Goal: Task Accomplishment & Management: Use online tool/utility

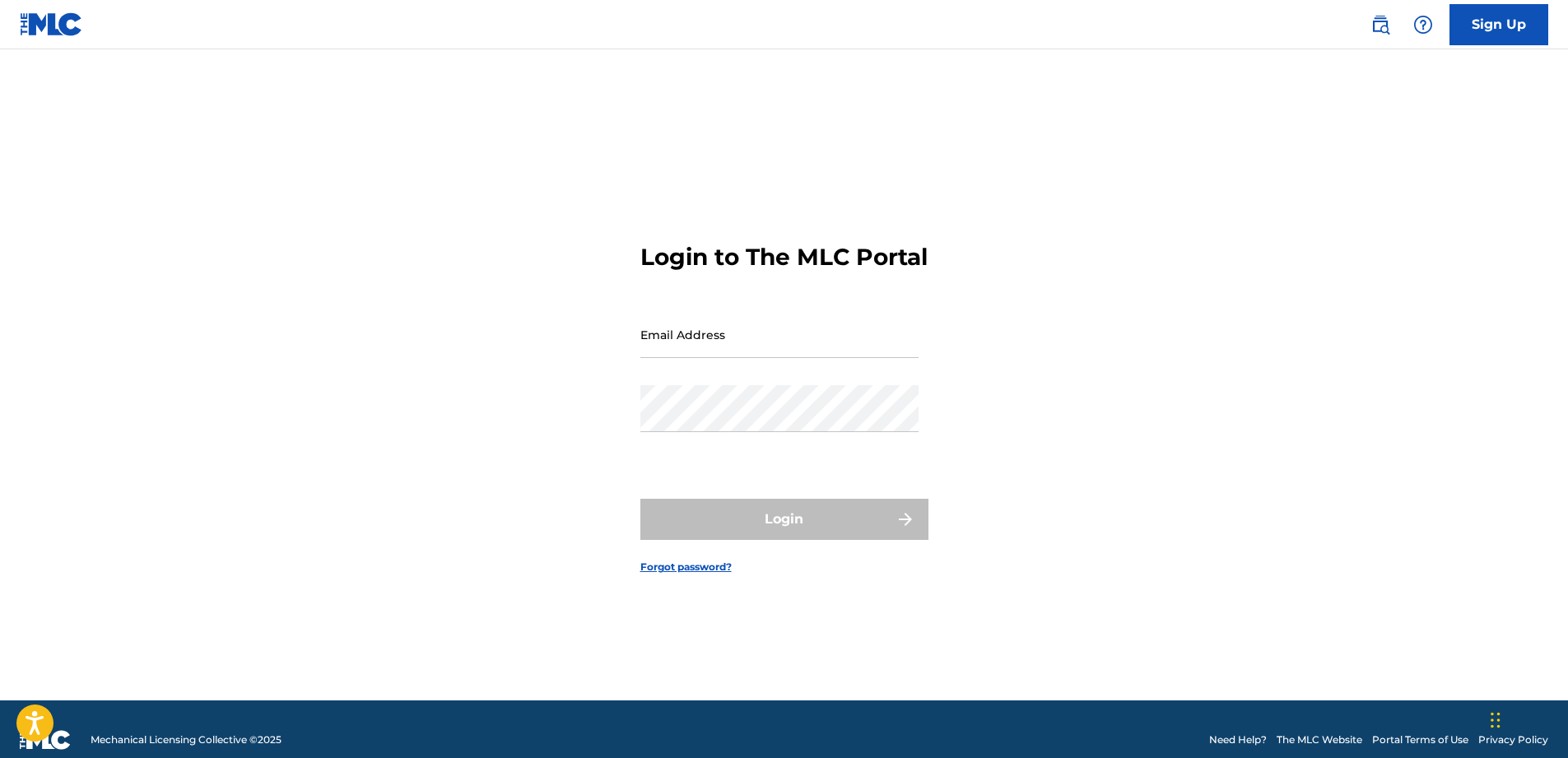
type input "[EMAIL_ADDRESS][DOMAIN_NAME]"
click at [742, 531] on div "Login" at bounding box center [784, 520] width 288 height 42
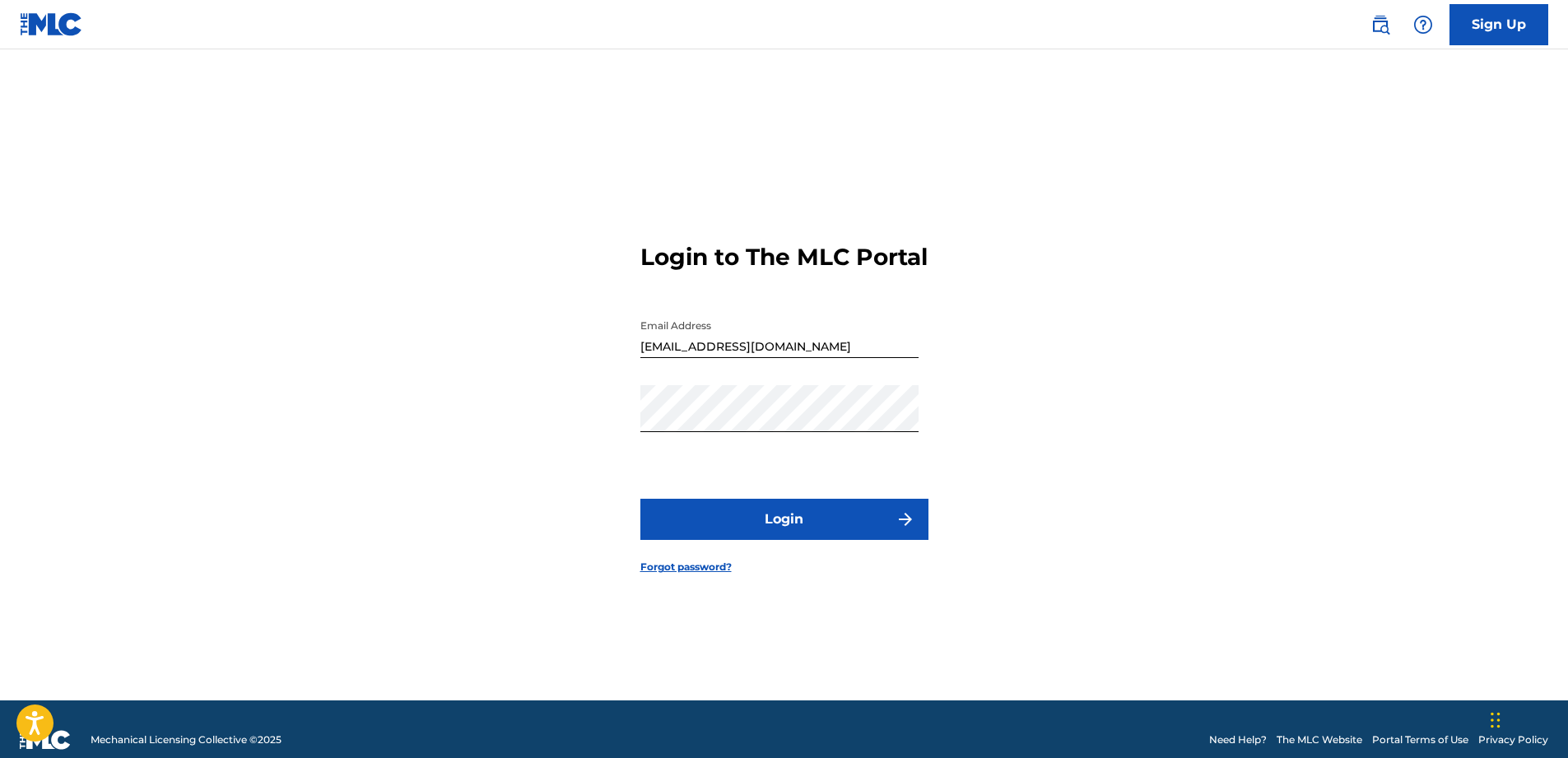
click at [810, 540] on button "Login" at bounding box center [784, 520] width 288 height 42
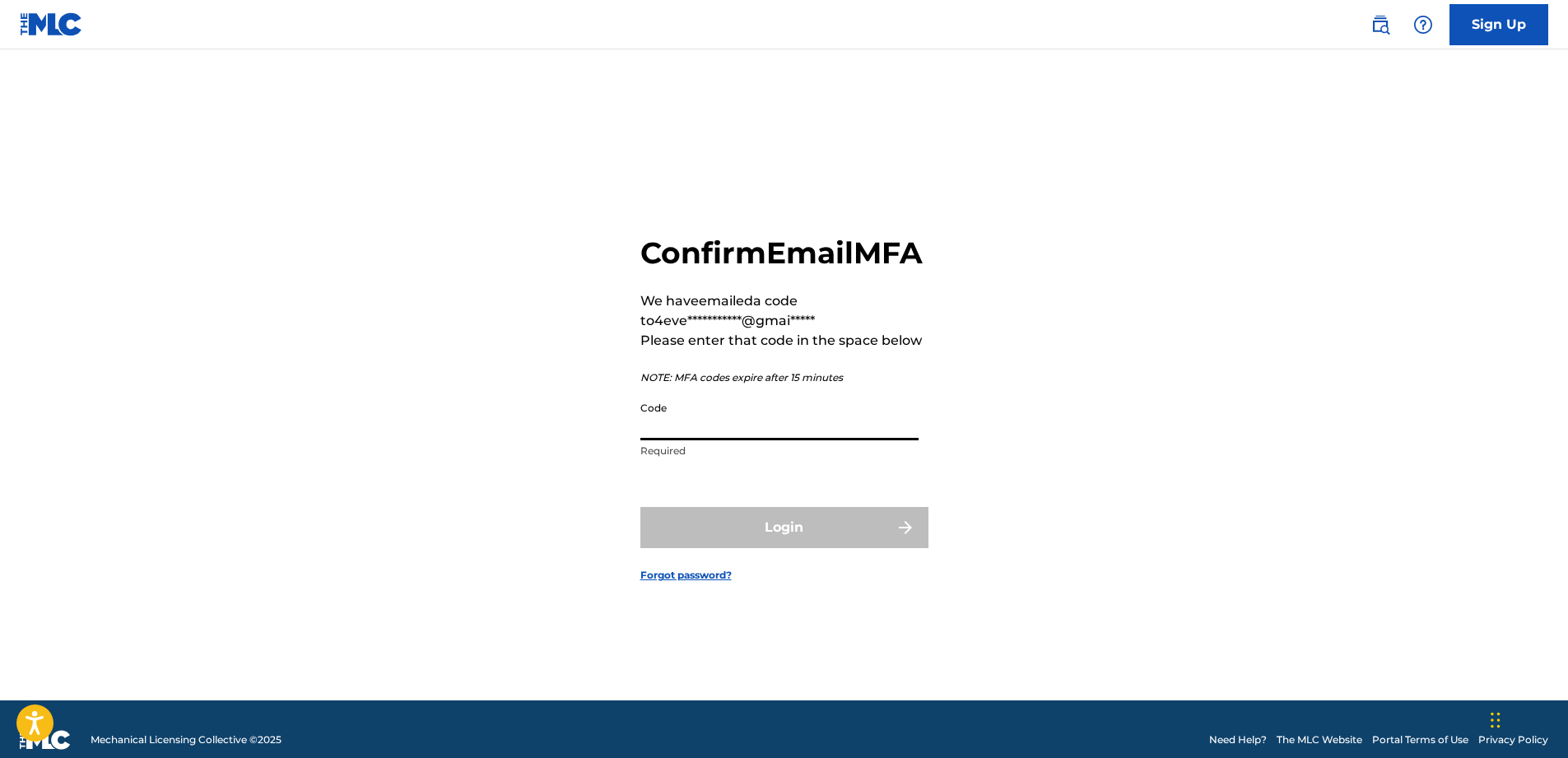
click at [705, 440] on input "Code" at bounding box center [779, 417] width 278 height 46
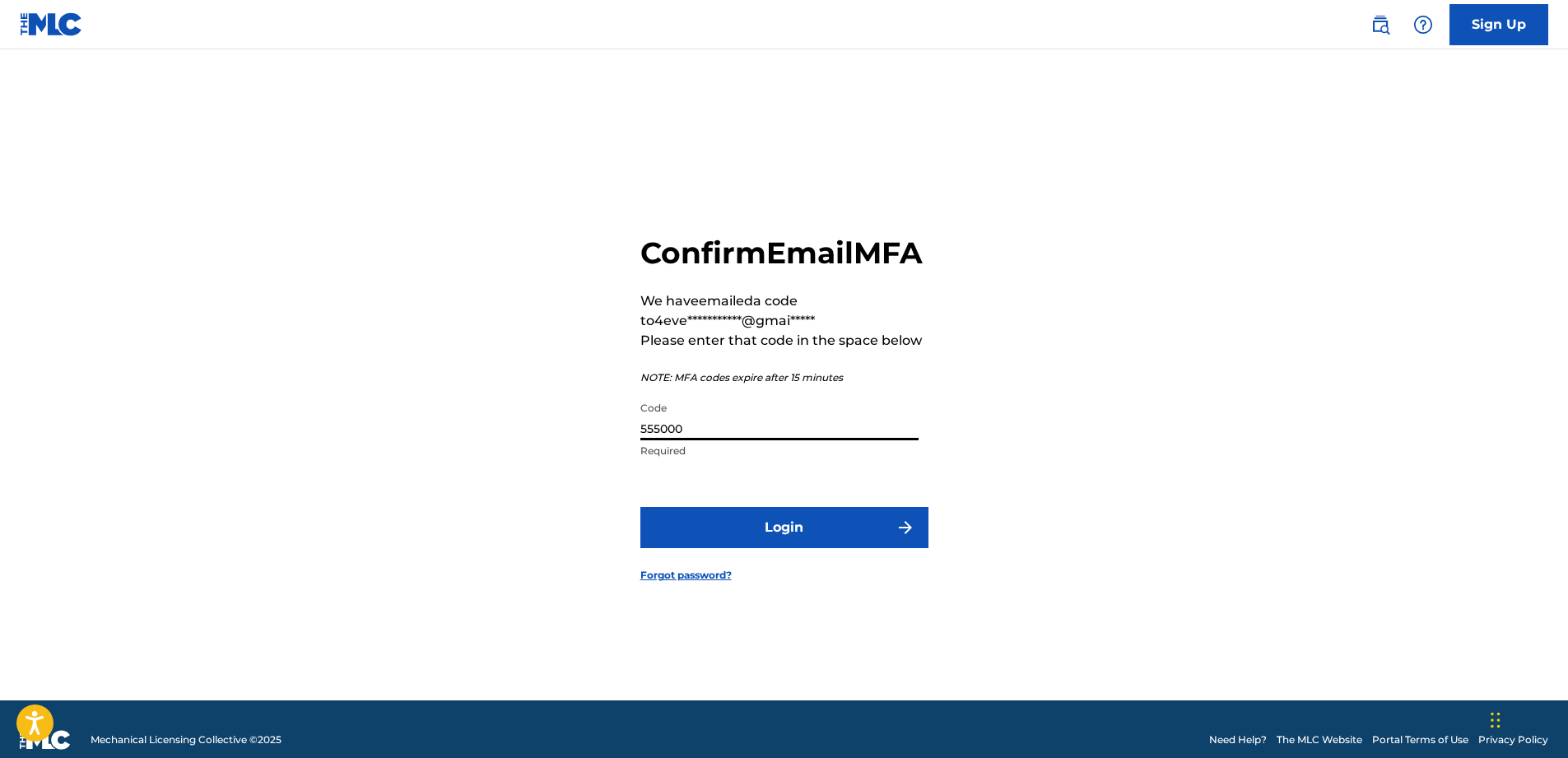
scroll to position [22, 0]
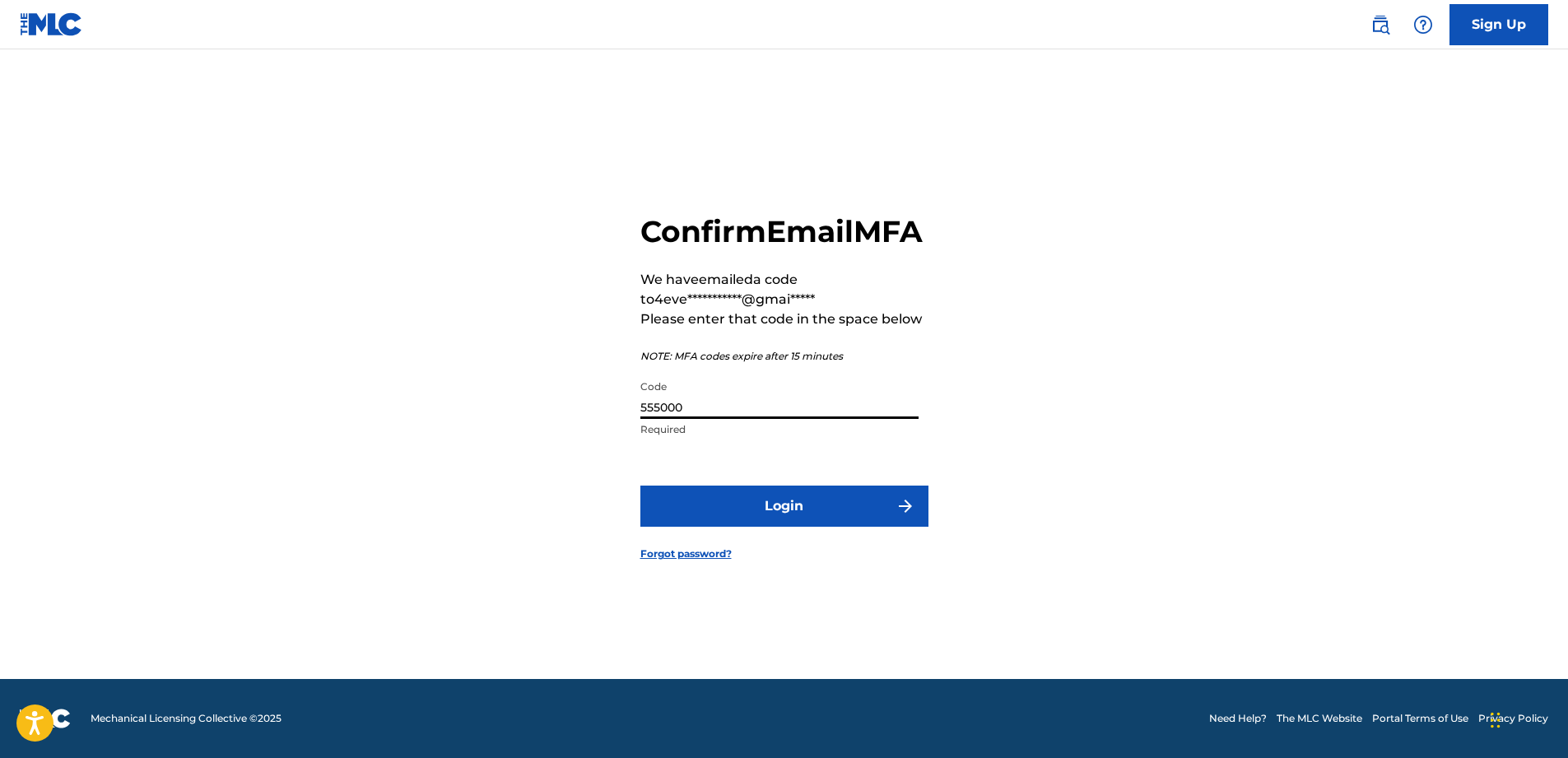
type input "555000"
click at [869, 526] on button "Login" at bounding box center [784, 506] width 288 height 42
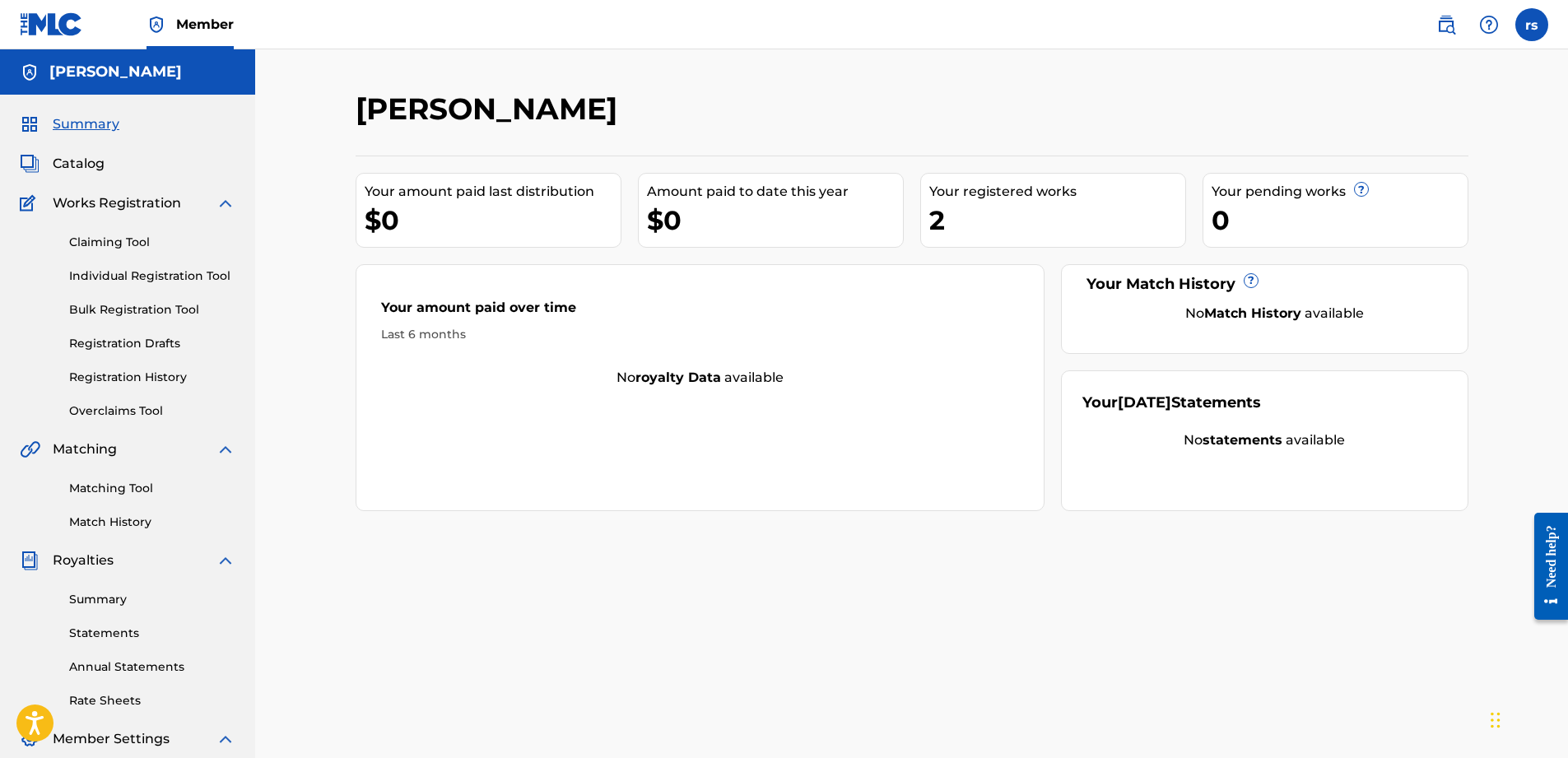
click at [129, 242] on link "Claiming Tool" at bounding box center [152, 242] width 166 height 17
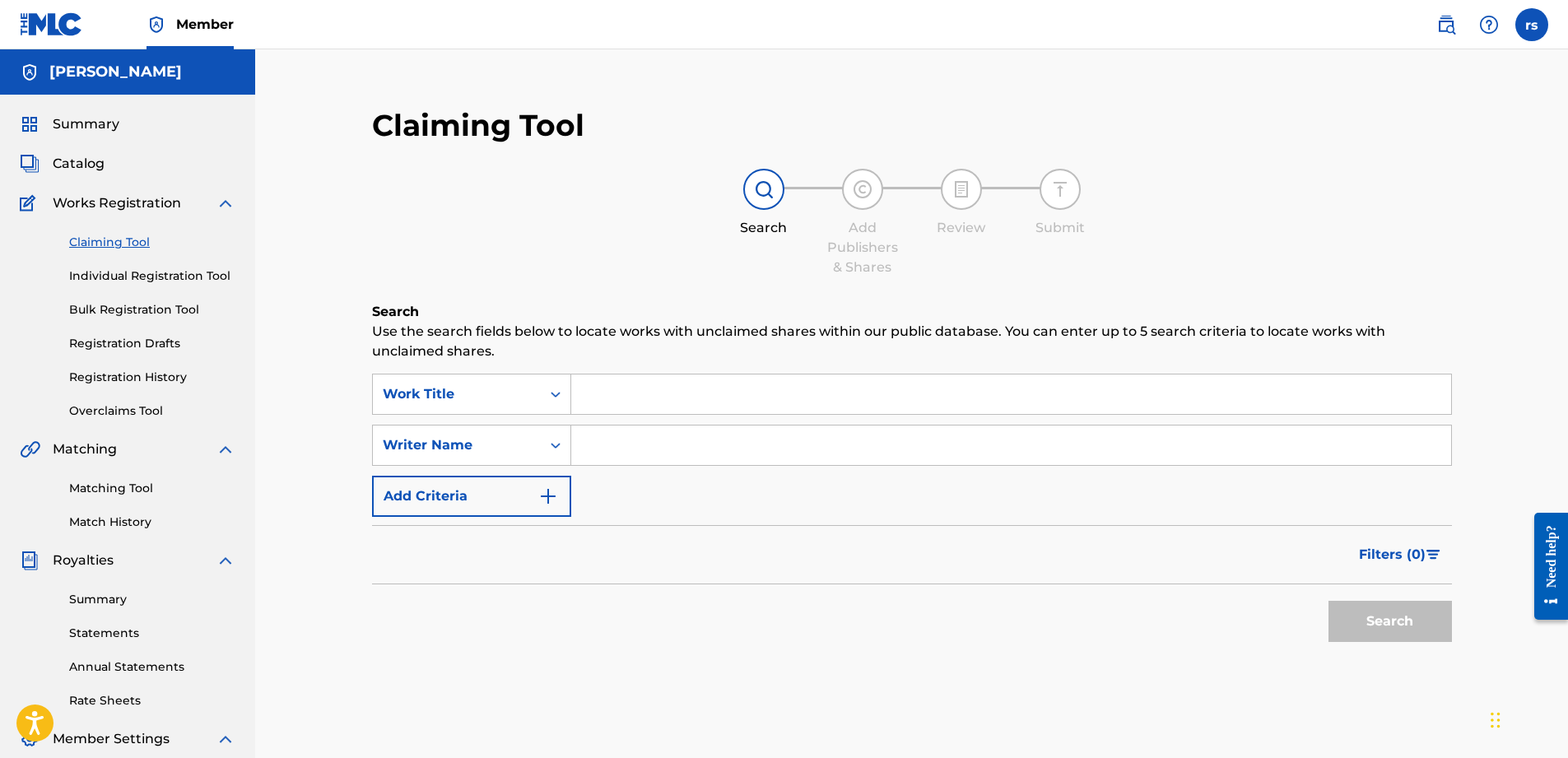
click at [589, 445] on input "Search Form" at bounding box center [1011, 445] width 880 height 40
type input "Chicken p"
click at [1373, 625] on button "Search" at bounding box center [1390, 621] width 124 height 42
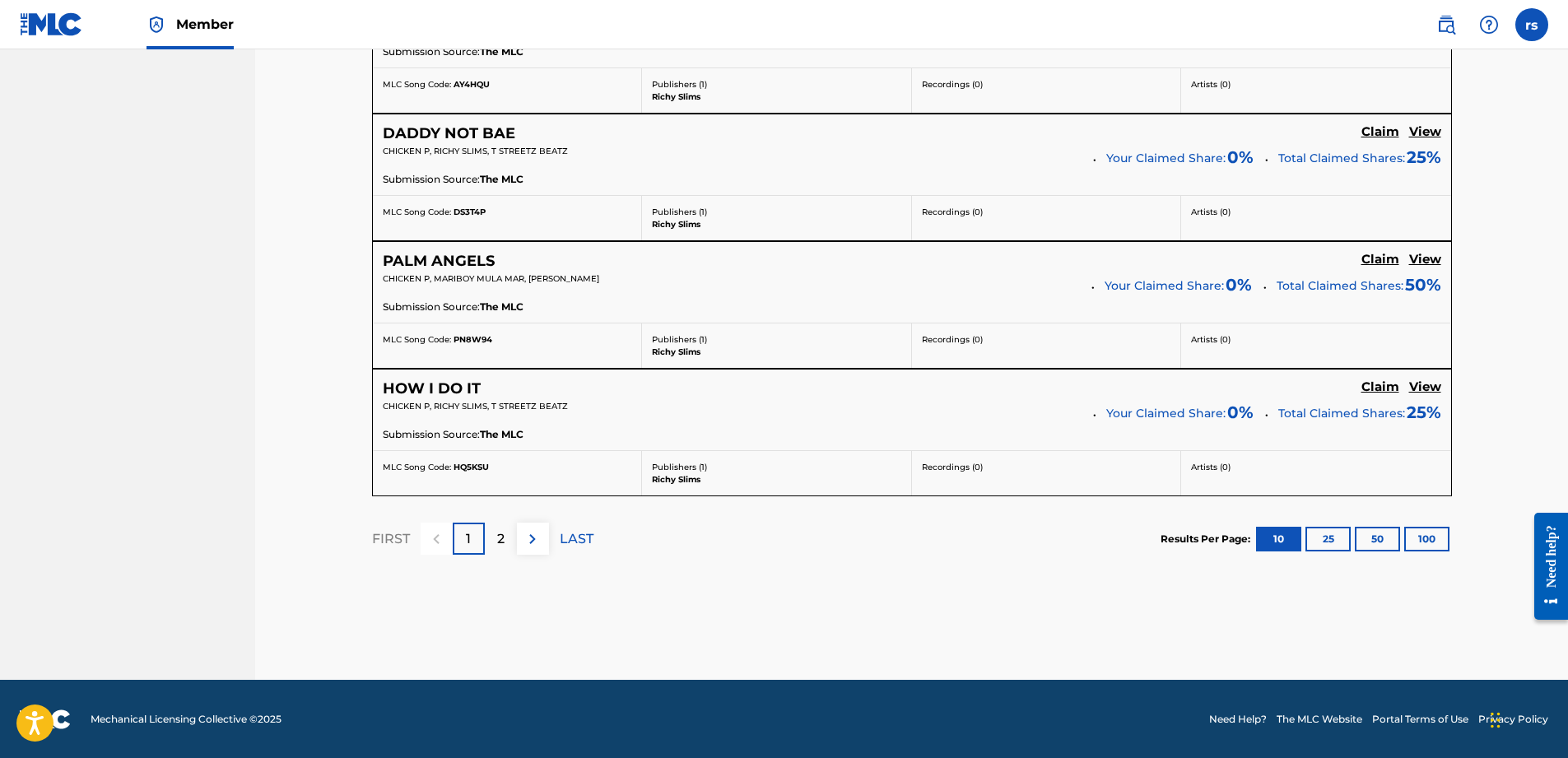
scroll to position [1454, 0]
click at [1427, 539] on button "100" at bounding box center [1427, 538] width 46 height 25
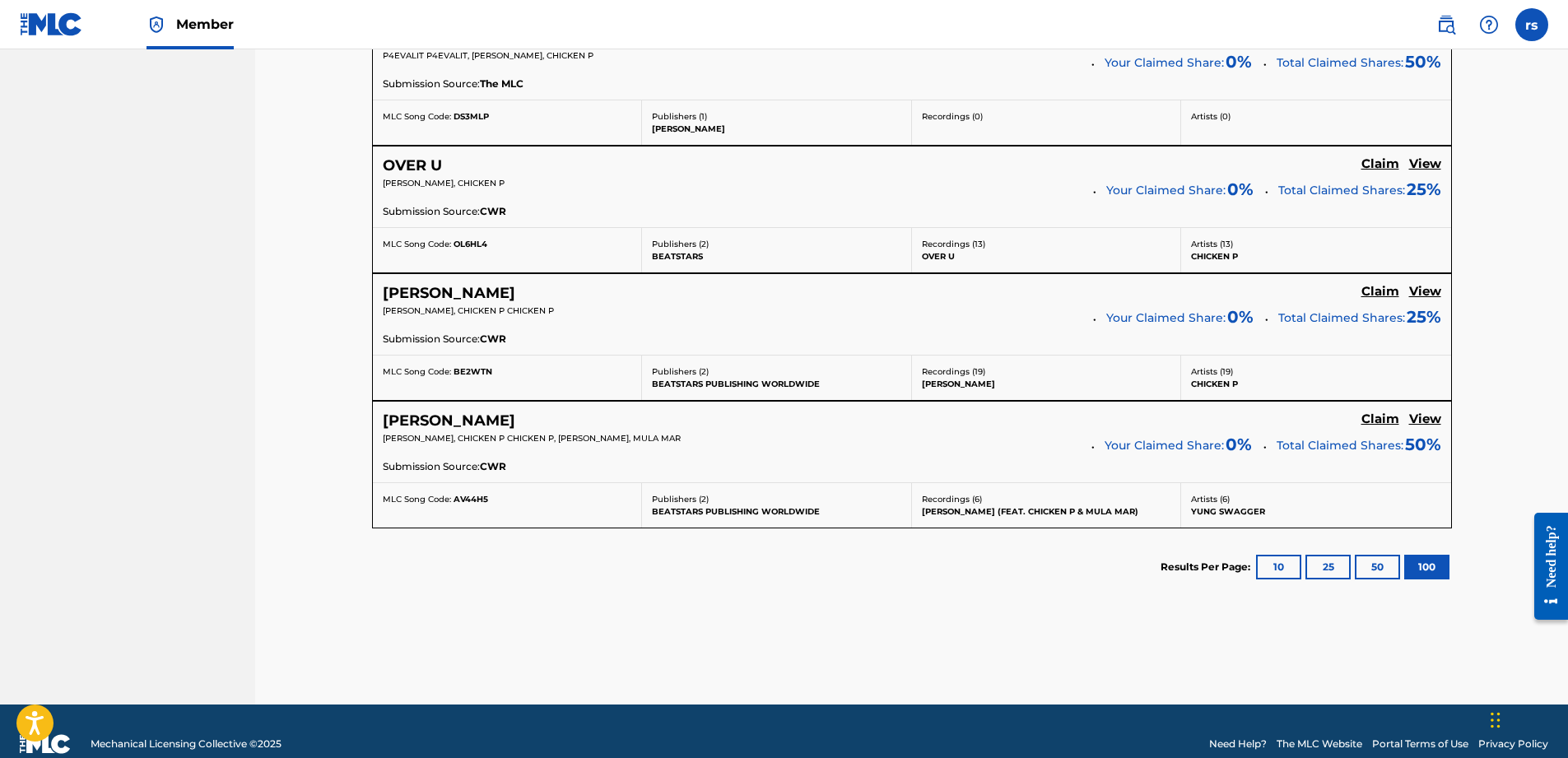
scroll to position [1957, 0]
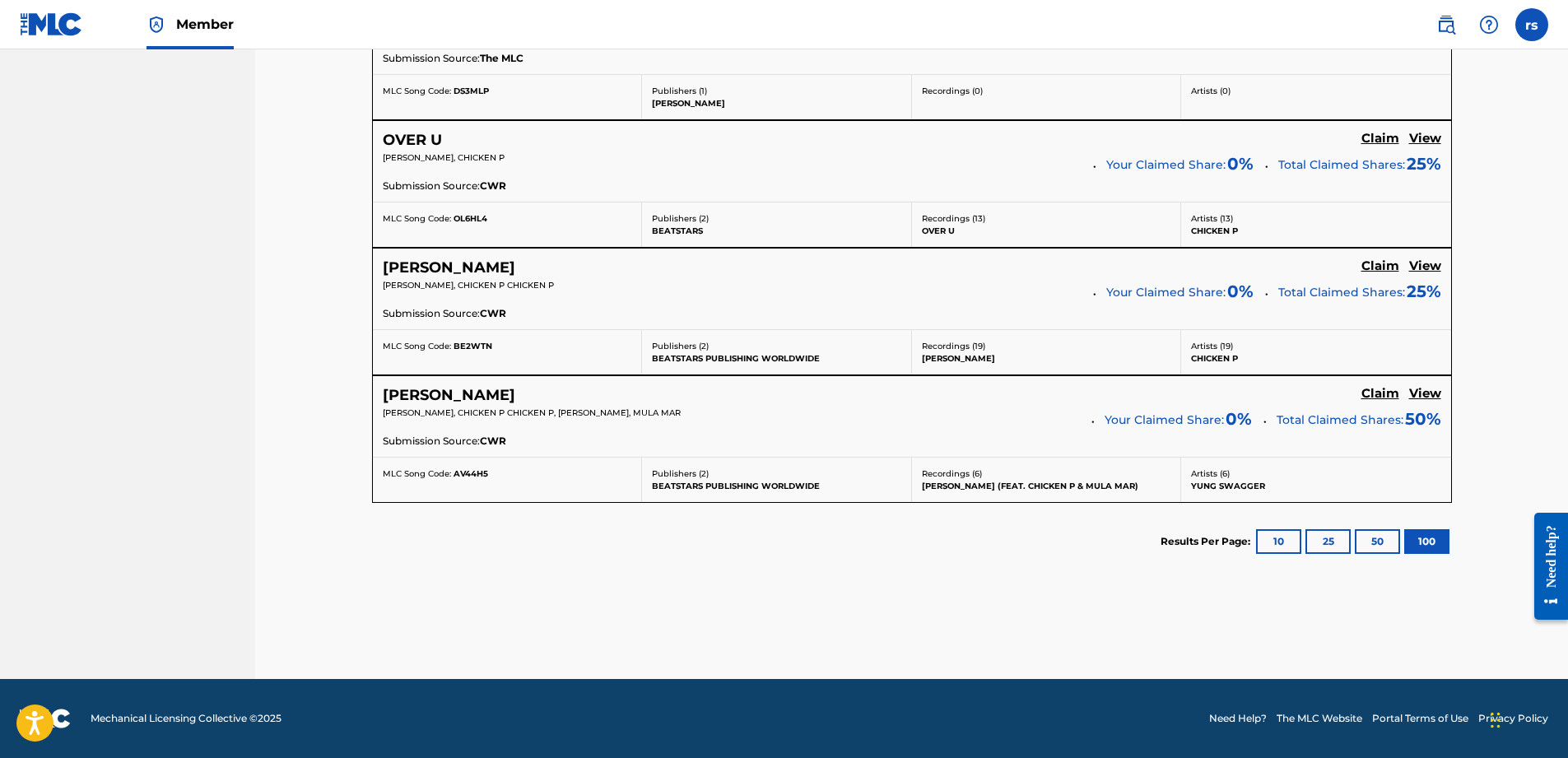
click at [1430, 266] on h5 "View" at bounding box center [1425, 266] width 32 height 16
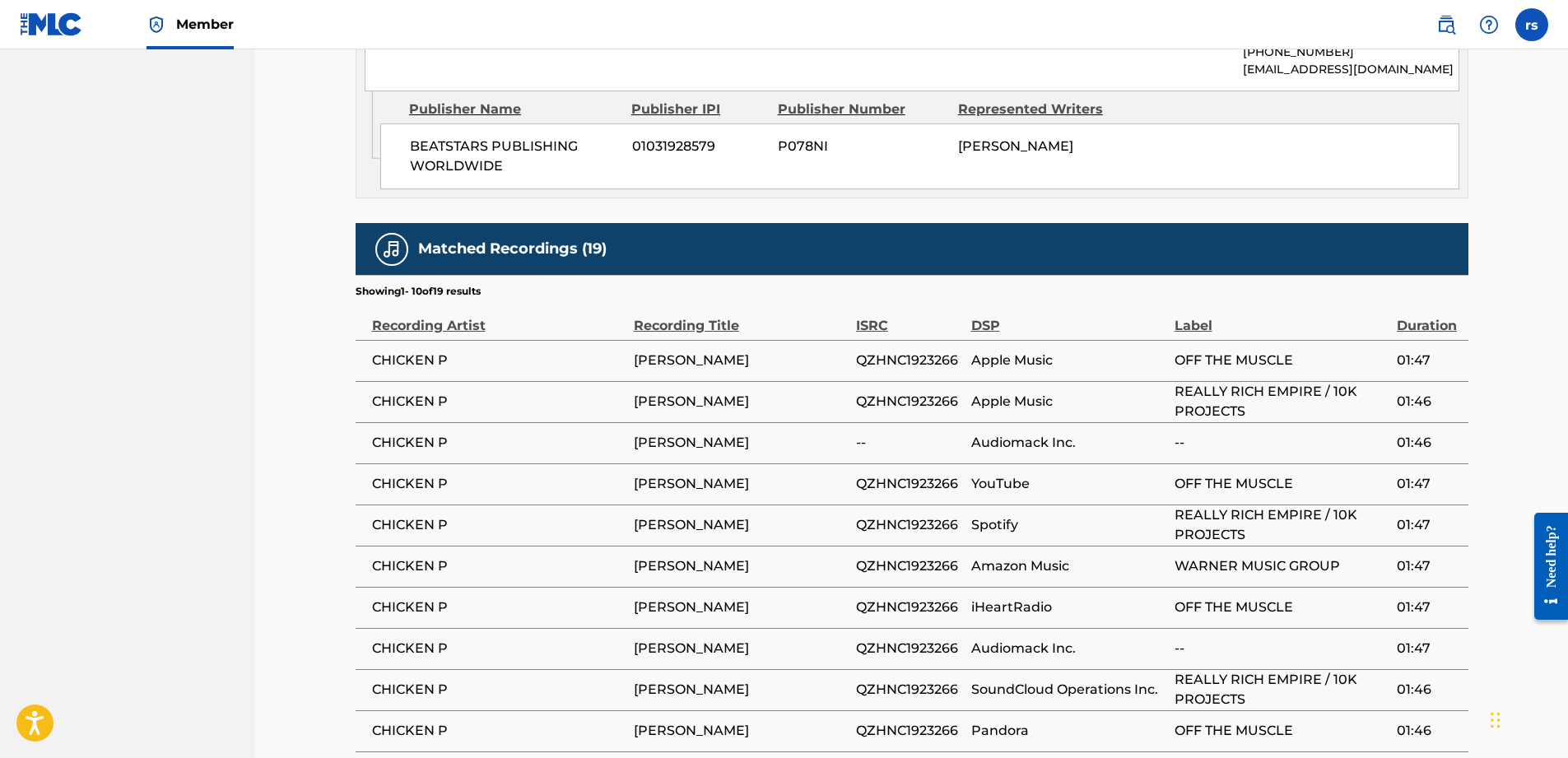
scroll to position [1160, 0]
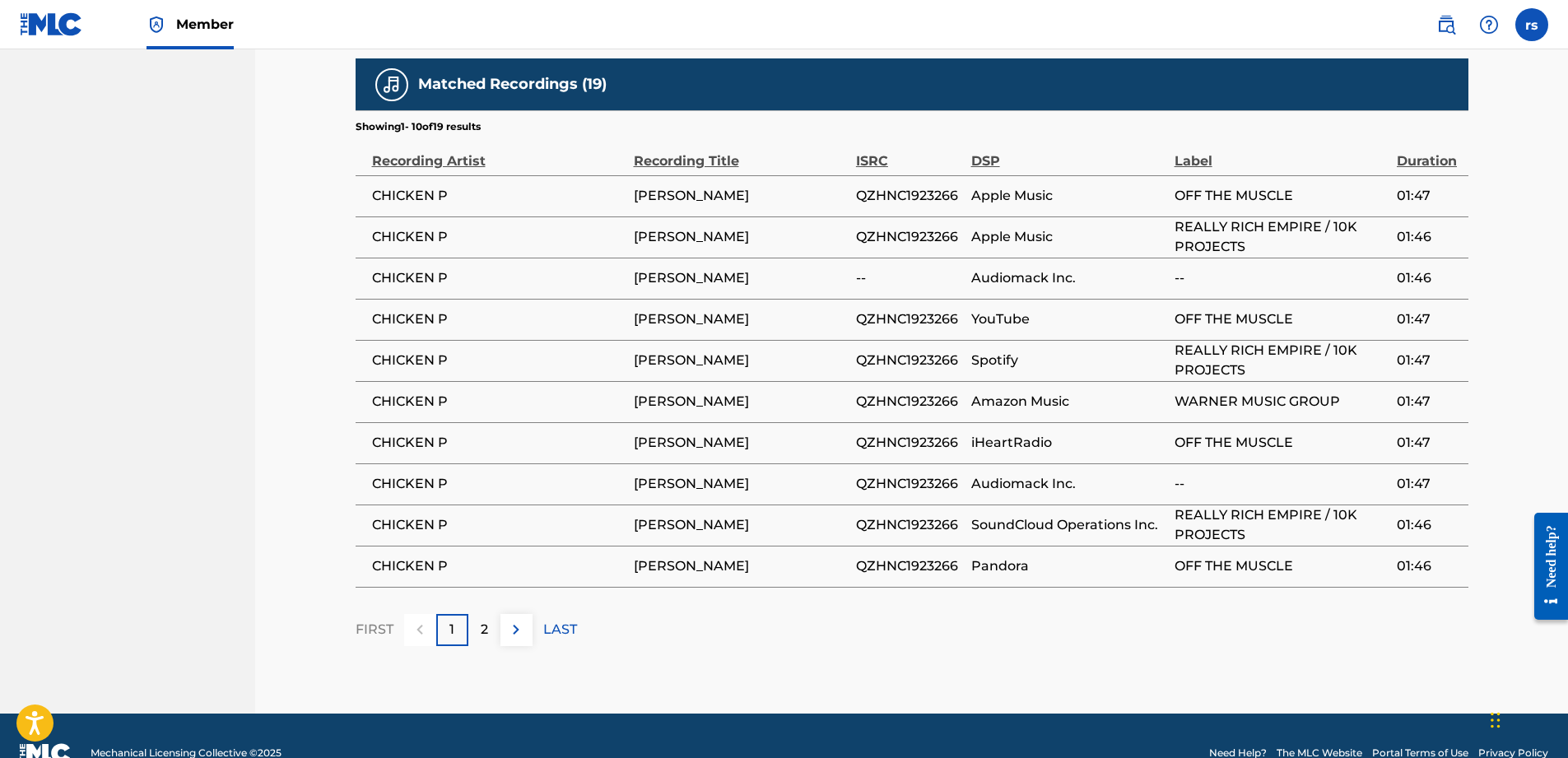
click at [516, 619] on img at bounding box center [517, 629] width 20 height 20
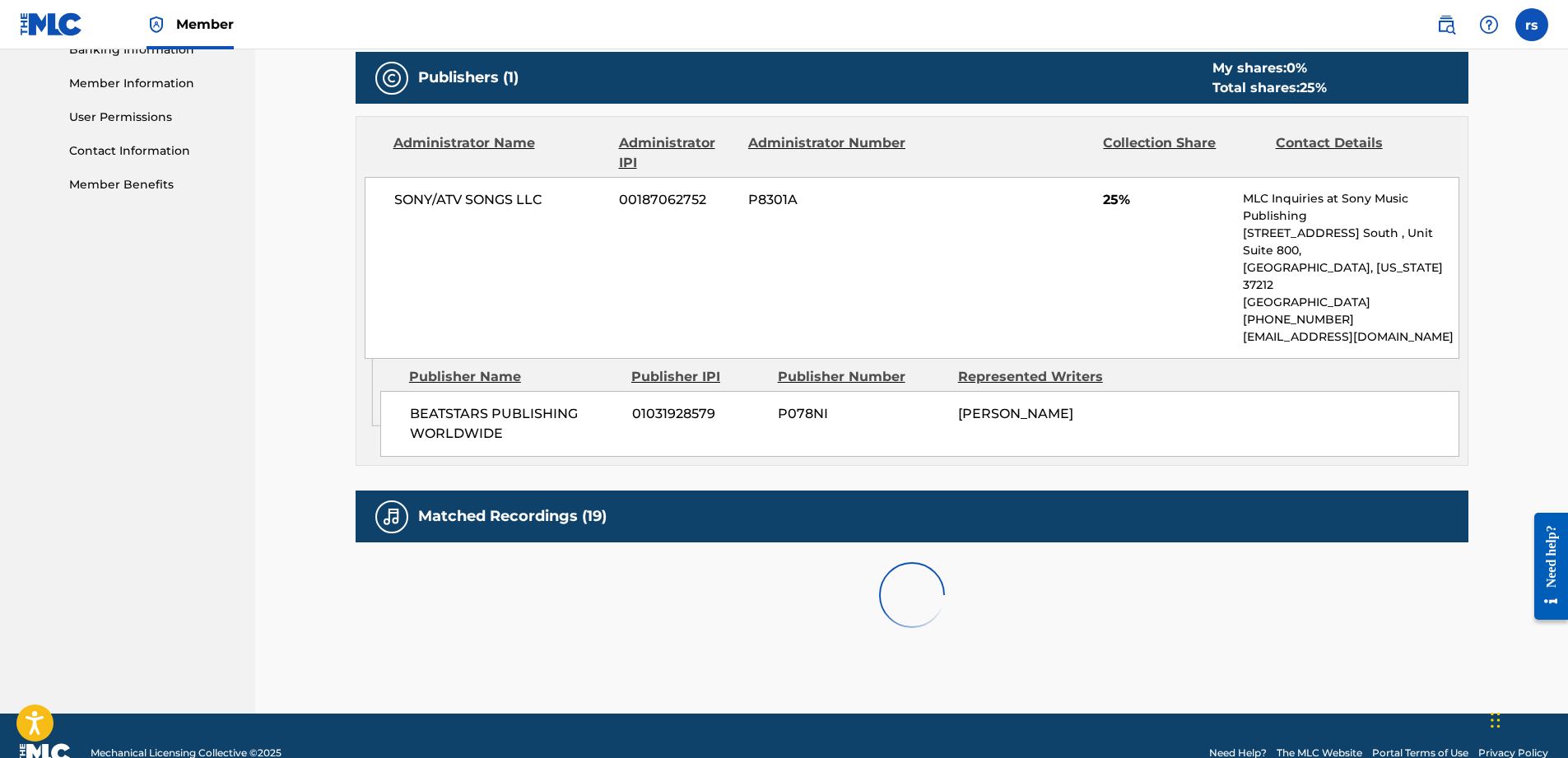
scroll to position [1119, 0]
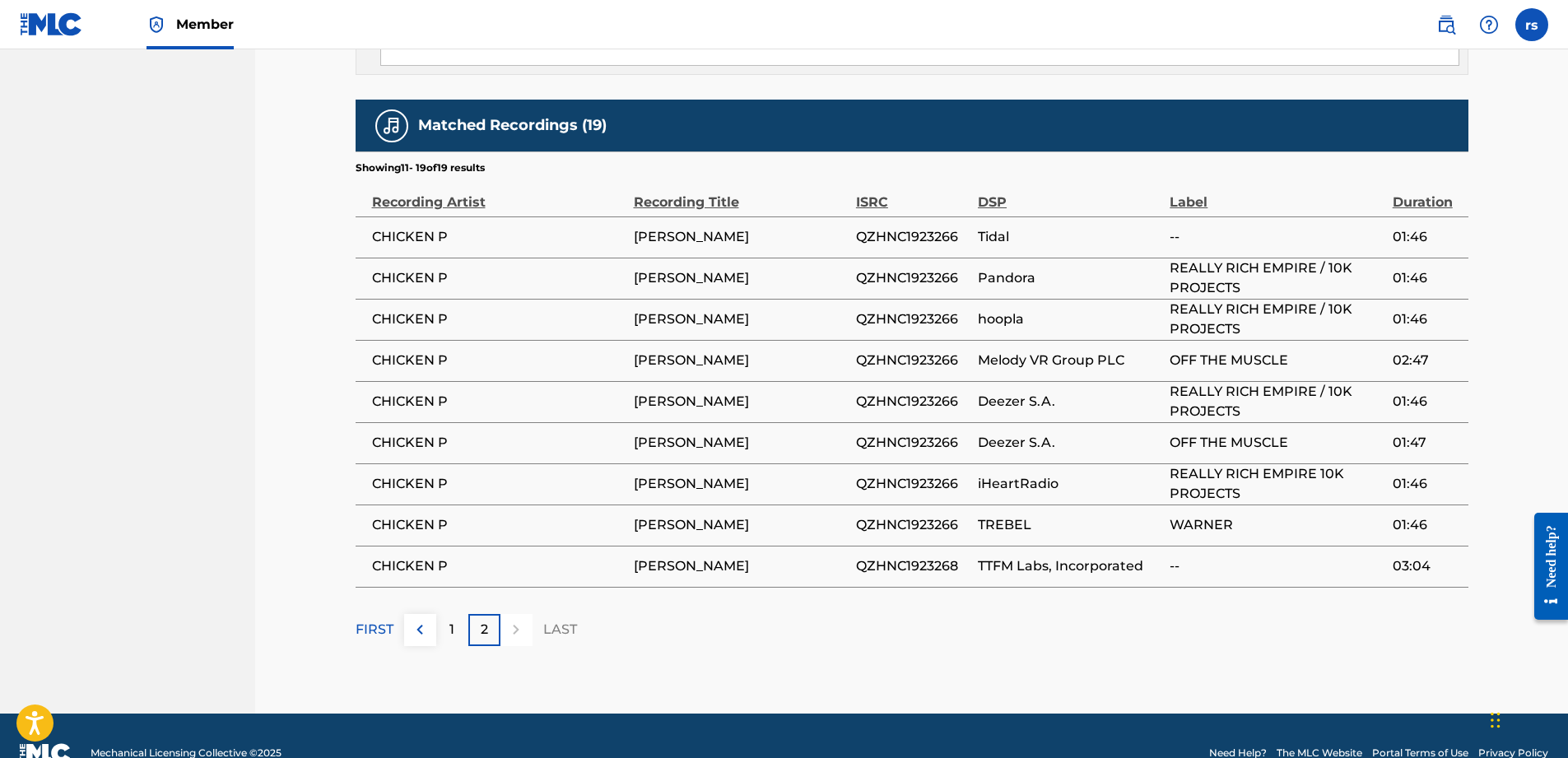
click at [418, 619] on img at bounding box center [420, 629] width 20 height 20
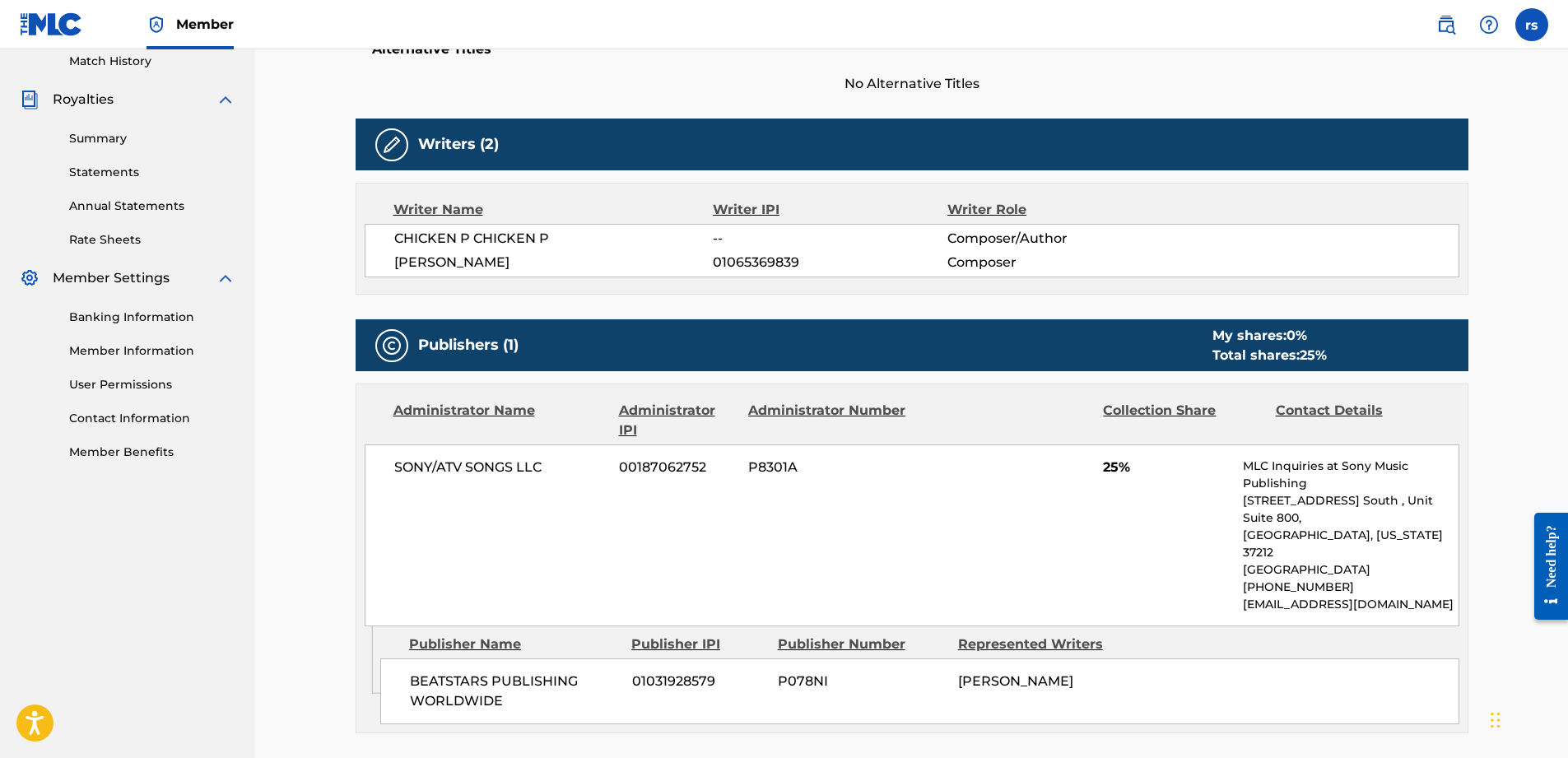
scroll to position [0, 0]
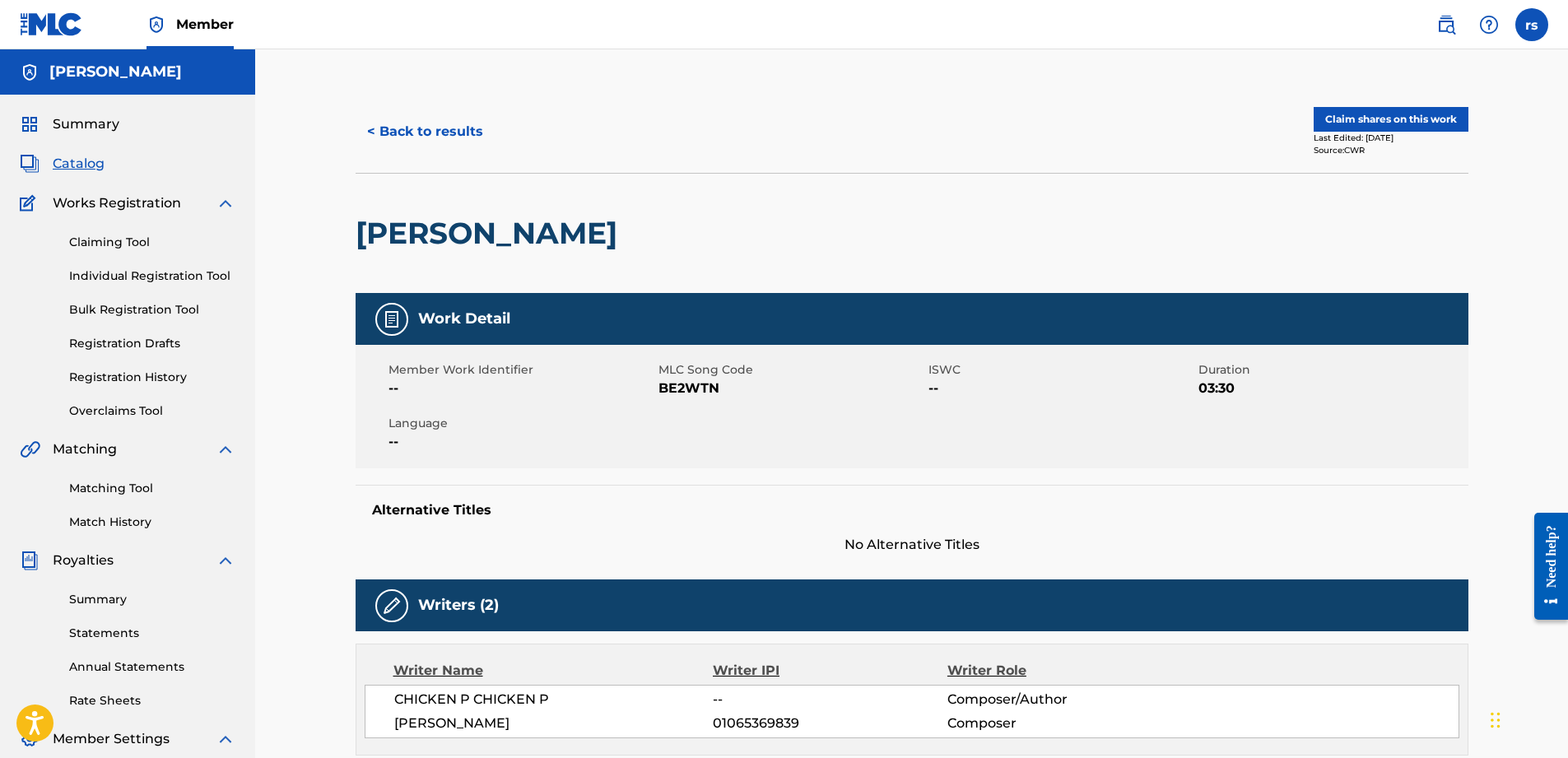
click at [1368, 121] on button "Claim shares on this work" at bounding box center [1391, 120] width 154 height 25
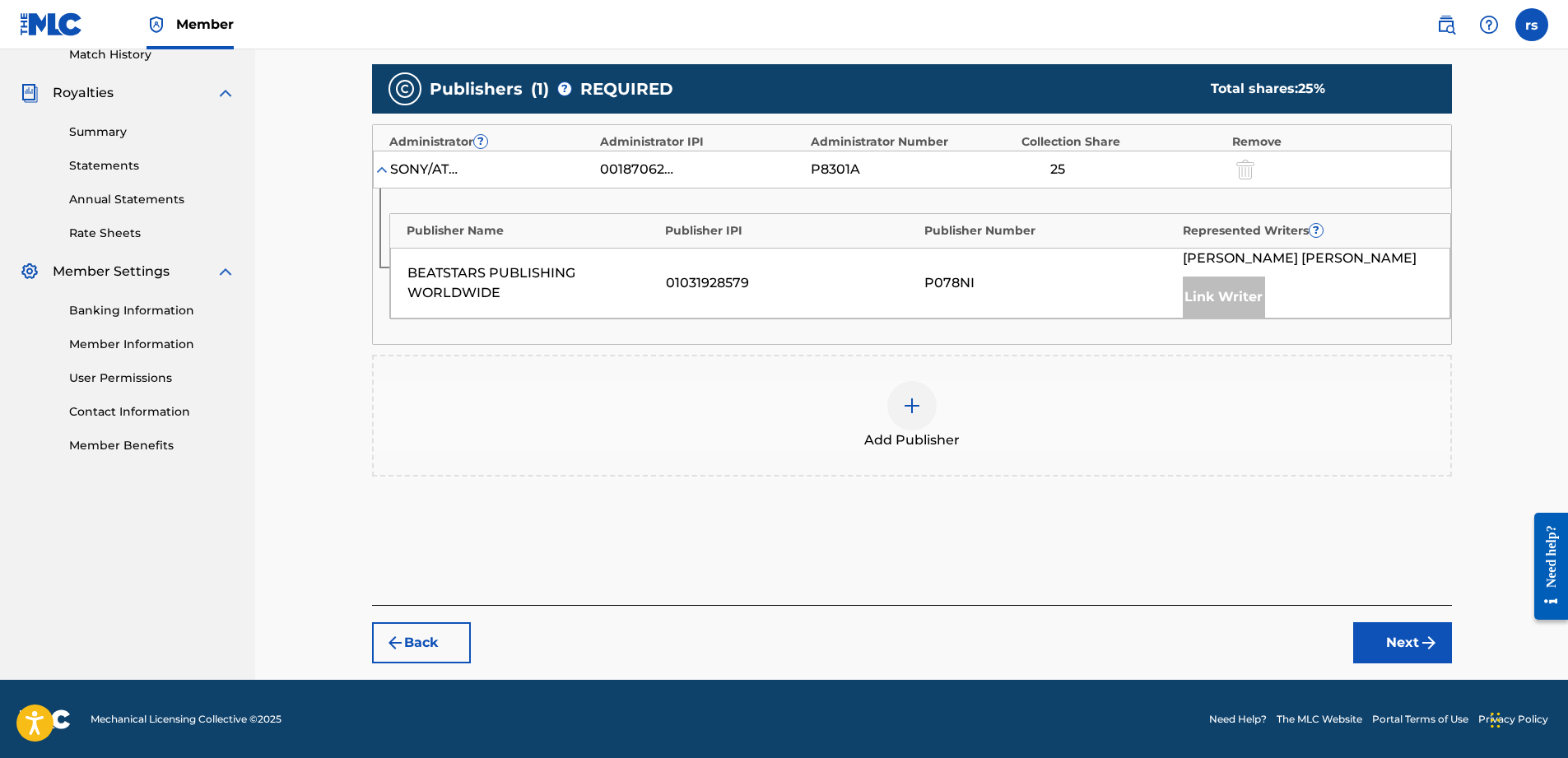
scroll to position [468, 0]
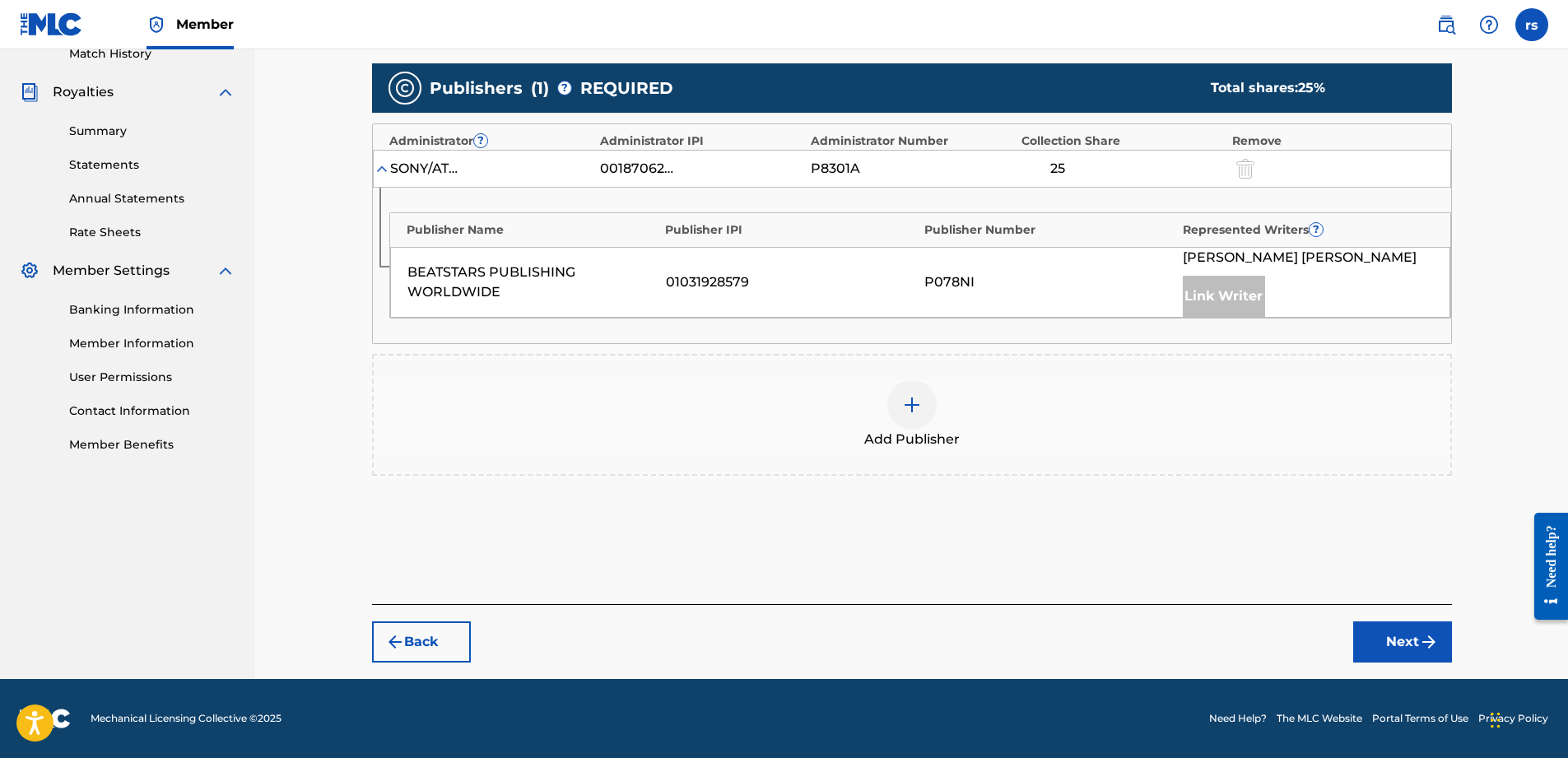
click at [918, 416] on div at bounding box center [911, 404] width 49 height 49
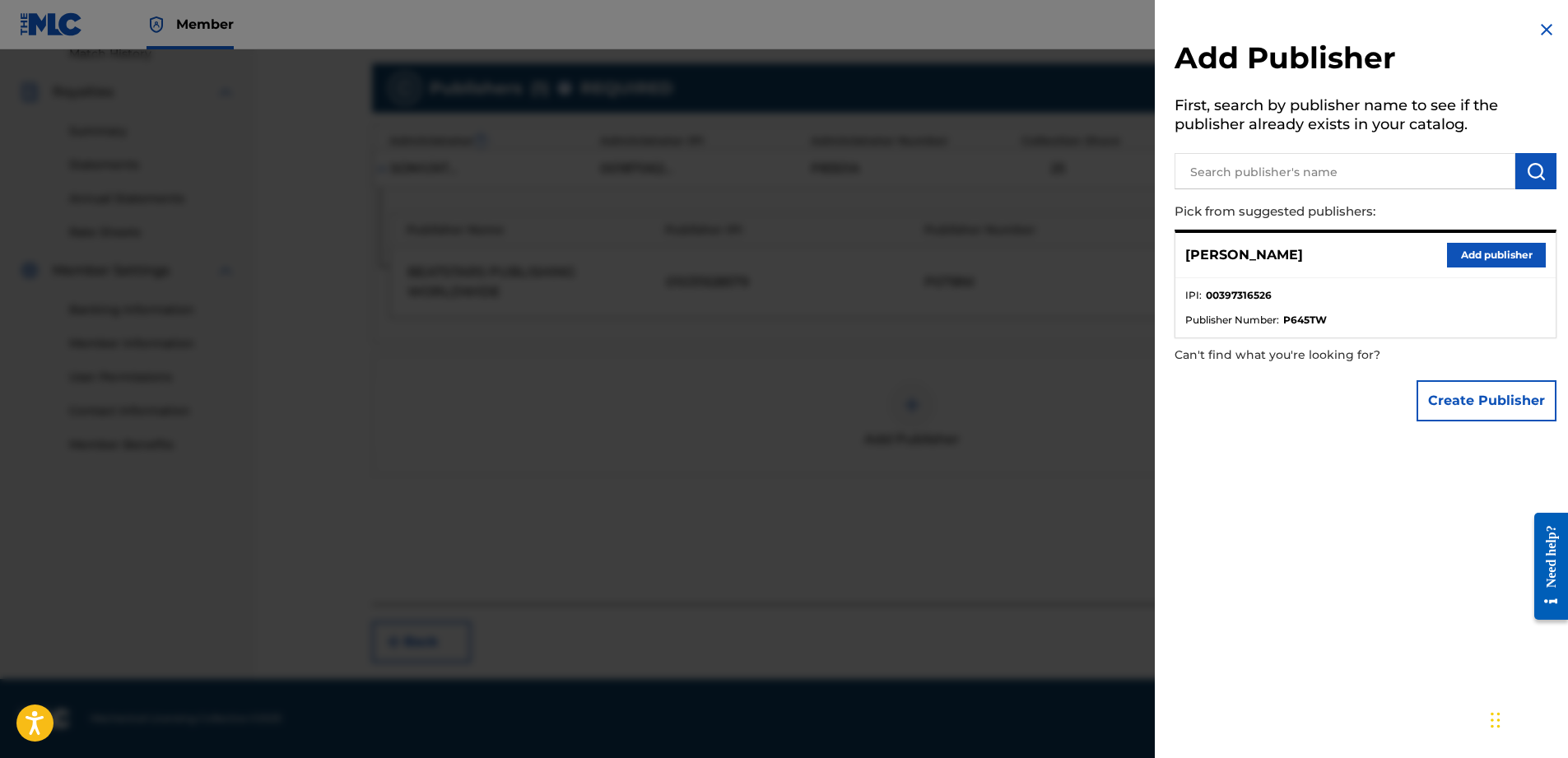
click at [1291, 160] on input "text" at bounding box center [1345, 171] width 341 height 37
click at [1487, 263] on button "Add publisher" at bounding box center [1496, 255] width 99 height 25
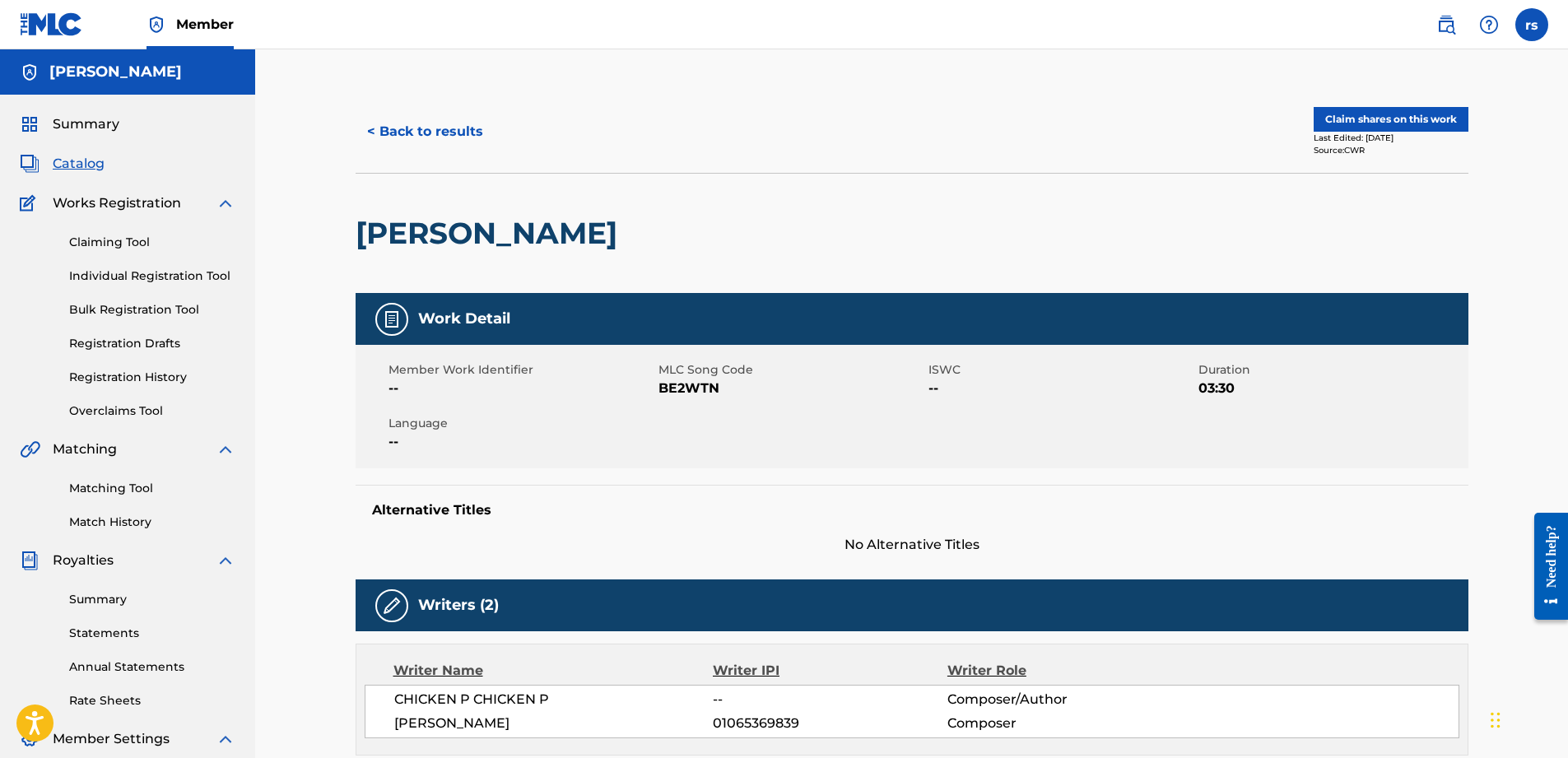
click at [1388, 122] on button "Claim shares on this work" at bounding box center [1391, 120] width 154 height 25
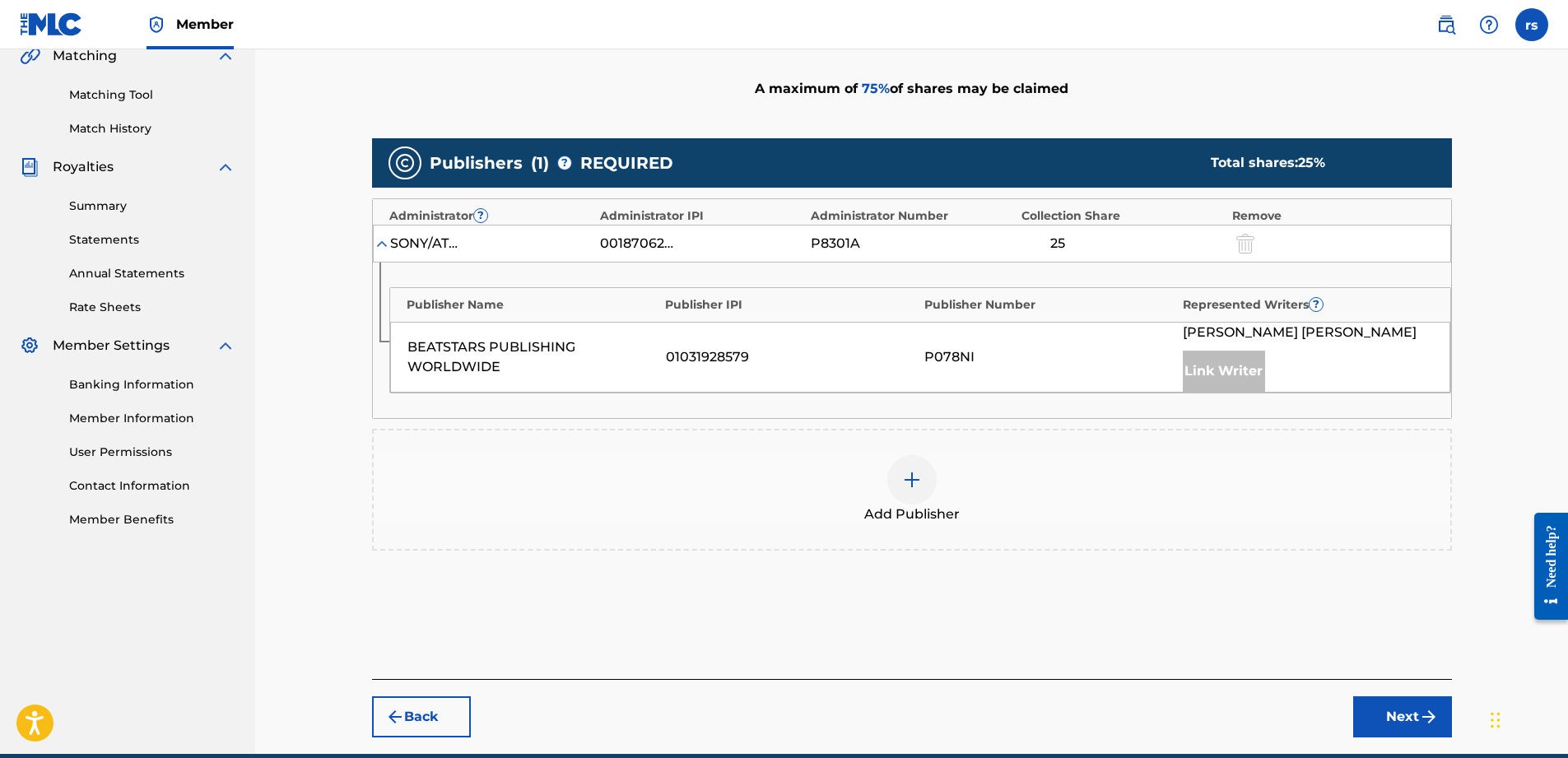
scroll to position [468, 0]
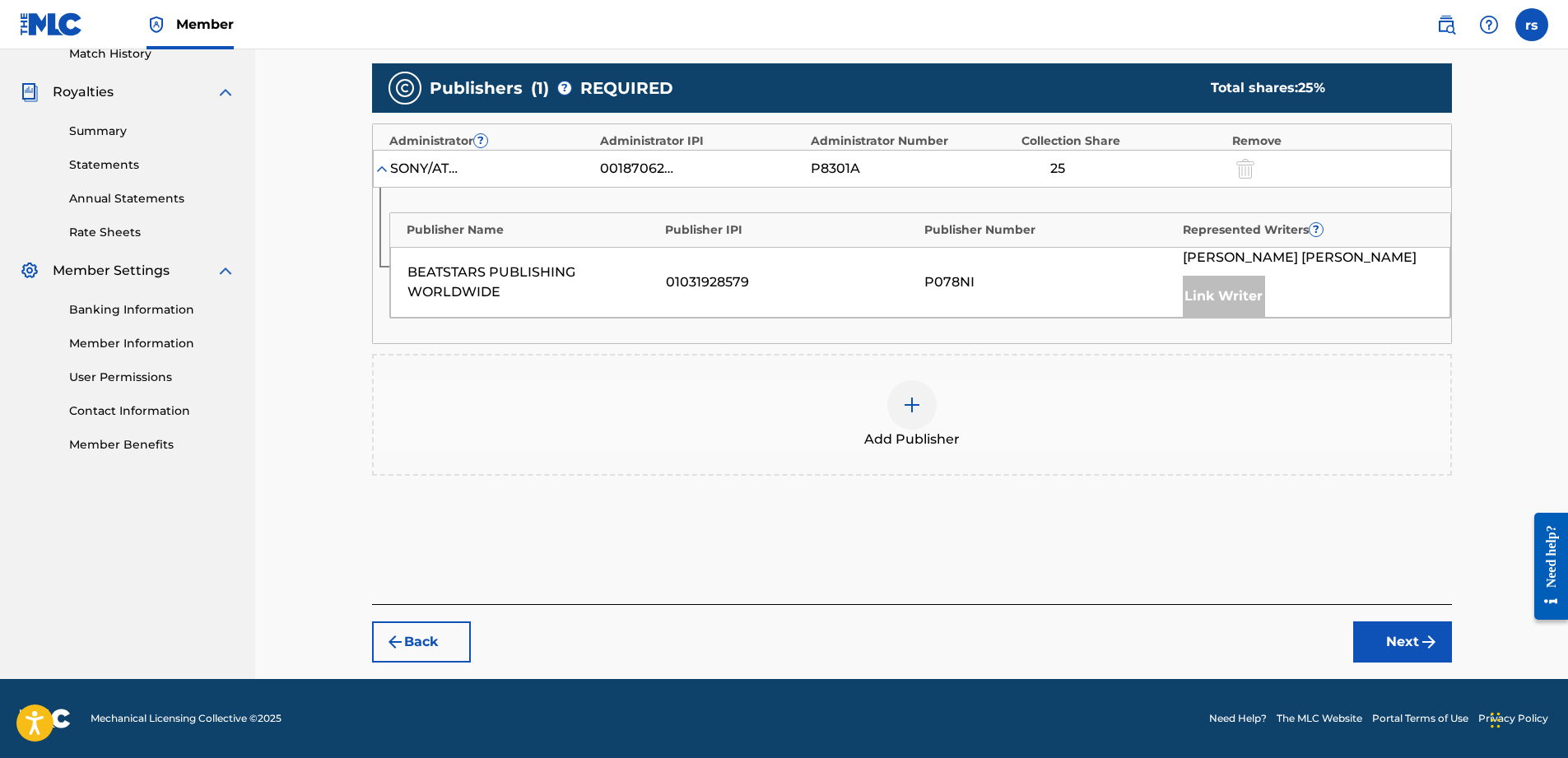
click at [915, 407] on img at bounding box center [912, 405] width 20 height 20
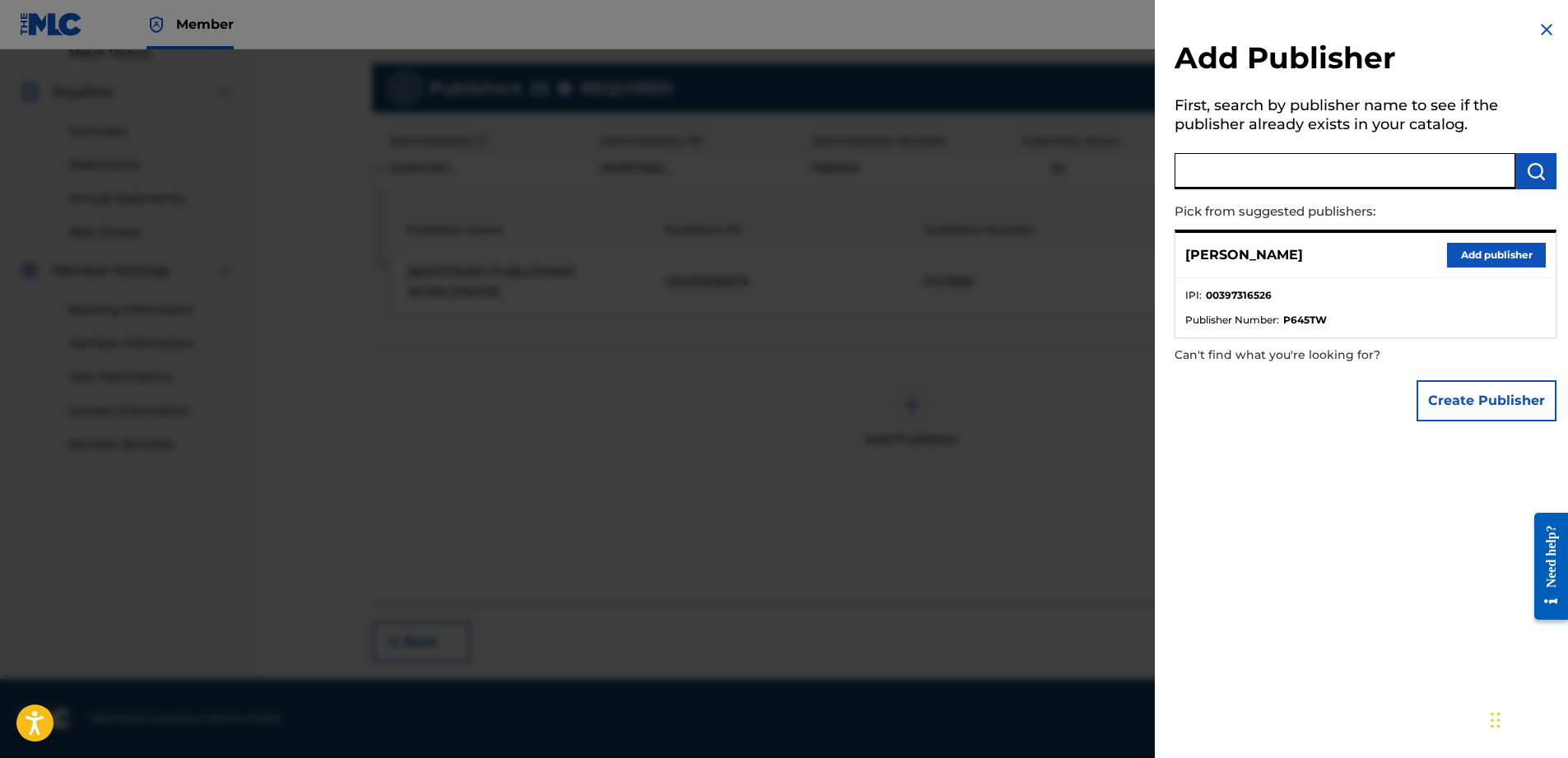
click at [1355, 178] on input "text" at bounding box center [1345, 171] width 341 height 37
type input "[PERSON_NAME] one publishing"
click at [1542, 167] on button "submit" at bounding box center [1536, 171] width 42 height 37
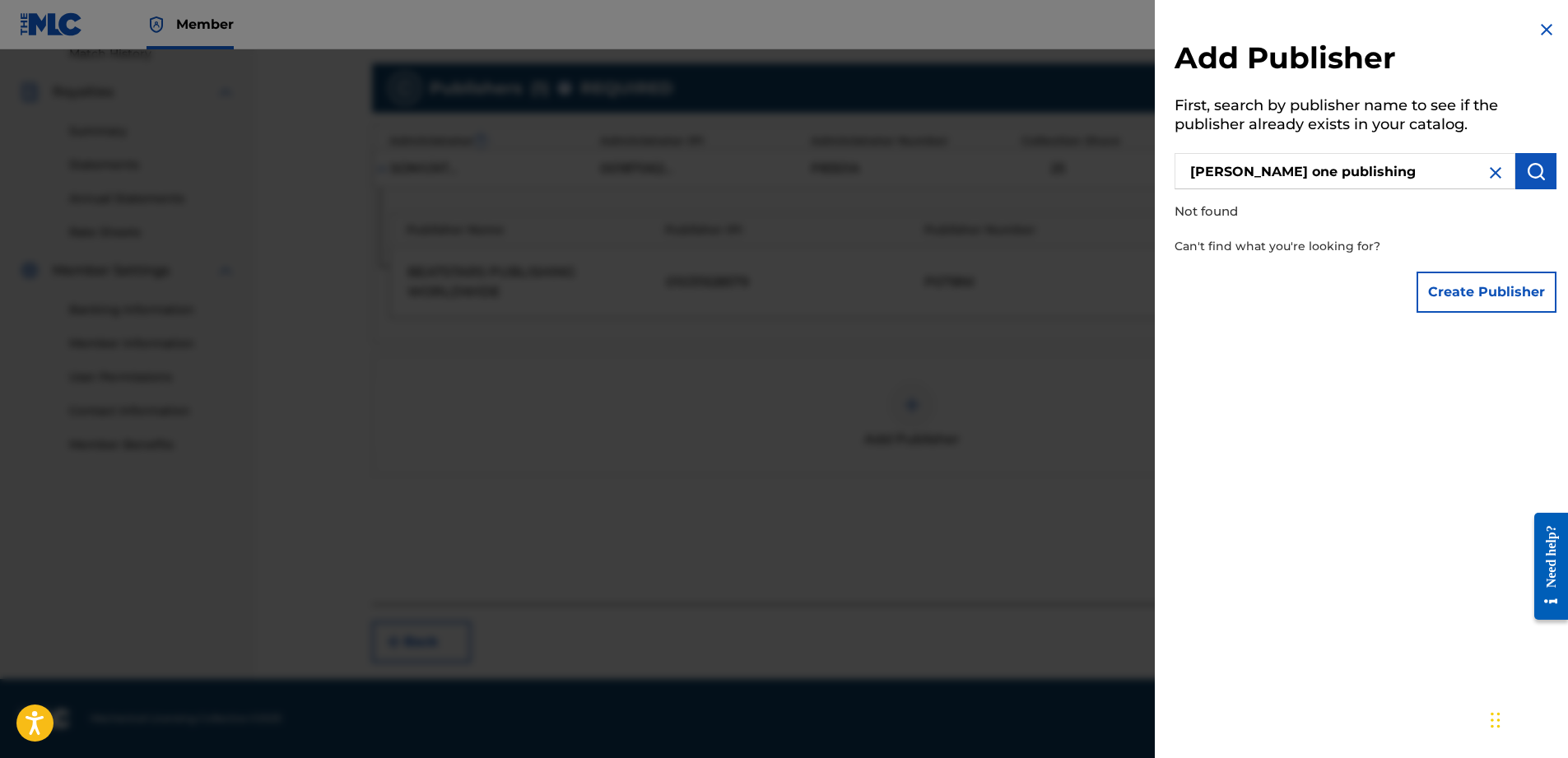
click at [1496, 286] on button "Create Publisher" at bounding box center [1487, 292] width 140 height 42
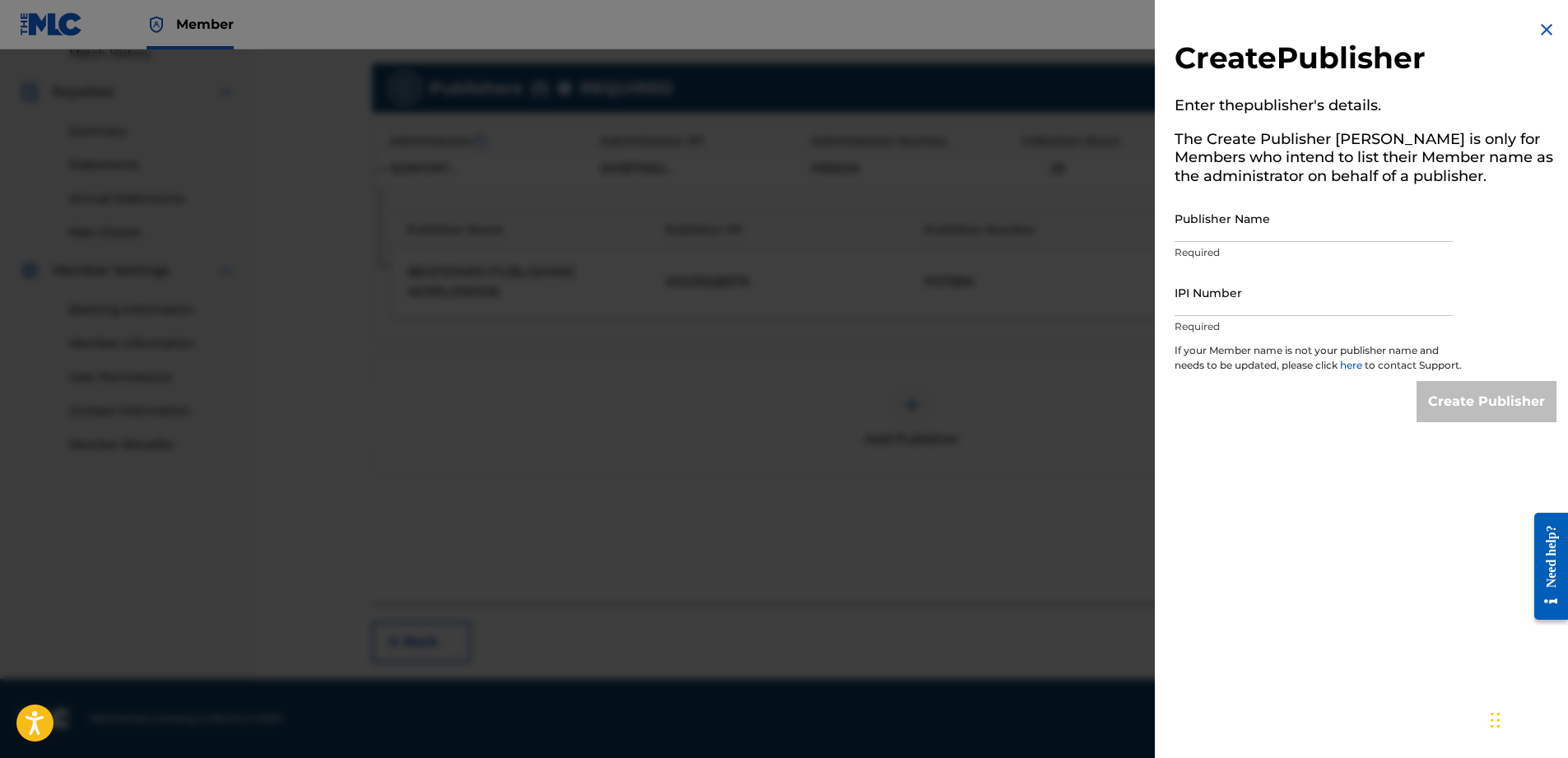
click at [1219, 223] on input "Publisher Name" at bounding box center [1313, 218] width 278 height 46
type input "[PERSON_NAME] One Publishing"
type input "01148557533"
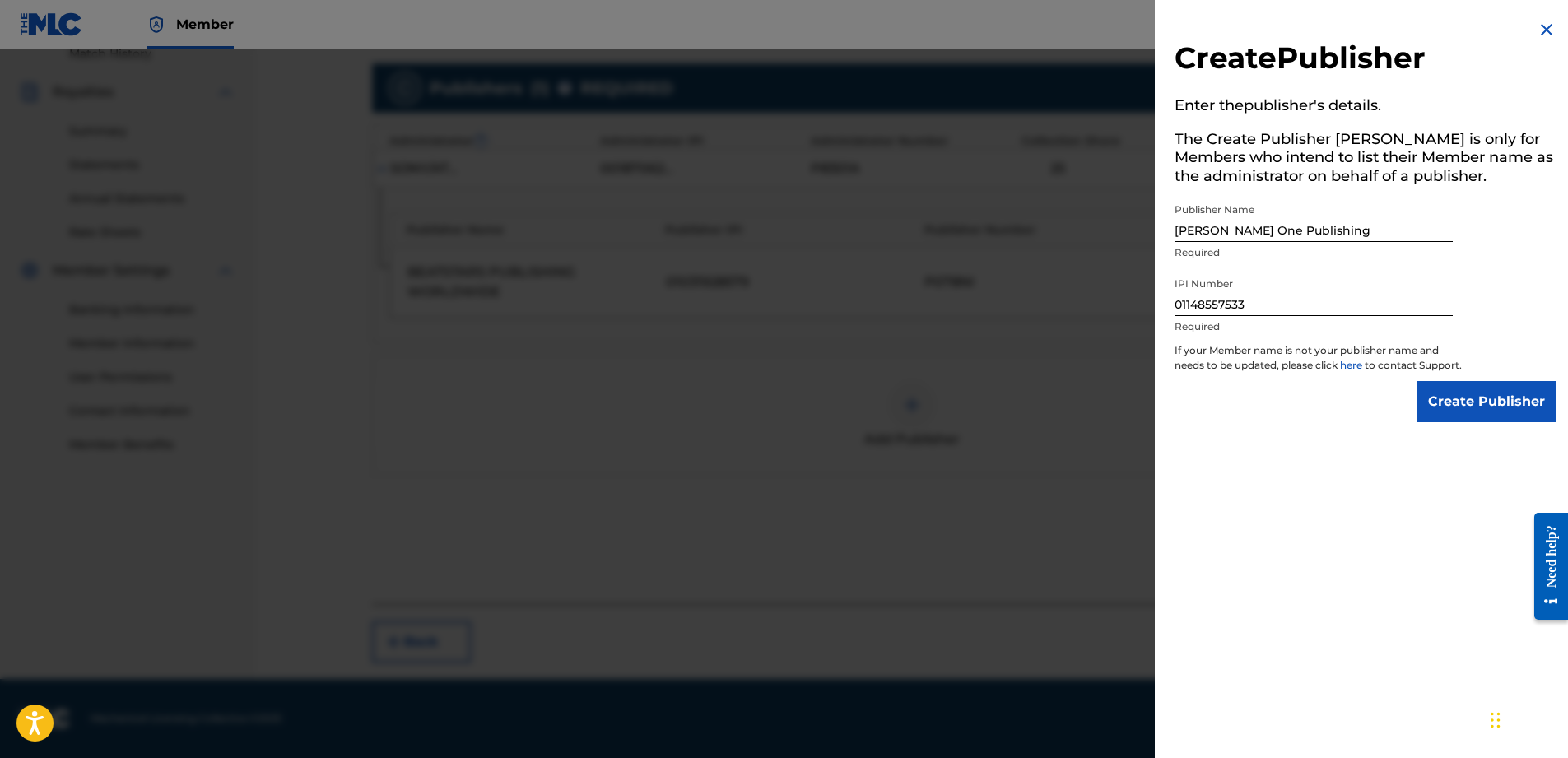
click at [1468, 418] on input "Create Publisher" at bounding box center [1487, 402] width 140 height 42
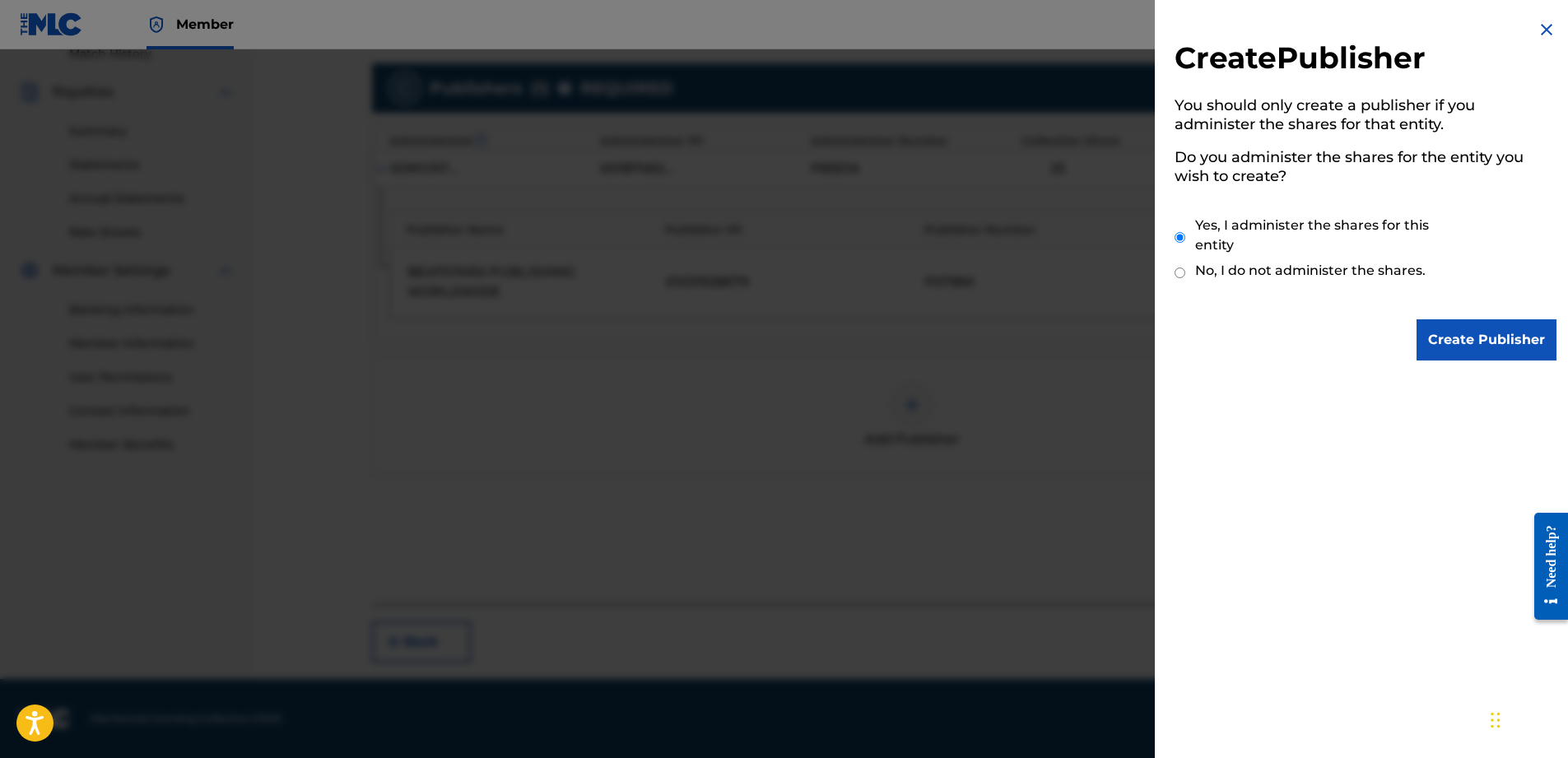
click at [1468, 418] on div "Create Publisher You should only create a publisher if you administer the share…" at bounding box center [1365, 379] width 421 height 758
click at [1472, 339] on input "Create Publisher" at bounding box center [1487, 340] width 140 height 42
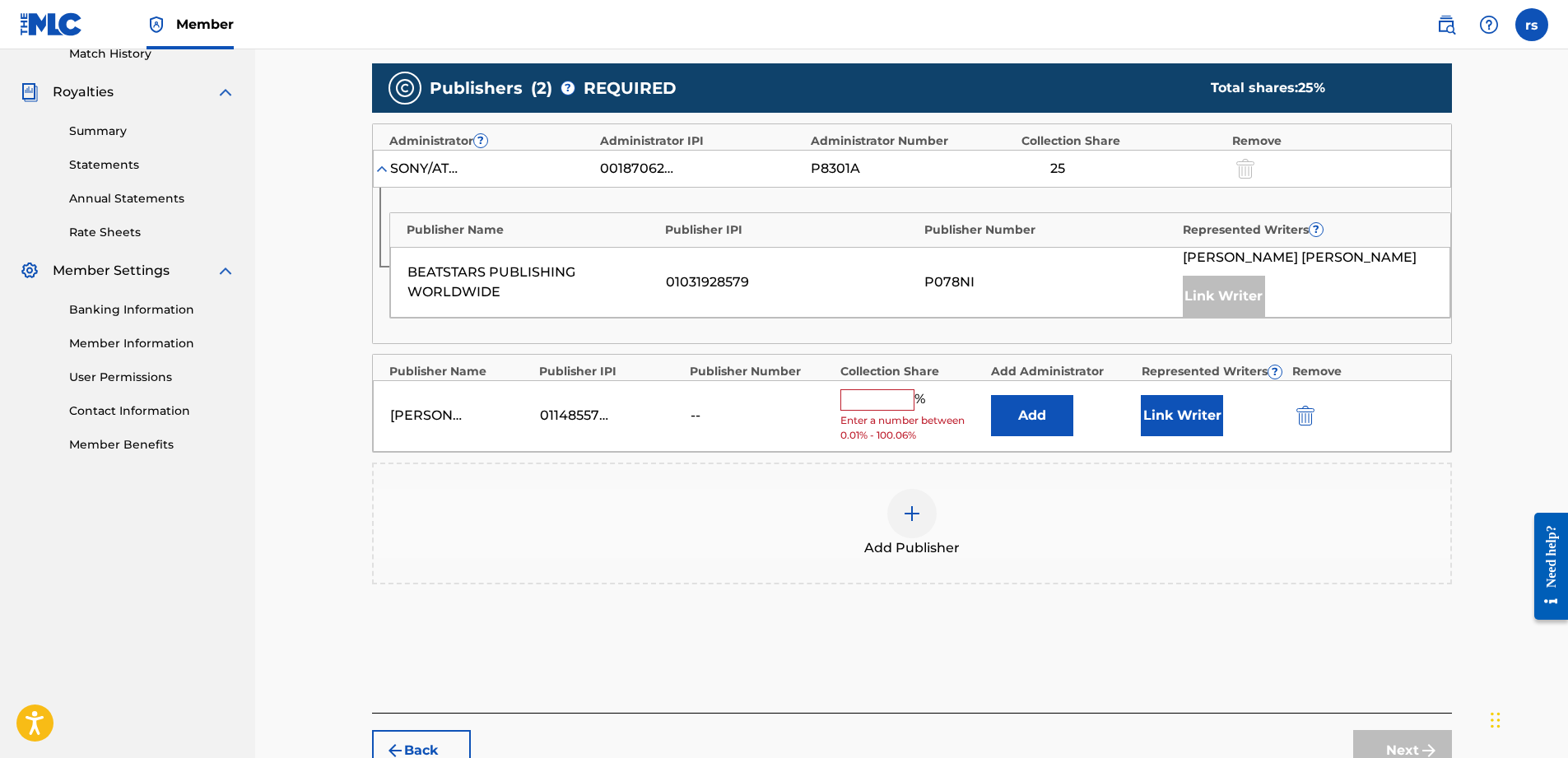
click at [860, 399] on input "text" at bounding box center [877, 400] width 74 height 22
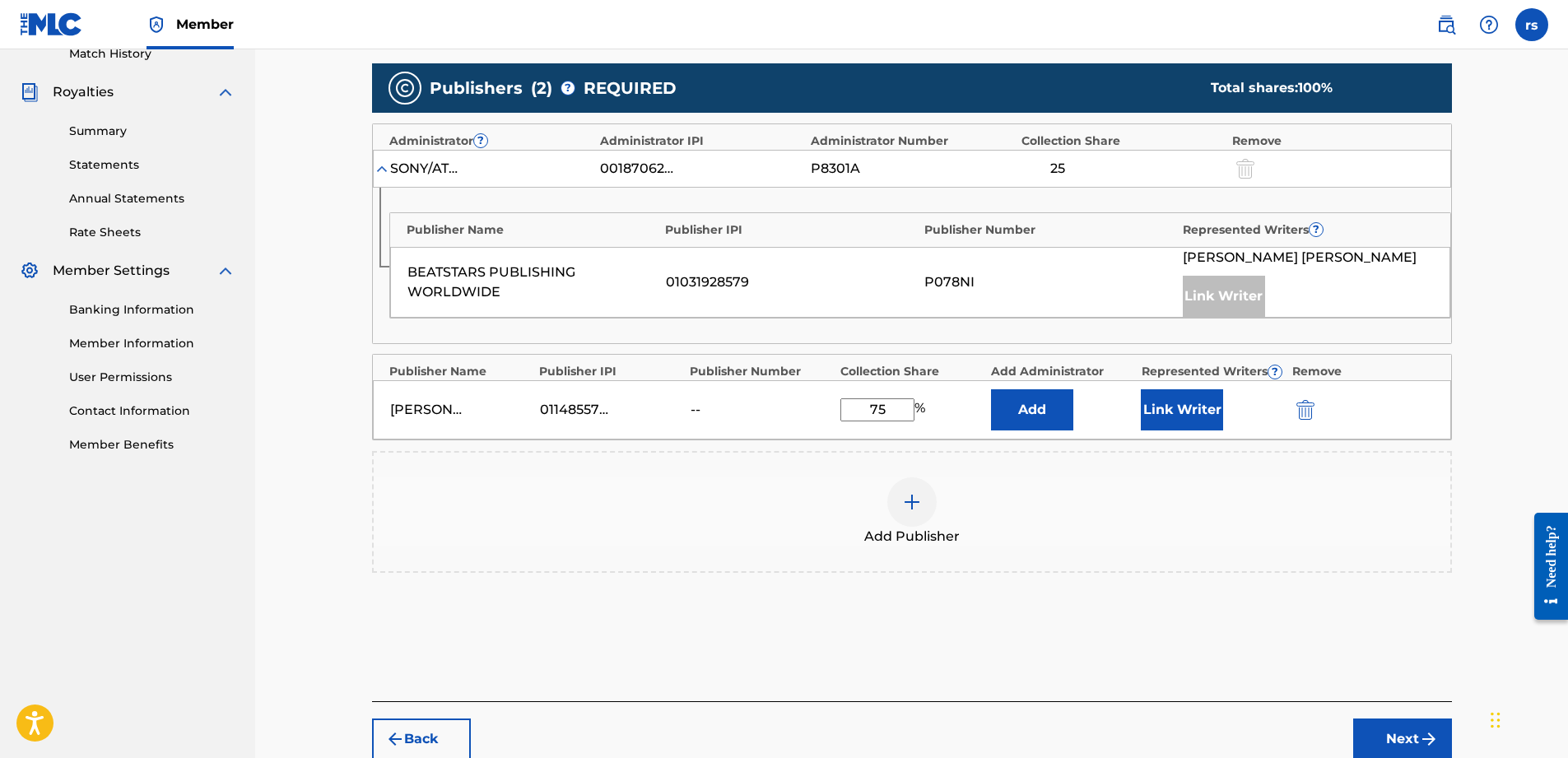
type input "75"
click at [1188, 413] on button "Link Writer" at bounding box center [1182, 410] width 82 height 42
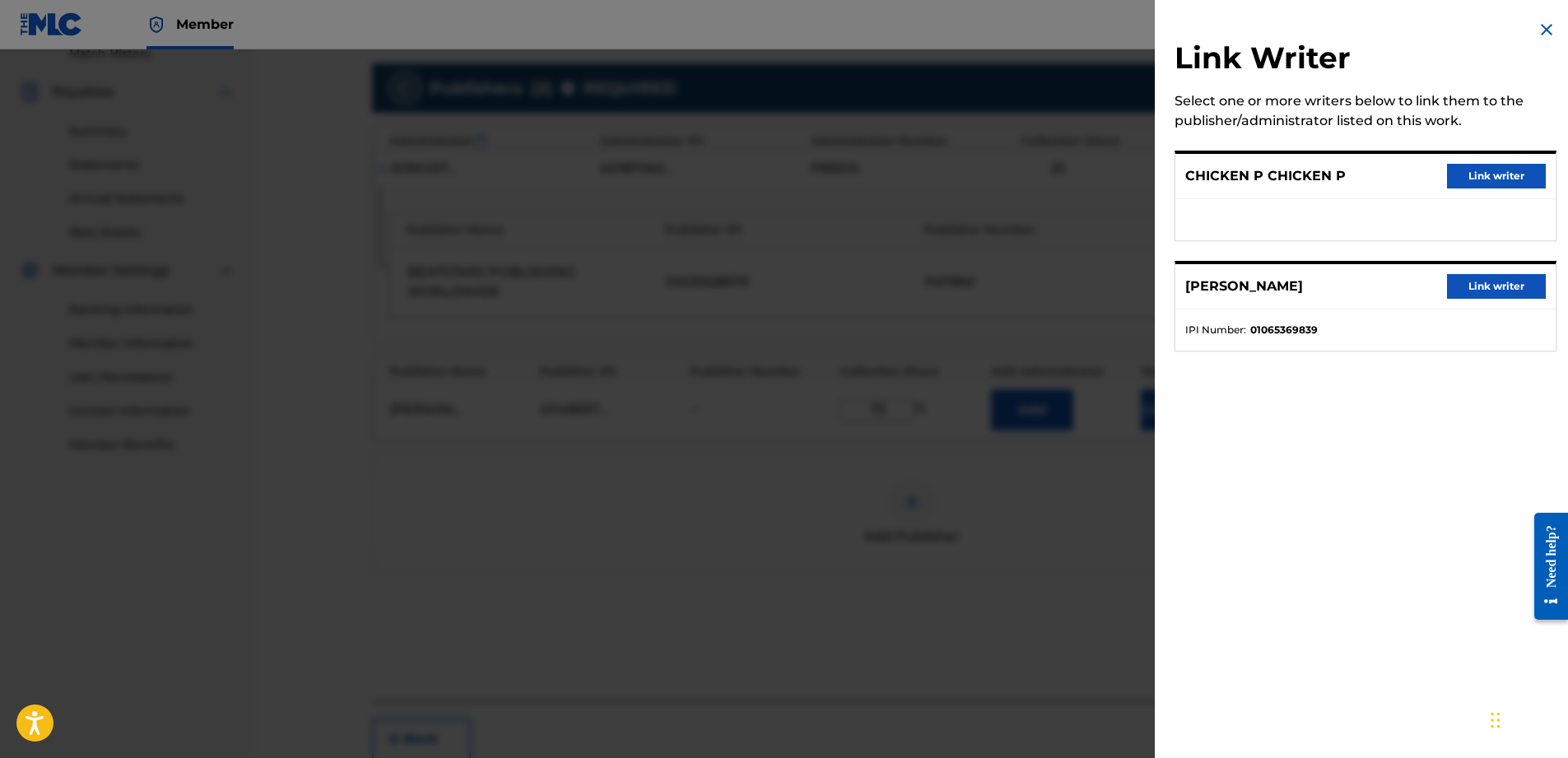
click at [1468, 178] on button "Link writer" at bounding box center [1496, 176] width 99 height 25
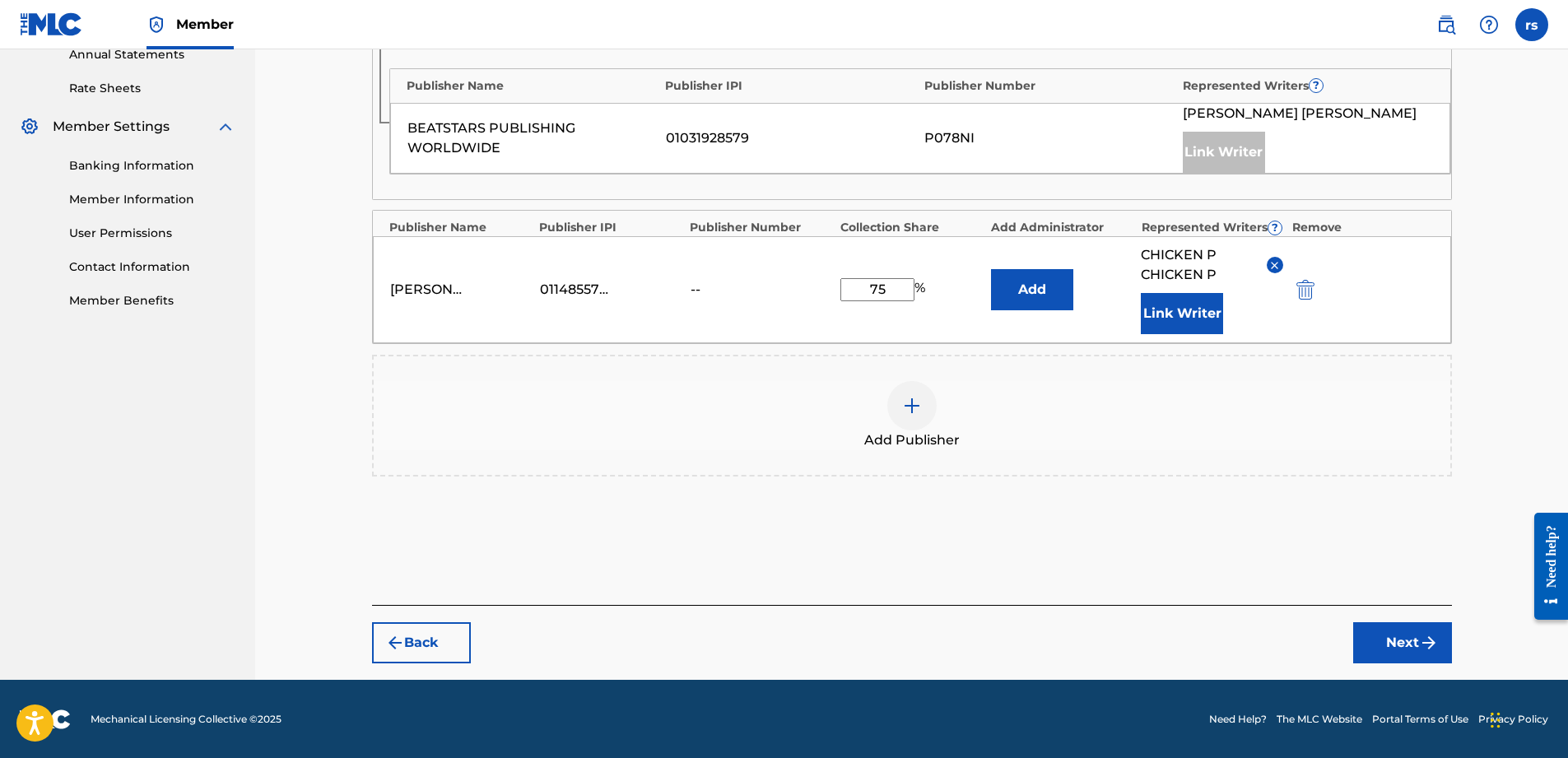
scroll to position [613, 0]
click at [1394, 642] on button "Next" at bounding box center [1402, 642] width 99 height 42
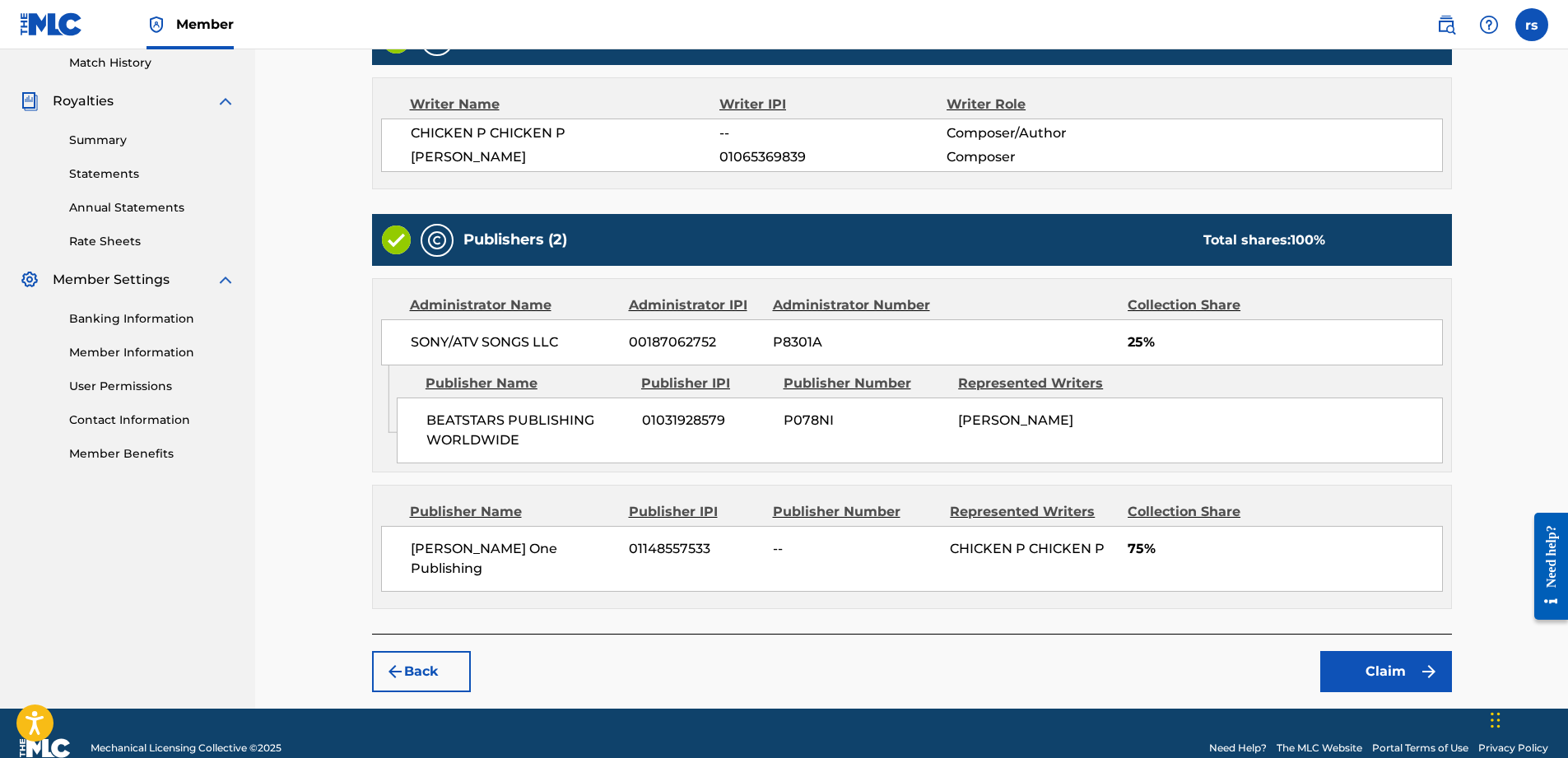
scroll to position [469, 0]
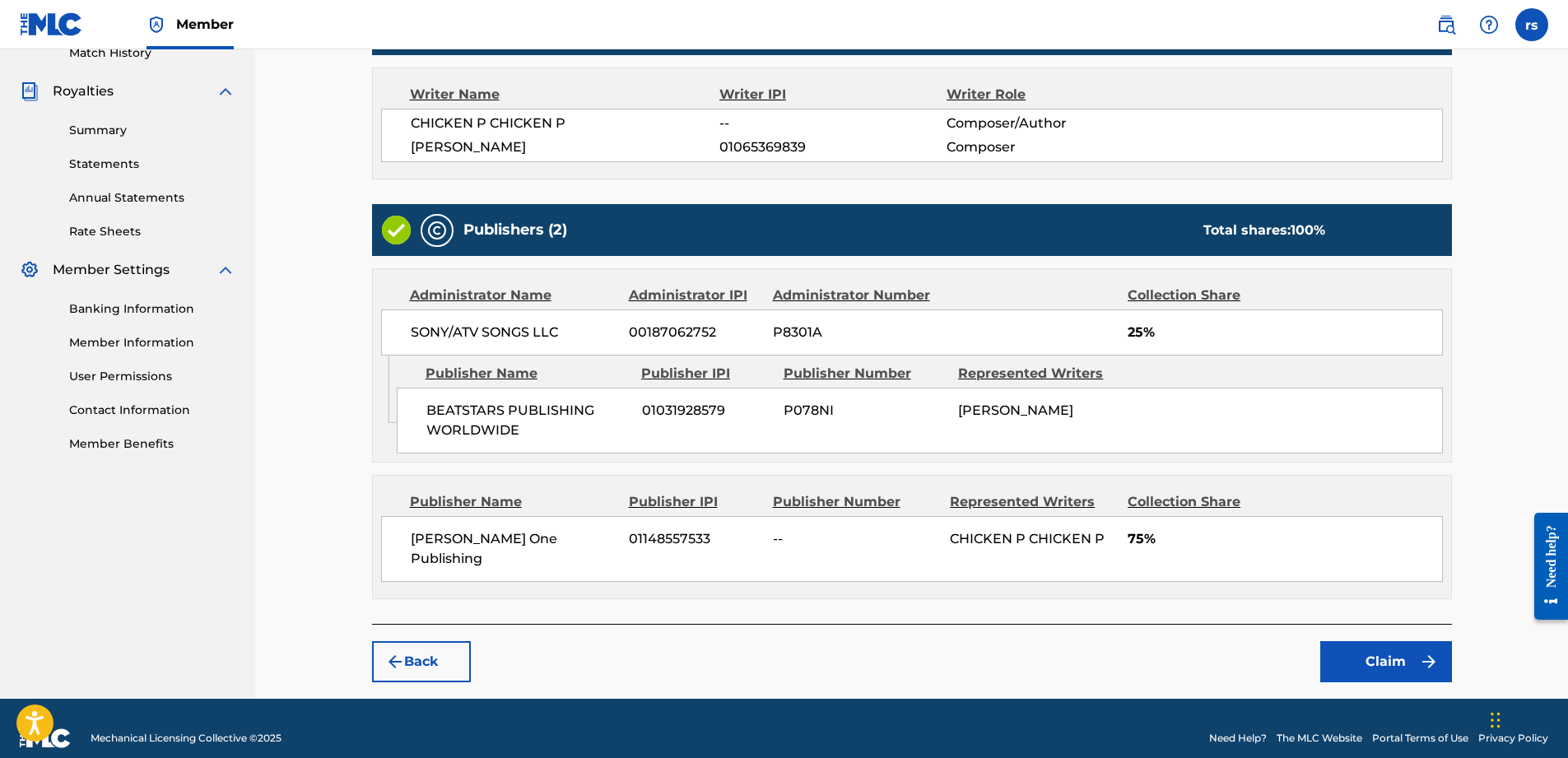
click at [429, 641] on button "Back" at bounding box center [421, 662] width 99 height 42
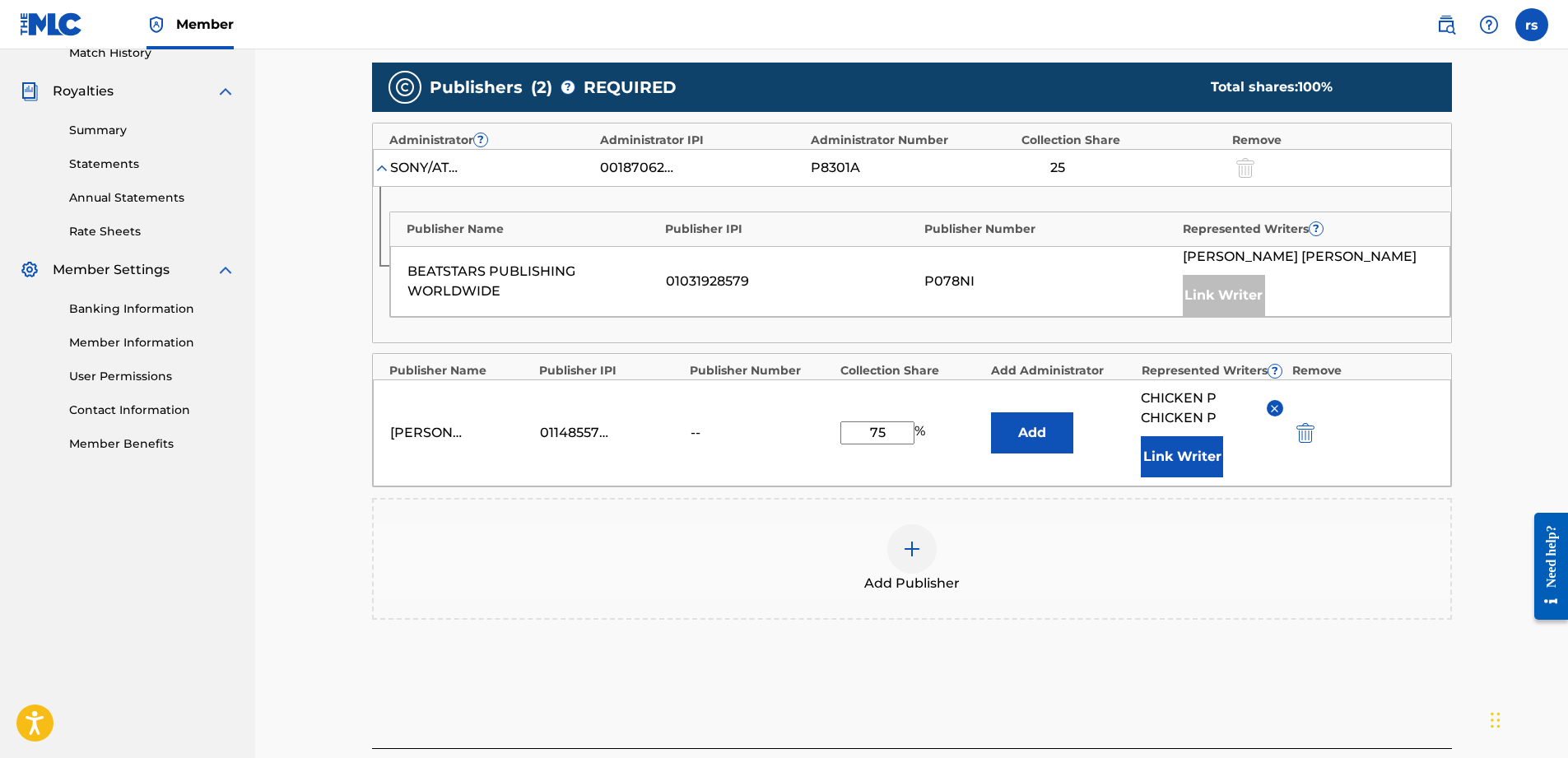
click at [1269, 408] on img at bounding box center [1274, 408] width 12 height 12
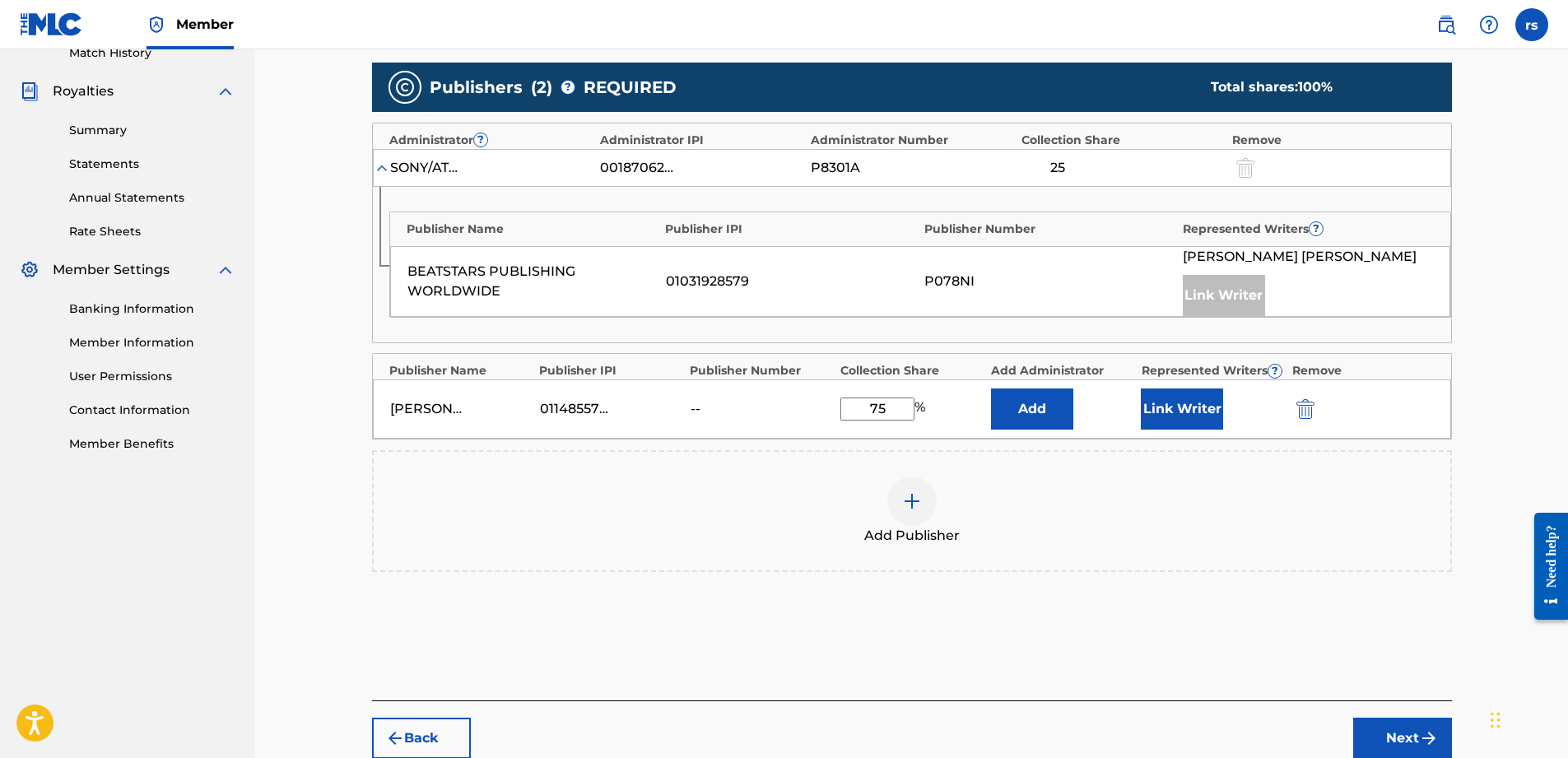
click at [1196, 409] on button "Link Writer" at bounding box center [1182, 409] width 82 height 42
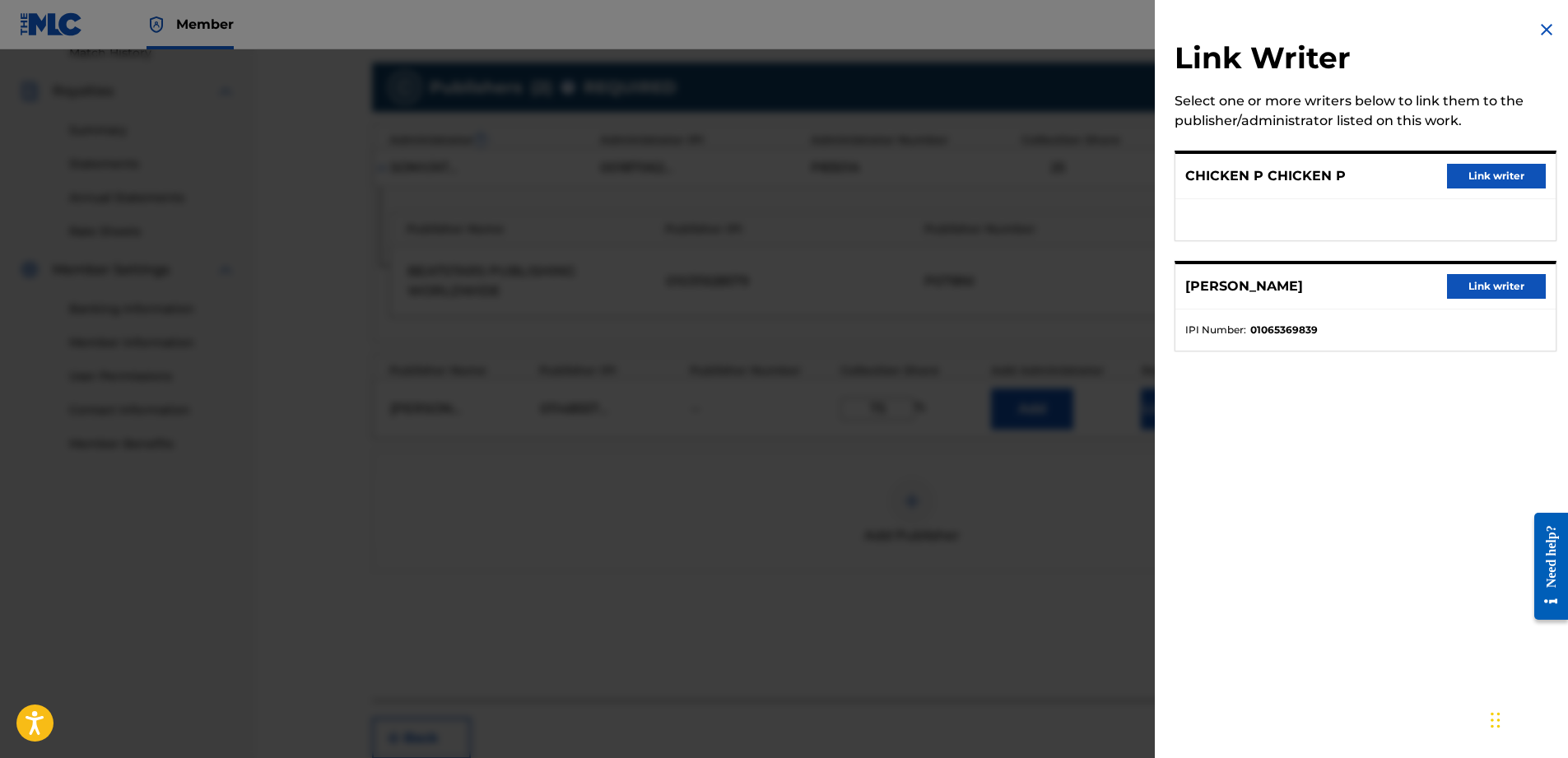
click at [1487, 178] on button "Link writer" at bounding box center [1496, 176] width 99 height 25
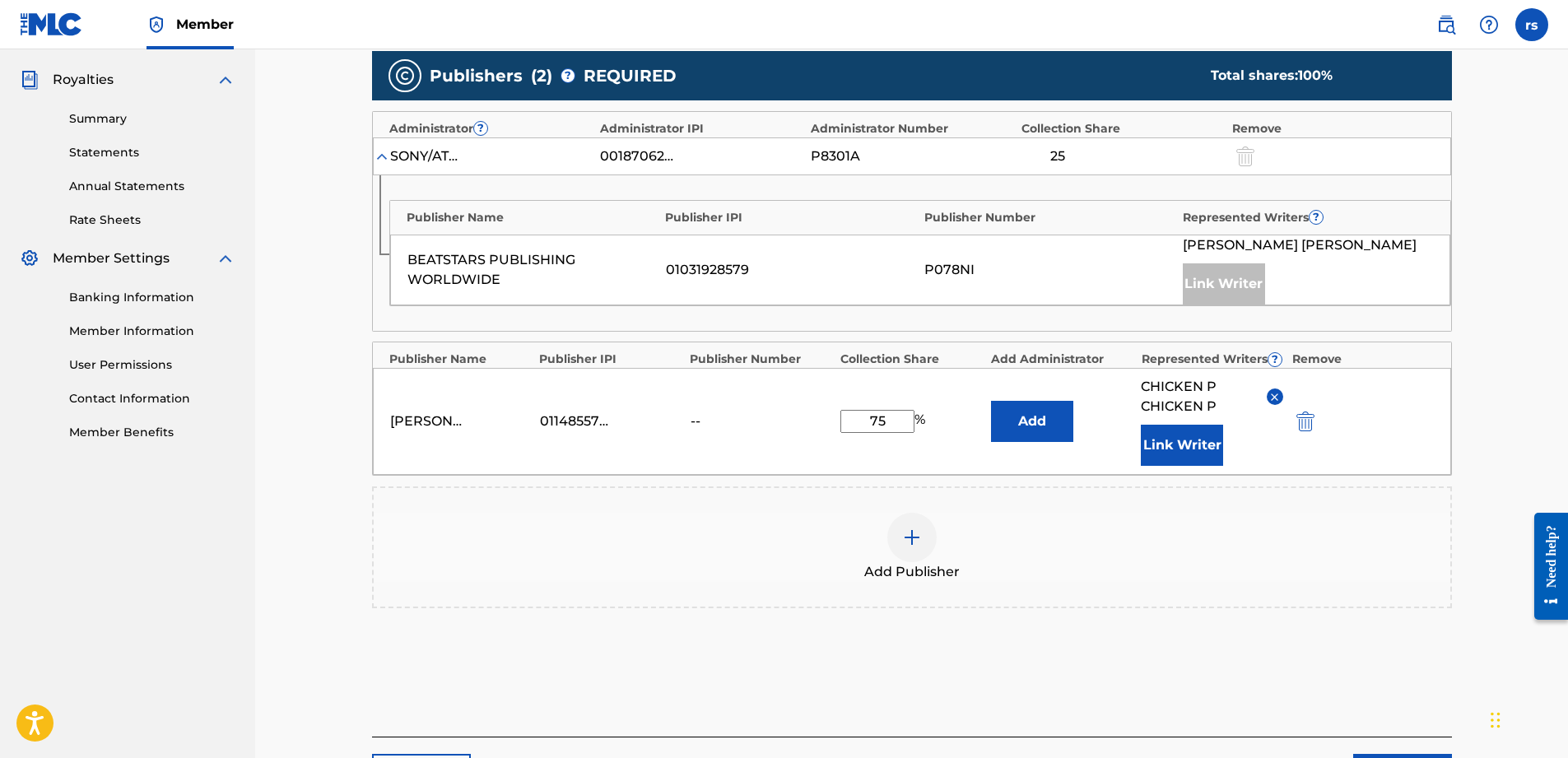
scroll to position [613, 0]
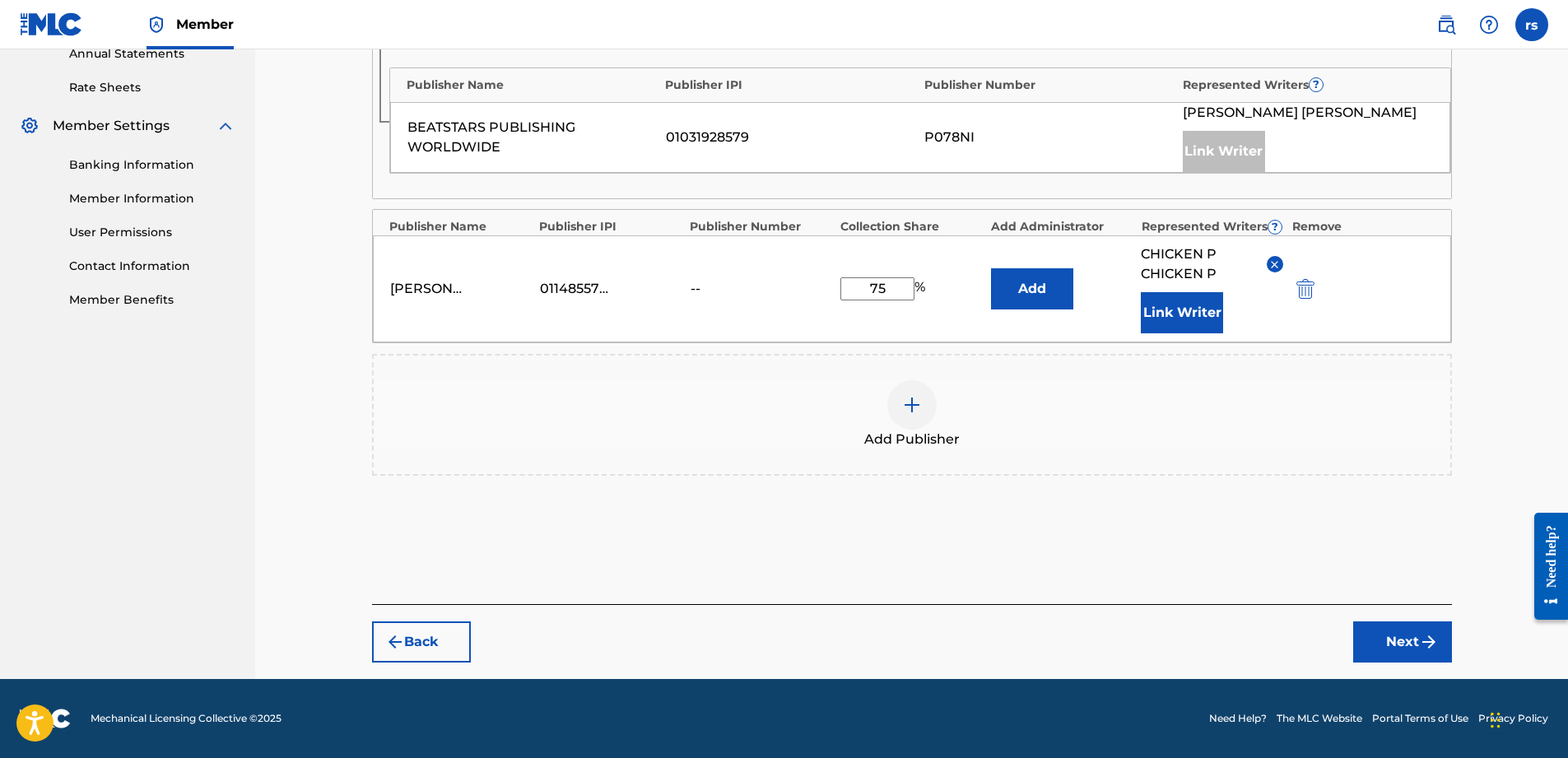
click at [1399, 646] on button "Next" at bounding box center [1402, 642] width 99 height 42
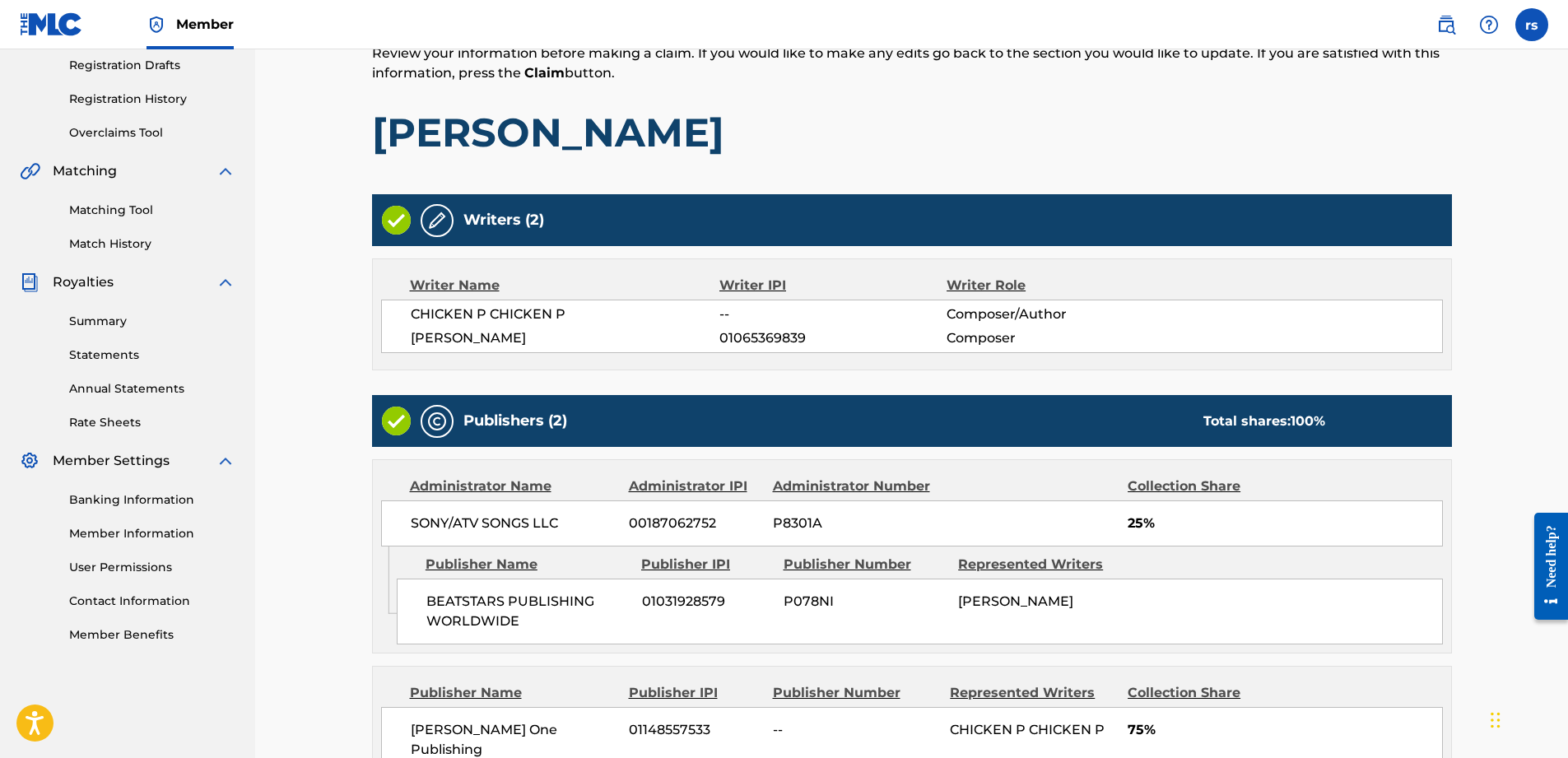
scroll to position [469, 0]
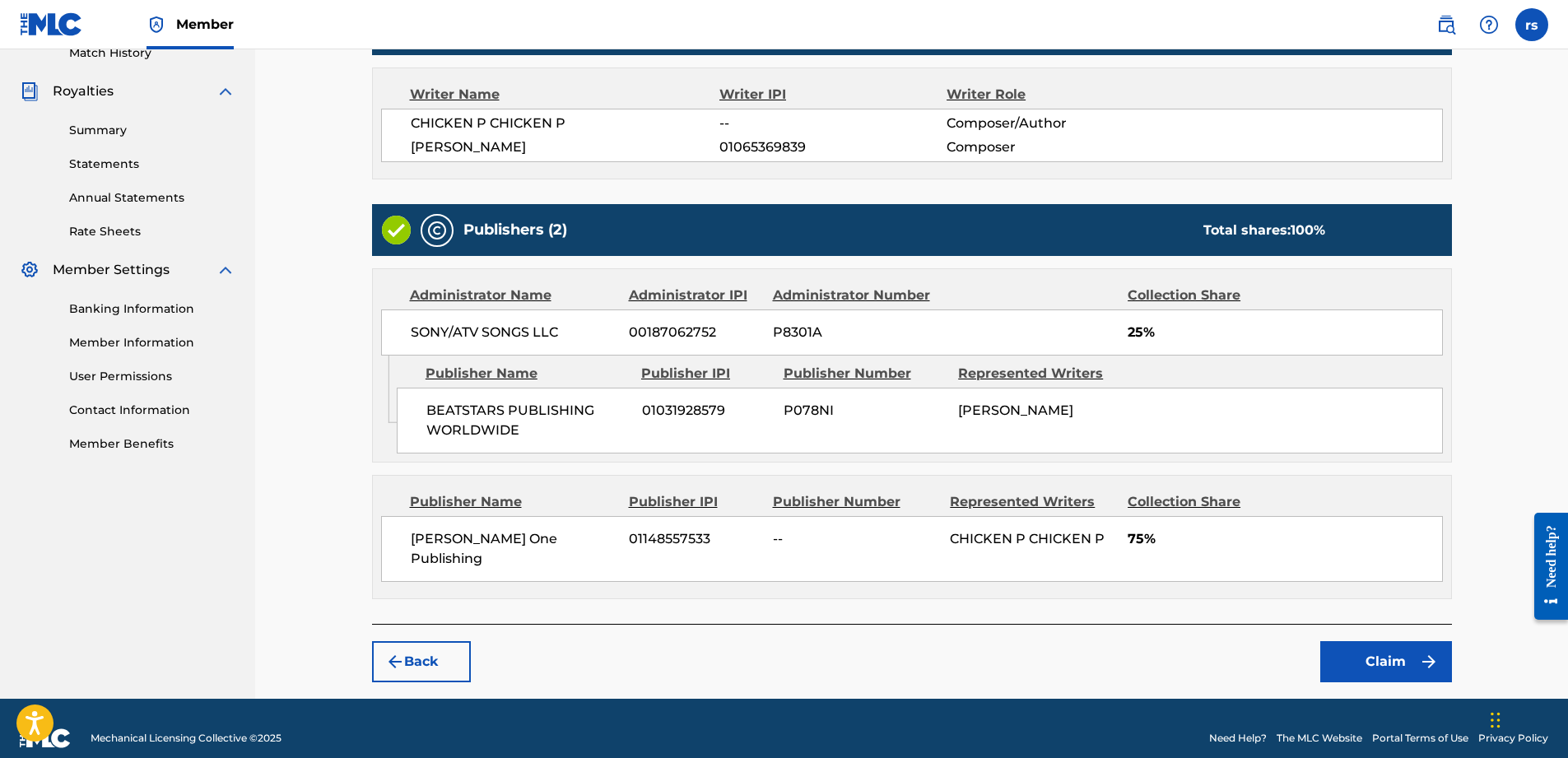
click at [1364, 641] on button "Claim" at bounding box center [1386, 662] width 132 height 42
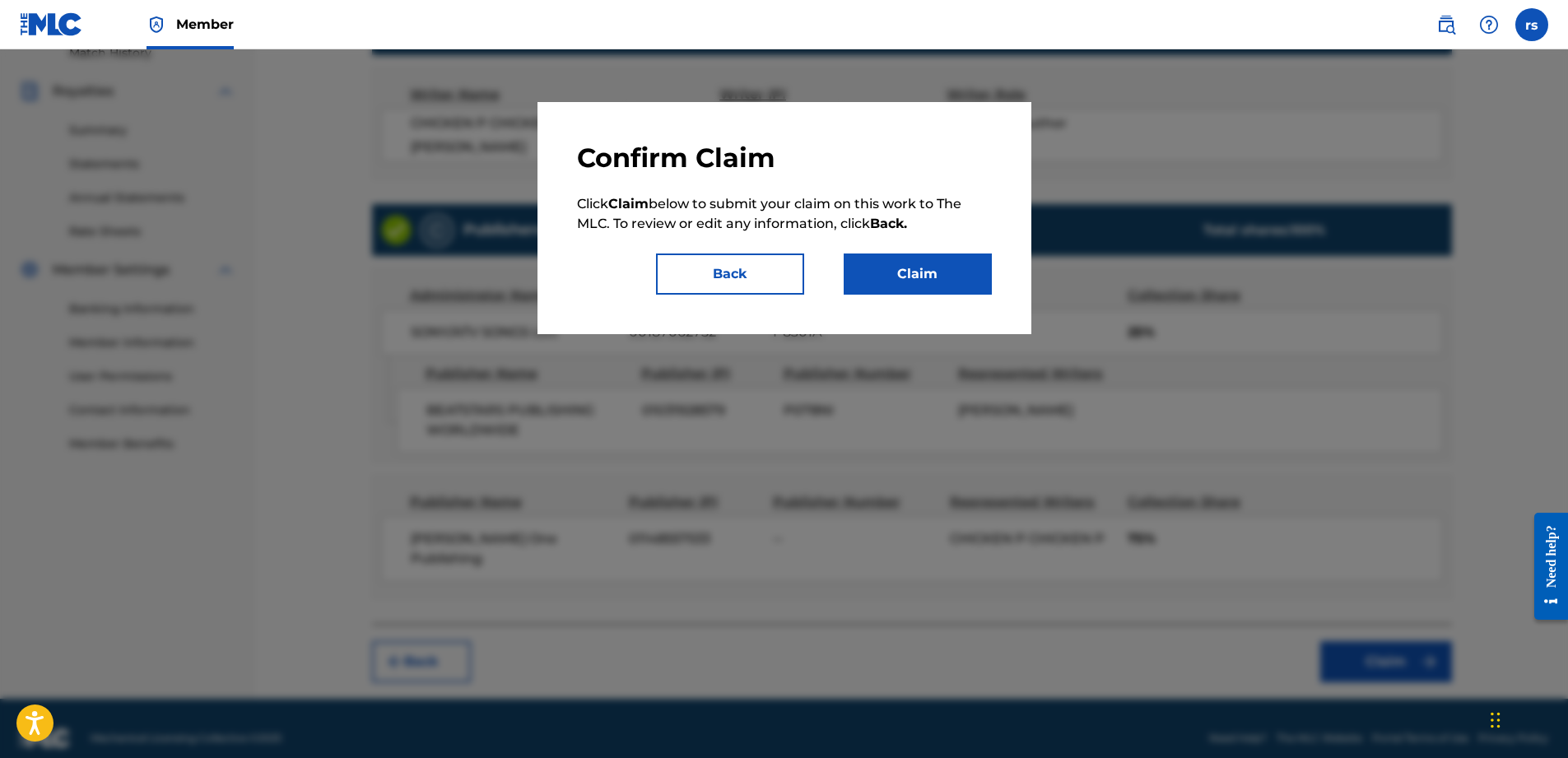
click at [923, 280] on button "Claim" at bounding box center [918, 274] width 148 height 42
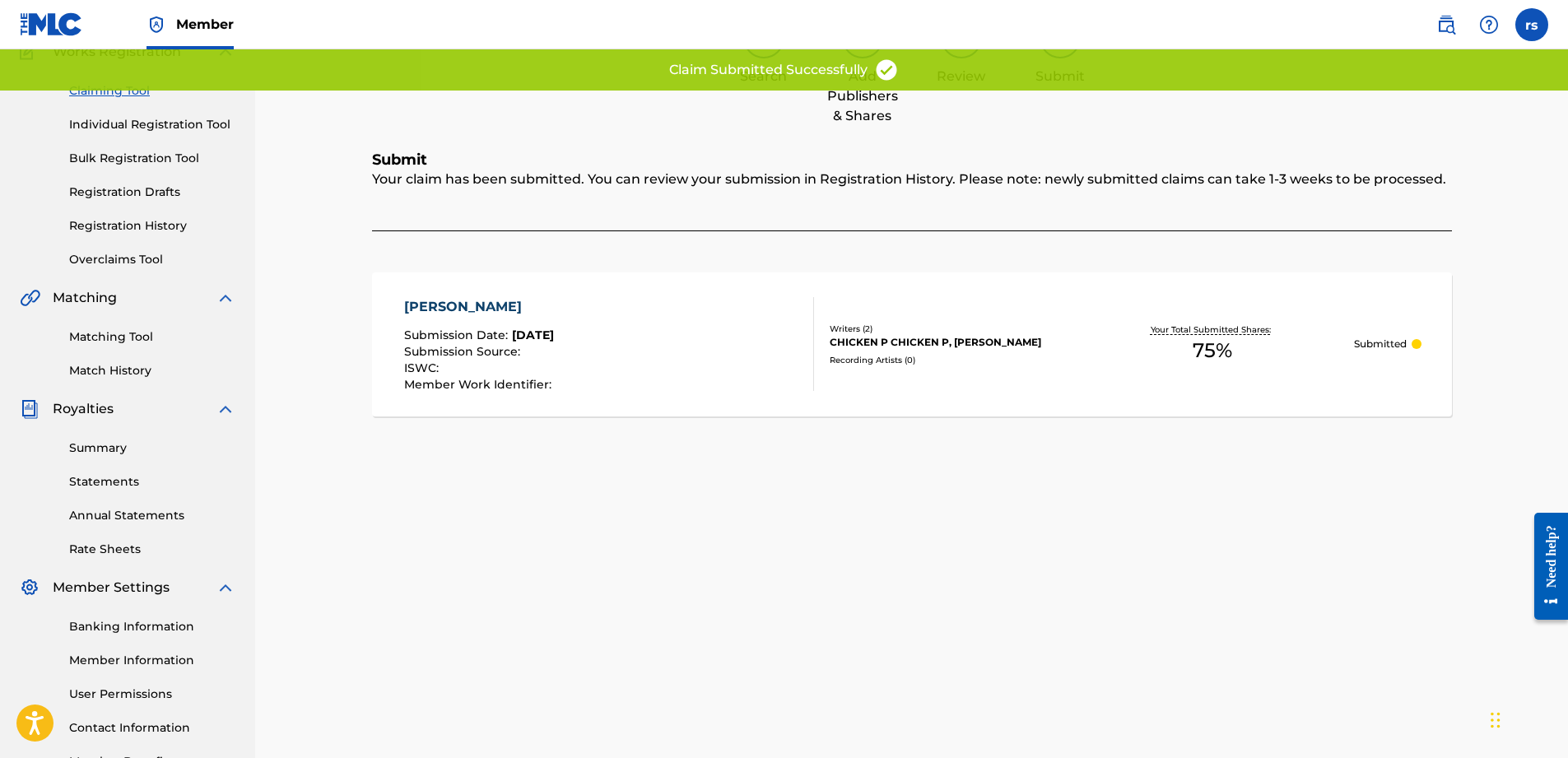
scroll to position [0, 0]
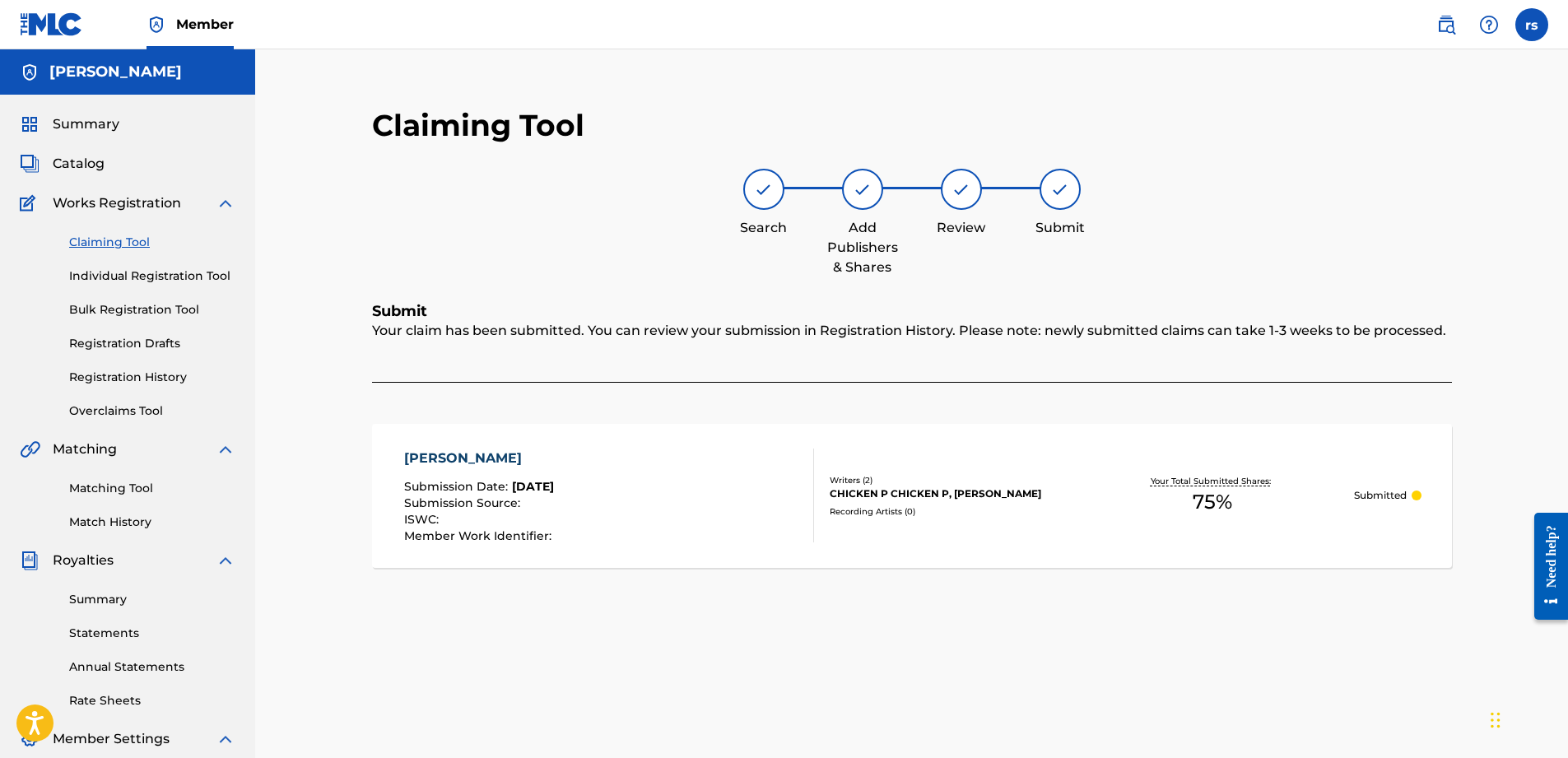
click at [114, 243] on link "Claiming Tool" at bounding box center [152, 242] width 166 height 17
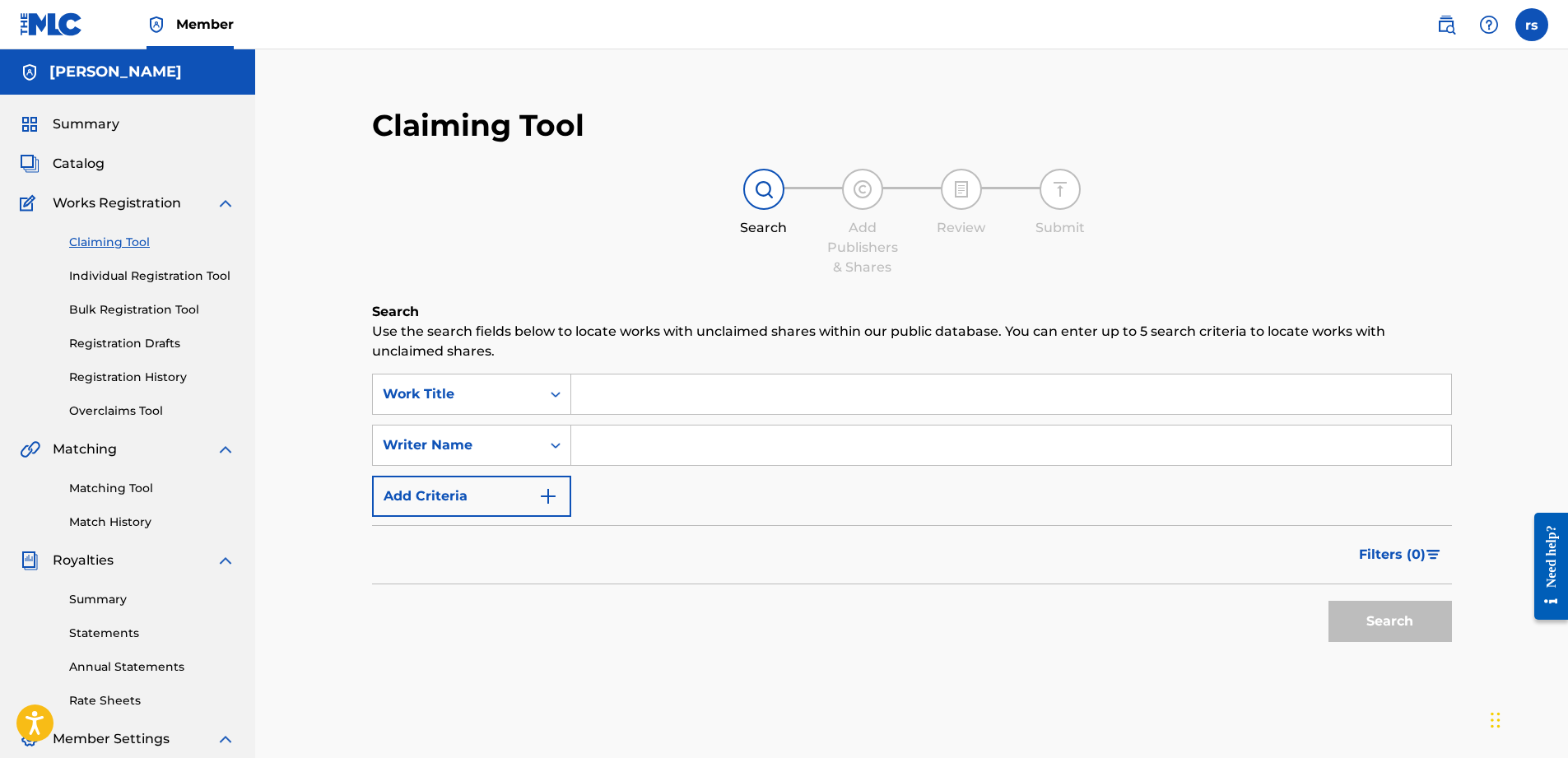
click at [639, 441] on input "Search Form" at bounding box center [1011, 445] width 880 height 40
type input "Chicken p"
click at [1420, 622] on button "Search" at bounding box center [1390, 621] width 124 height 42
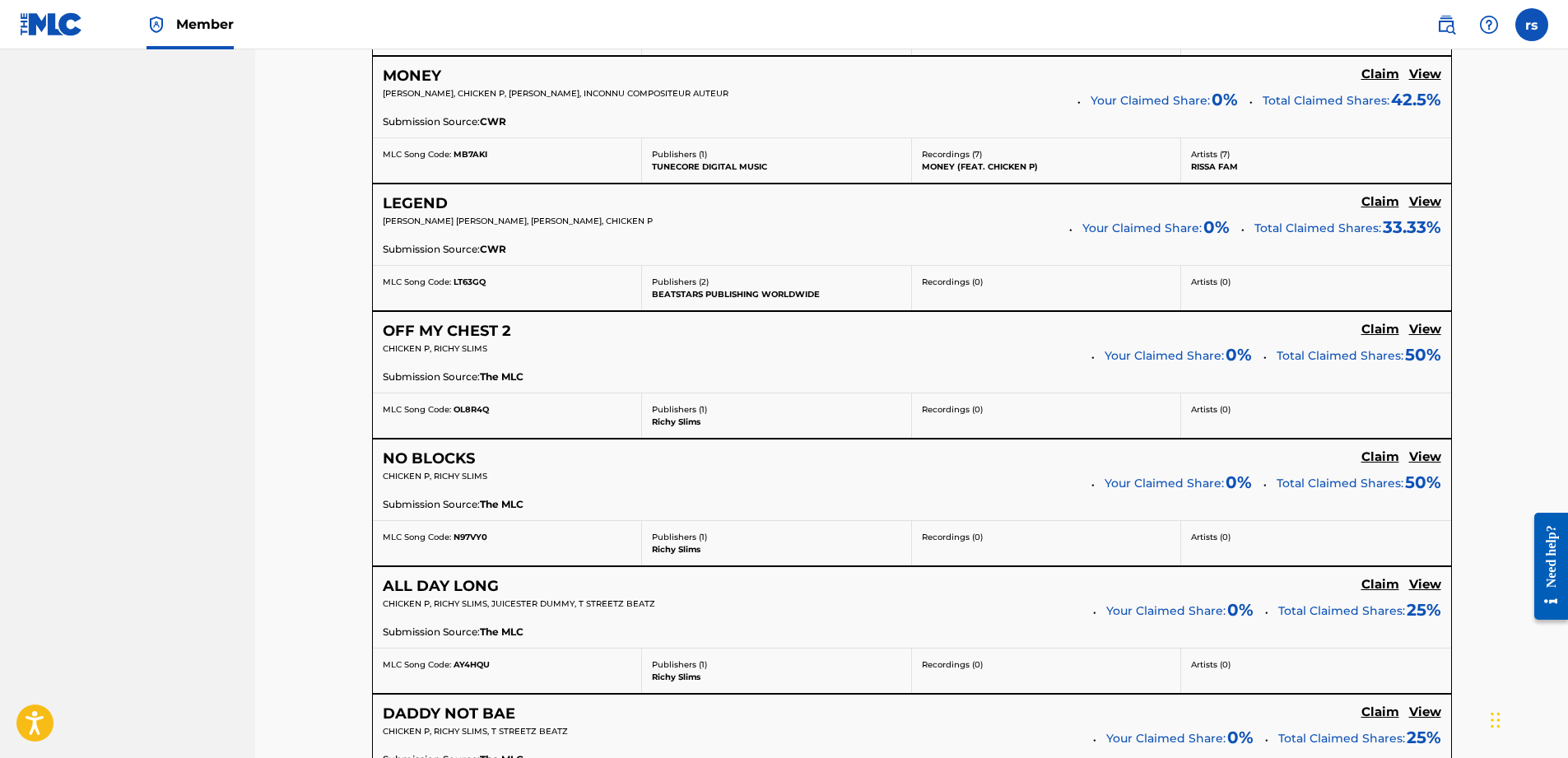
scroll to position [987, 0]
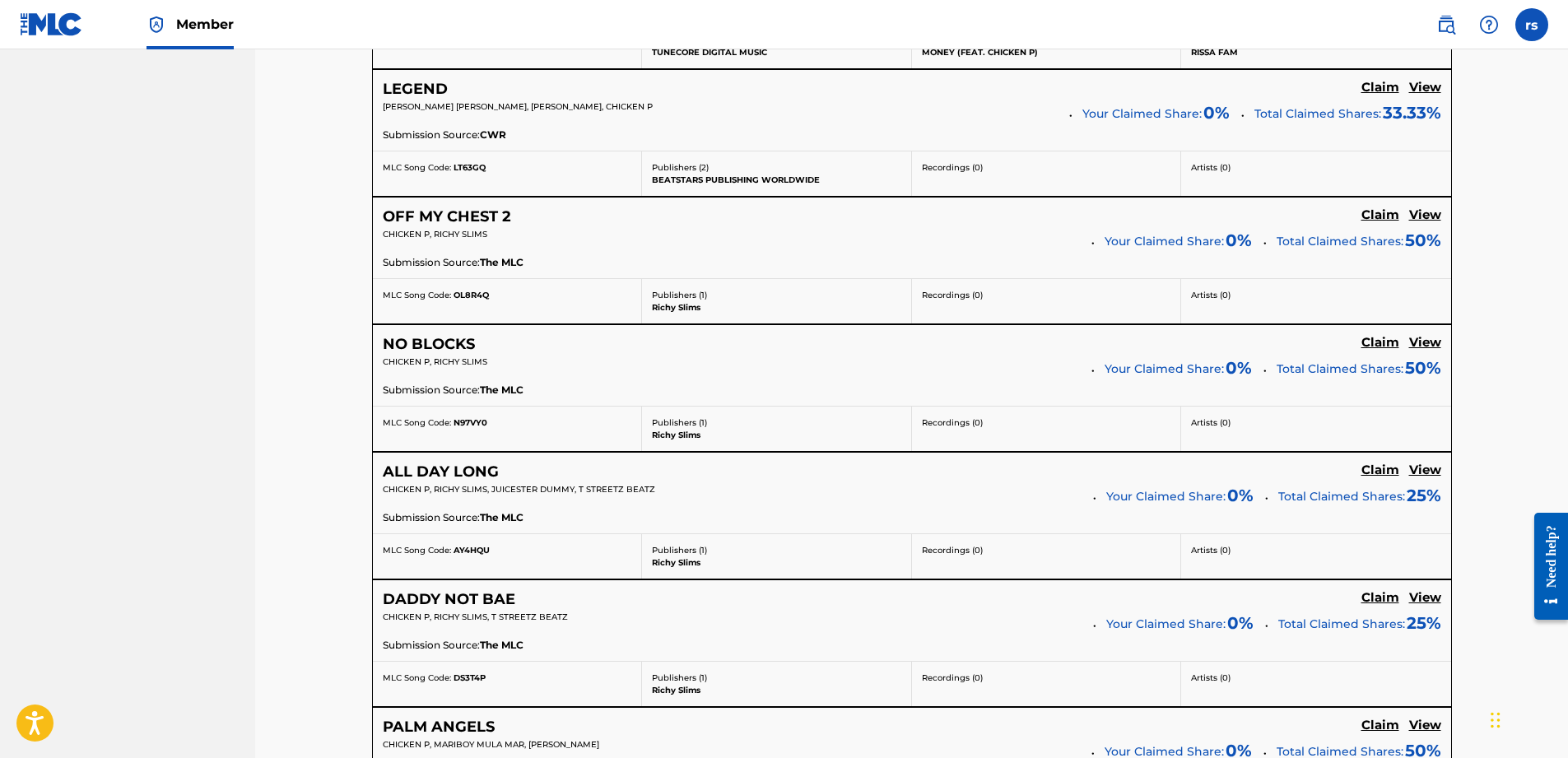
click at [1420, 217] on h5 "View" at bounding box center [1425, 215] width 32 height 16
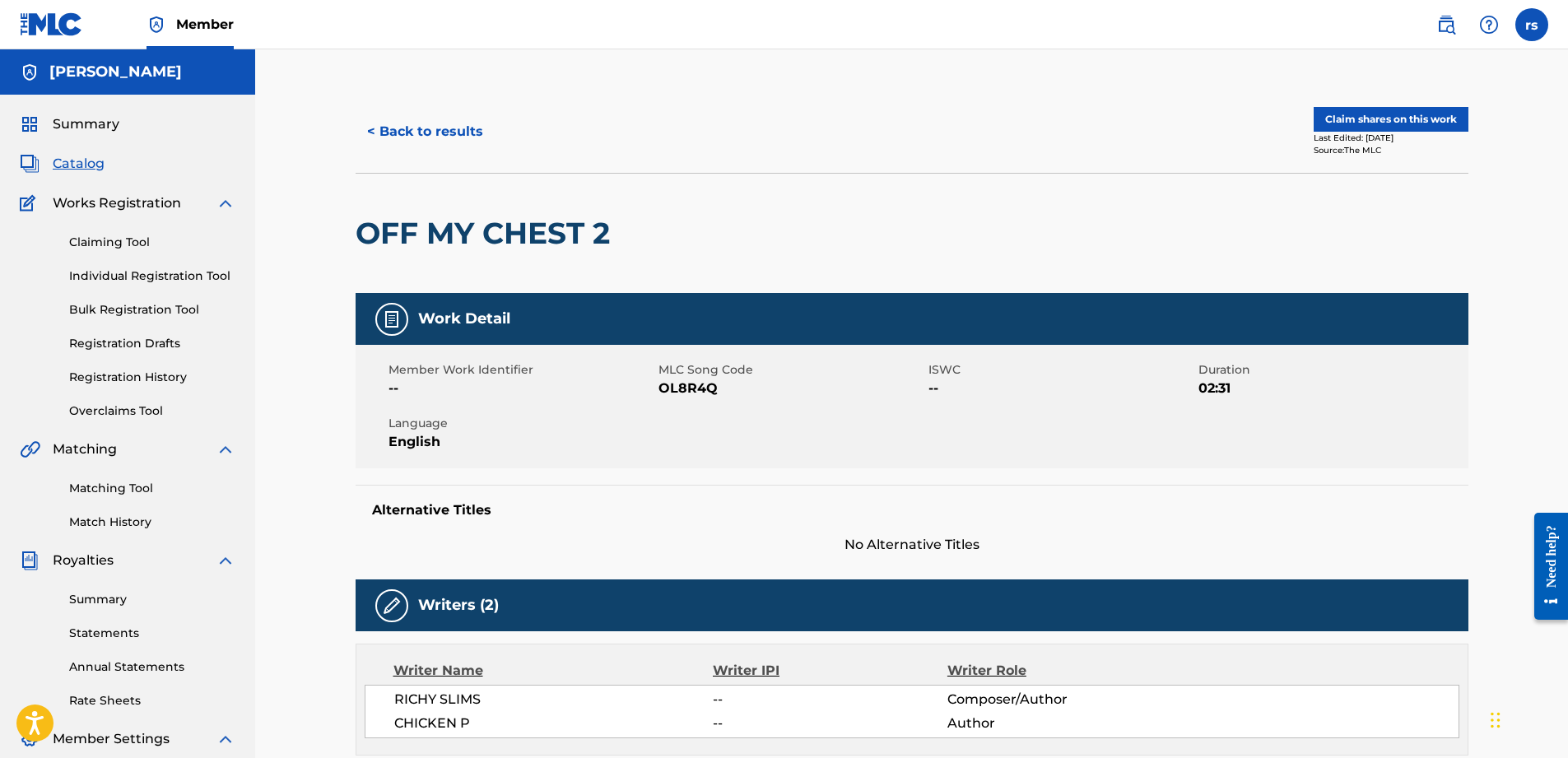
click at [1386, 118] on button "Claim shares on this work" at bounding box center [1391, 120] width 154 height 25
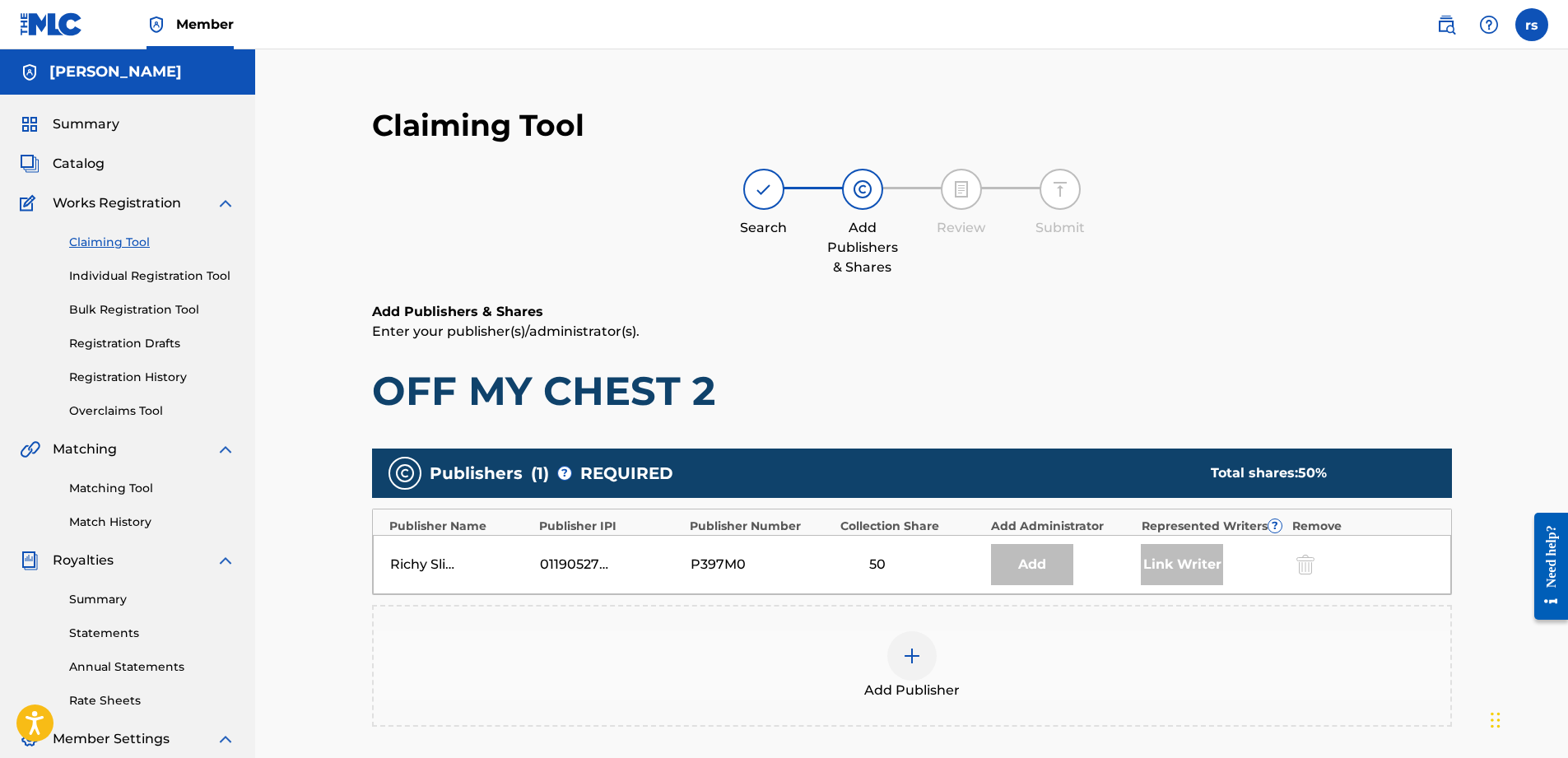
click at [915, 654] on img at bounding box center [912, 656] width 20 height 20
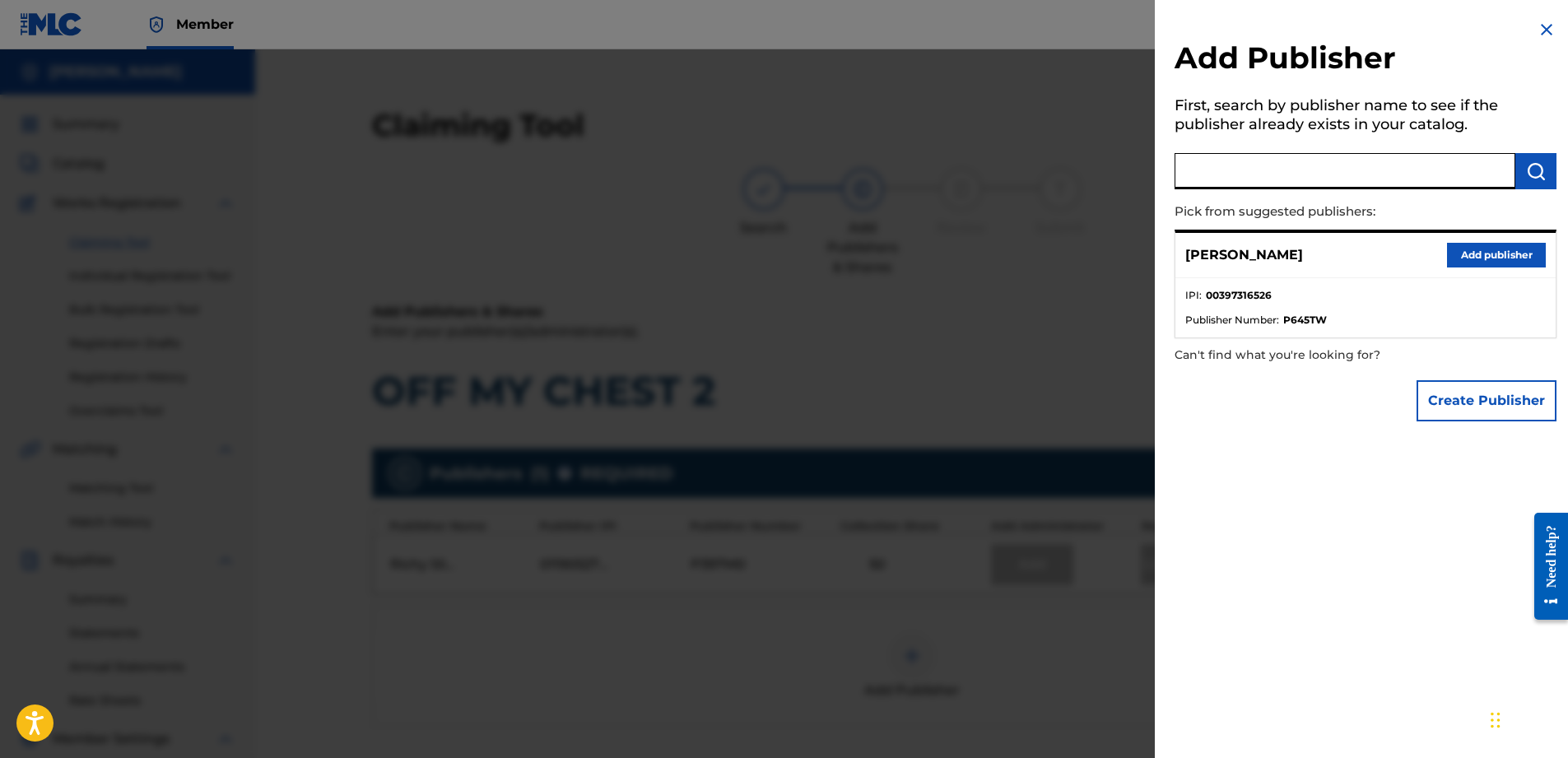
click at [1362, 164] on input "text" at bounding box center [1345, 171] width 341 height 37
type input "[PERSON_NAME]"
click at [1537, 411] on button "Create Publisher" at bounding box center [1487, 401] width 140 height 42
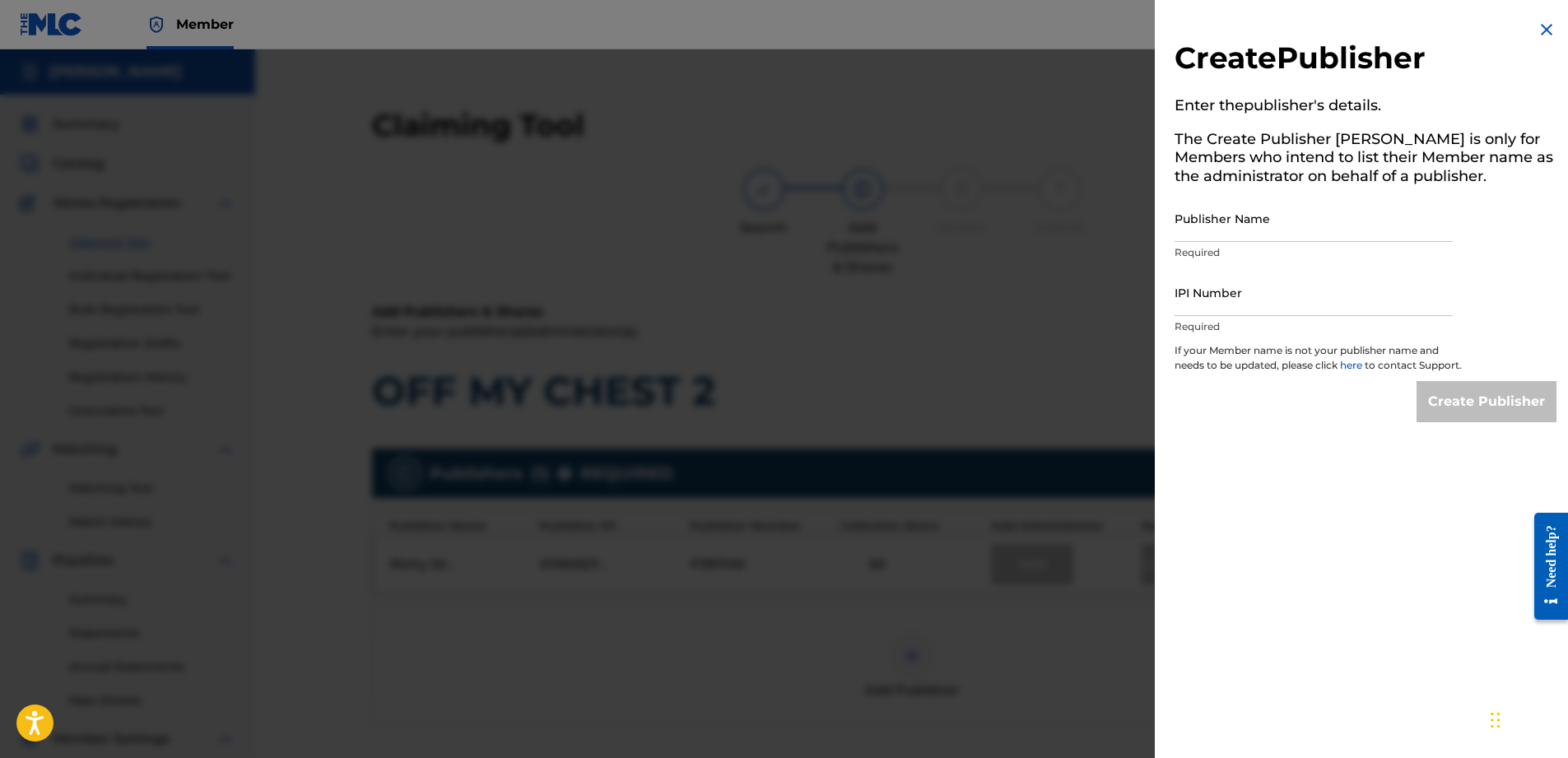
click at [1320, 228] on input "Publisher Name" at bounding box center [1313, 218] width 278 height 46
type input "[PERSON_NAME] One Publishing"
type input "01148557533"
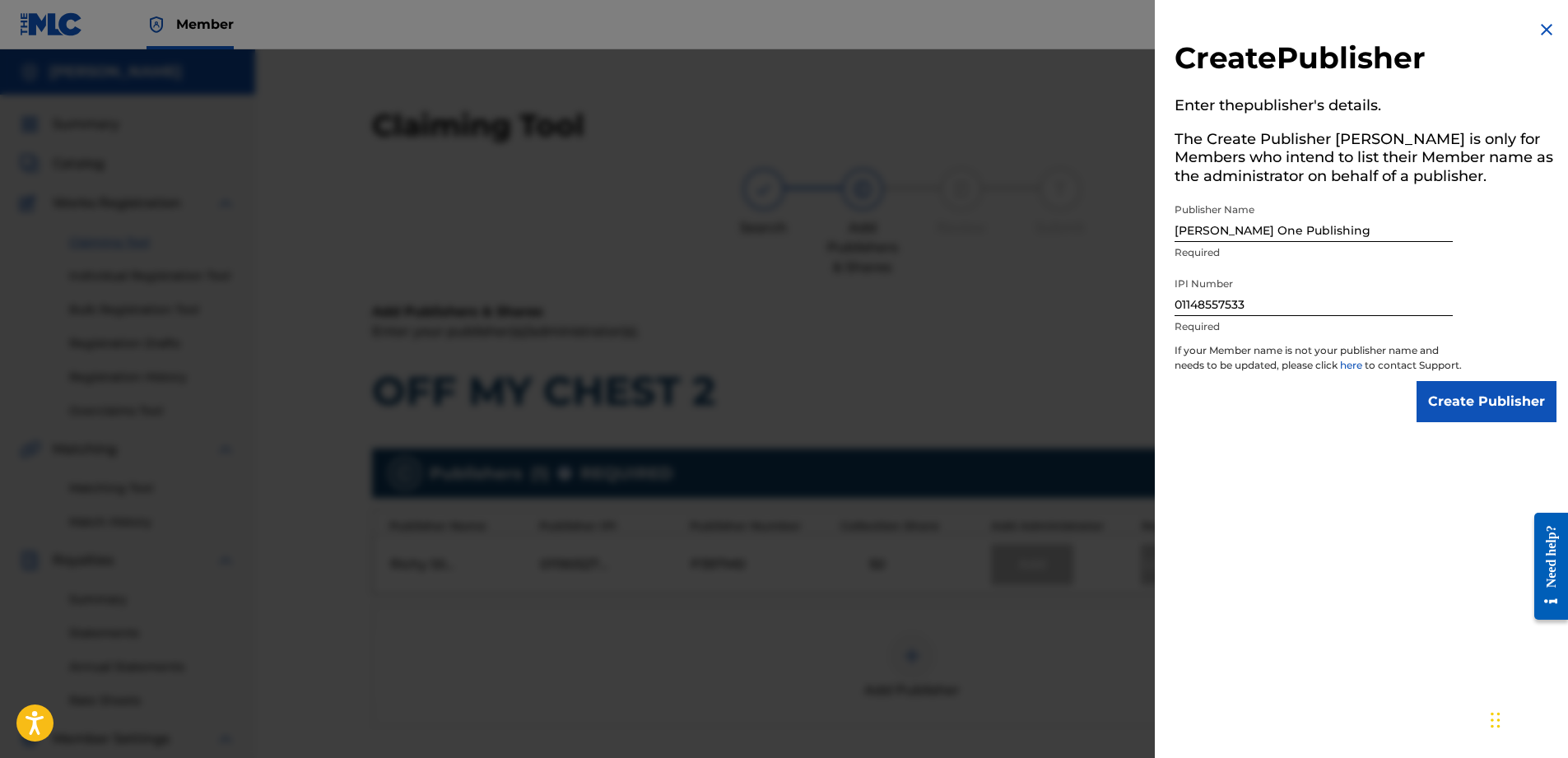
click at [1462, 418] on input "Create Publisher" at bounding box center [1487, 402] width 140 height 42
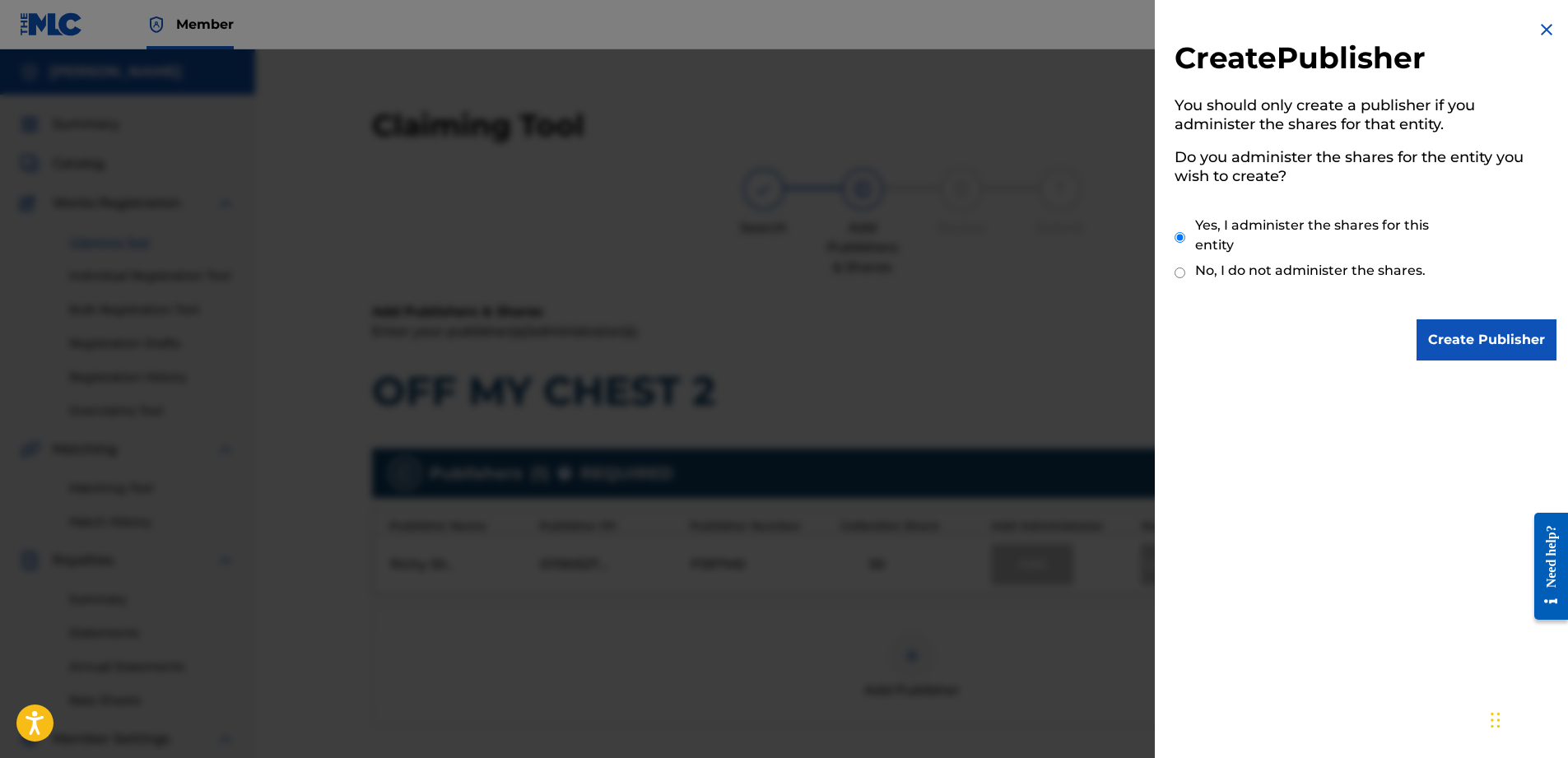
click at [1442, 337] on input "Create Publisher" at bounding box center [1487, 340] width 140 height 42
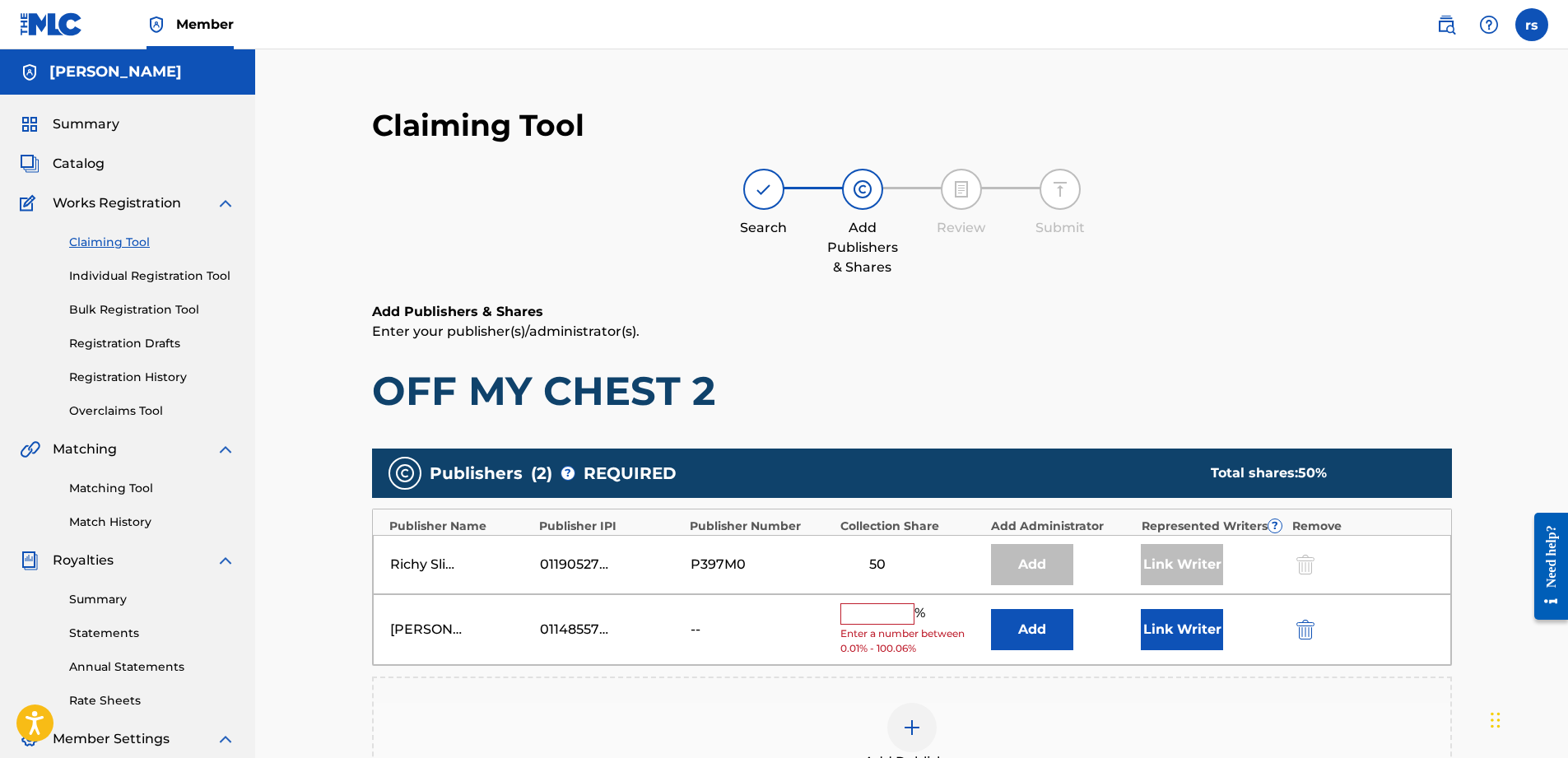
click at [875, 603] on input "text" at bounding box center [877, 614] width 74 height 22
type input "50"
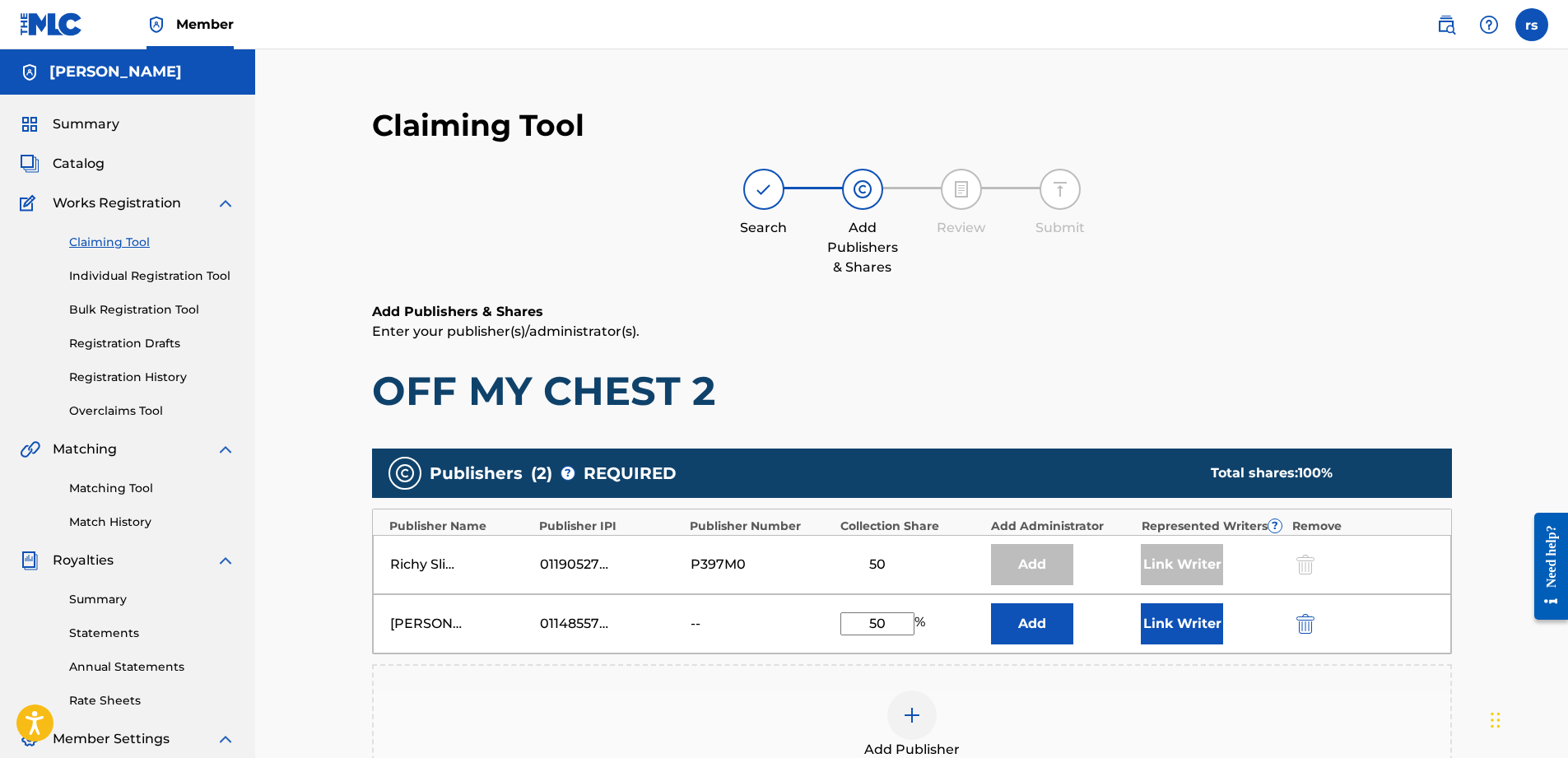
click at [1170, 620] on button "Link Writer" at bounding box center [1182, 624] width 82 height 42
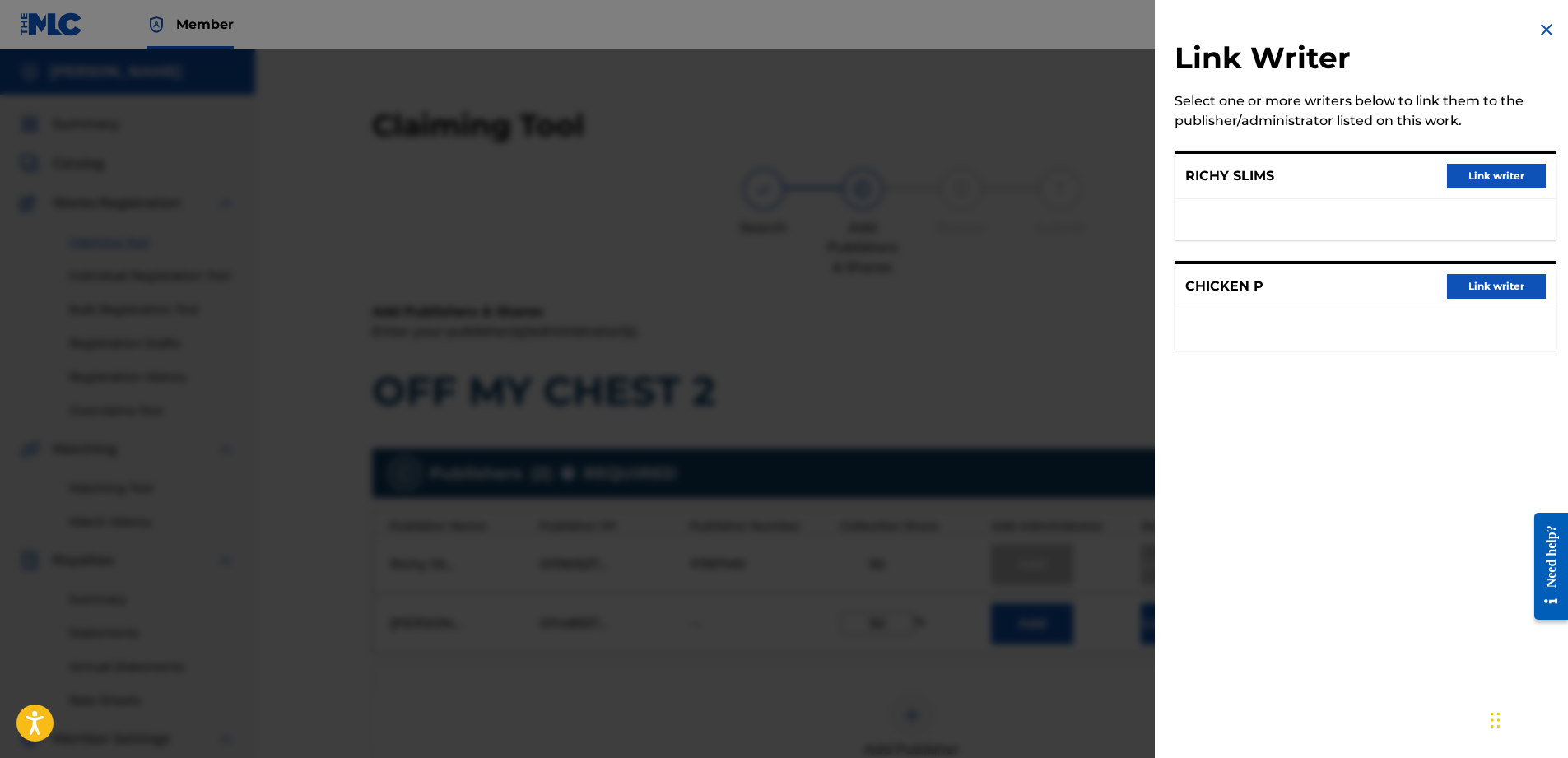
click at [1502, 279] on button "Link writer" at bounding box center [1496, 286] width 99 height 25
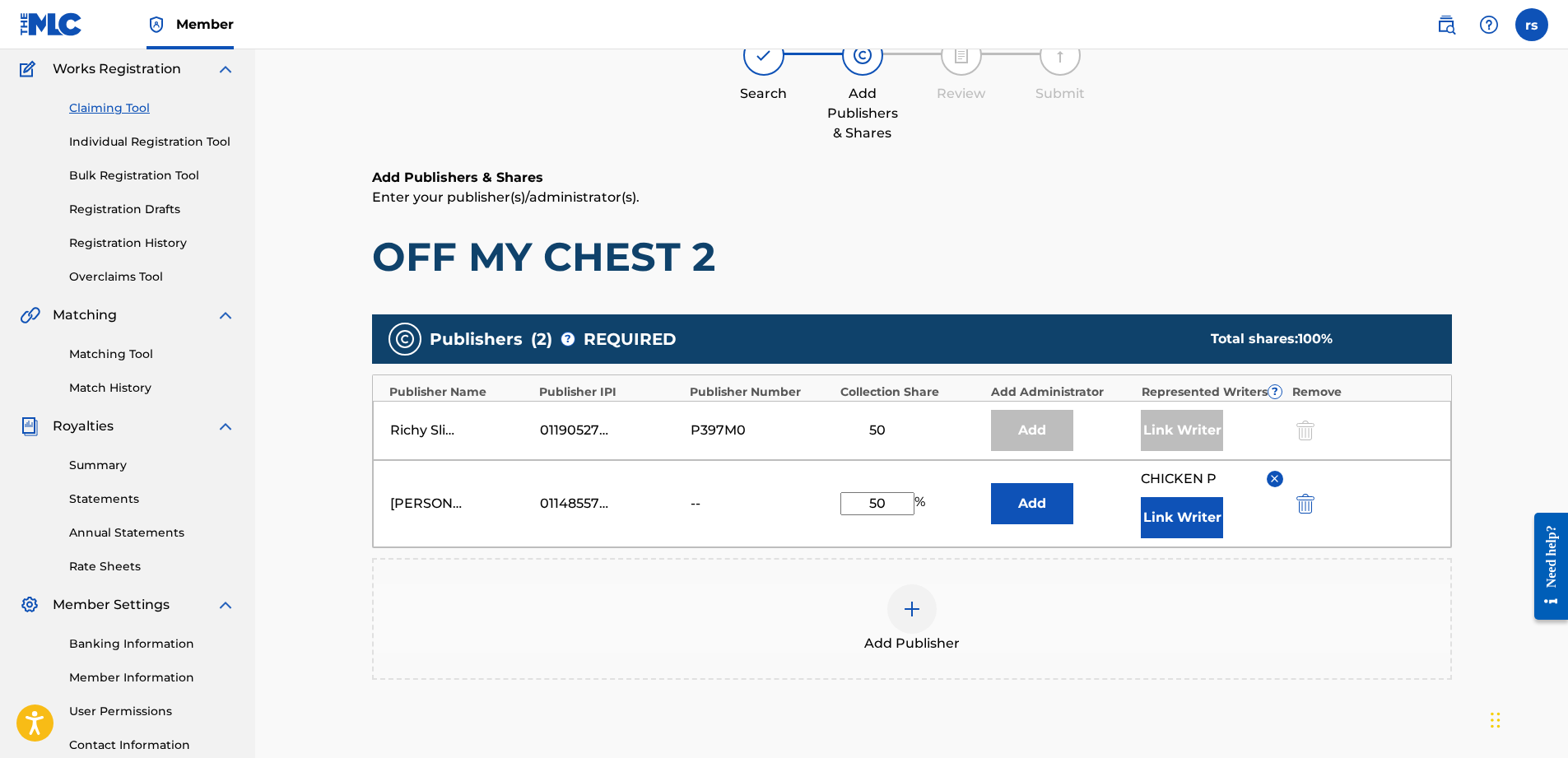
scroll to position [338, 0]
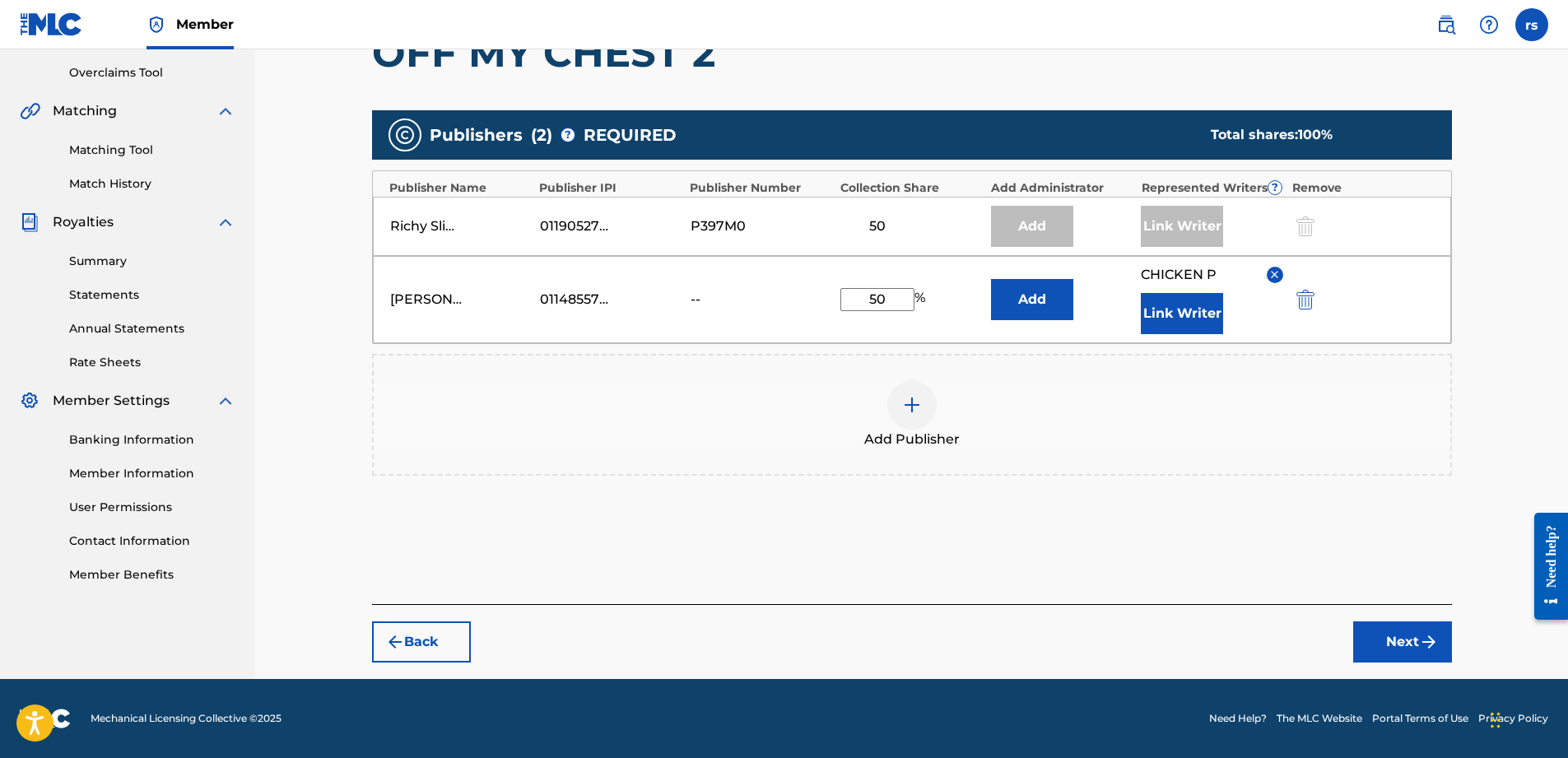
click at [1378, 638] on button "Next" at bounding box center [1402, 642] width 99 height 42
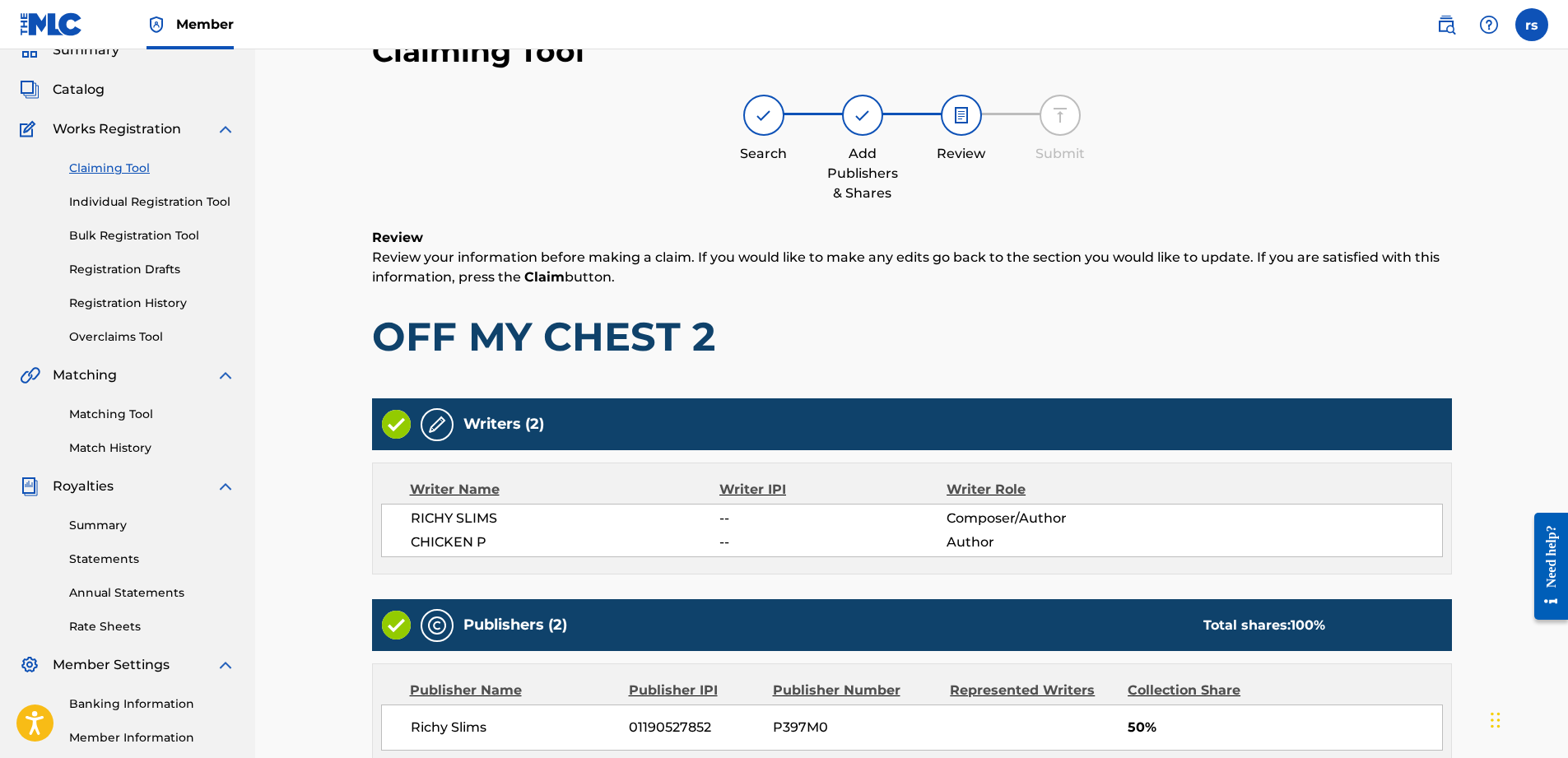
scroll to position [379, 0]
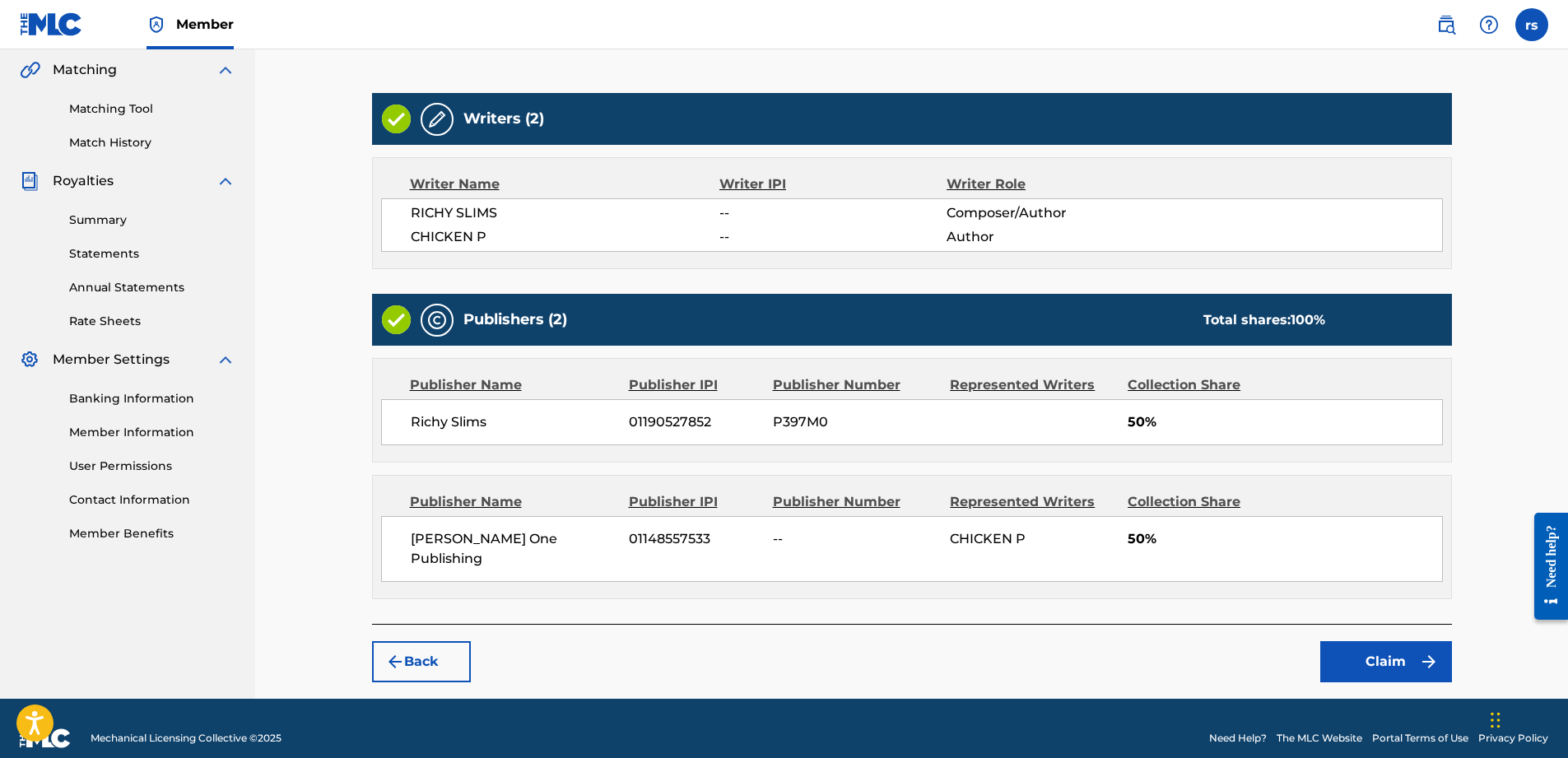
click at [1373, 648] on button "Claim" at bounding box center [1386, 662] width 132 height 42
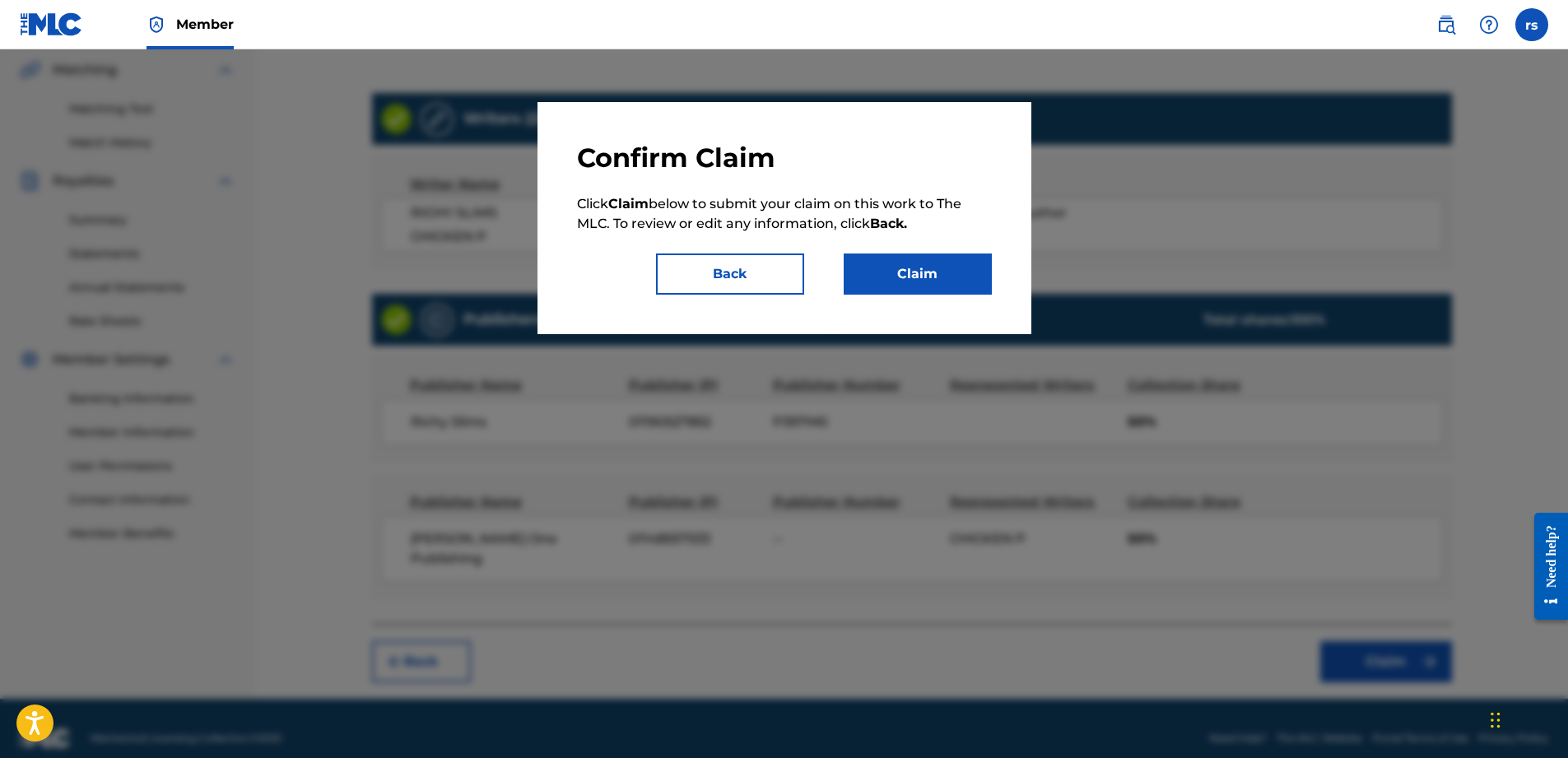
click at [914, 262] on button "Claim" at bounding box center [918, 274] width 148 height 42
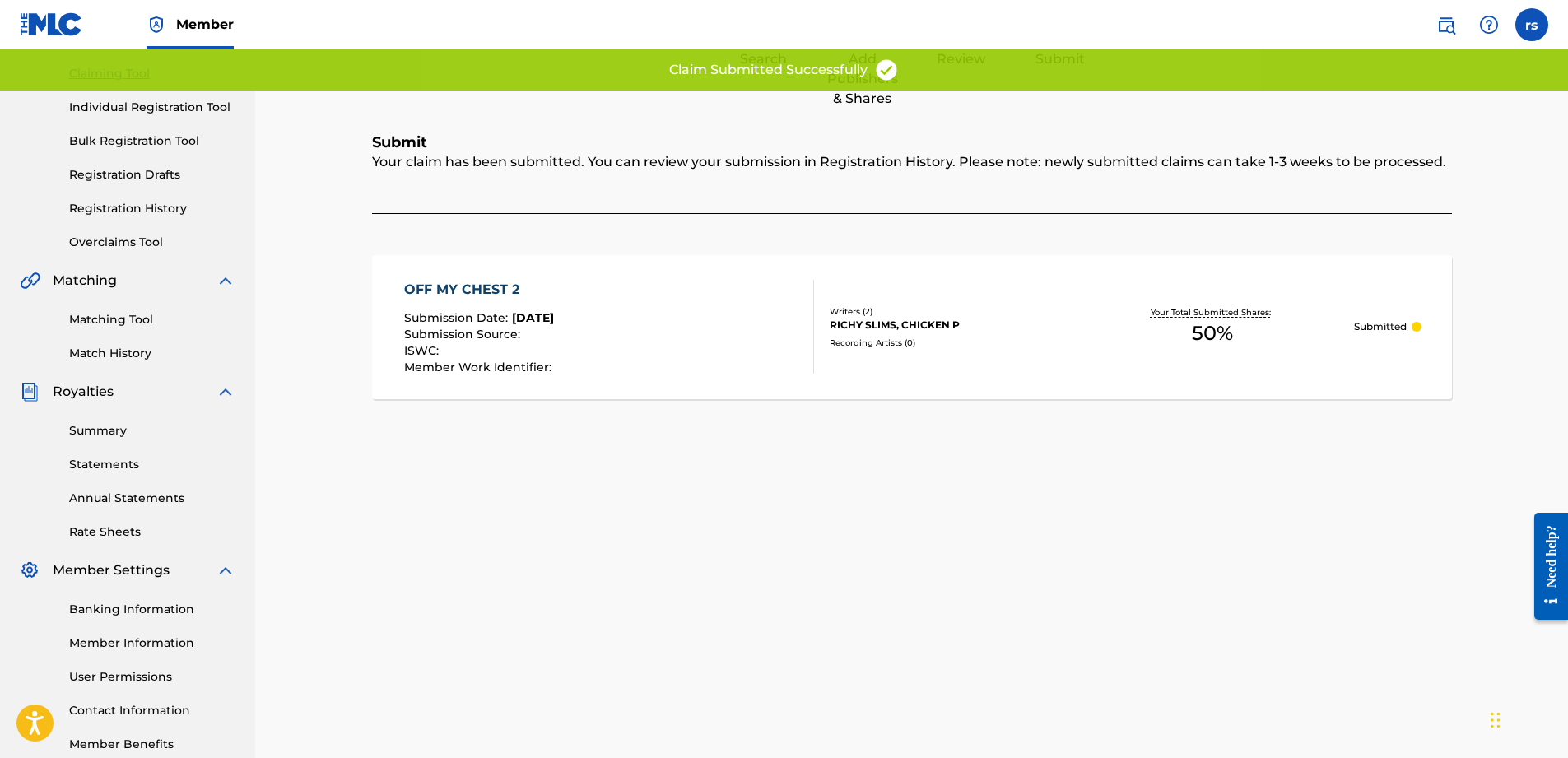
scroll to position [0, 0]
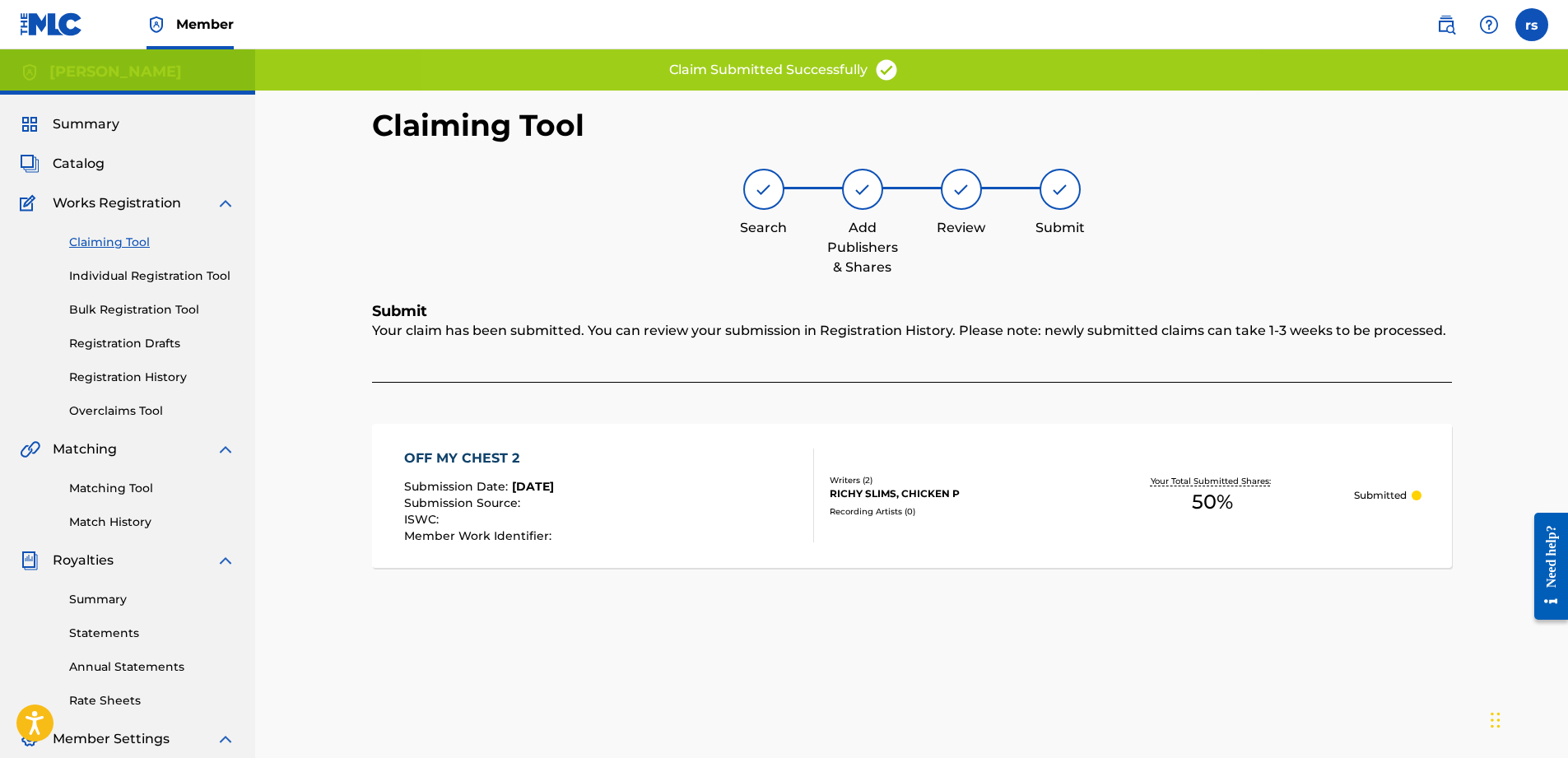
click at [127, 237] on link "Claiming Tool" at bounding box center [152, 242] width 166 height 17
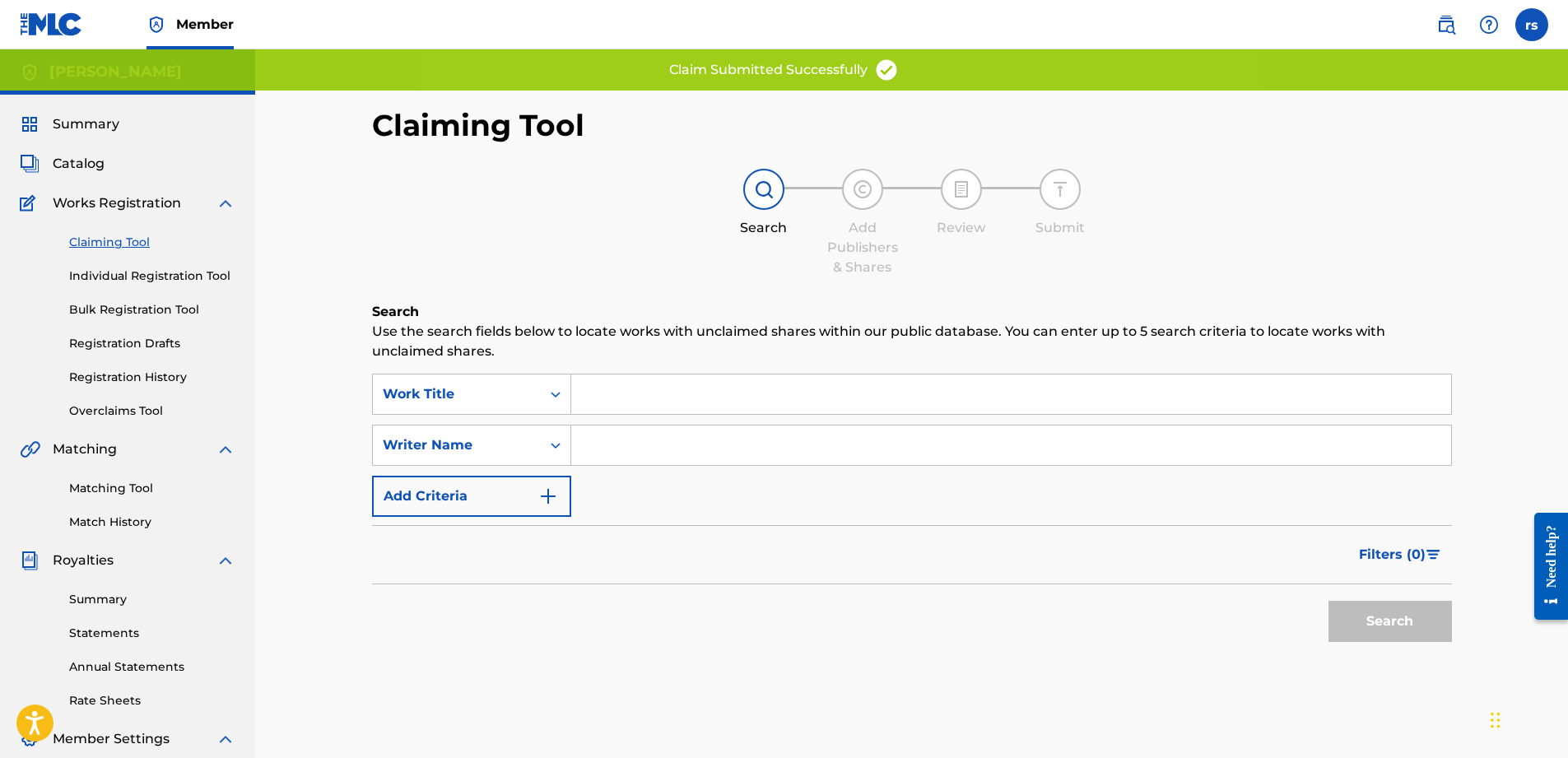
click at [749, 441] on input "Search Form" at bounding box center [1011, 445] width 880 height 40
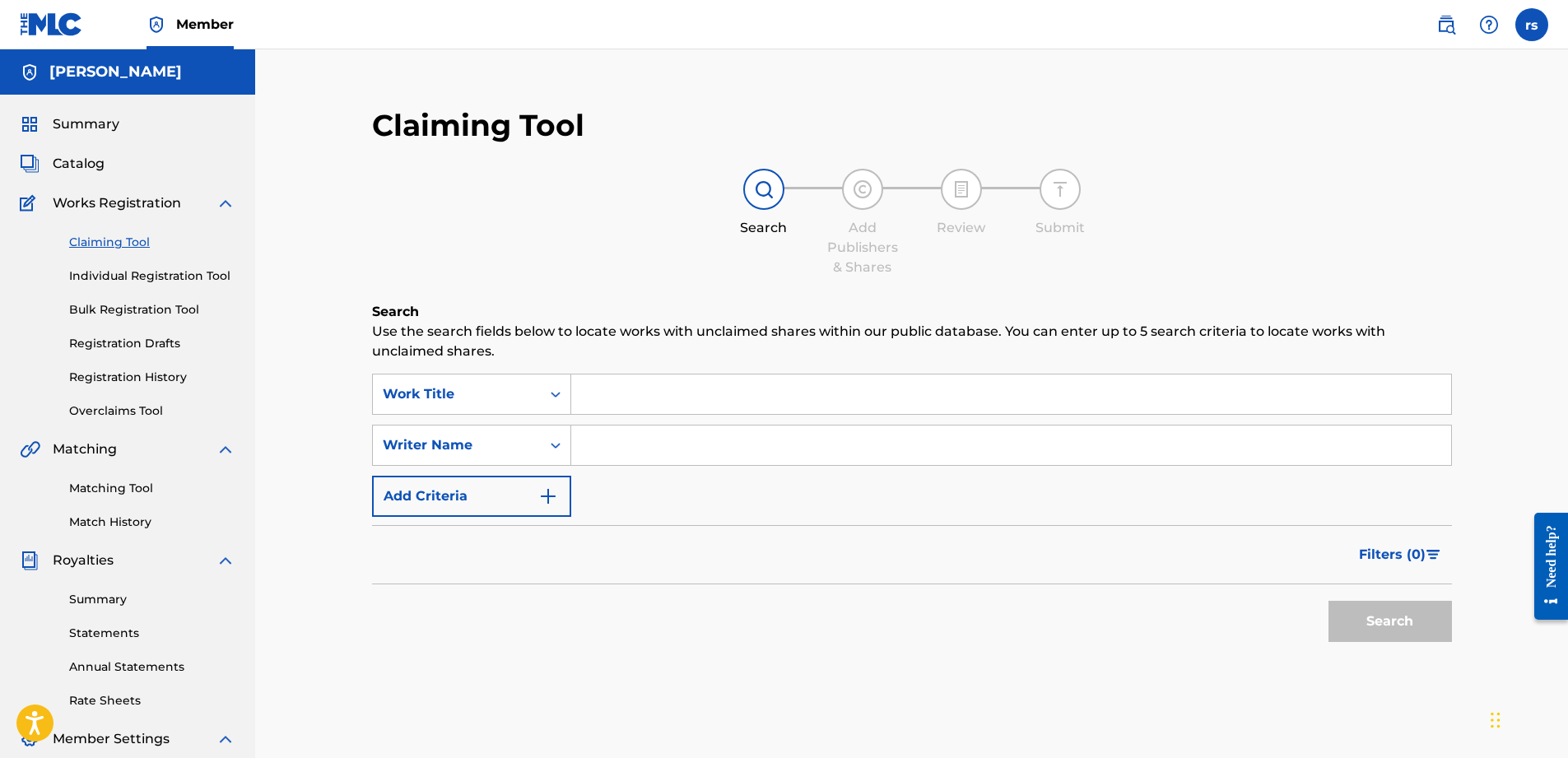
type input "Chicken p"
click at [1409, 613] on button "Search" at bounding box center [1390, 621] width 124 height 42
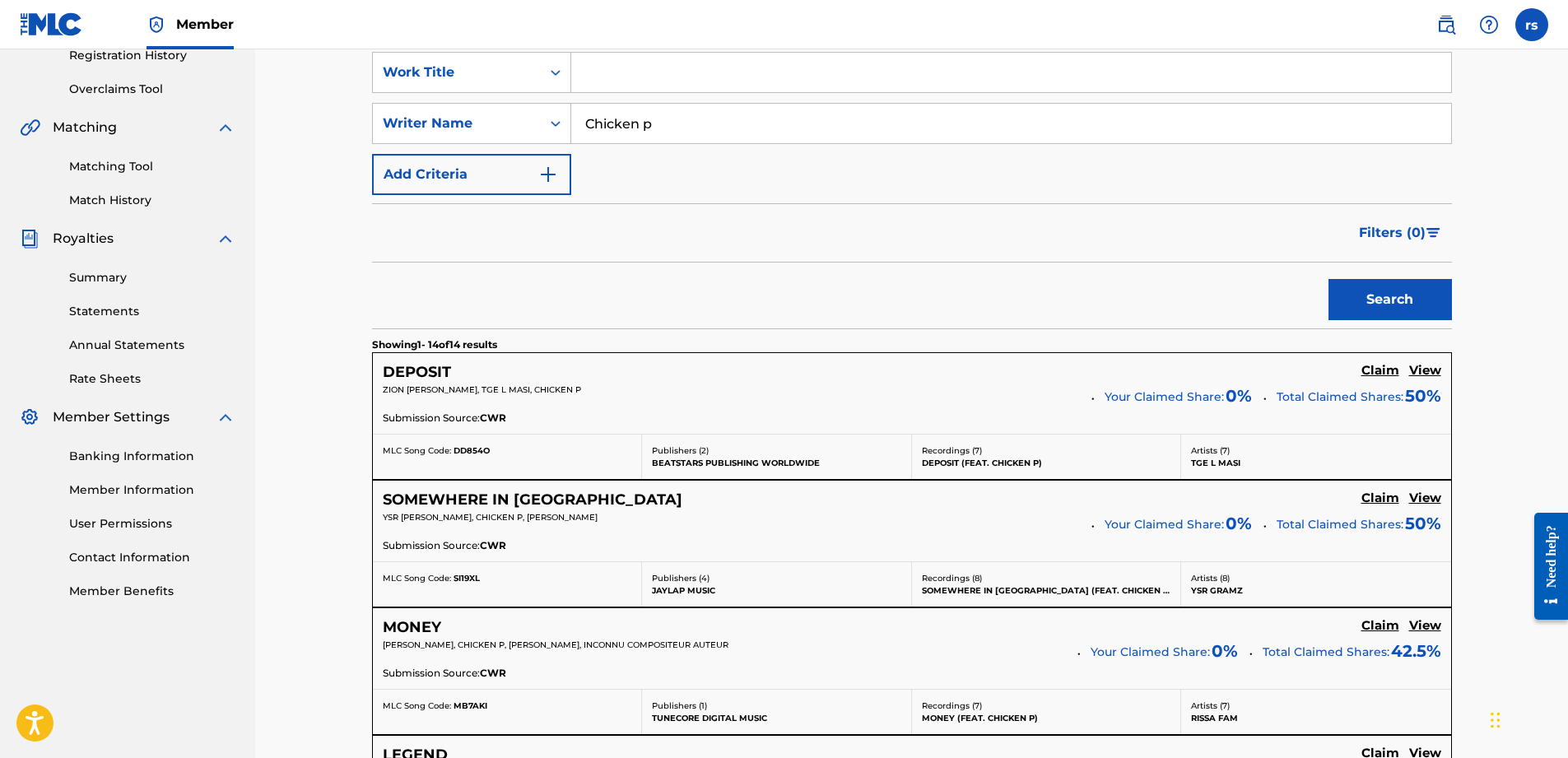
scroll to position [412, 0]
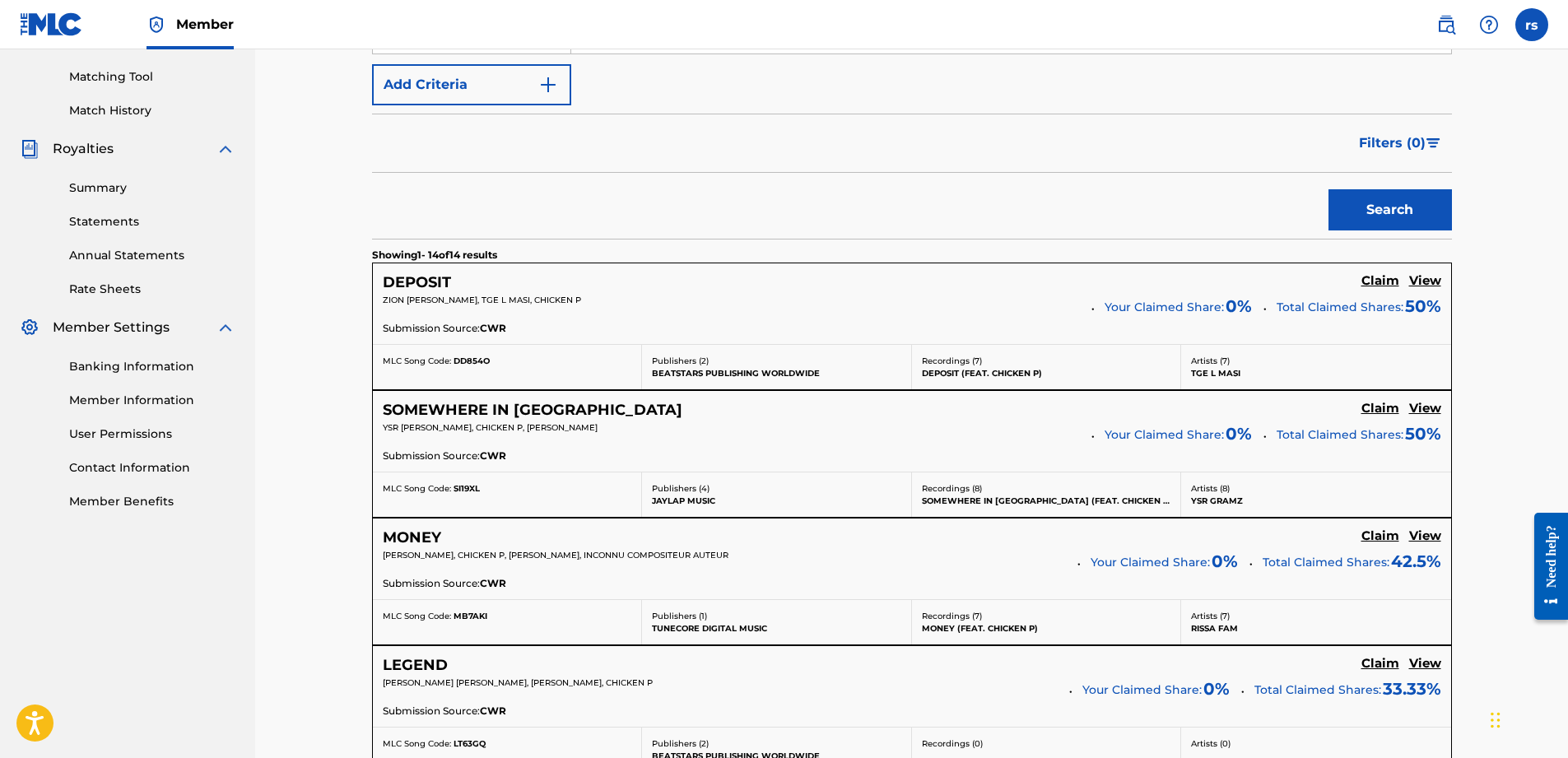
click at [1399, 207] on button "Search" at bounding box center [1390, 210] width 124 height 42
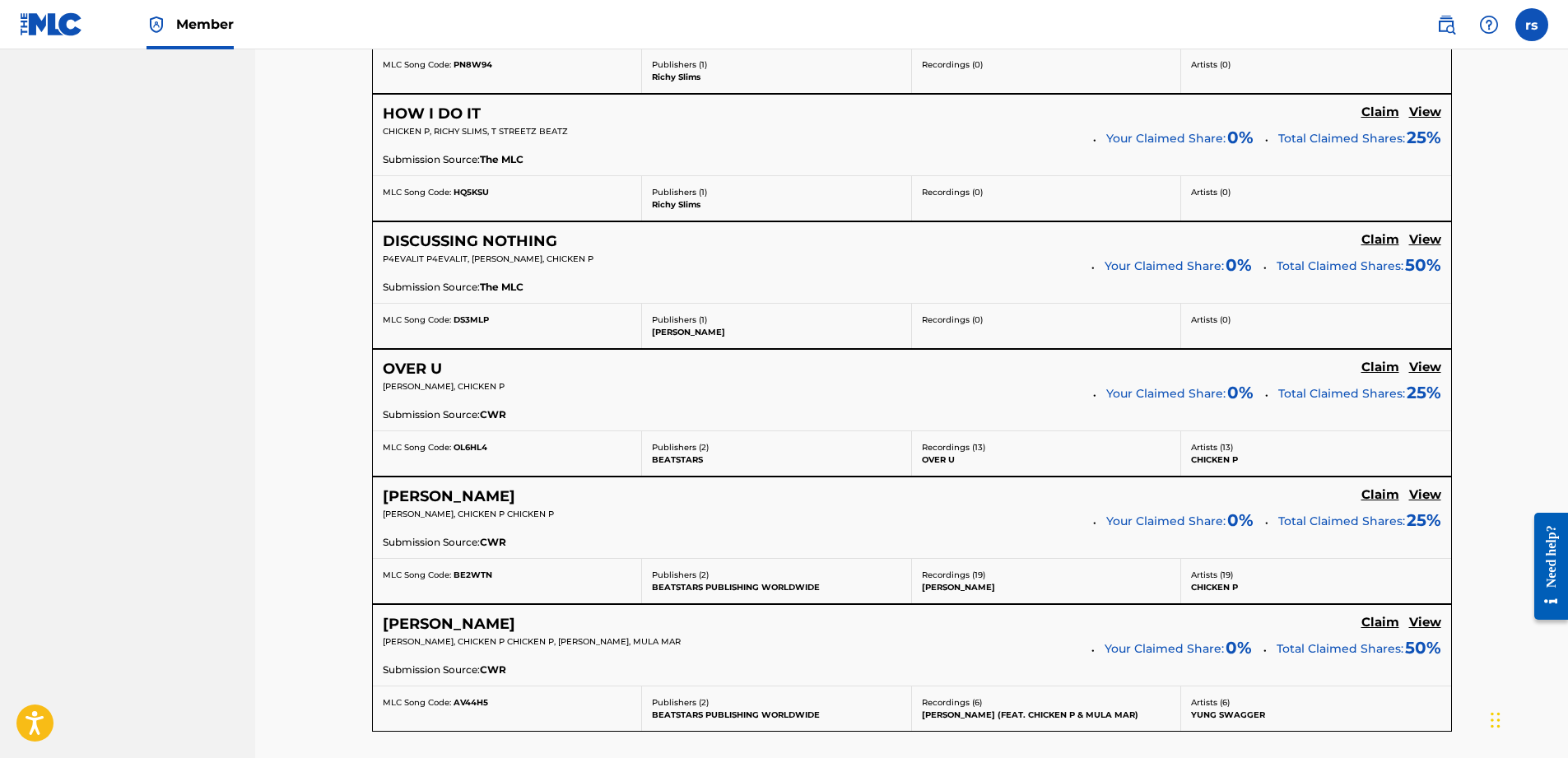
scroll to position [1709, 0]
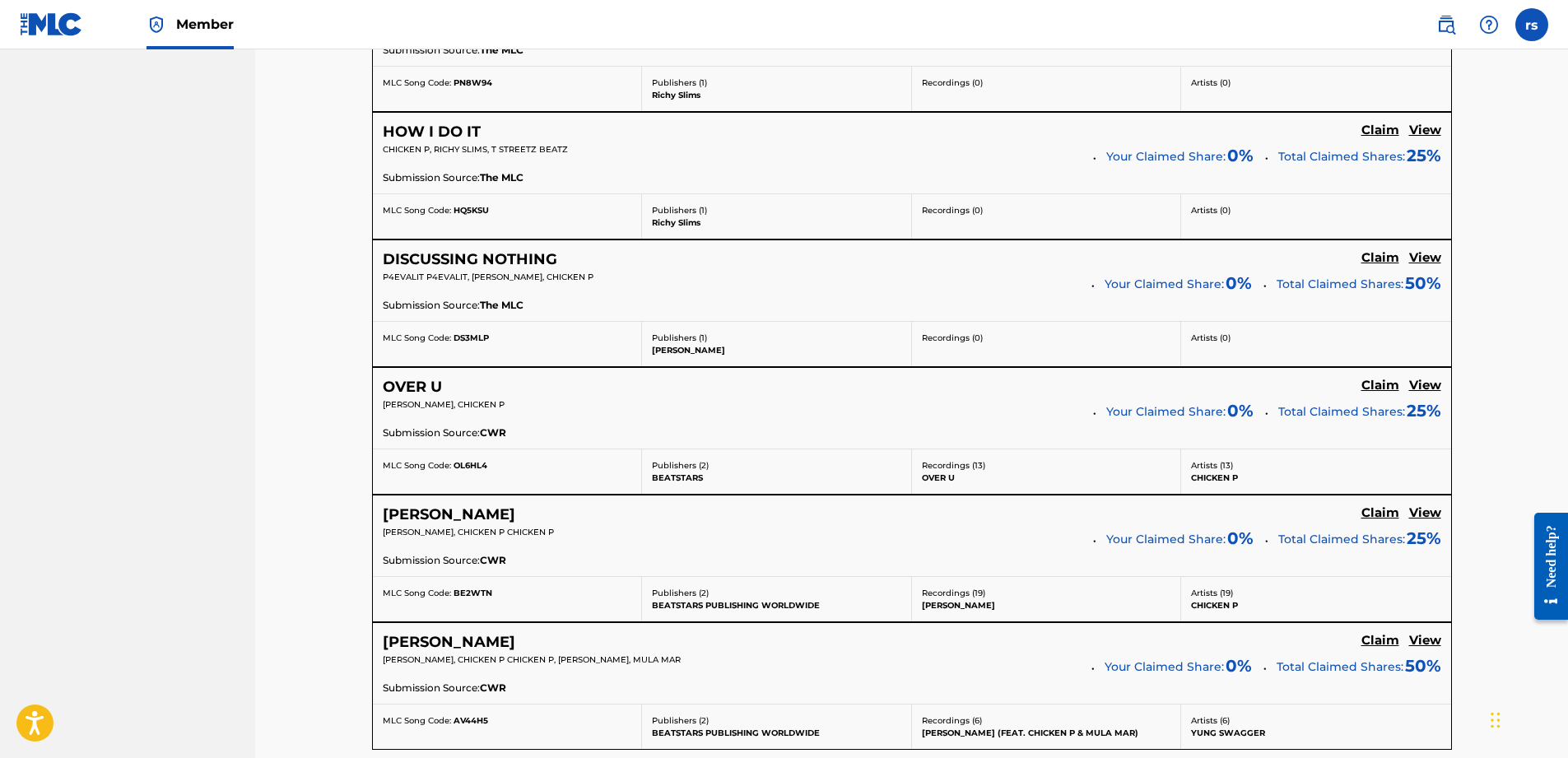
click at [1433, 256] on h5 "View" at bounding box center [1425, 257] width 32 height 16
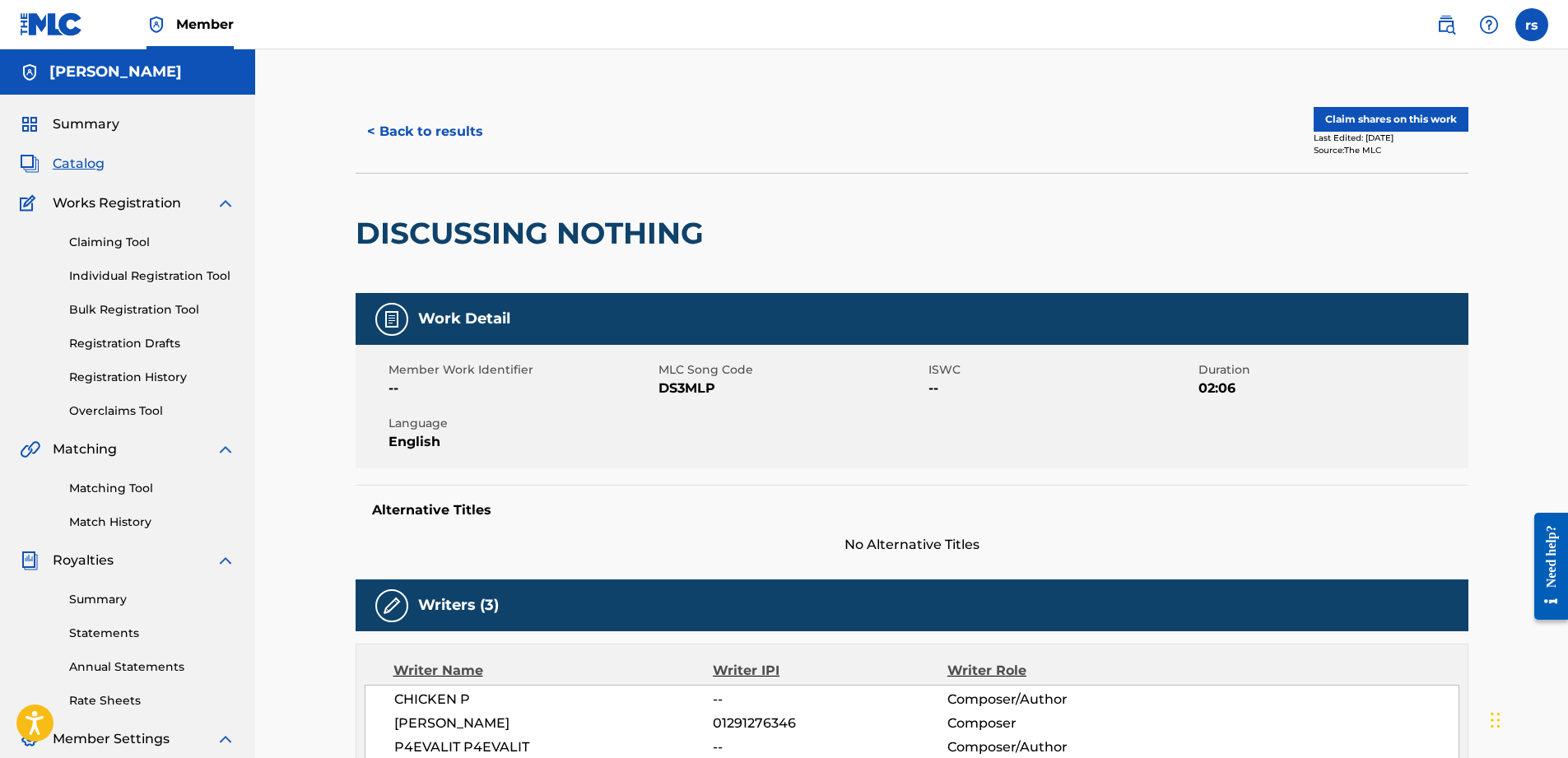
click at [131, 239] on link "Claiming Tool" at bounding box center [152, 242] width 166 height 17
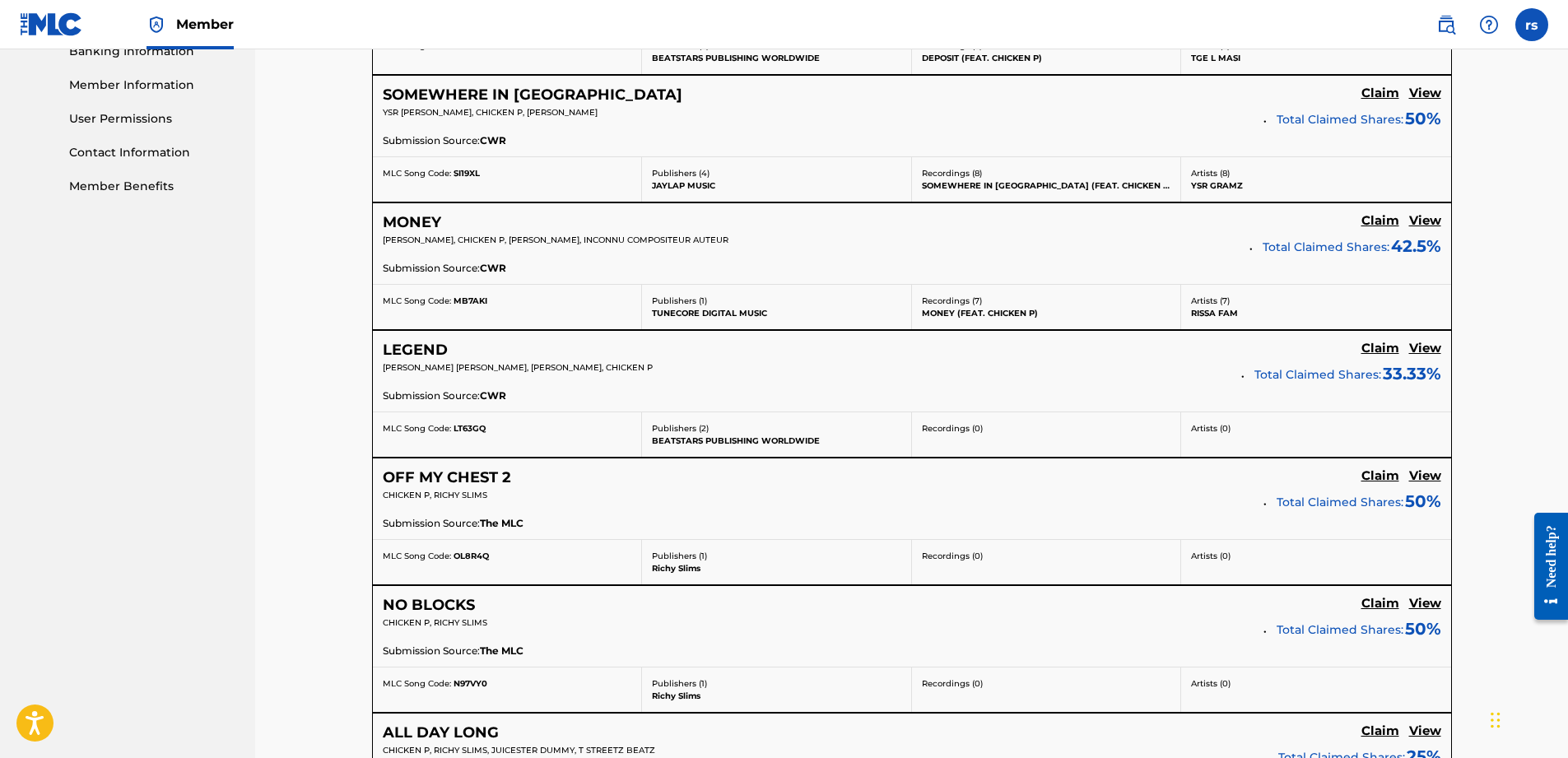
scroll to position [741, 0]
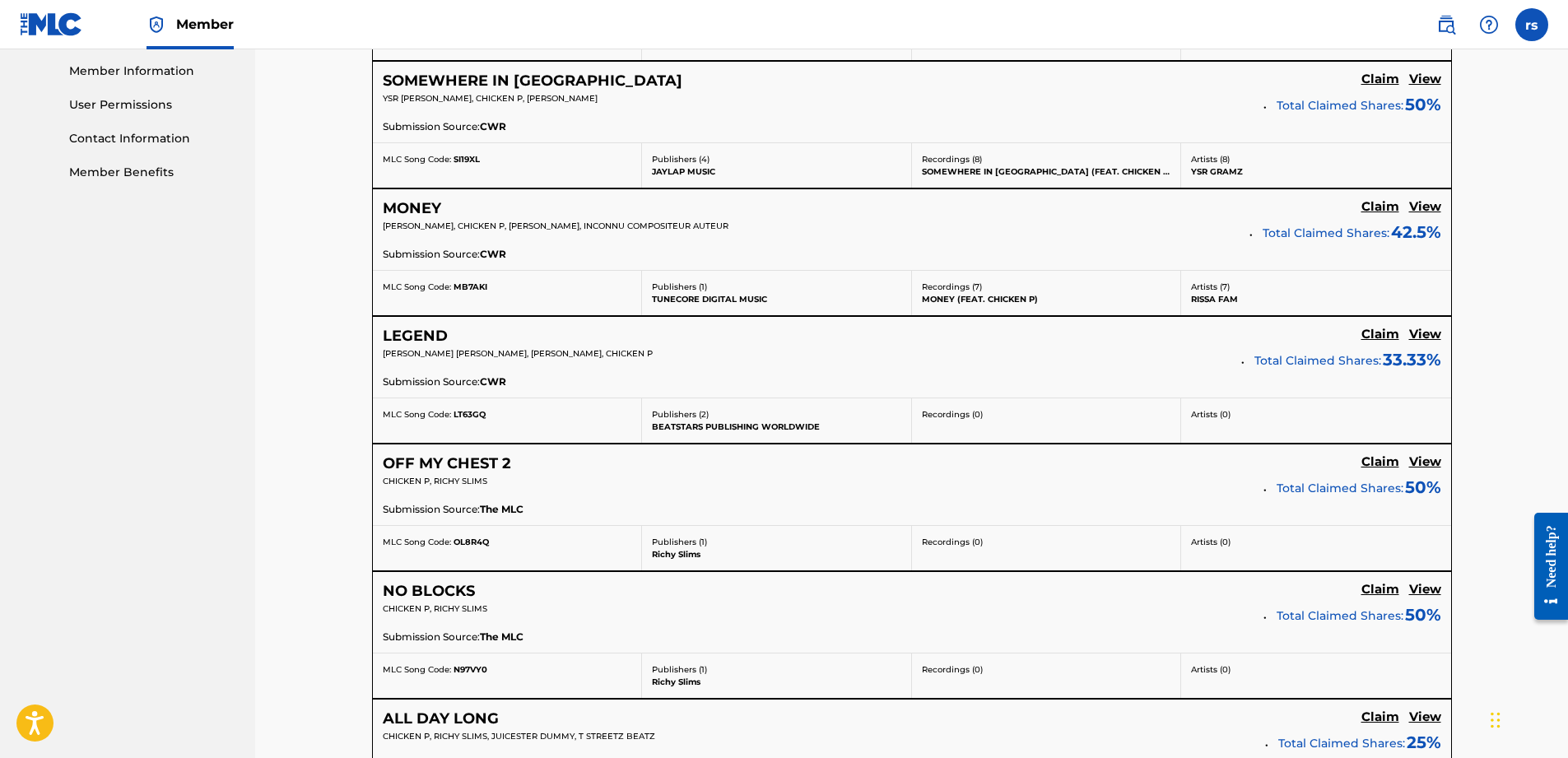
click at [1428, 462] on h5 "View" at bounding box center [1425, 462] width 32 height 16
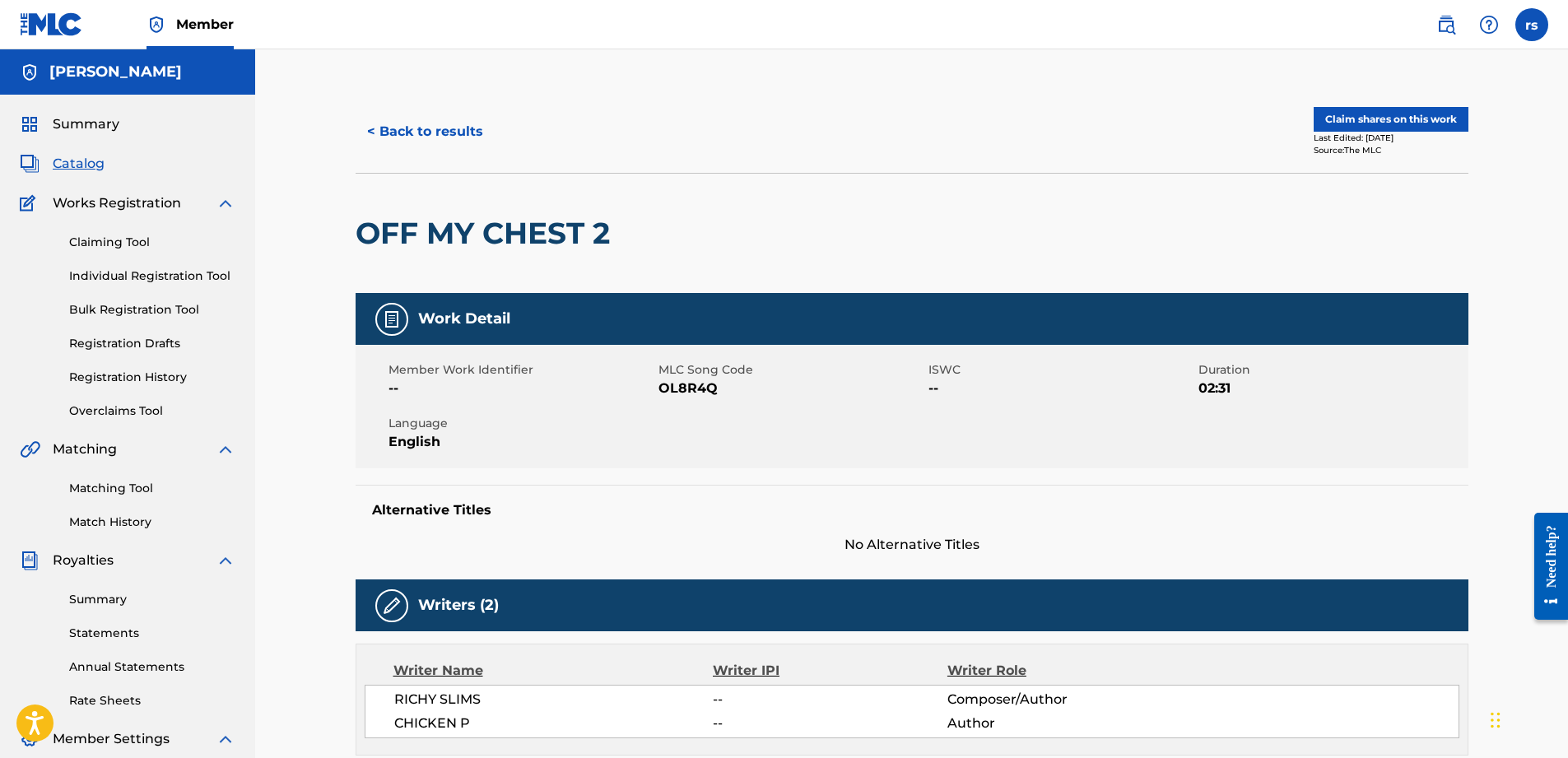
click at [1375, 120] on button "Claim shares on this work" at bounding box center [1391, 120] width 154 height 25
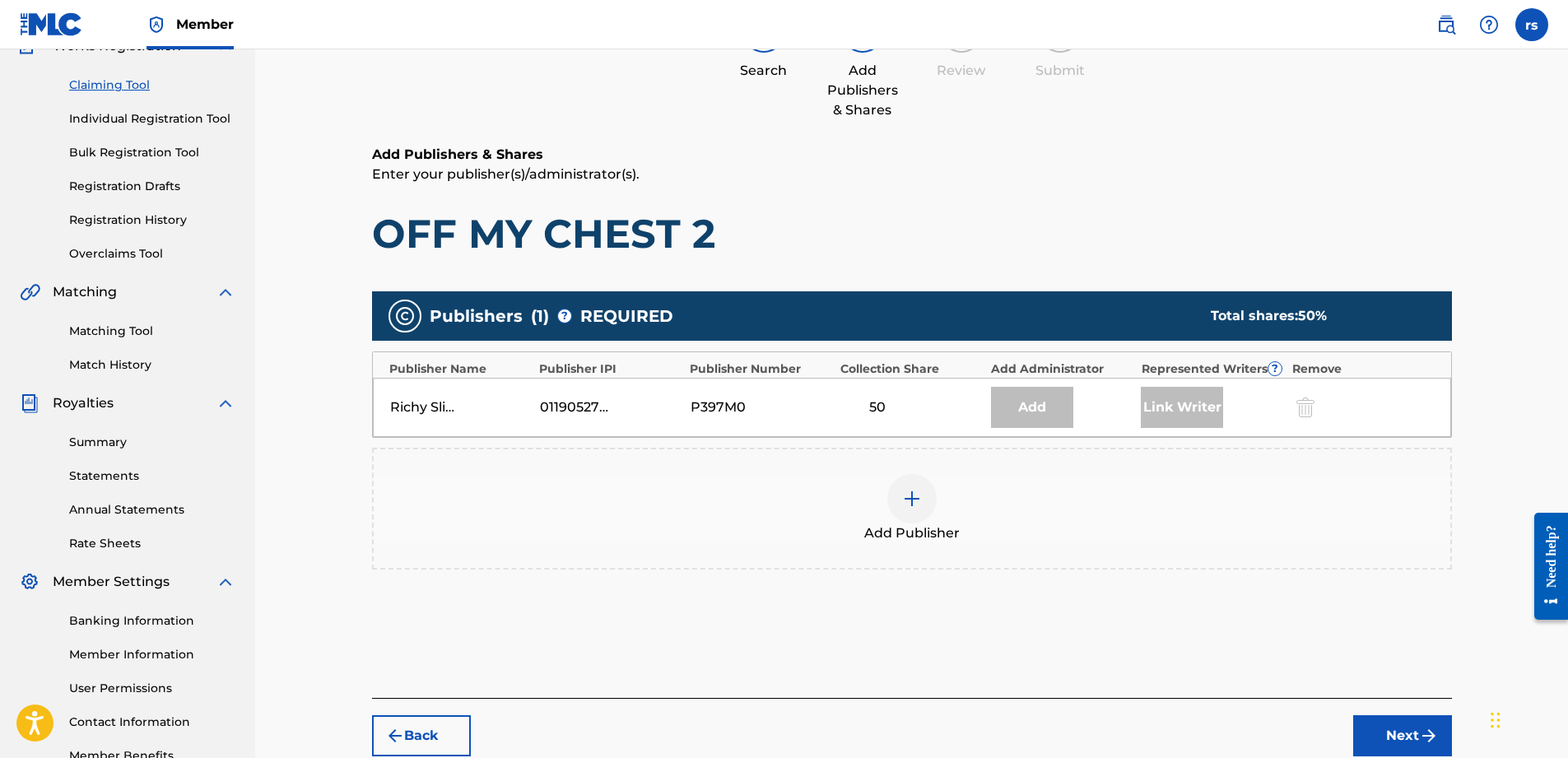
scroll to position [164, 0]
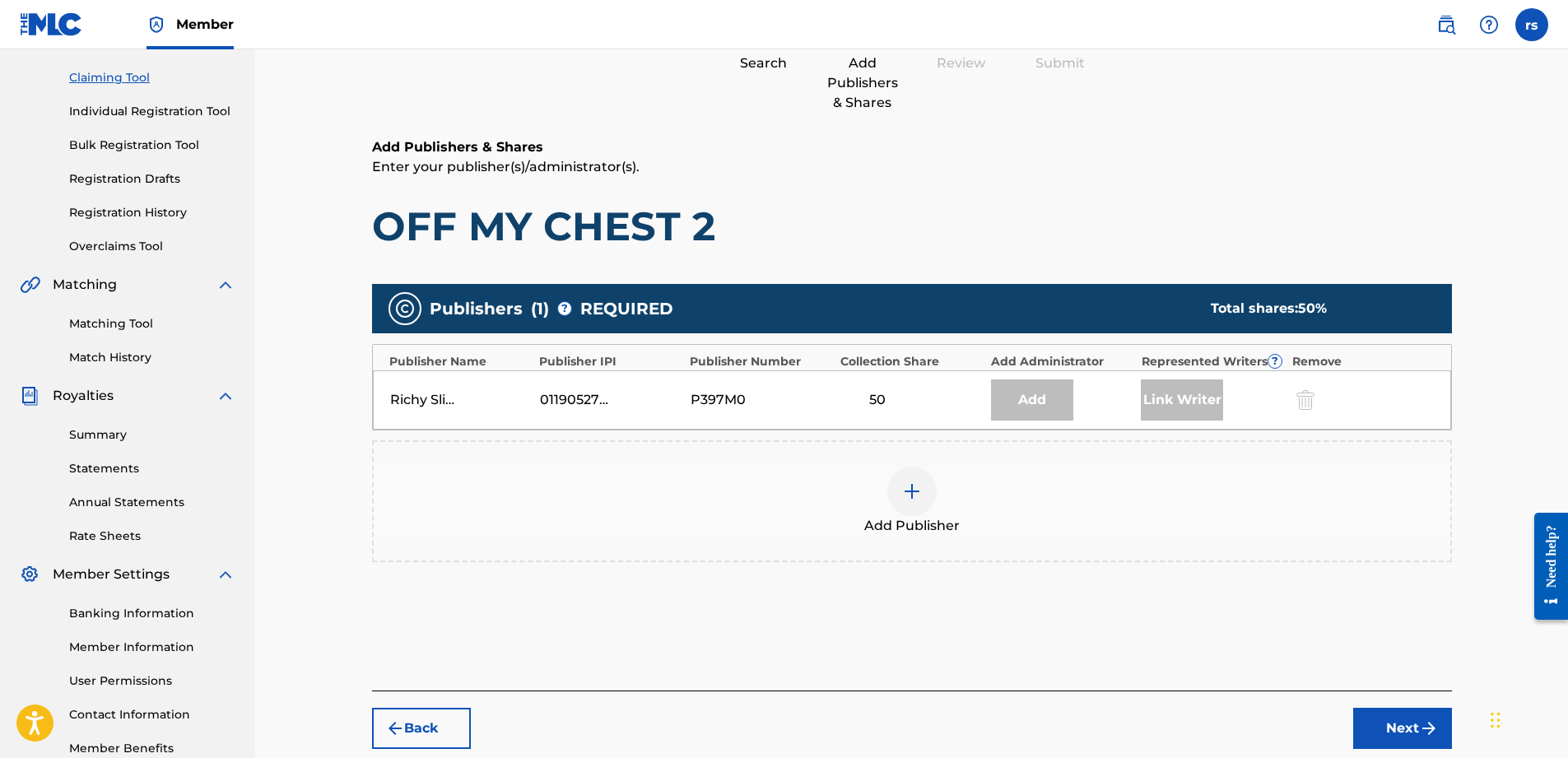
click at [912, 493] on img at bounding box center [912, 491] width 20 height 20
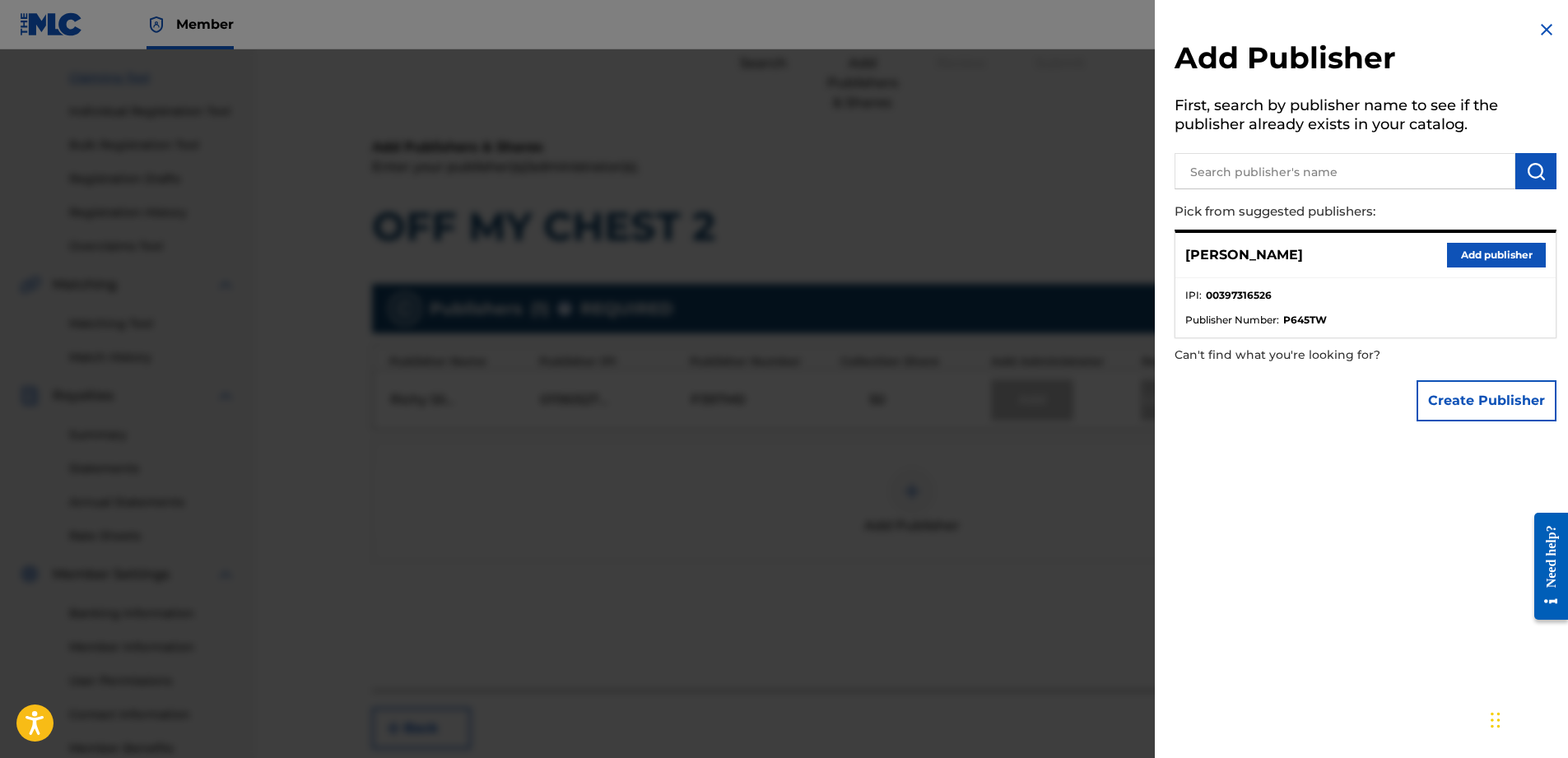
click at [1492, 418] on button "Create Publisher" at bounding box center [1487, 401] width 140 height 42
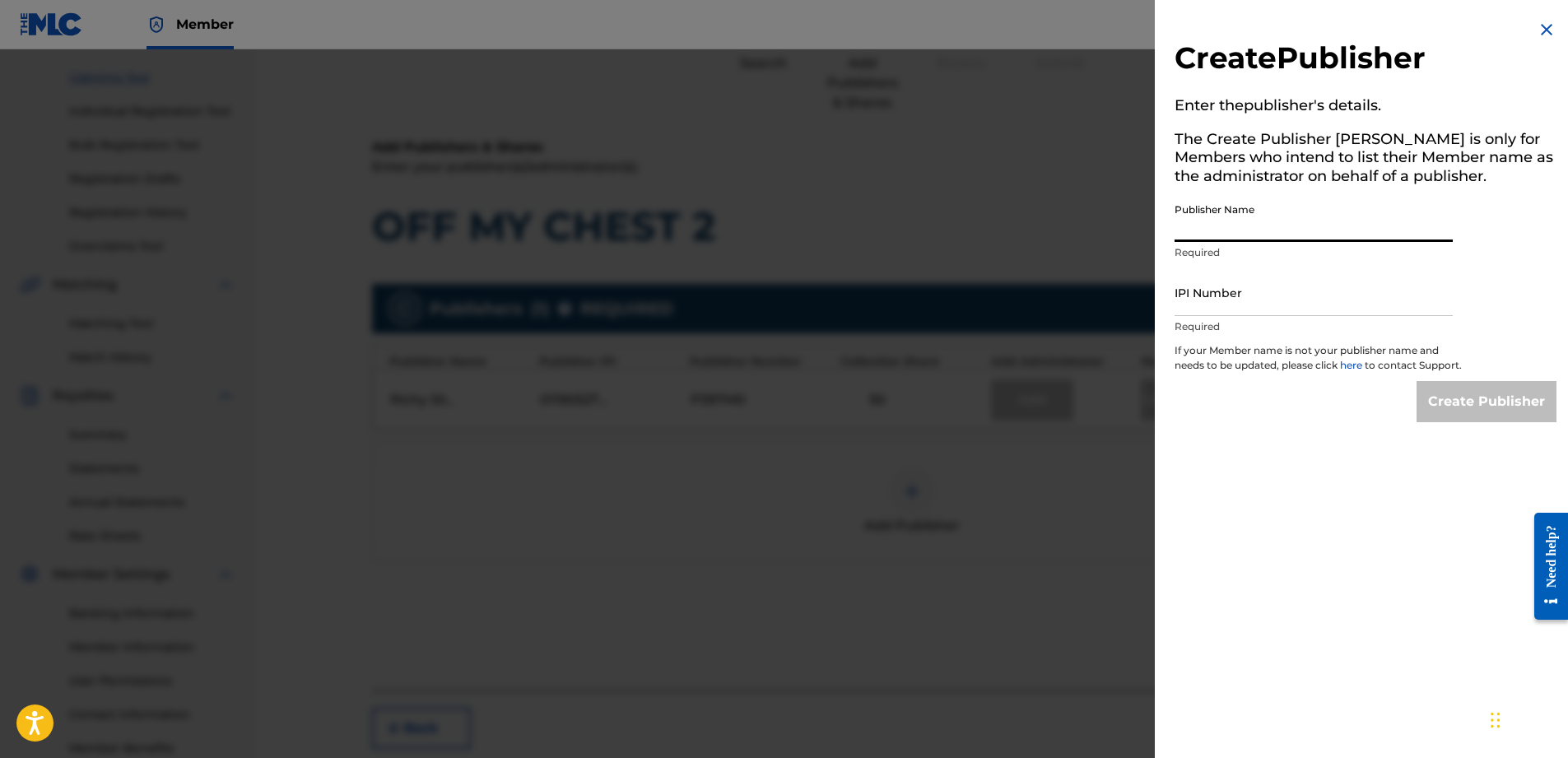
click at [1285, 231] on input "Publisher Name" at bounding box center [1313, 218] width 278 height 46
type input "[PERSON_NAME] One Publishing"
type input "01148557533"
click at [1463, 410] on input "Create Publisher" at bounding box center [1487, 402] width 140 height 42
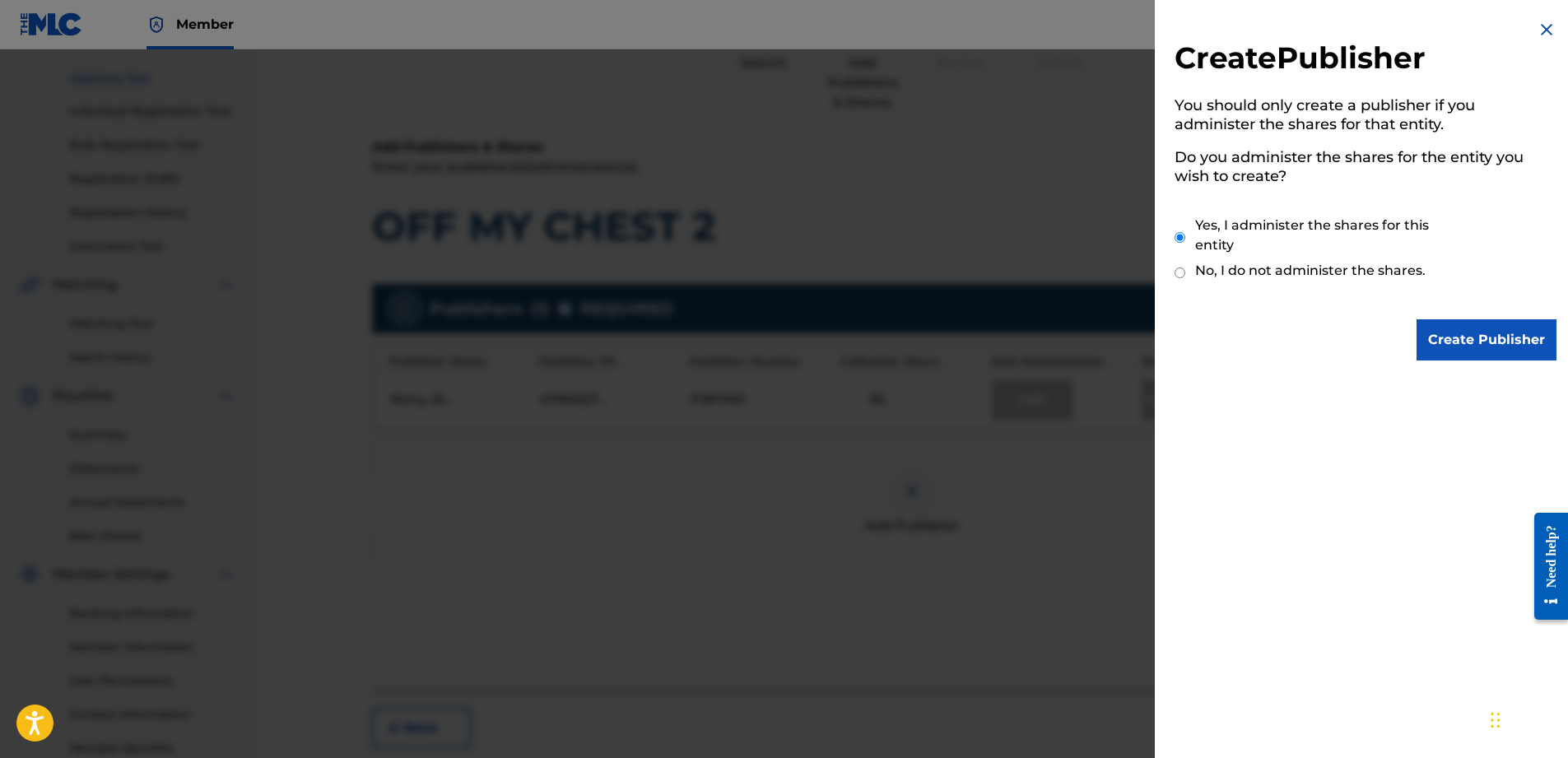
click at [1428, 345] on input "Create Publisher" at bounding box center [1487, 340] width 140 height 42
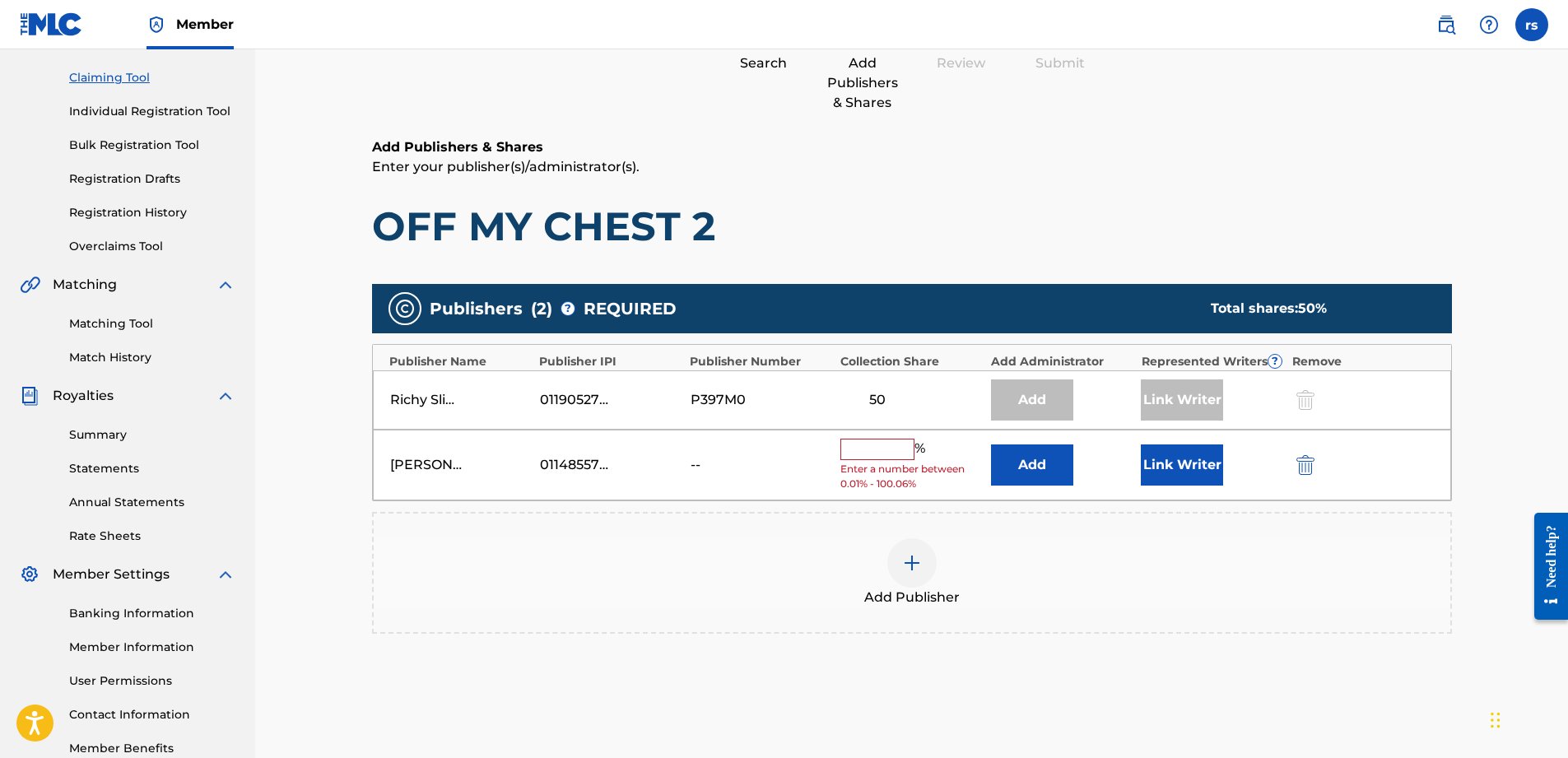
click at [865, 451] on input "text" at bounding box center [877, 449] width 74 height 22
type input "50"
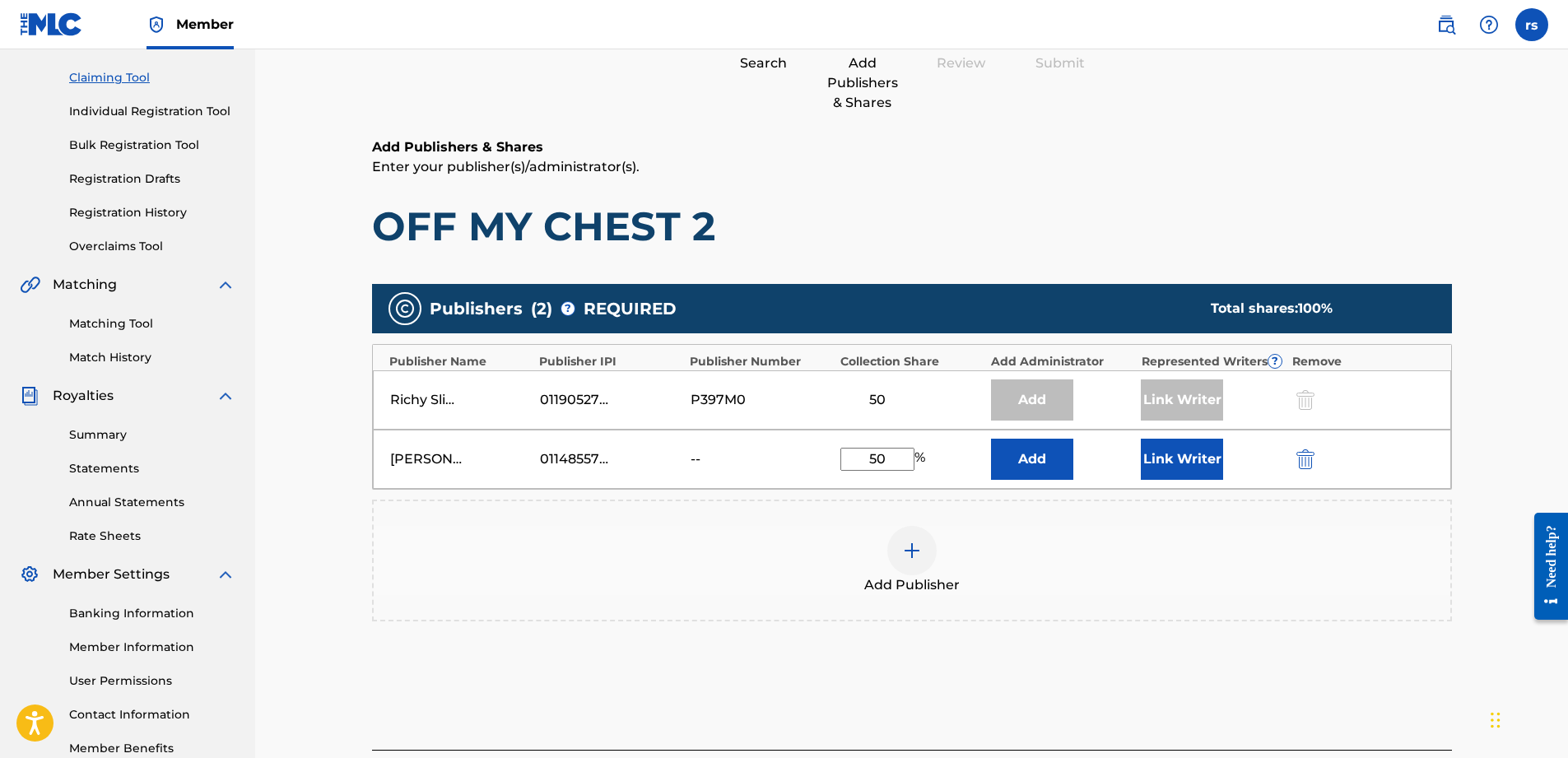
click at [1183, 477] on button "Link Writer" at bounding box center [1182, 459] width 82 height 42
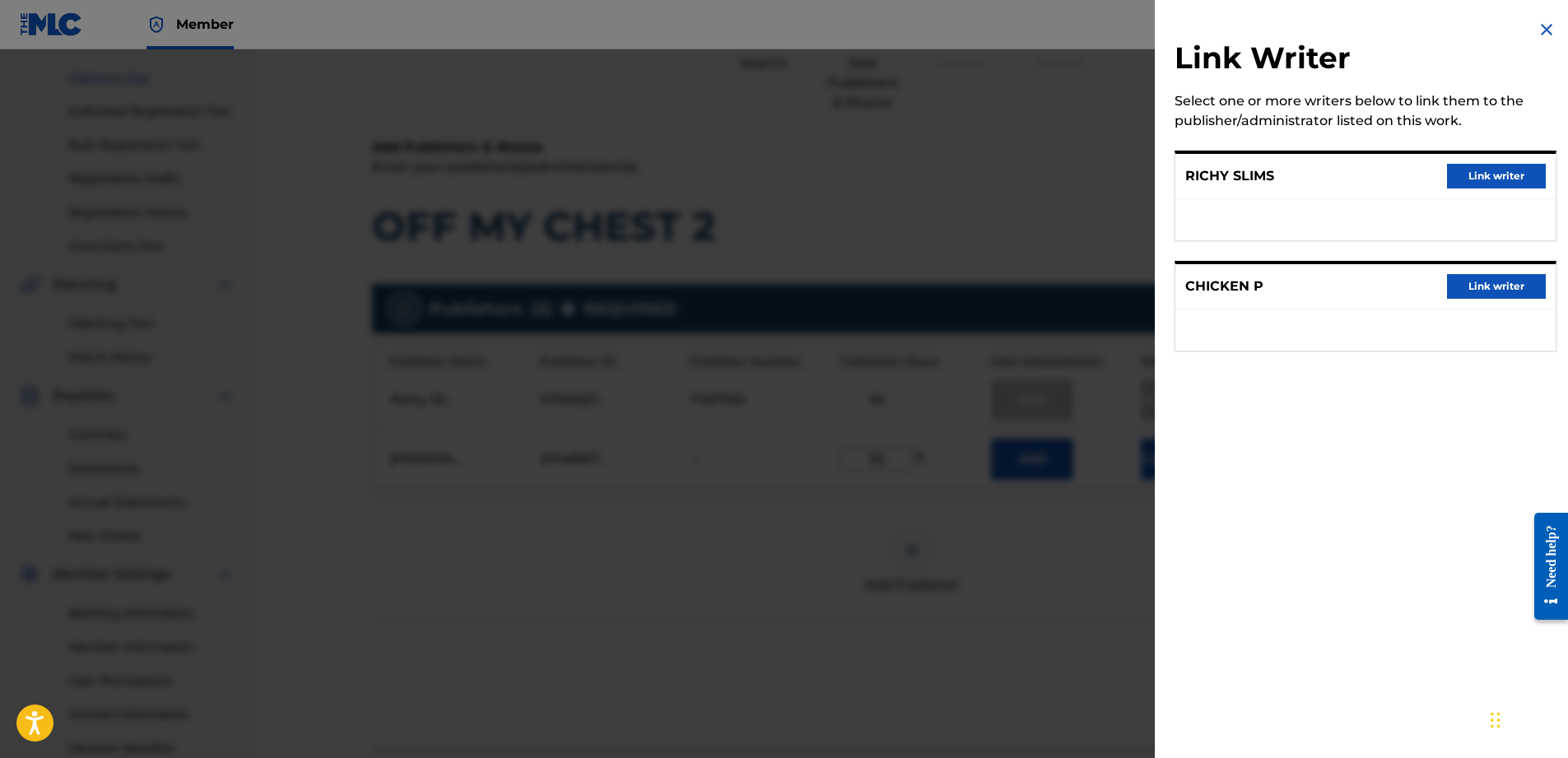
click at [1524, 285] on button "Link writer" at bounding box center [1496, 286] width 99 height 25
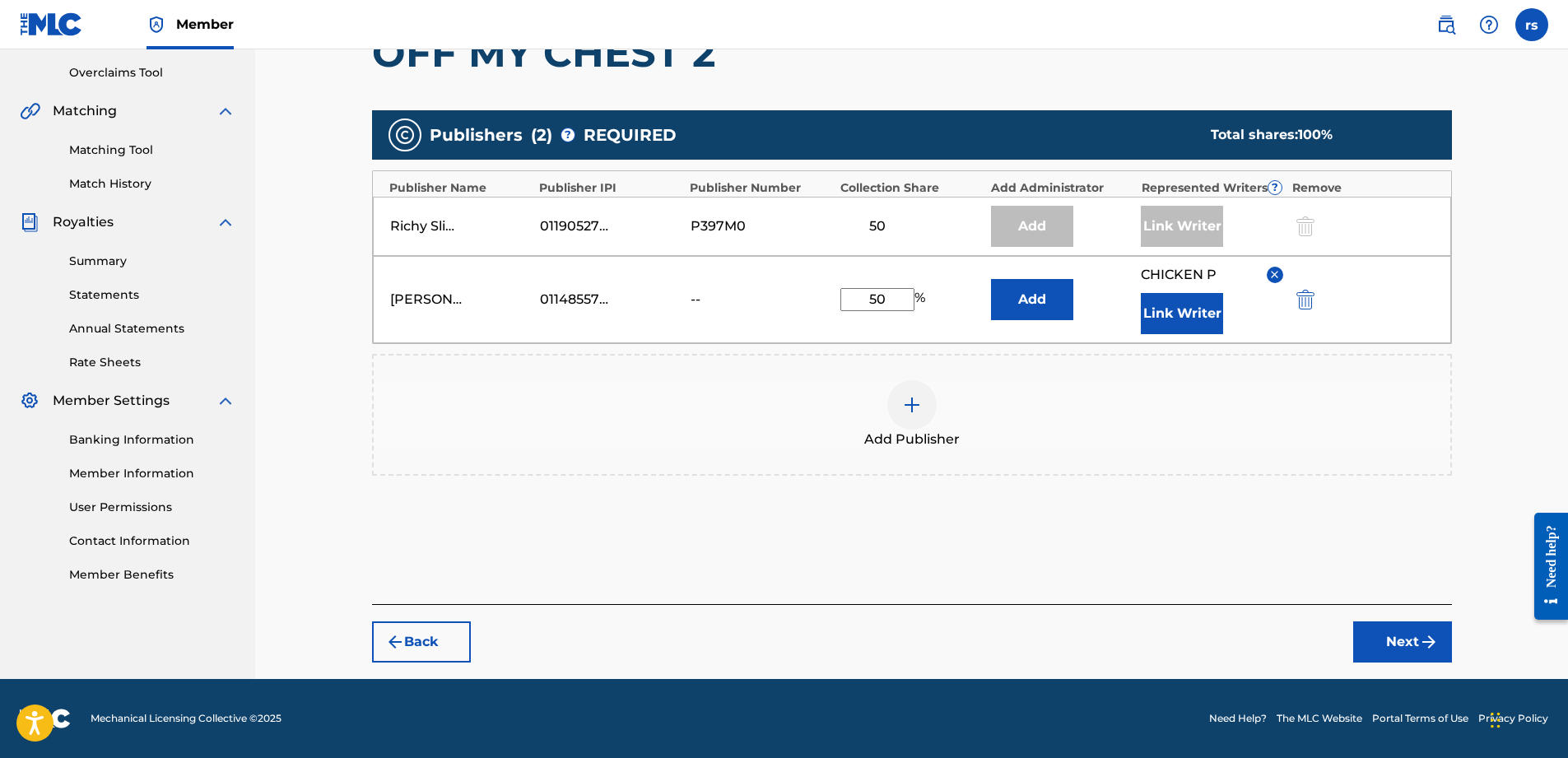
click at [1374, 632] on button "Next" at bounding box center [1402, 642] width 99 height 42
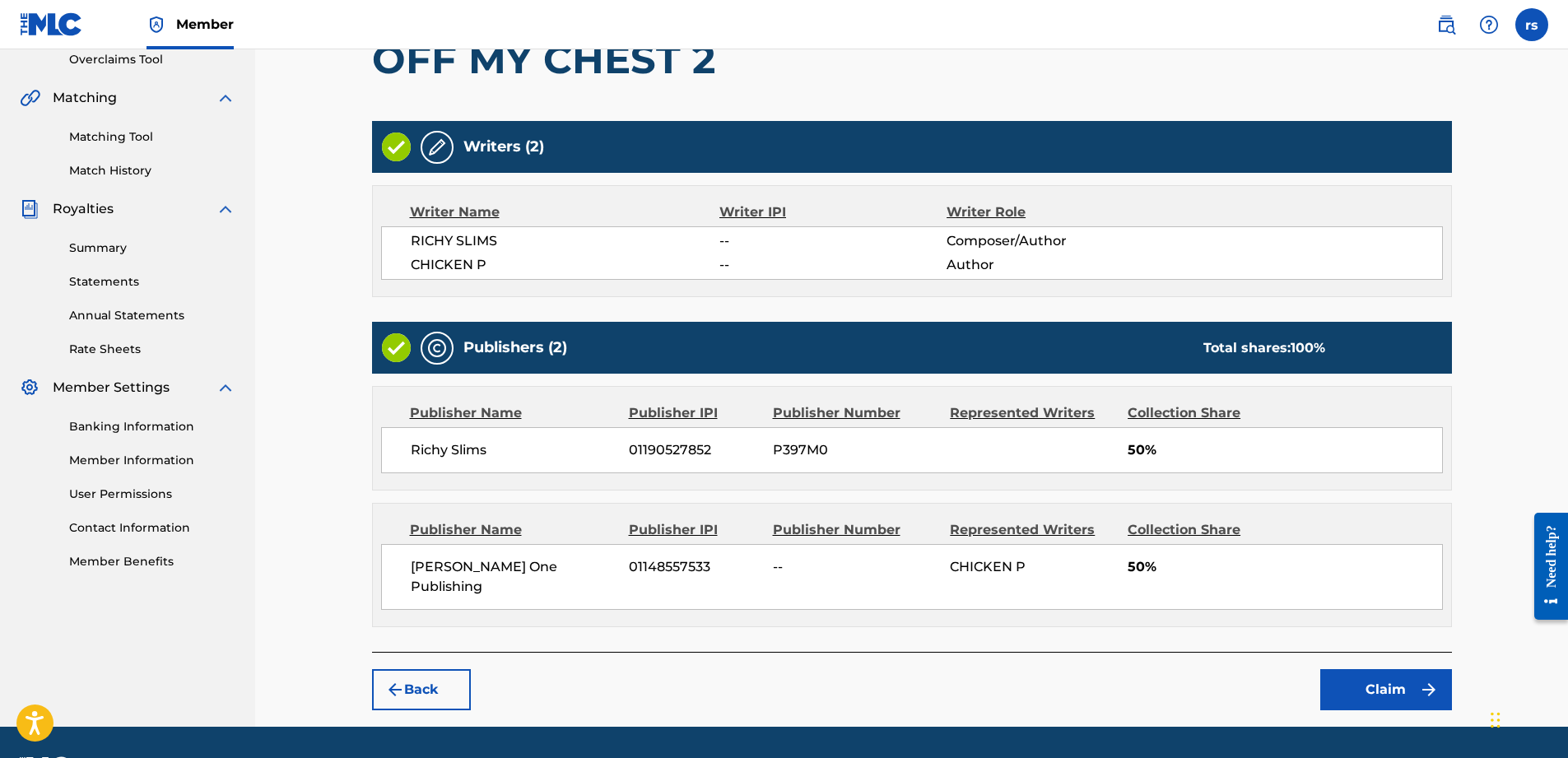
scroll to position [379, 0]
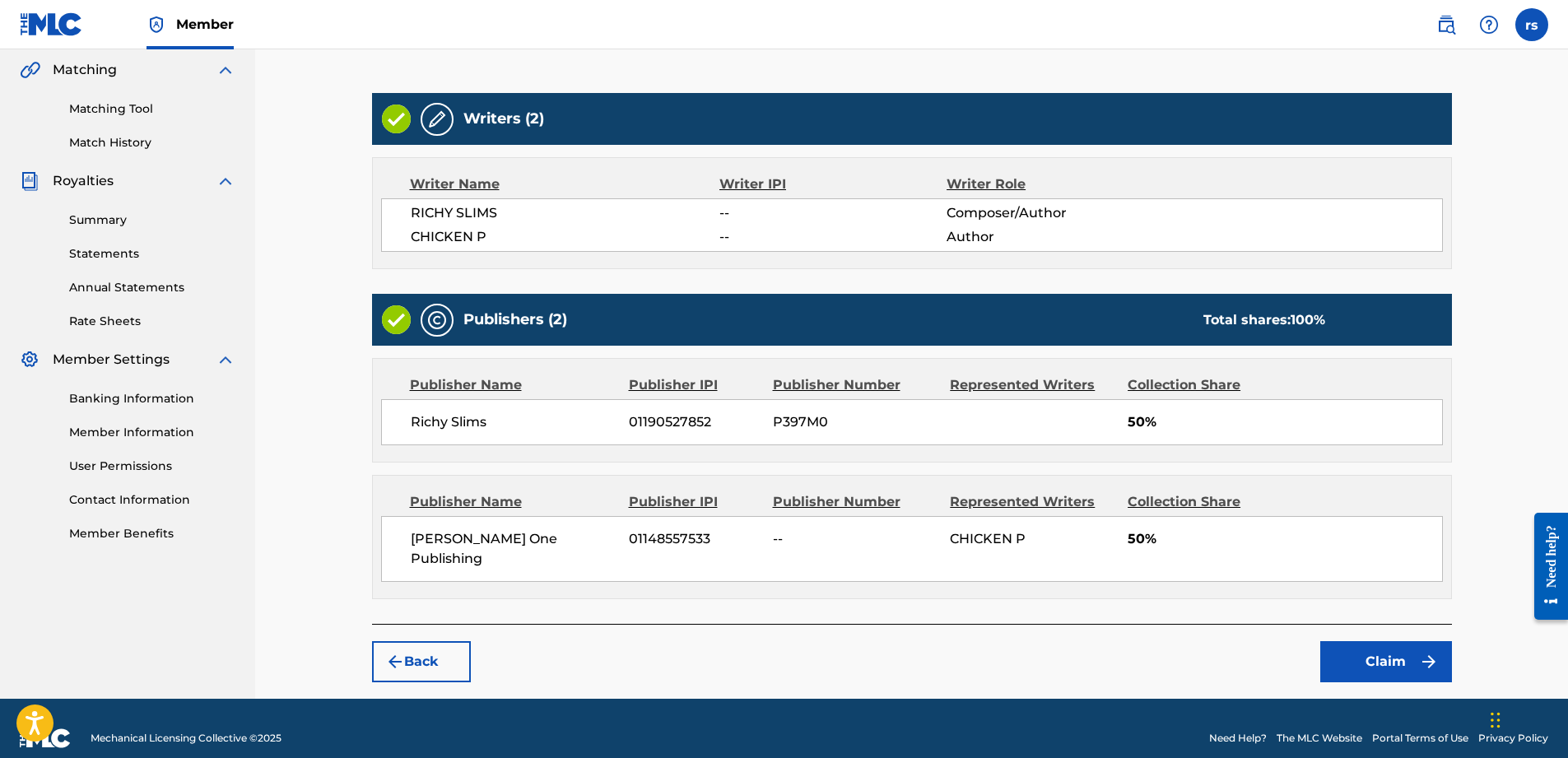
drag, startPoint x: 1380, startPoint y: 640, endPoint x: 1384, endPoint y: 657, distance: 17.5
click at [1384, 657] on button "Claim" at bounding box center [1386, 662] width 132 height 42
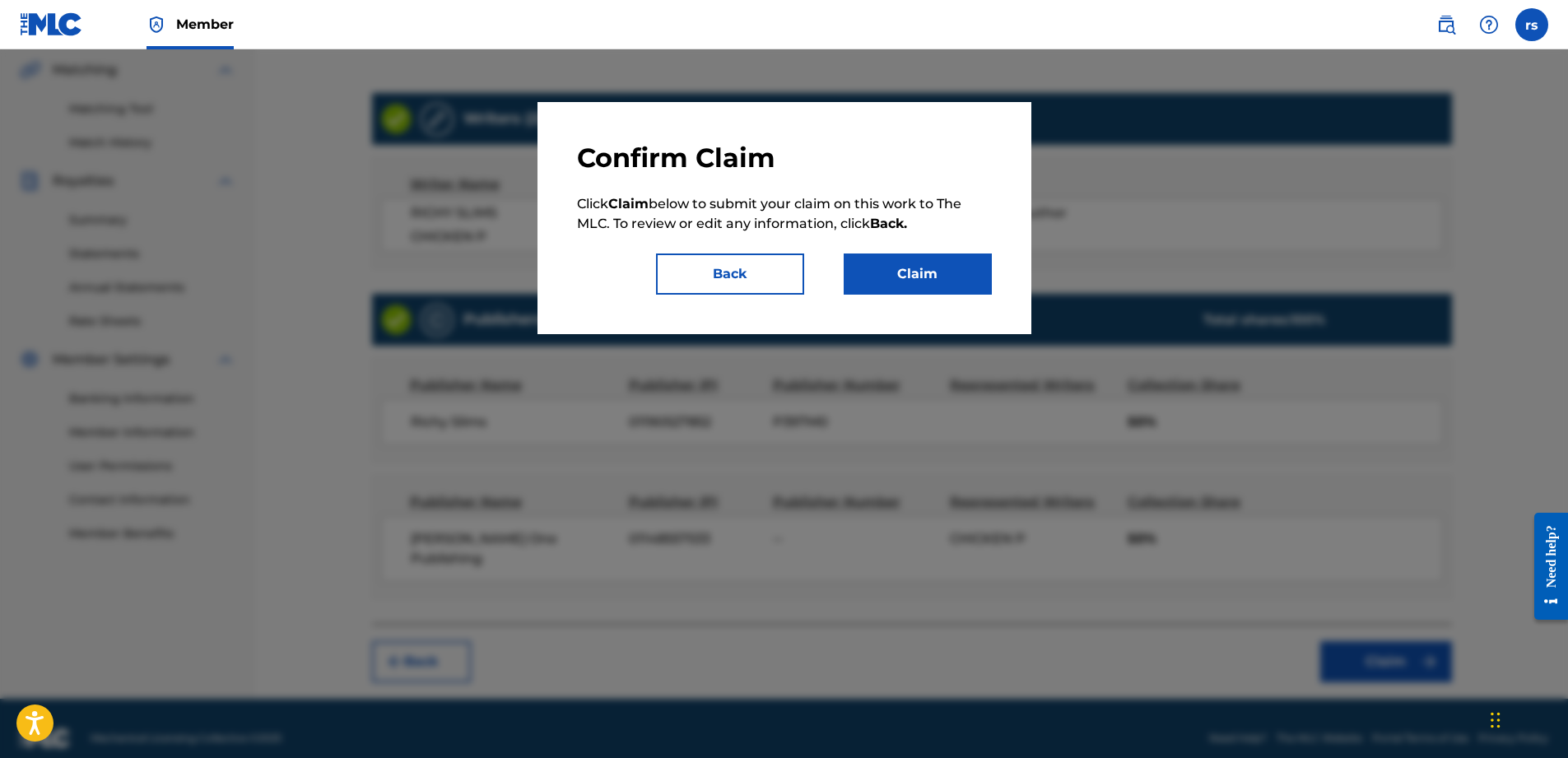
click at [878, 271] on button "Claim" at bounding box center [918, 274] width 148 height 42
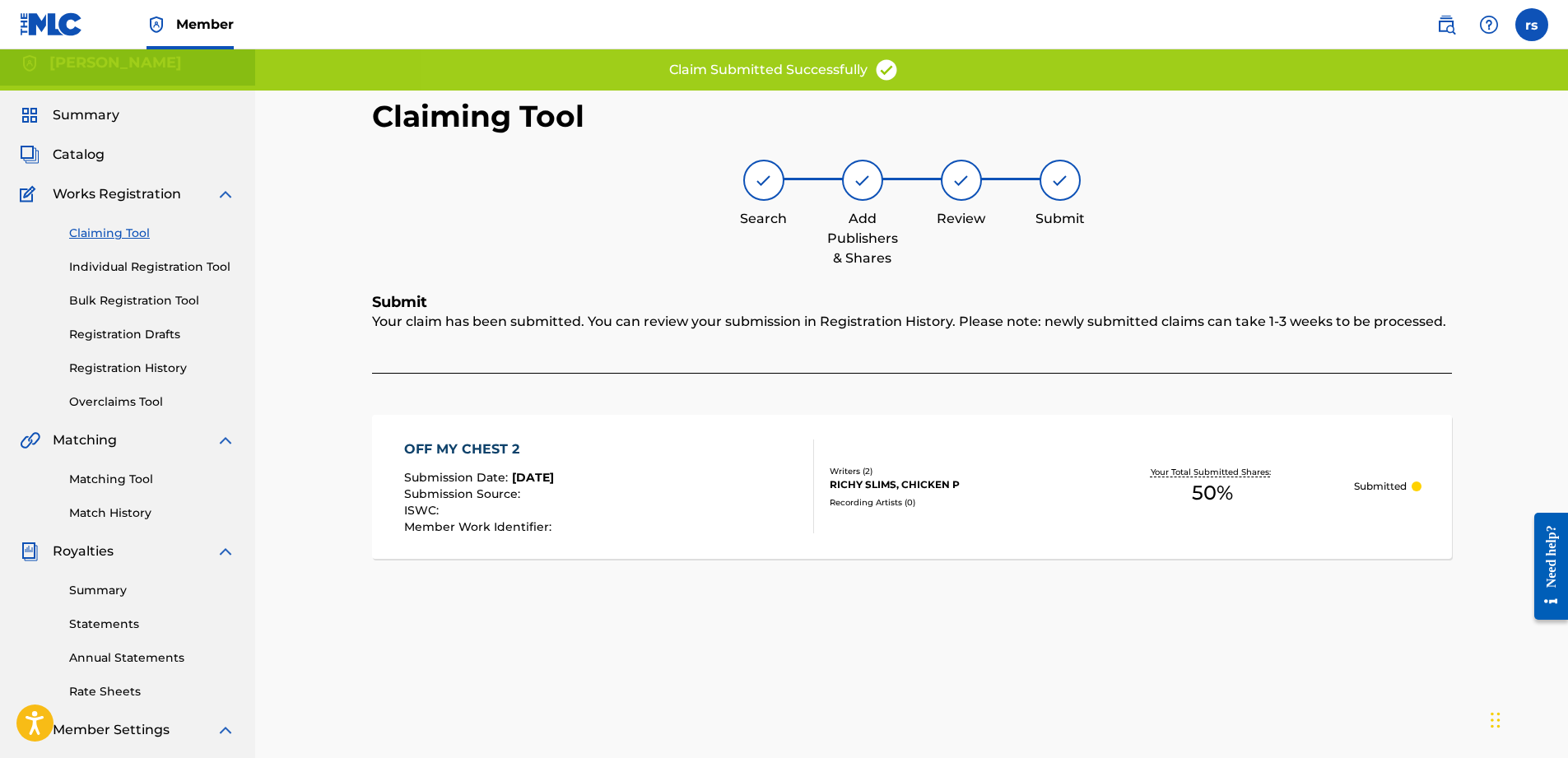
scroll to position [0, 0]
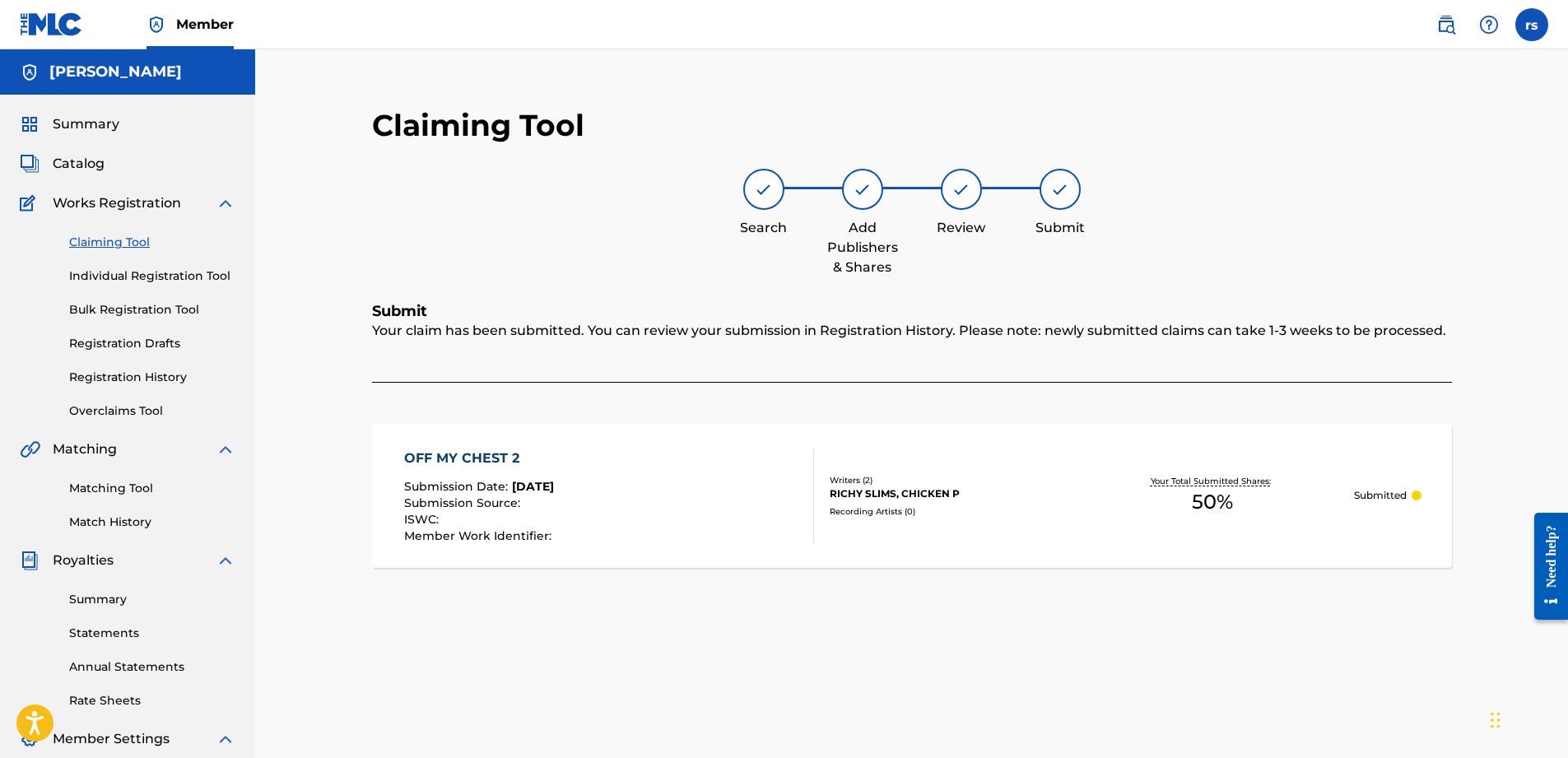
click at [111, 238] on link "Claiming Tool" at bounding box center [152, 242] width 166 height 17
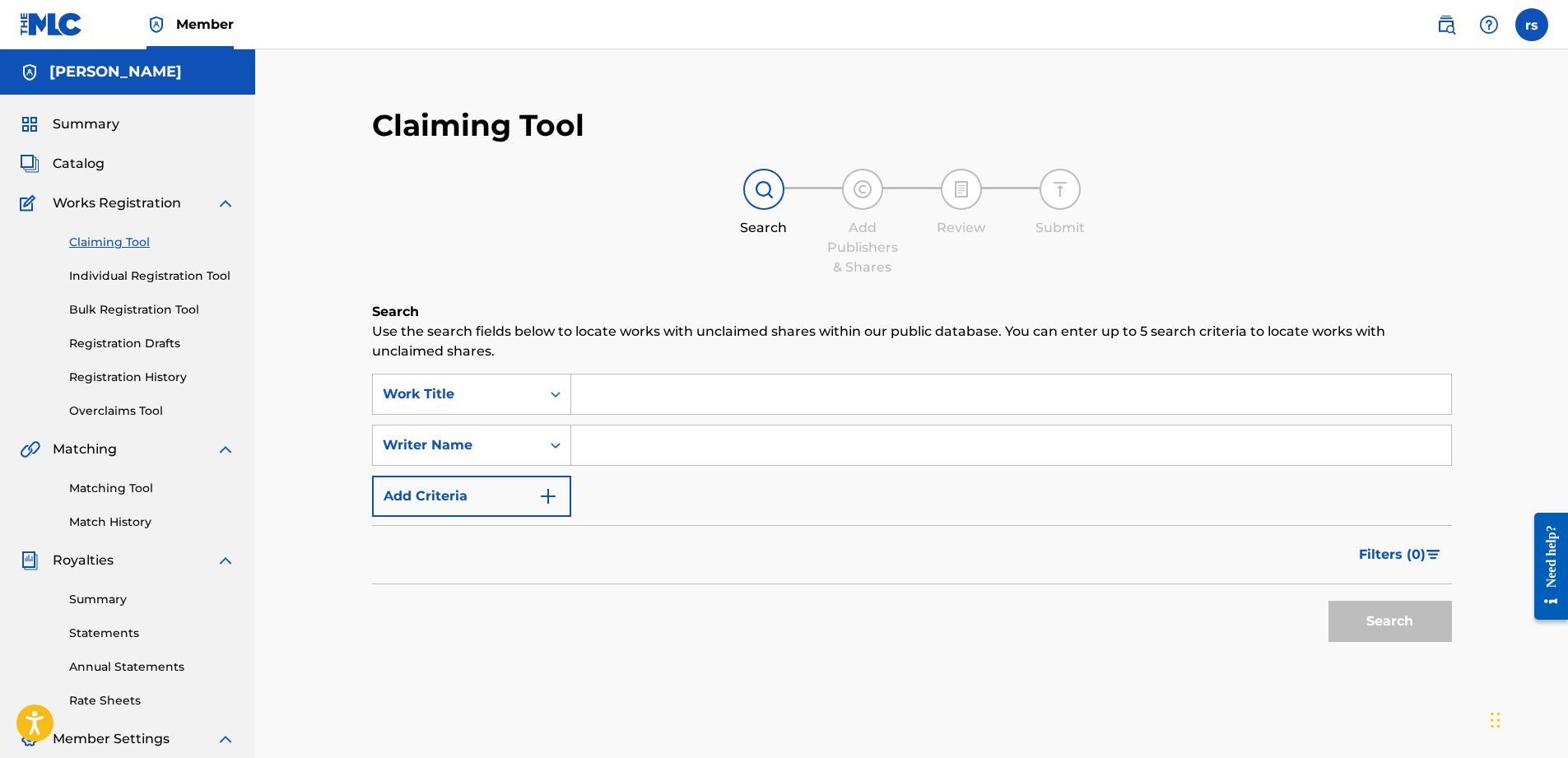
click at [634, 453] on input "Search Form" at bounding box center [1011, 445] width 880 height 40
type input "Chicken p"
click at [1381, 619] on button "Search" at bounding box center [1390, 621] width 124 height 42
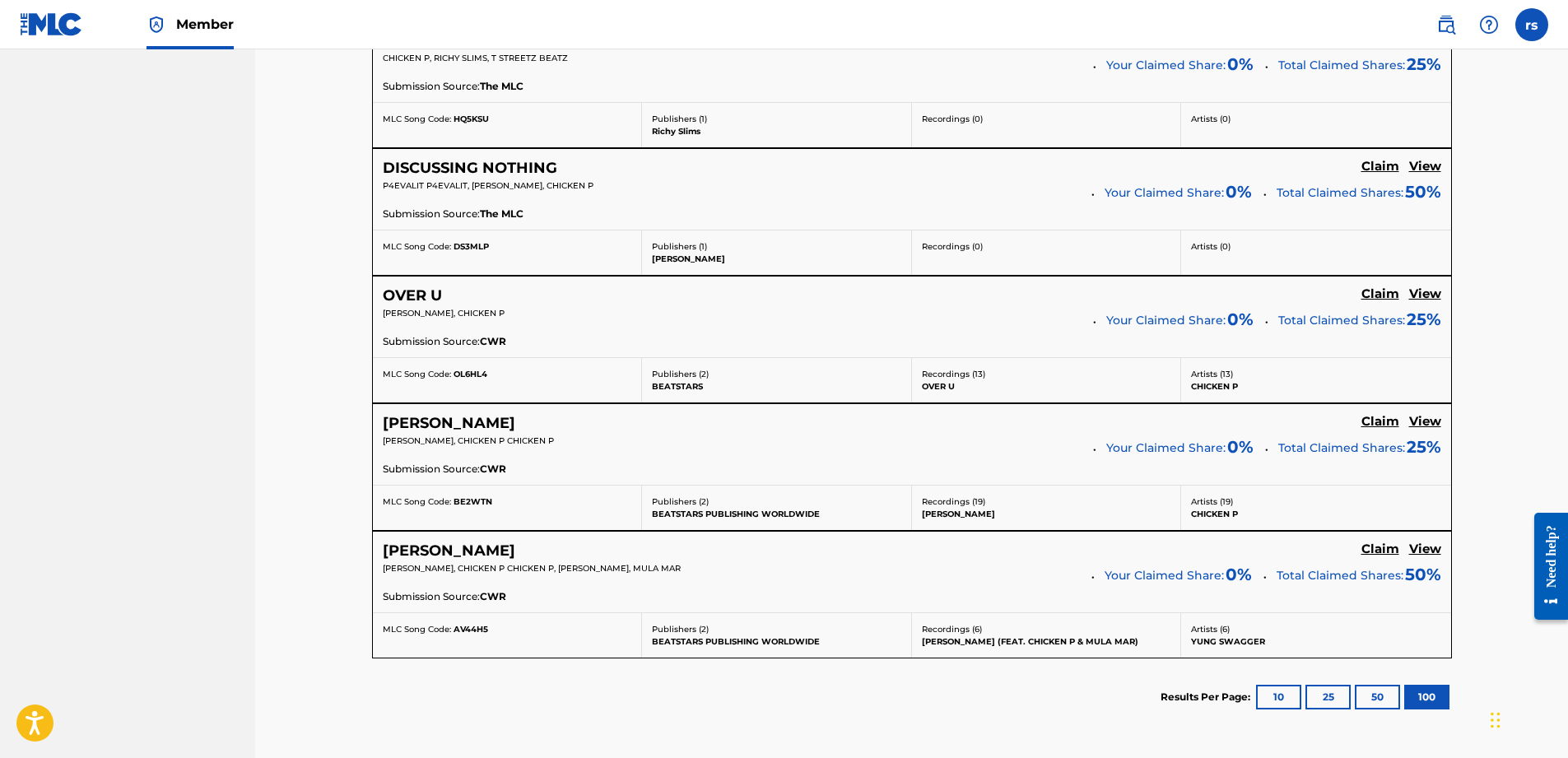
scroll to position [1810, 0]
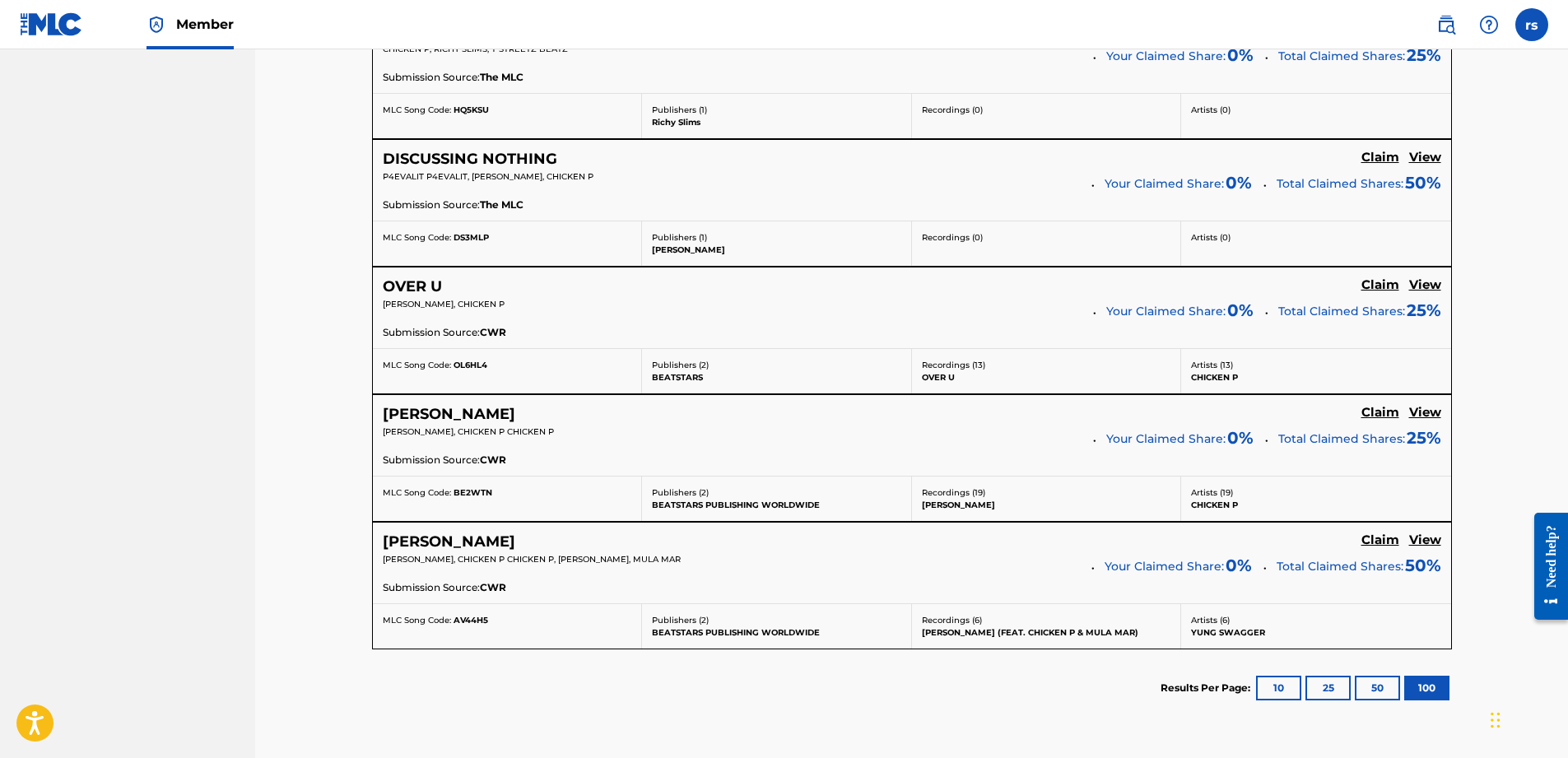
click at [1424, 288] on h5 "View" at bounding box center [1425, 285] width 32 height 16
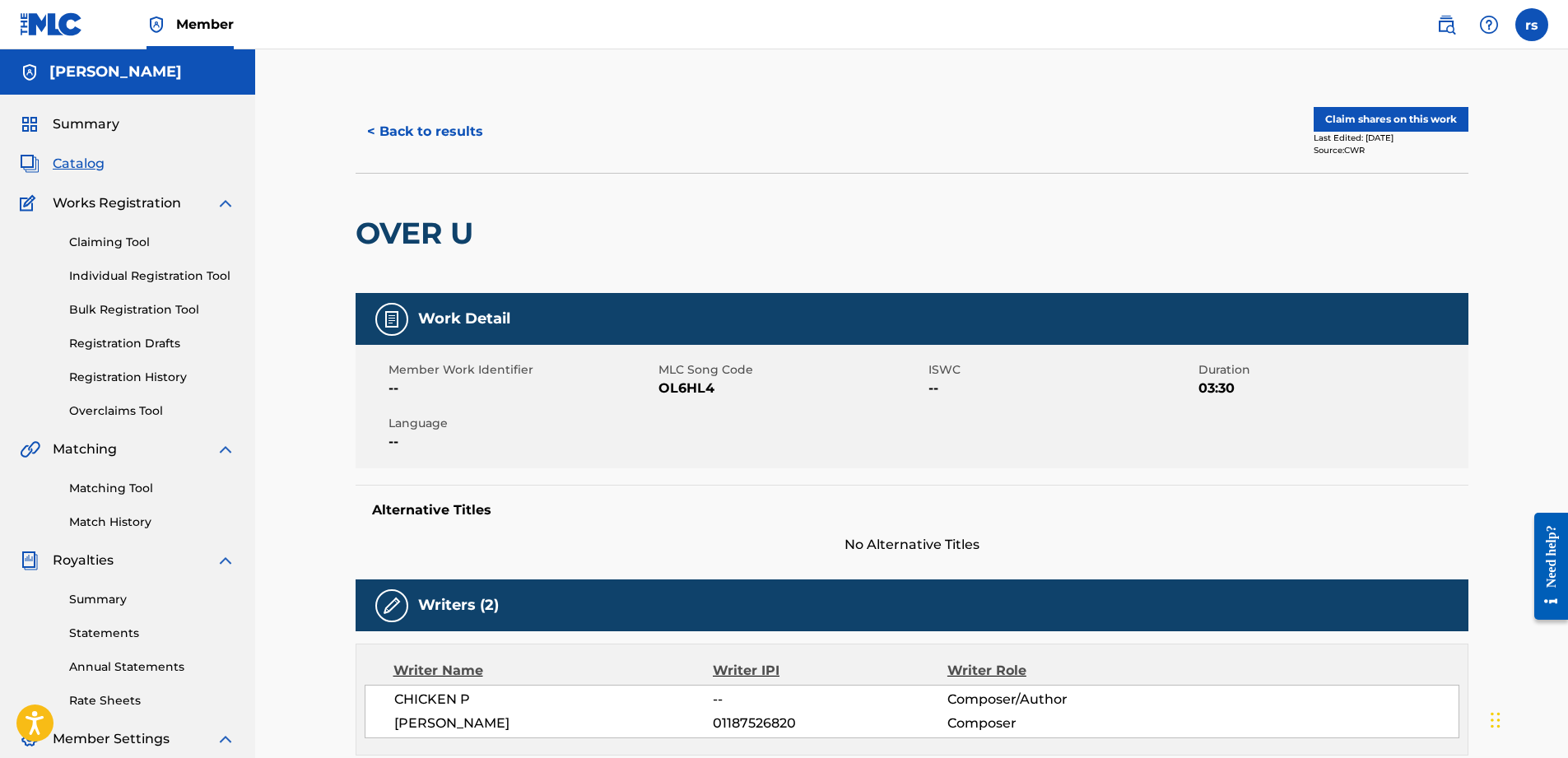
click at [1356, 122] on button "Claim shares on this work" at bounding box center [1391, 120] width 154 height 25
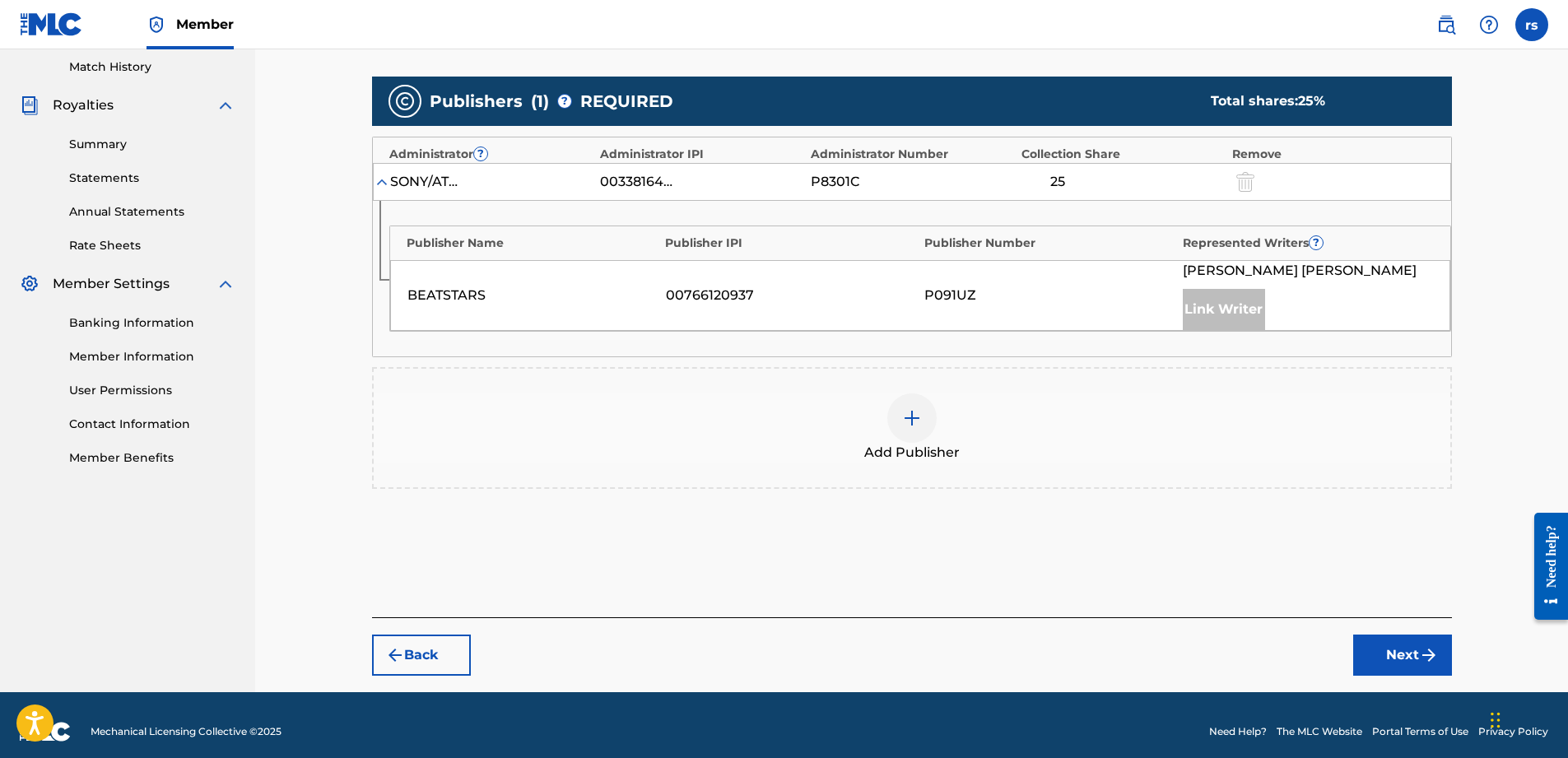
scroll to position [468, 0]
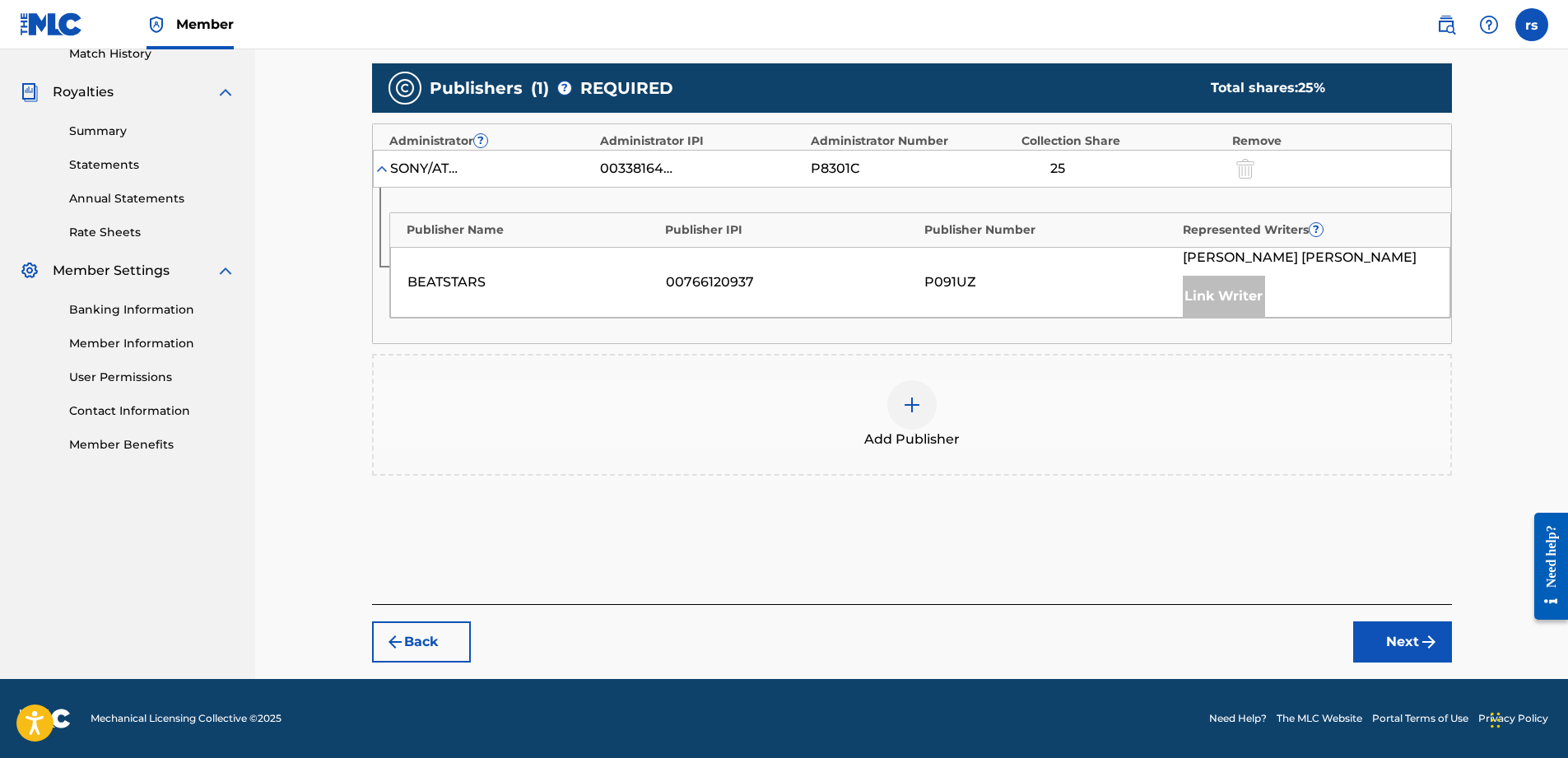
click at [916, 399] on img at bounding box center [912, 405] width 20 height 20
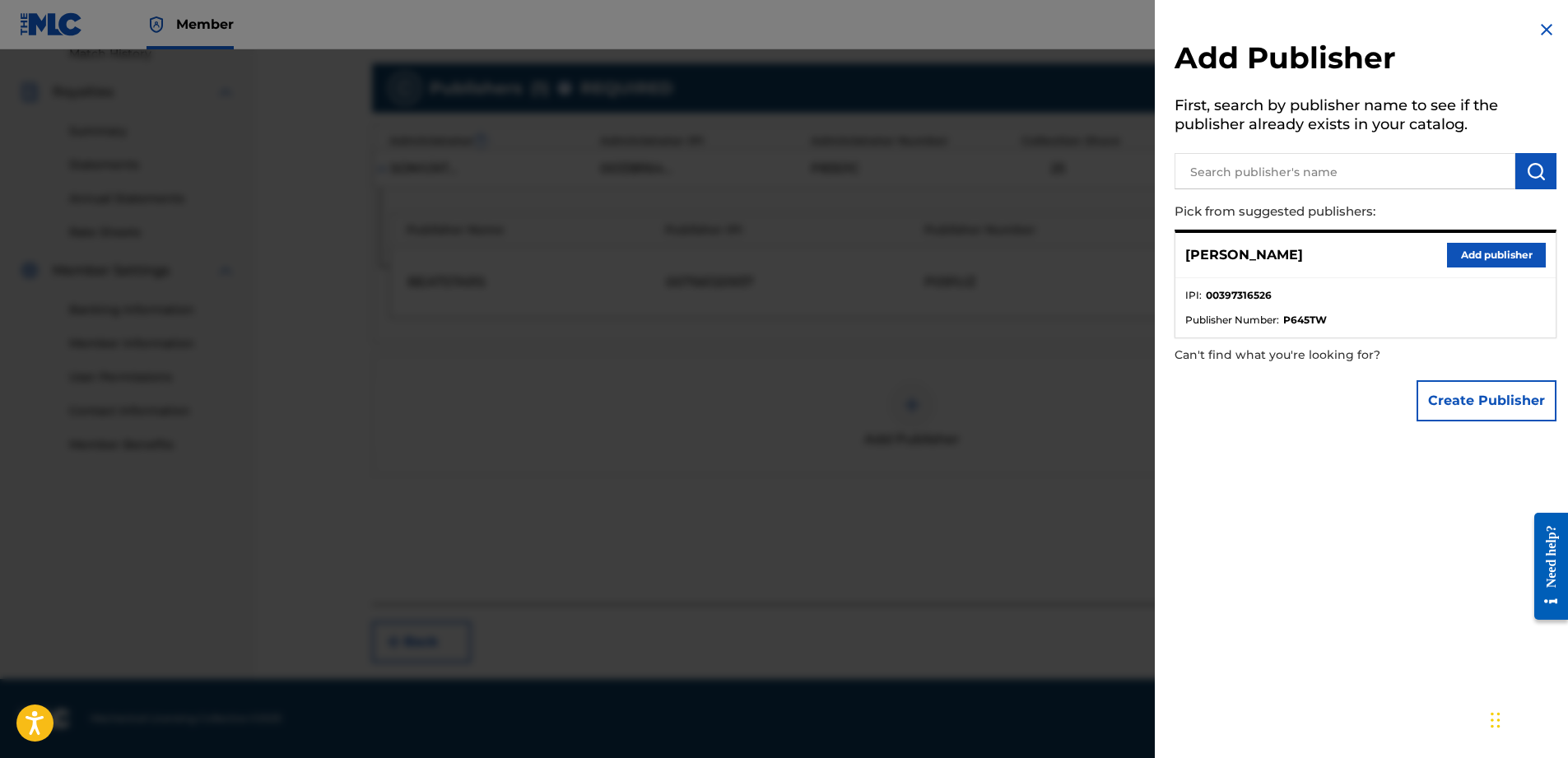
click at [1467, 408] on button "Create Publisher" at bounding box center [1487, 401] width 140 height 42
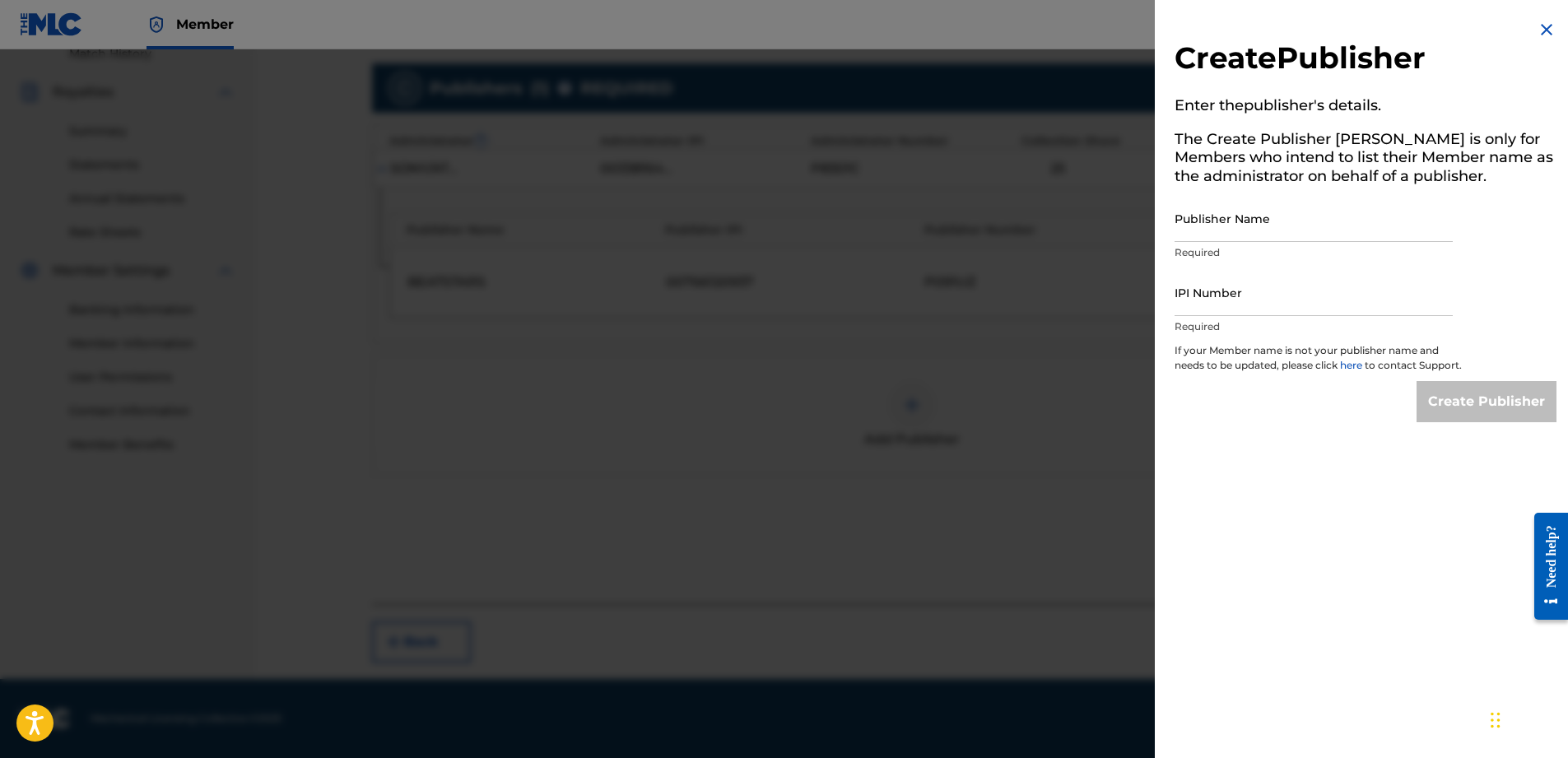
click at [1253, 244] on div "Publisher Name Required" at bounding box center [1313, 232] width 278 height 74
click at [1249, 230] on input "Publisher Name" at bounding box center [1313, 218] width 278 height 46
type input "[PERSON_NAME] One Publishing"
type input "01148557533"
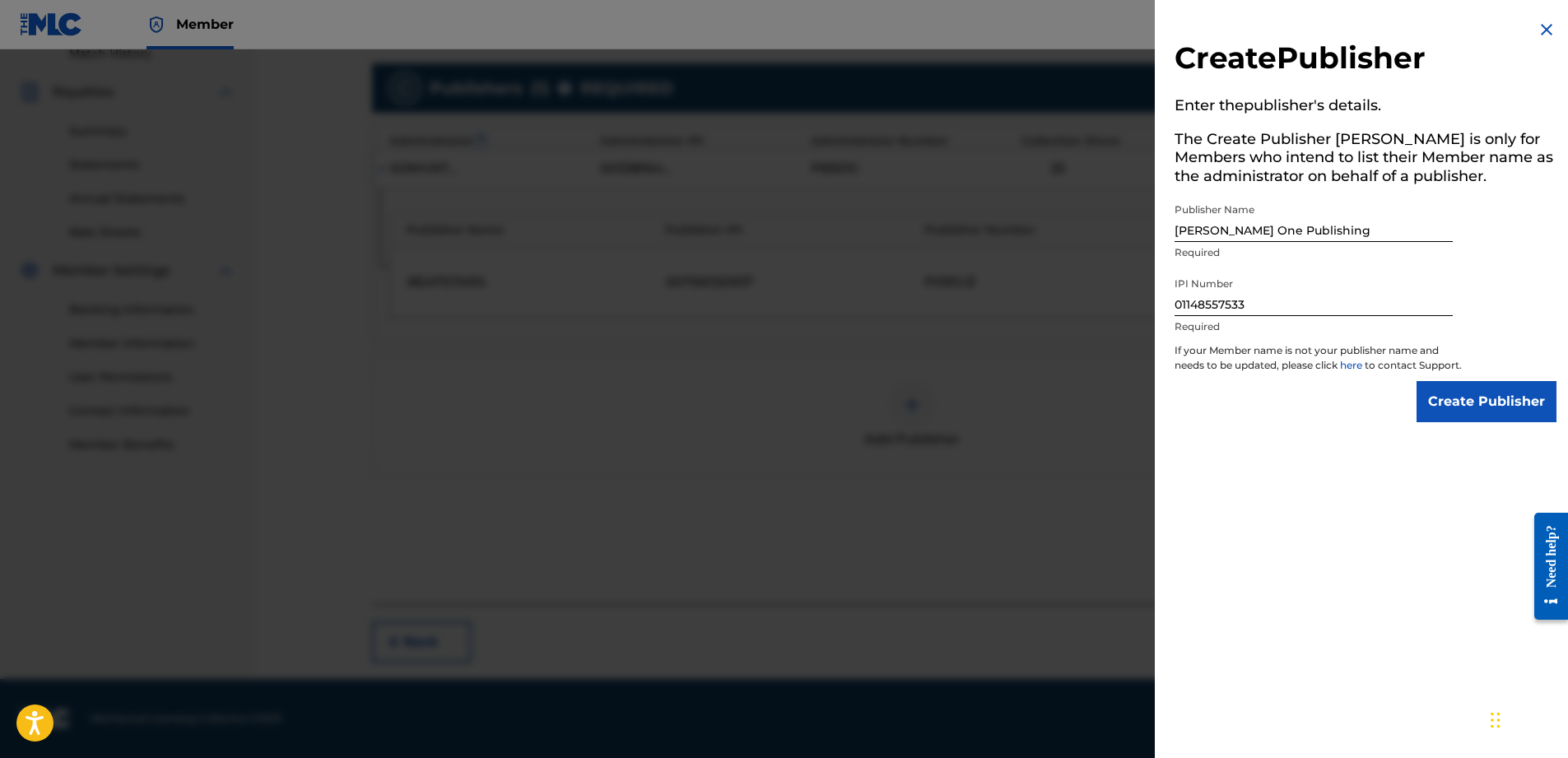
click at [1458, 418] on input "Create Publisher" at bounding box center [1487, 402] width 140 height 42
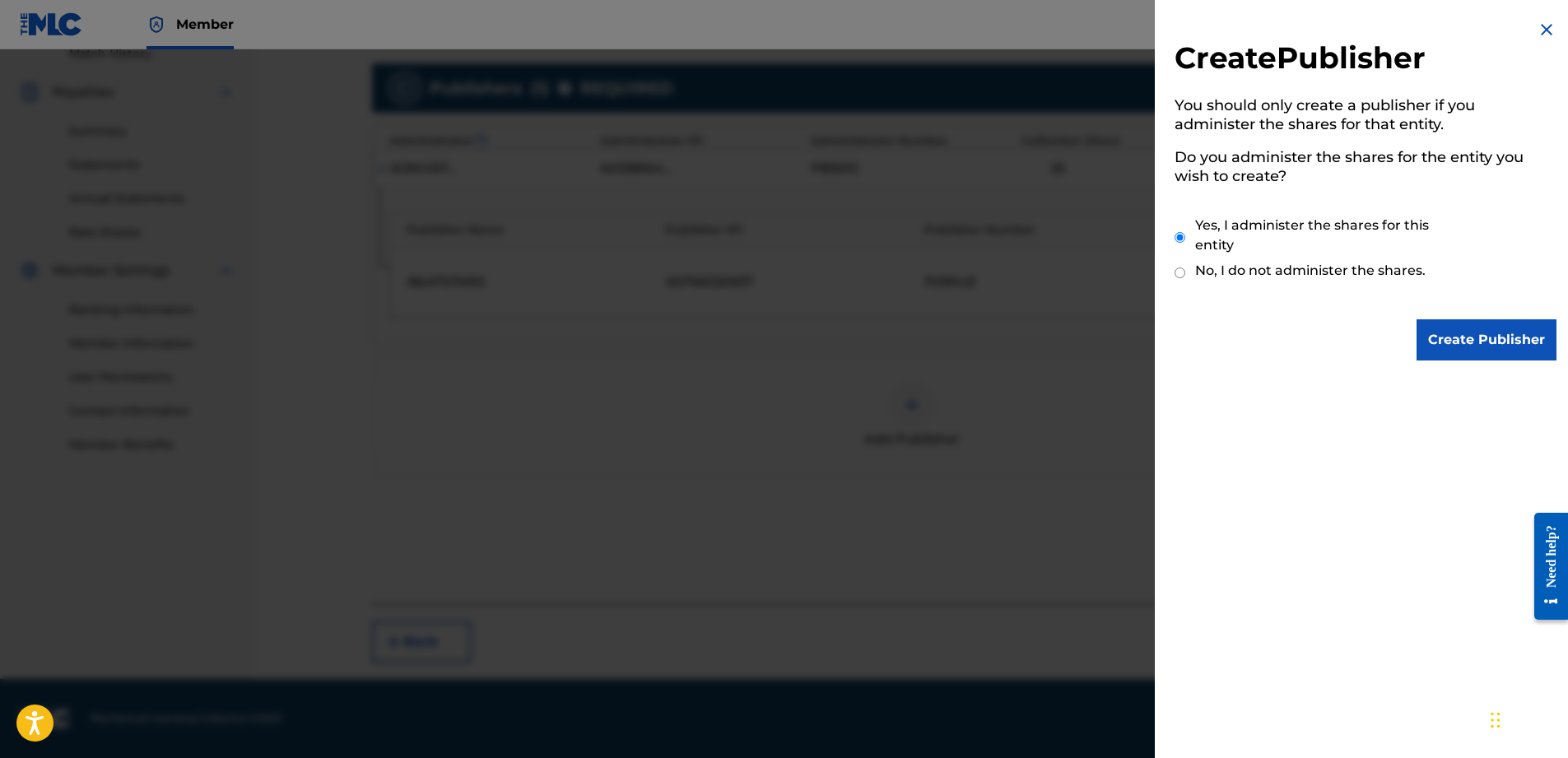
drag, startPoint x: 1439, startPoint y: 340, endPoint x: 1304, endPoint y: 368, distance: 137.9
click at [1432, 340] on input "Create Publisher" at bounding box center [1487, 340] width 140 height 42
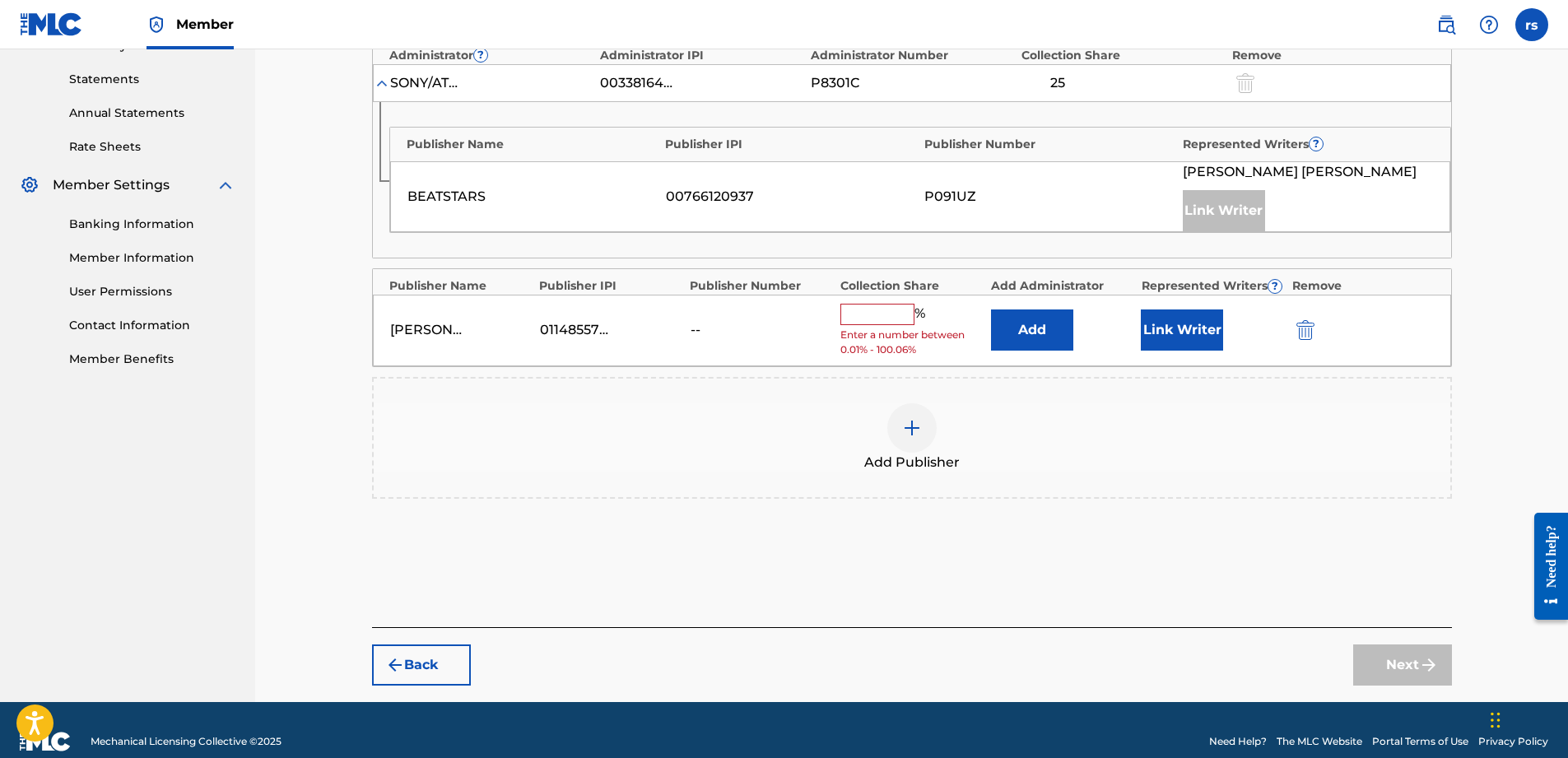
scroll to position [577, 0]
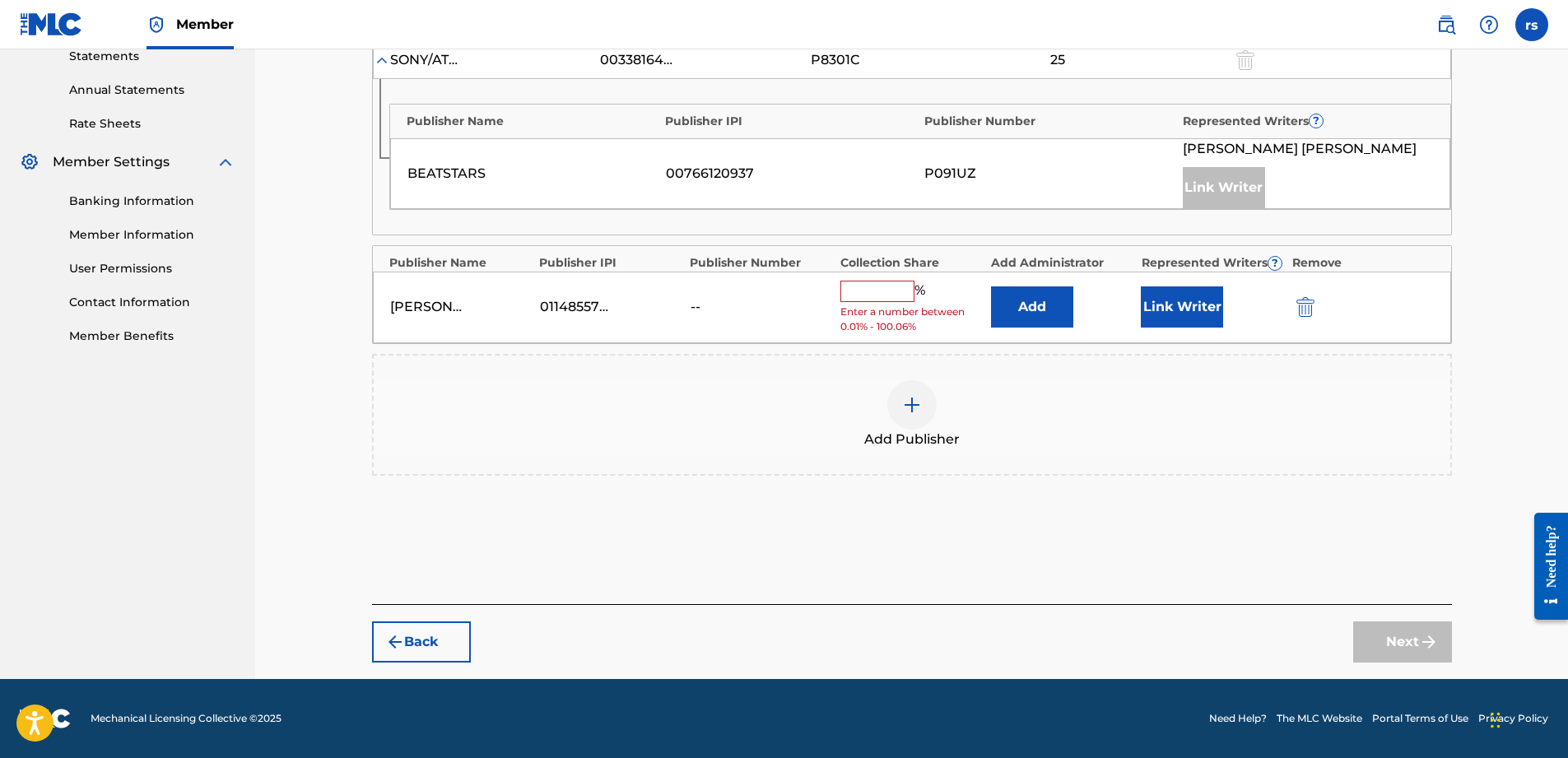
drag, startPoint x: 869, startPoint y: 285, endPoint x: 875, endPoint y: 293, distance: 10.0
click at [869, 285] on input "text" at bounding box center [877, 291] width 74 height 22
type input "75"
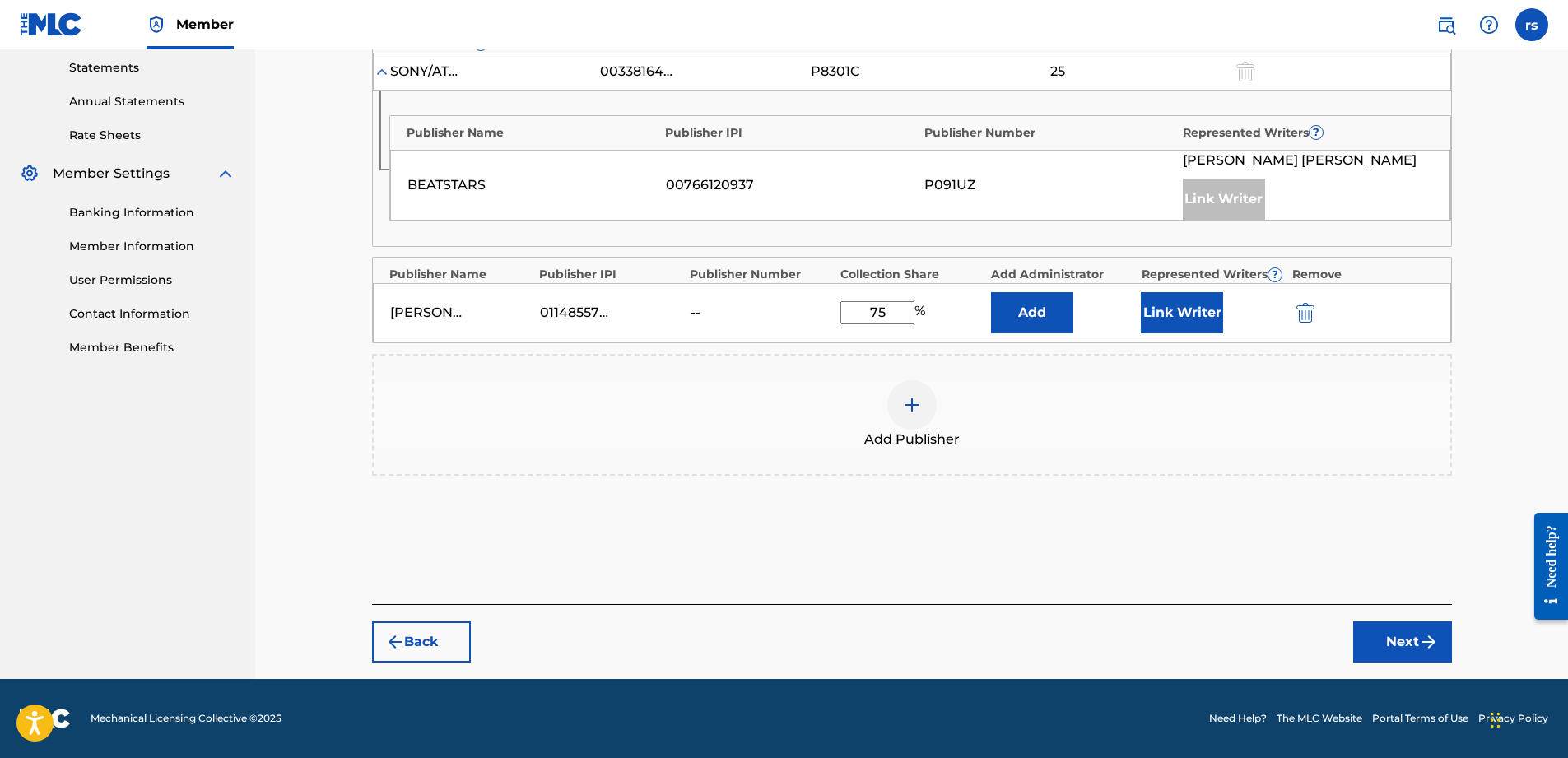
scroll to position [565, 0]
click at [1183, 306] on button "Link Writer" at bounding box center [1182, 313] width 82 height 42
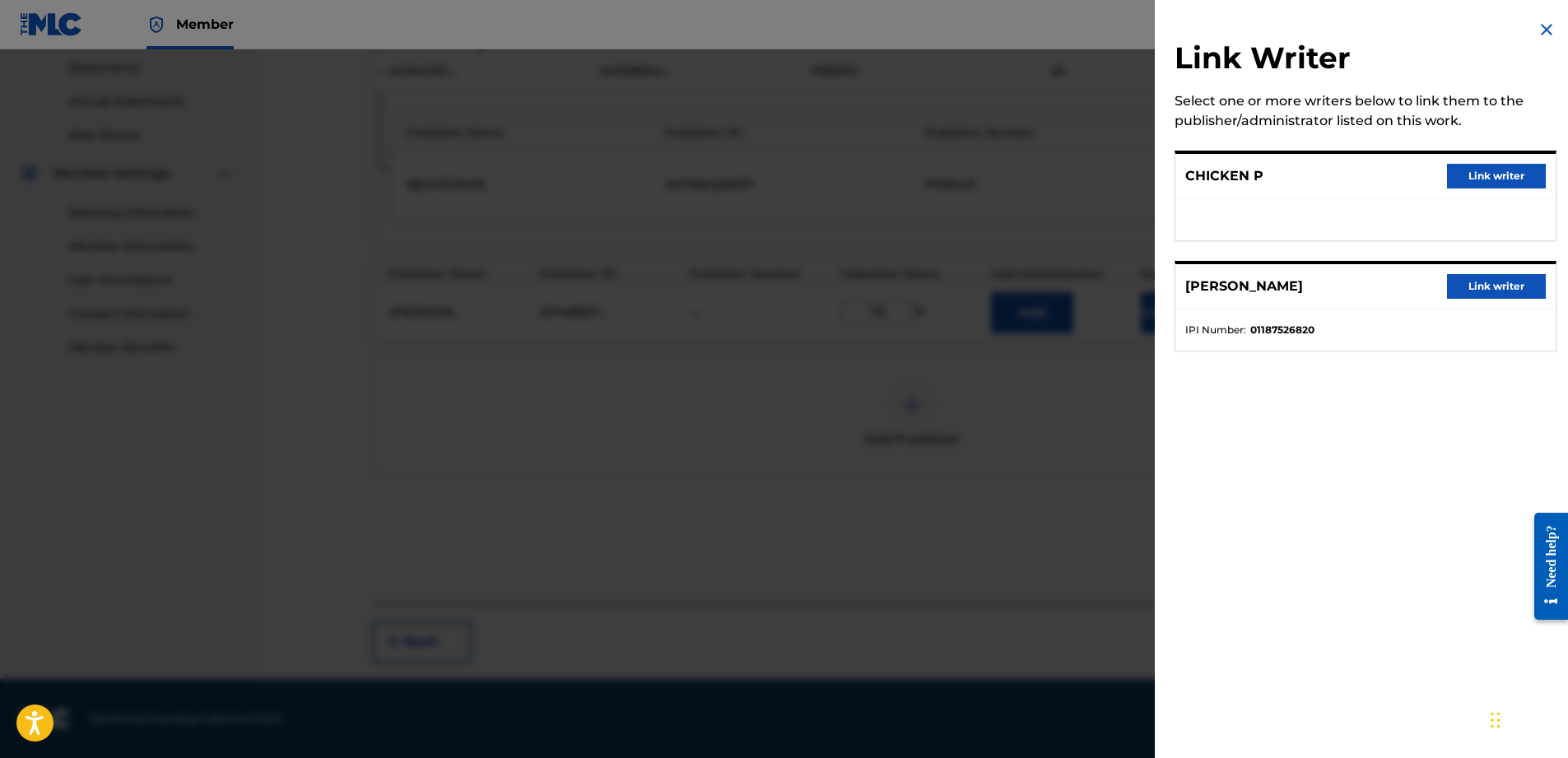
click at [1510, 177] on button "Link writer" at bounding box center [1496, 176] width 99 height 25
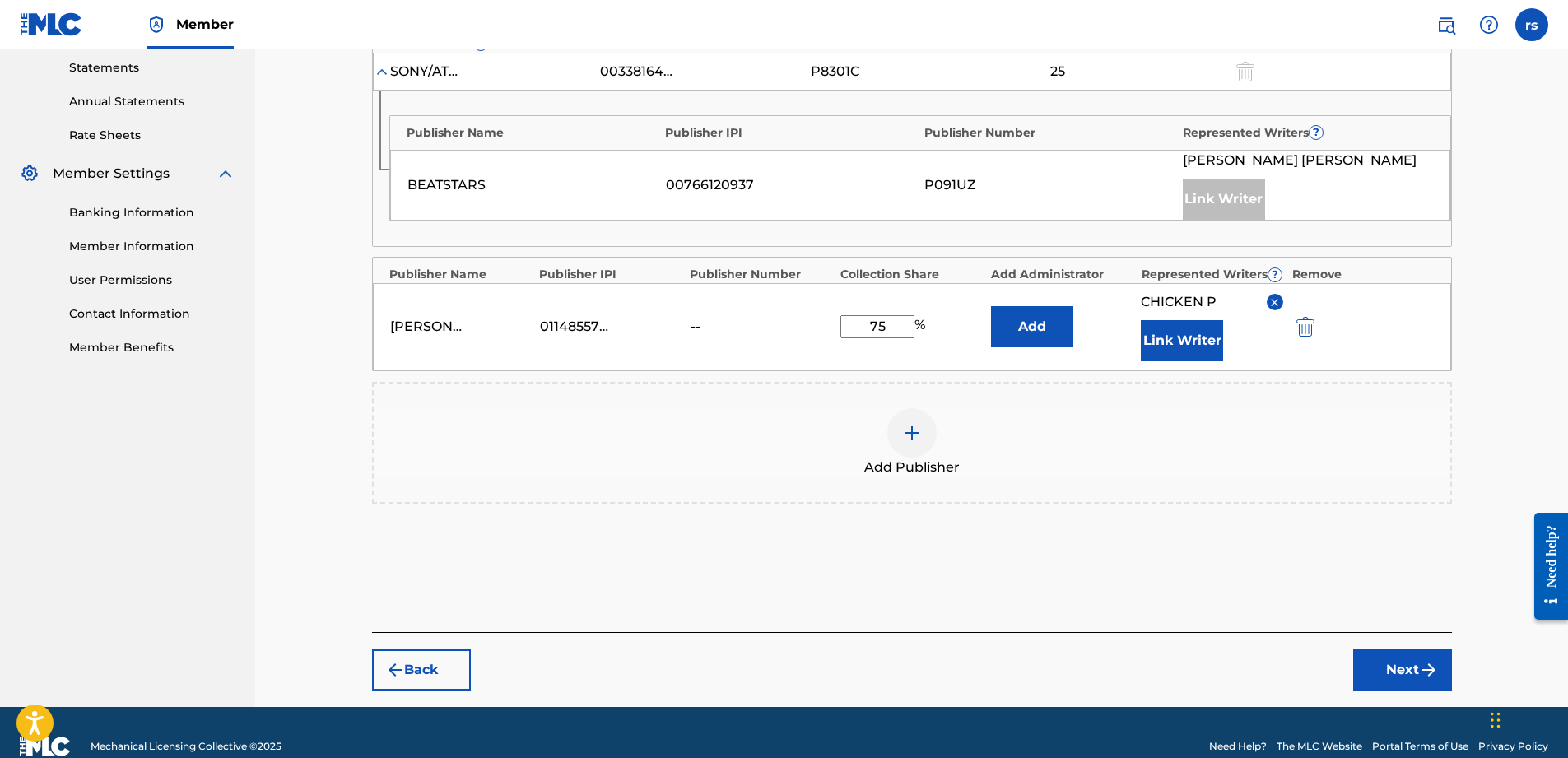
click at [1374, 675] on button "Next" at bounding box center [1402, 670] width 99 height 42
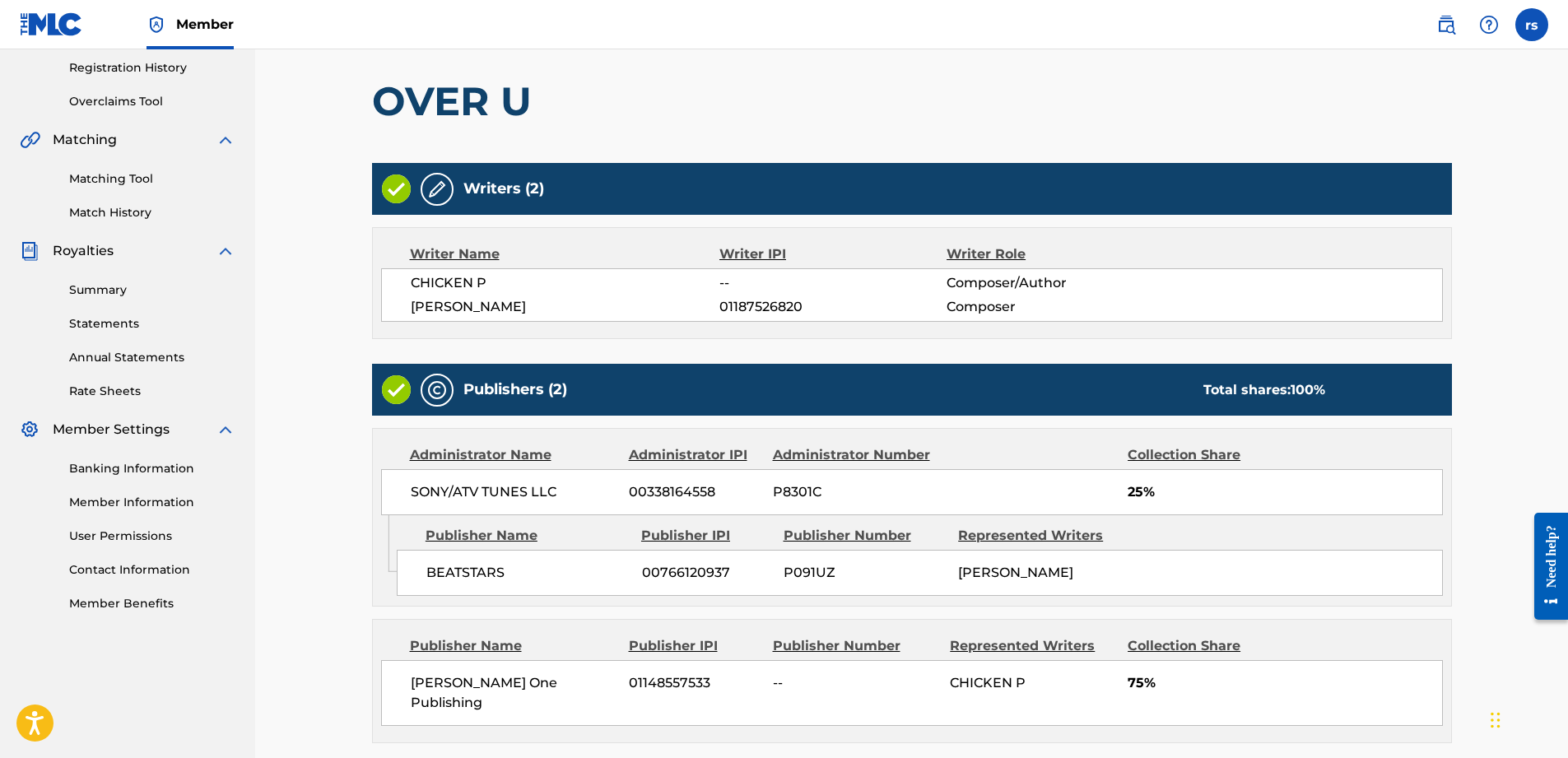
scroll to position [453, 0]
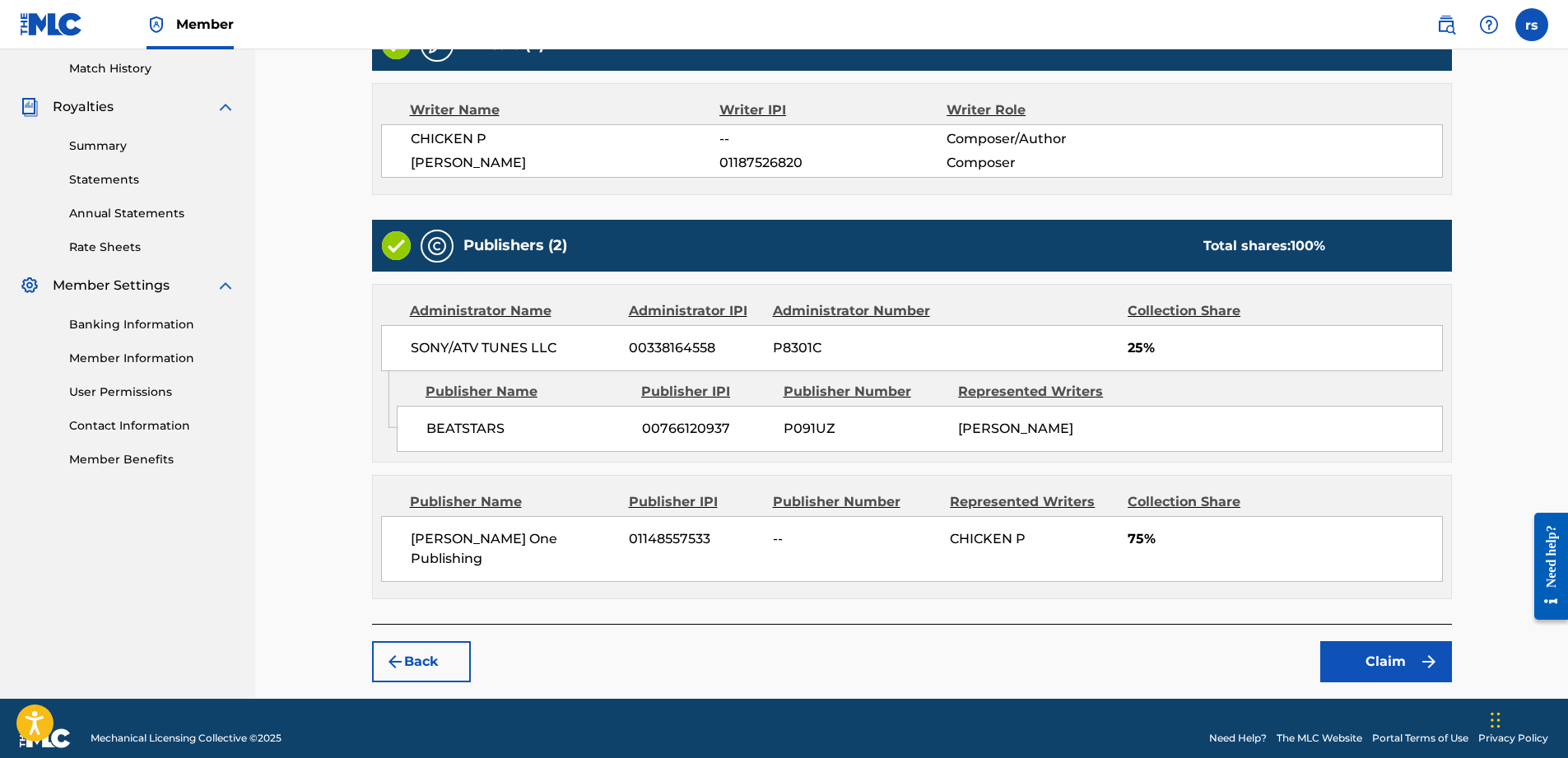
click at [1368, 658] on button "Claim" at bounding box center [1386, 662] width 132 height 42
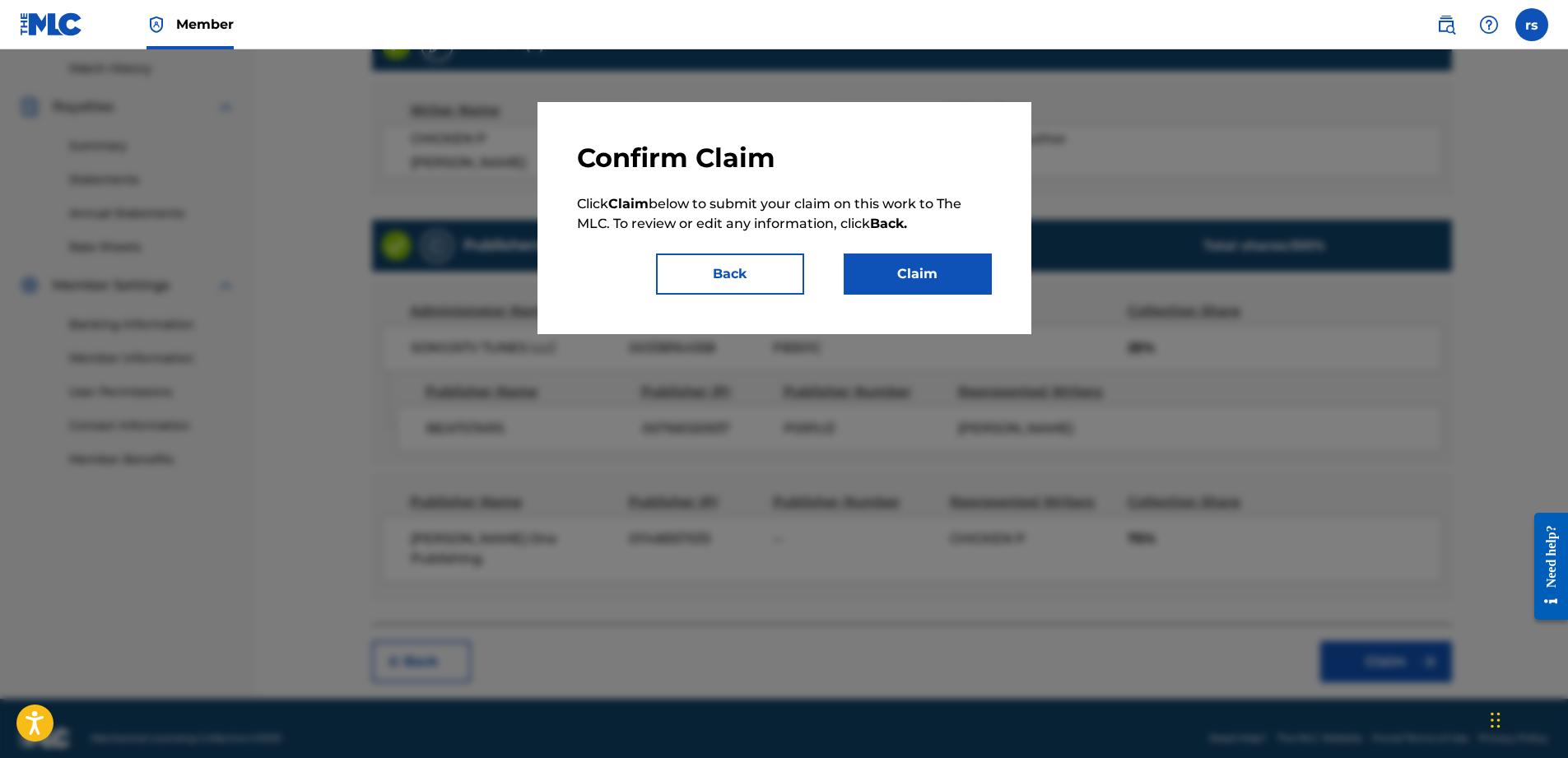
click at [840, 285] on div "Claim" at bounding box center [908, 274] width 168 height 42
click at [874, 290] on button "Claim" at bounding box center [918, 274] width 148 height 42
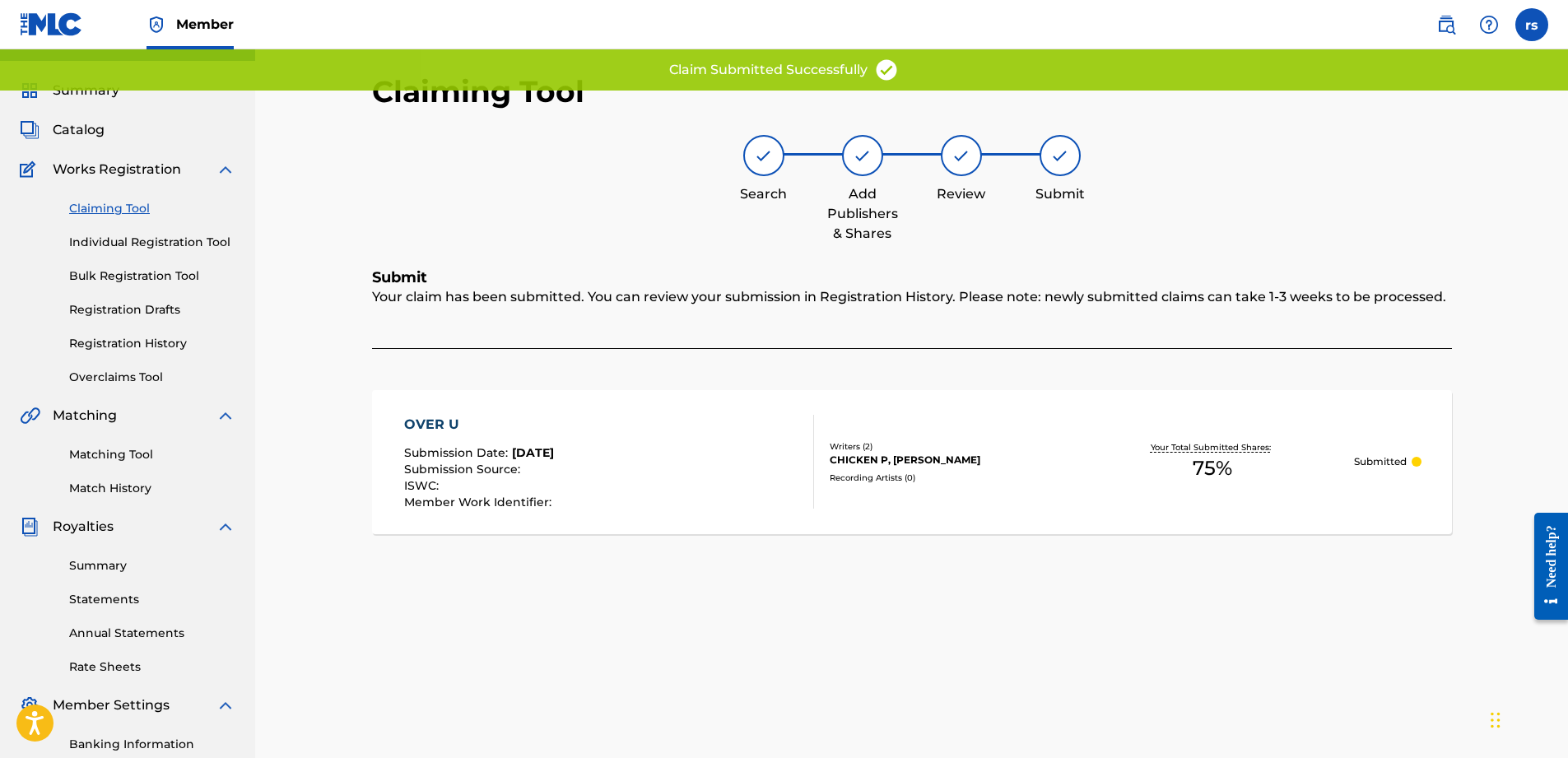
scroll to position [0, 0]
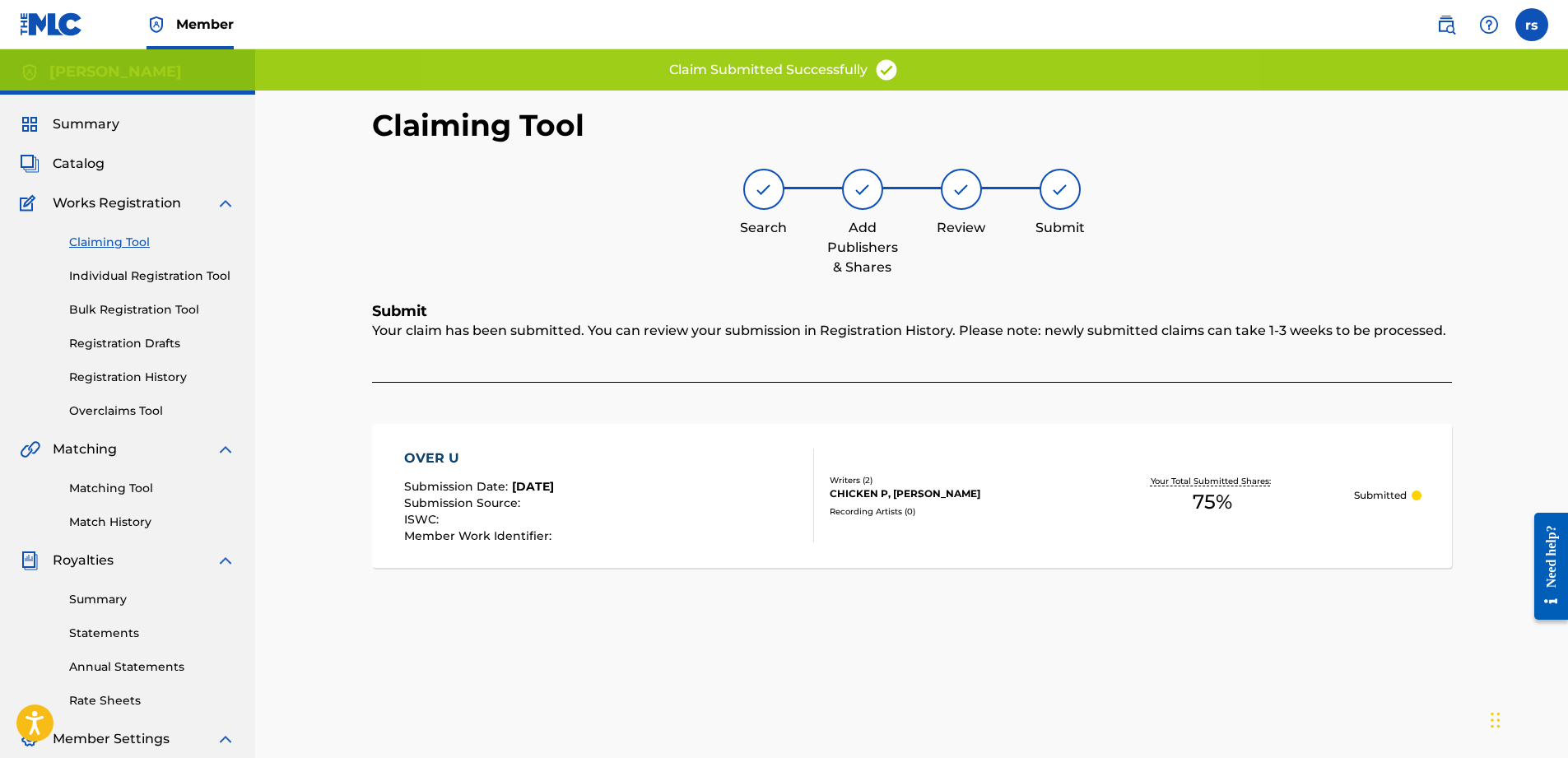
click at [157, 271] on link "Individual Registration Tool" at bounding box center [152, 276] width 166 height 17
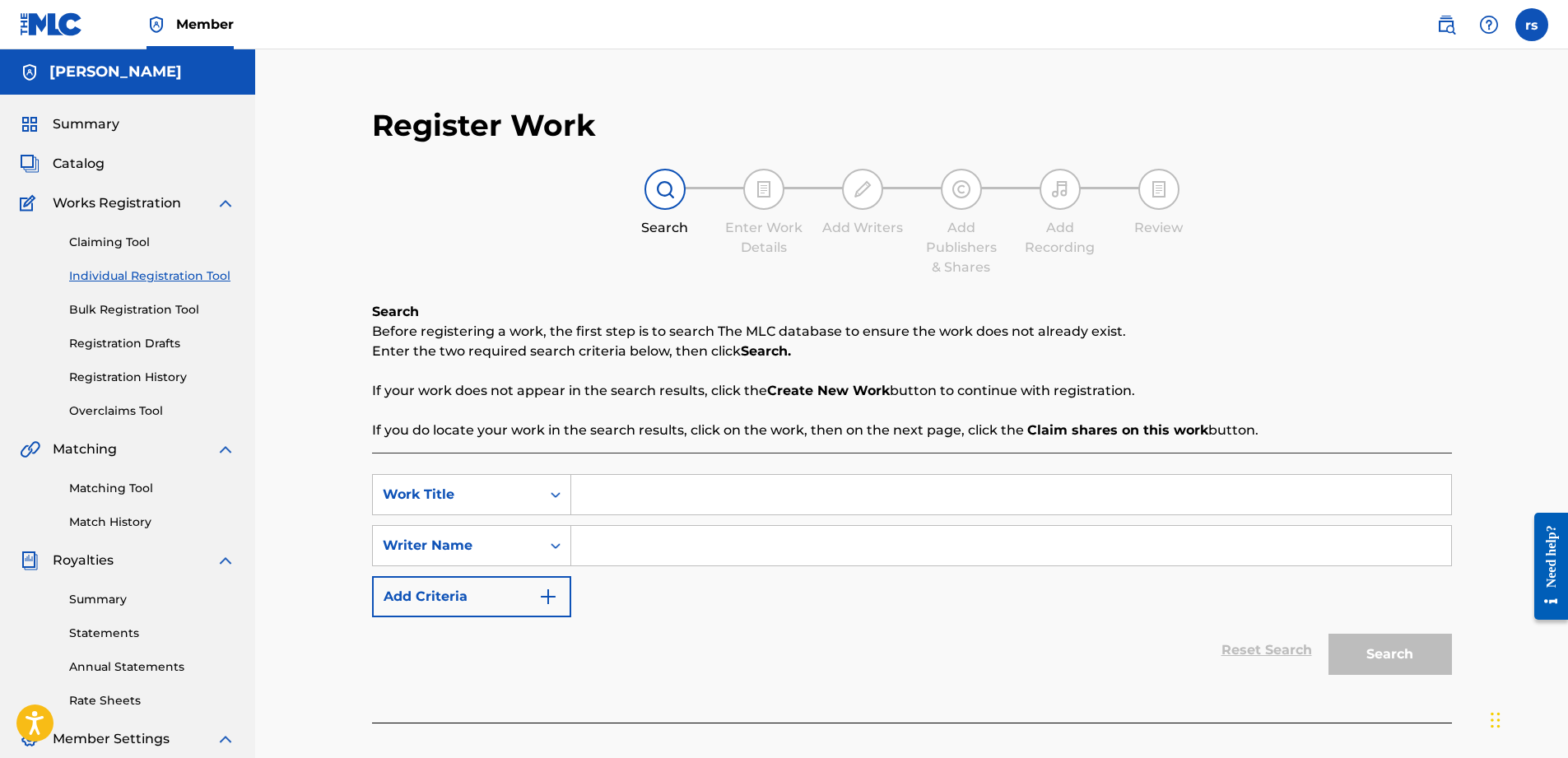
click at [658, 551] on input "Search Form" at bounding box center [1011, 545] width 880 height 40
type input "Chicken p"
click at [1213, 576] on div "SearchWithCriteriaa53fd316-5380-4ff1-af99-a32d3fd64aa0 Work Title SearchWithCri…" at bounding box center [912, 545] width 1080 height 143
click at [791, 498] on input "Search Form" at bounding box center [1011, 495] width 880 height 40
click at [1115, 638] on div "Reset Search Search" at bounding box center [912, 649] width 1080 height 66
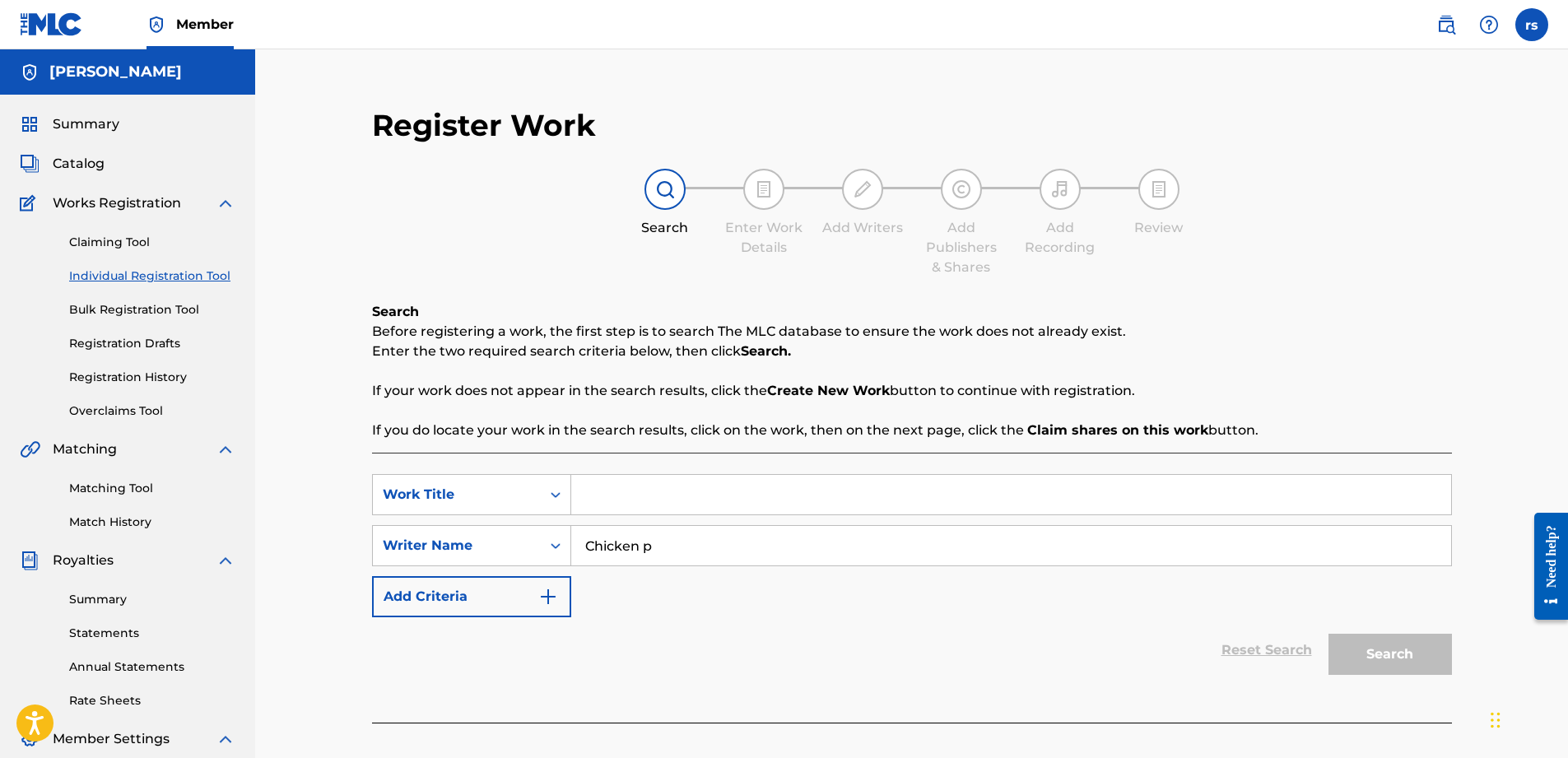
click at [1370, 657] on div "Search" at bounding box center [1386, 649] width 132 height 66
click at [679, 542] on input "Chicken p" at bounding box center [1011, 545] width 880 height 40
click at [556, 592] on img "Search Form" at bounding box center [548, 597] width 20 height 20
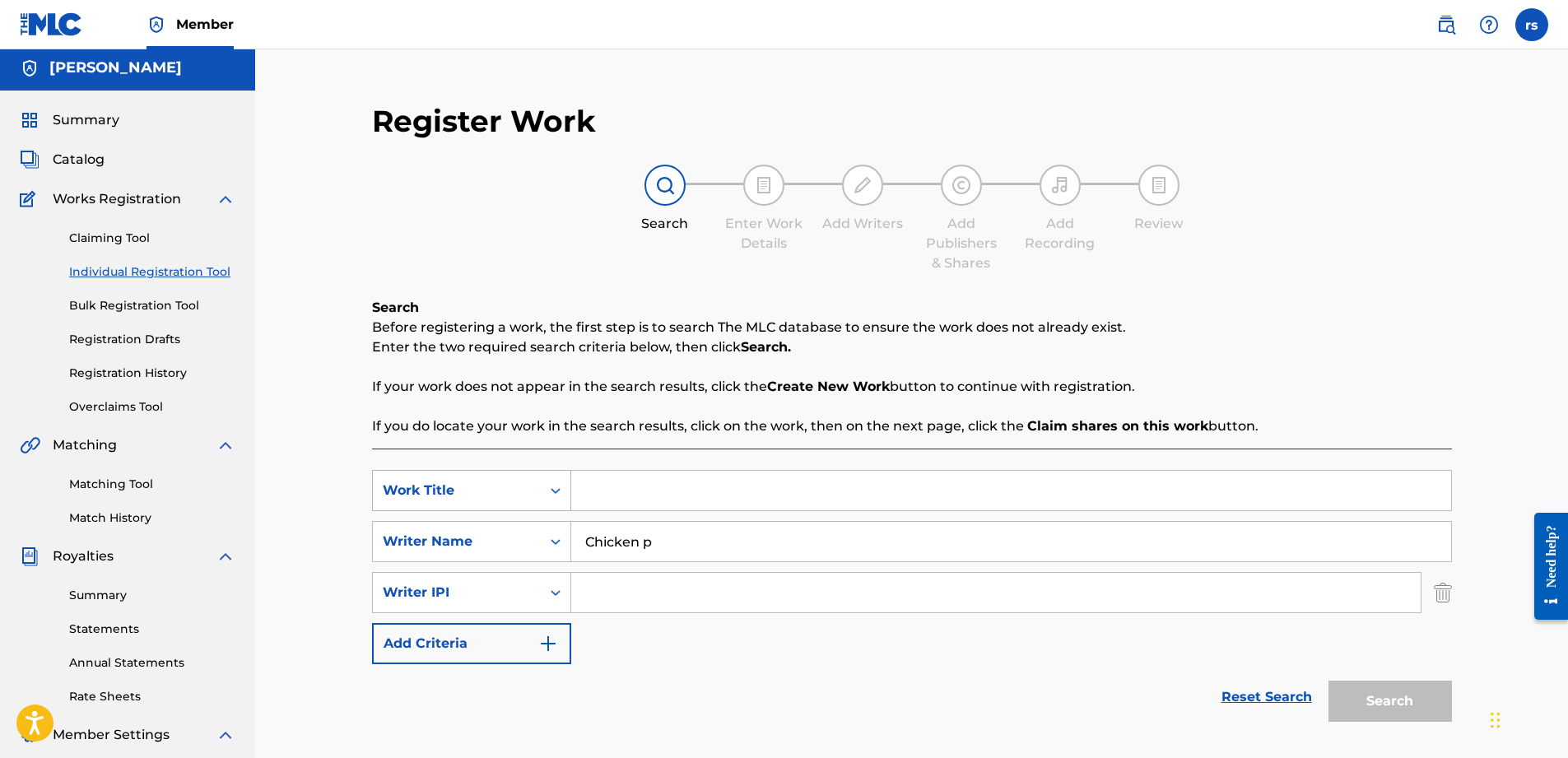
click at [556, 504] on div "Search Form" at bounding box center [556, 491] width 30 height 30
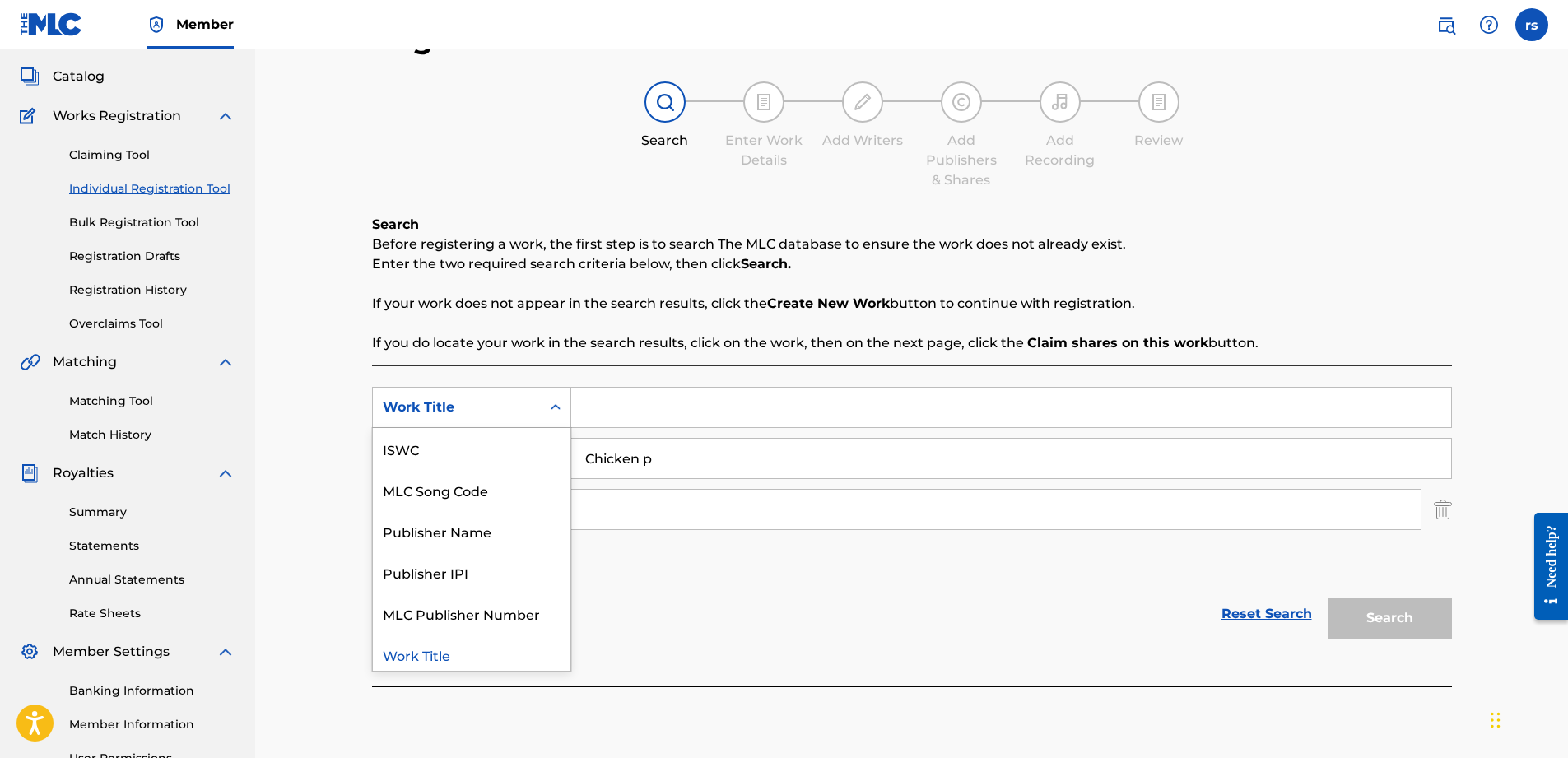
scroll to position [169, 0]
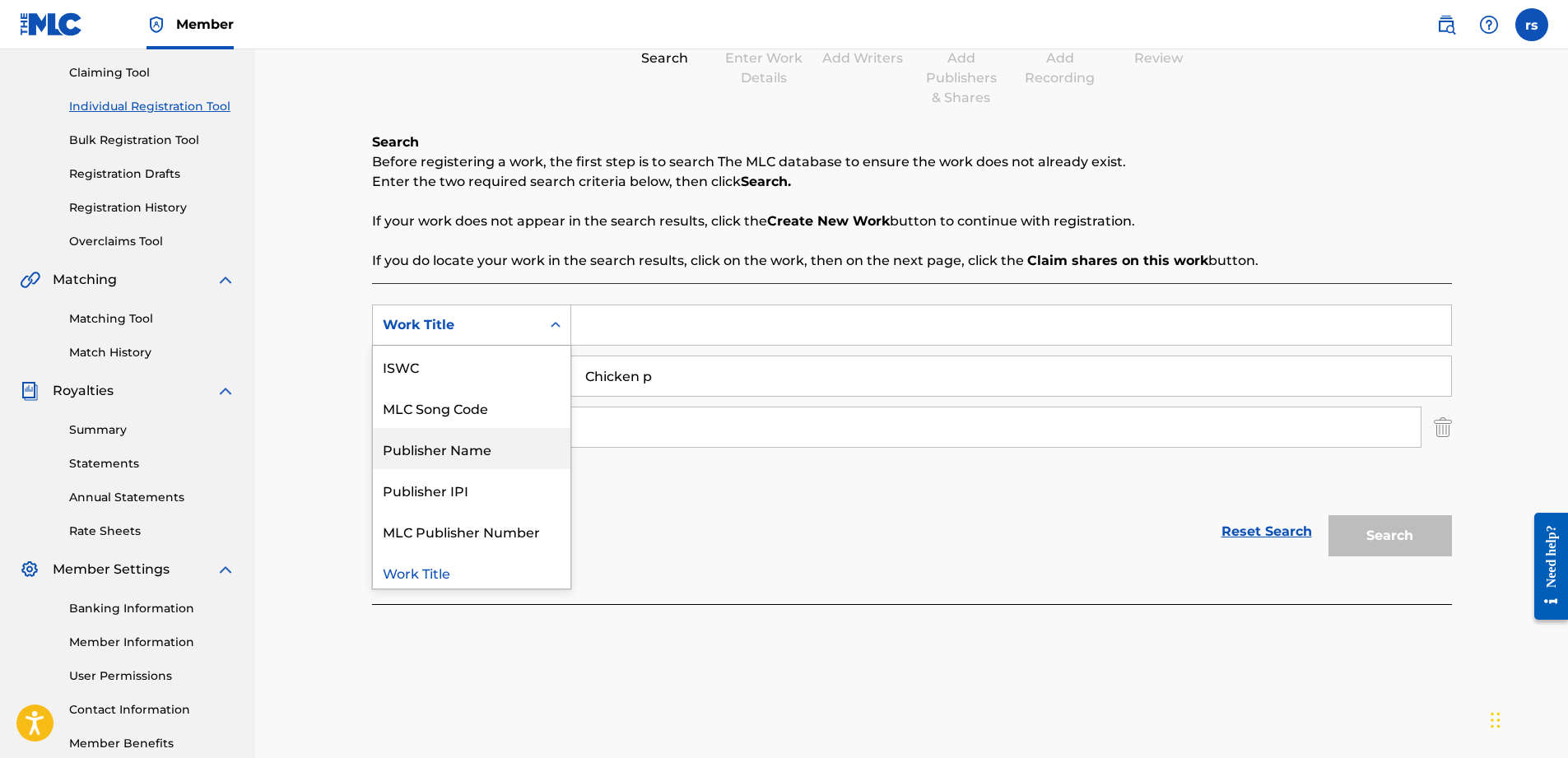
click at [460, 452] on div "Publisher Name" at bounding box center [472, 448] width 198 height 42
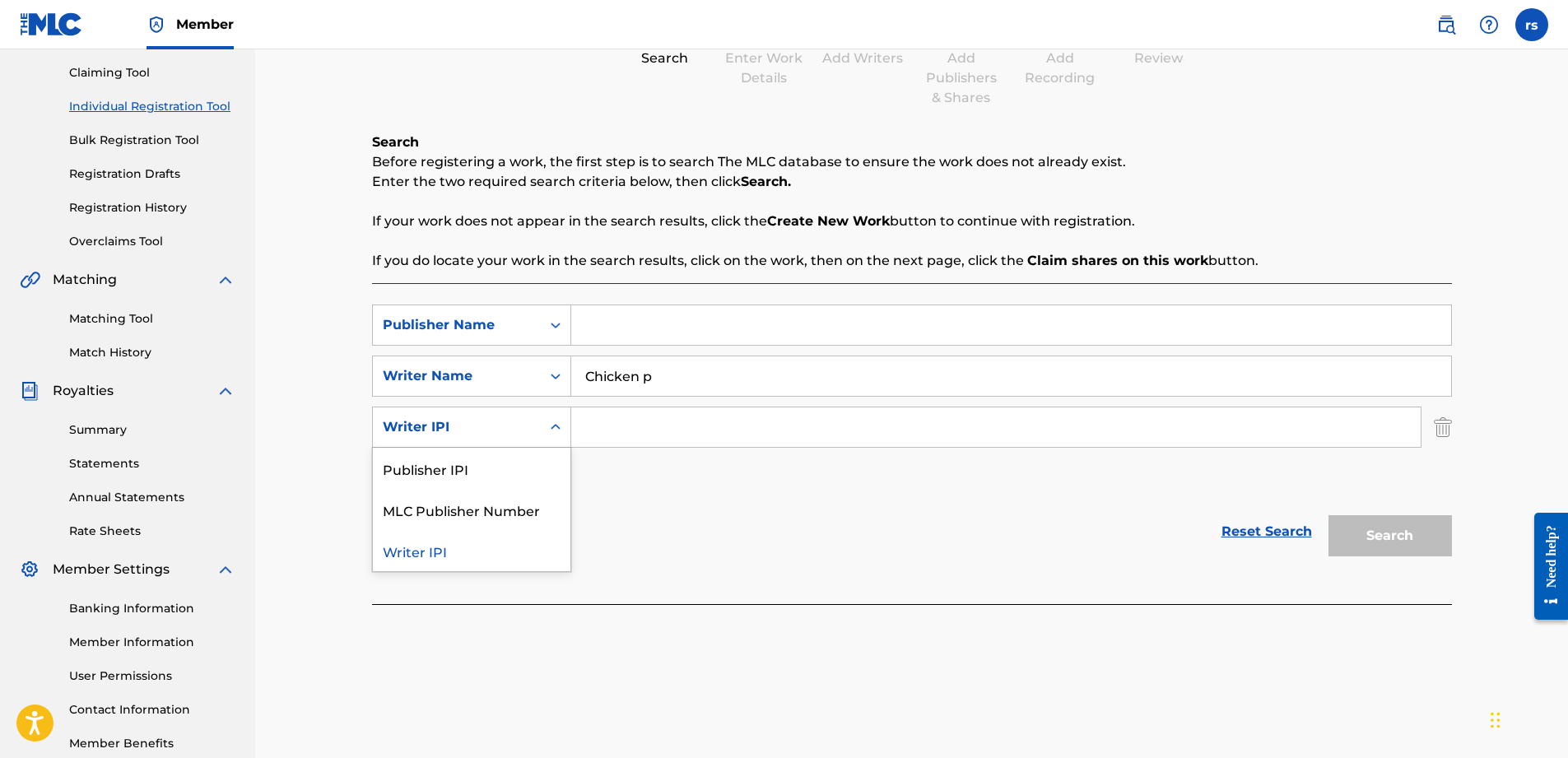
click at [548, 433] on icon "Search Form" at bounding box center [556, 427] width 17 height 17
click at [482, 477] on div "Publisher IPI" at bounding box center [472, 468] width 198 height 42
click at [560, 425] on icon "Search Form" at bounding box center [556, 427] width 17 height 17
click at [514, 467] on div "Writer IPI" at bounding box center [472, 468] width 198 height 42
click at [539, 433] on div "Writer IPI" at bounding box center [457, 428] width 168 height 32
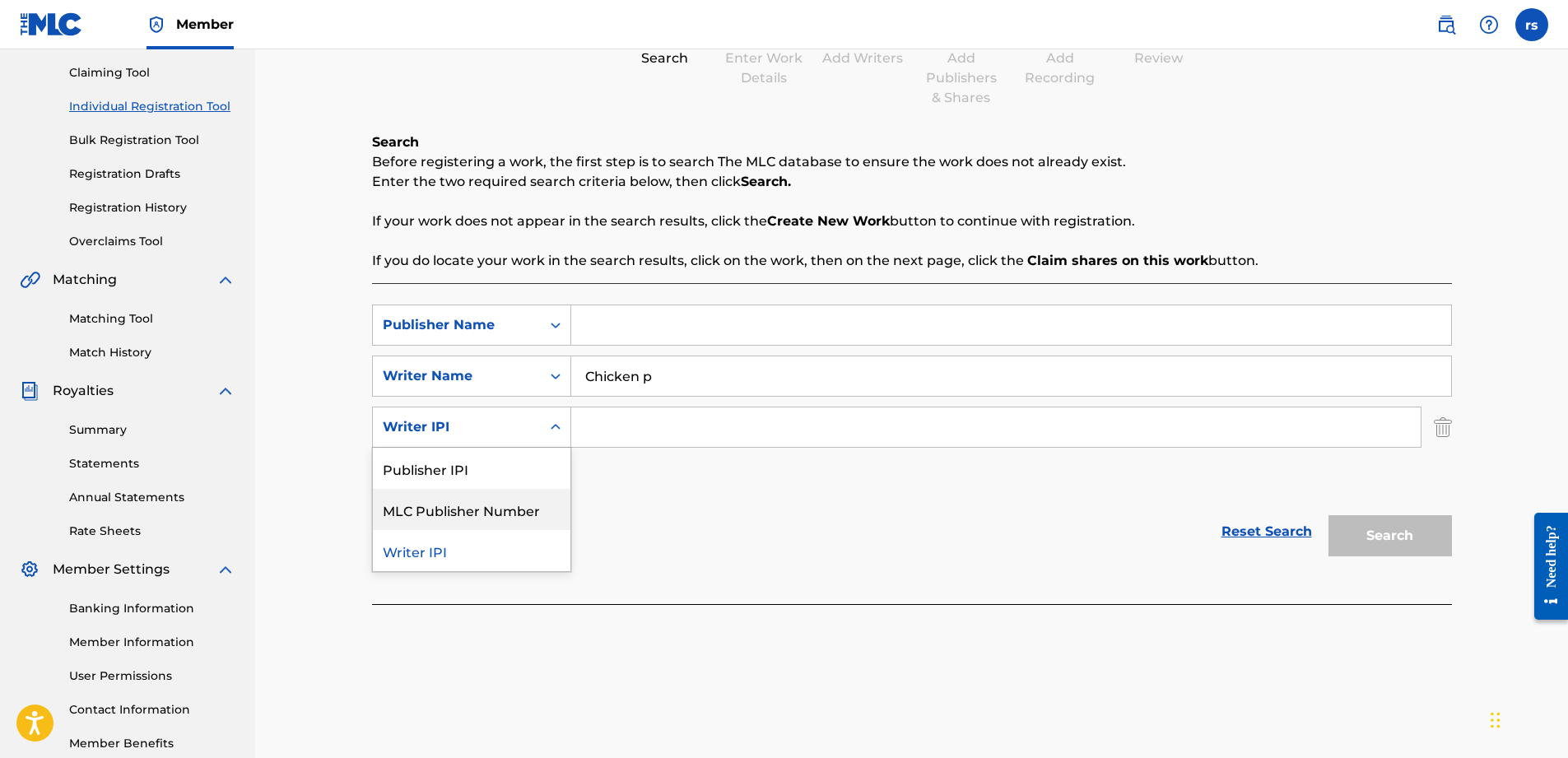
click at [513, 518] on div "MLC Publisher Number" at bounding box center [472, 510] width 198 height 42
click at [548, 431] on icon "Search Form" at bounding box center [556, 427] width 17 height 17
click at [519, 482] on div "Writer IPI" at bounding box center [472, 468] width 198 height 42
click at [595, 438] on input "Search Form" at bounding box center [996, 428] width 850 height 40
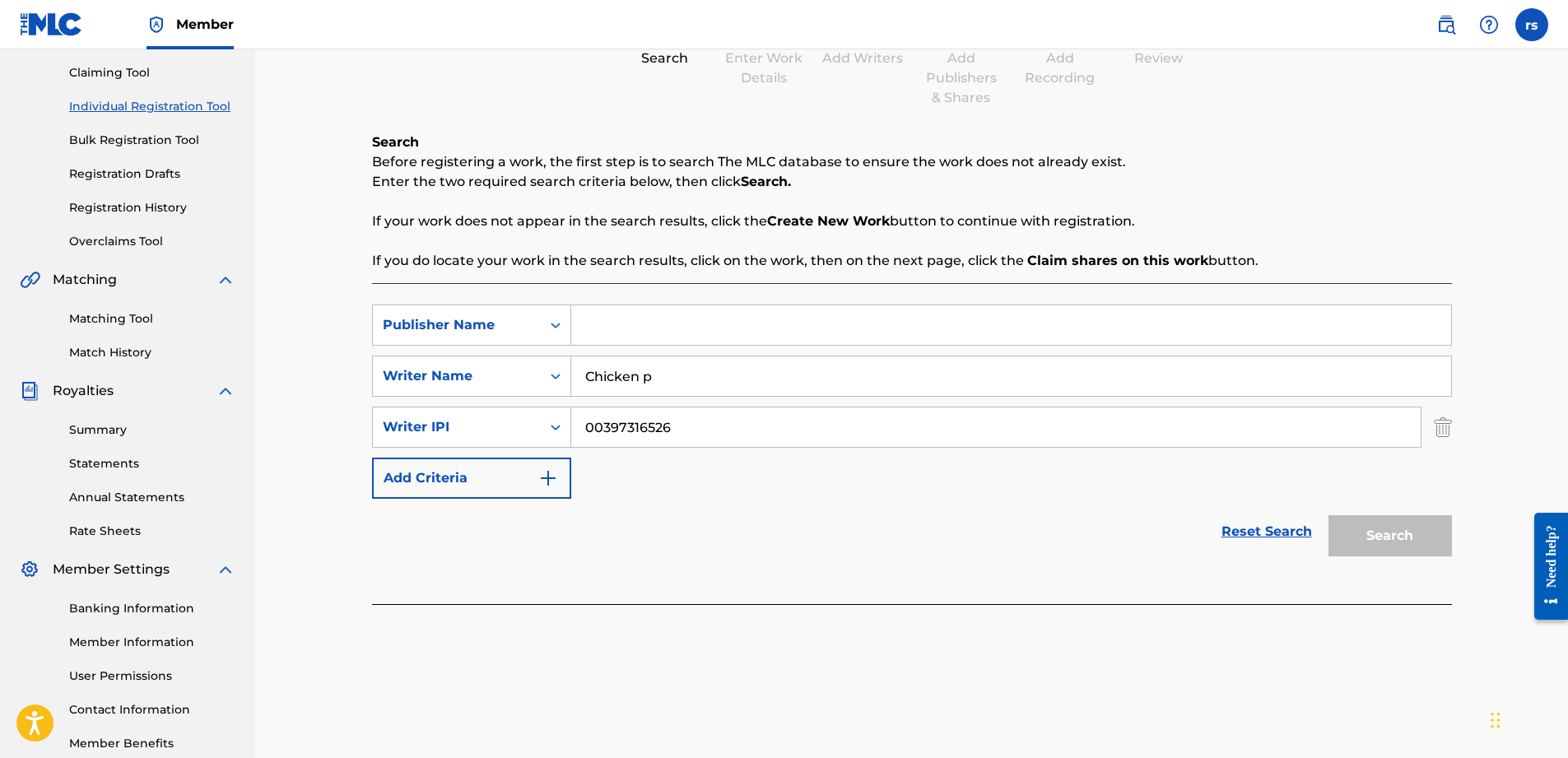
type input "00397316526"
click at [1355, 531] on div "Search" at bounding box center [1386, 531] width 132 height 66
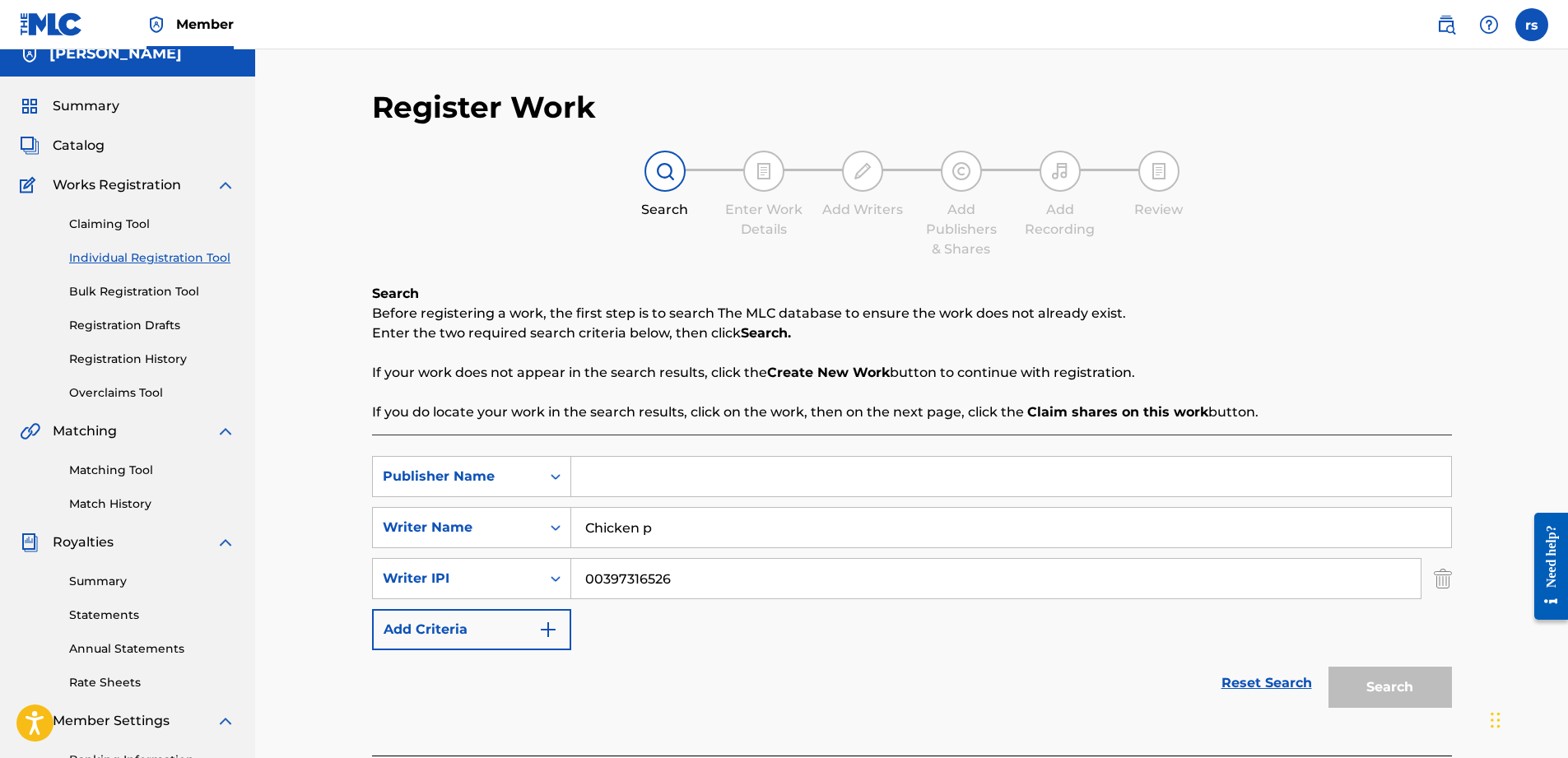
scroll to position [0, 0]
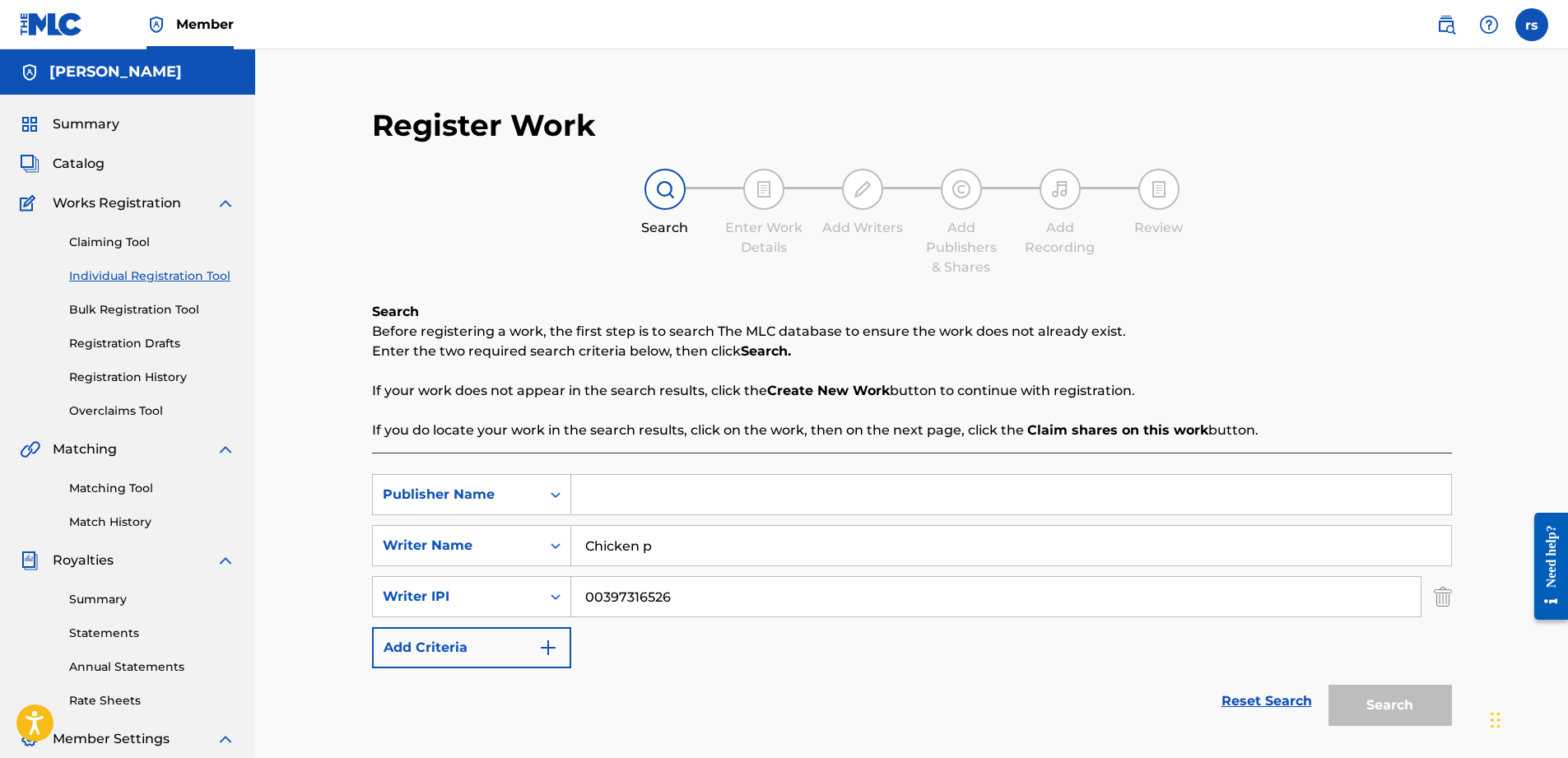
click at [100, 166] on span "Catalog" at bounding box center [78, 164] width 51 height 20
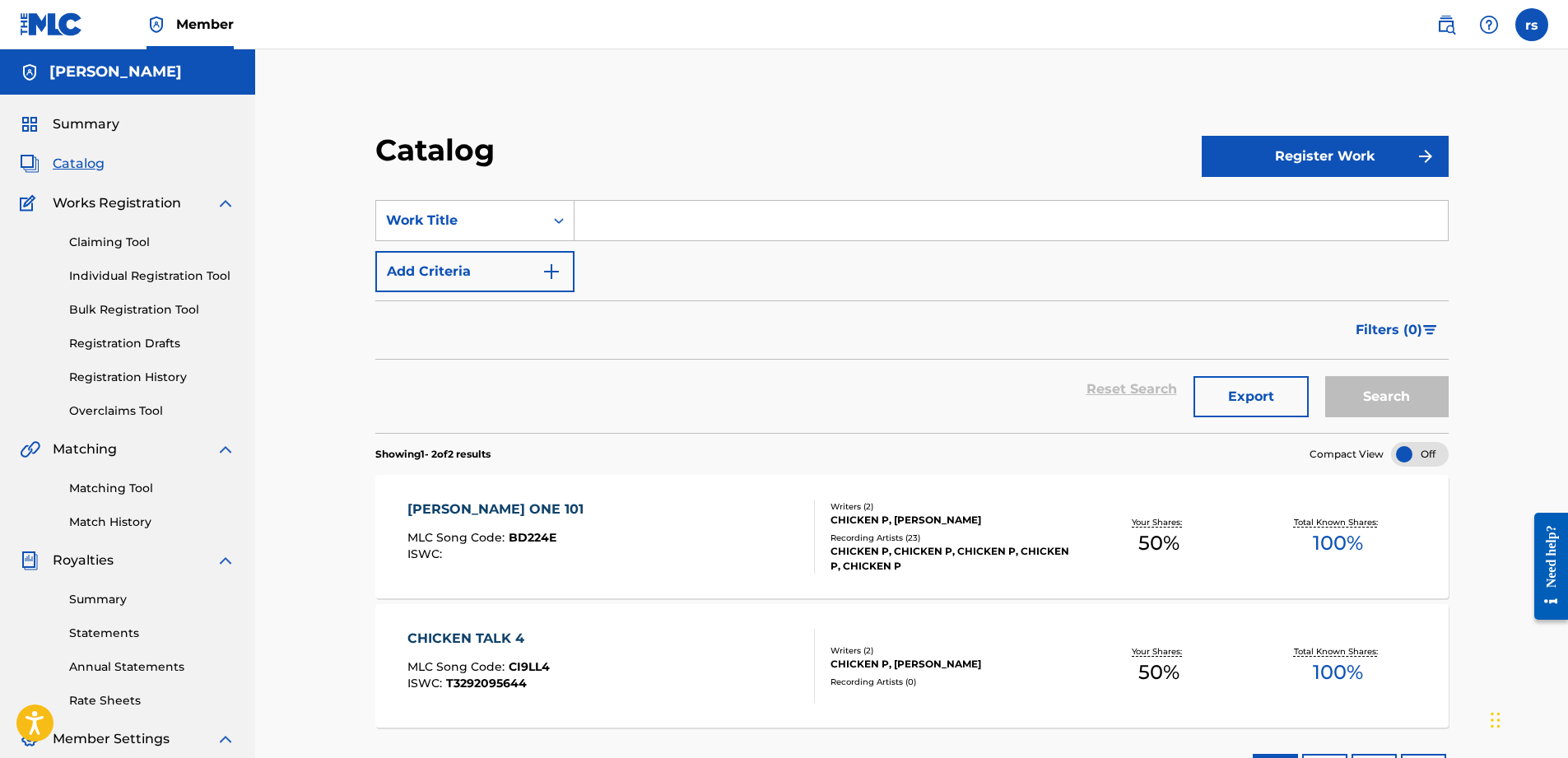
click at [91, 131] on span "Summary" at bounding box center [86, 125] width 66 height 20
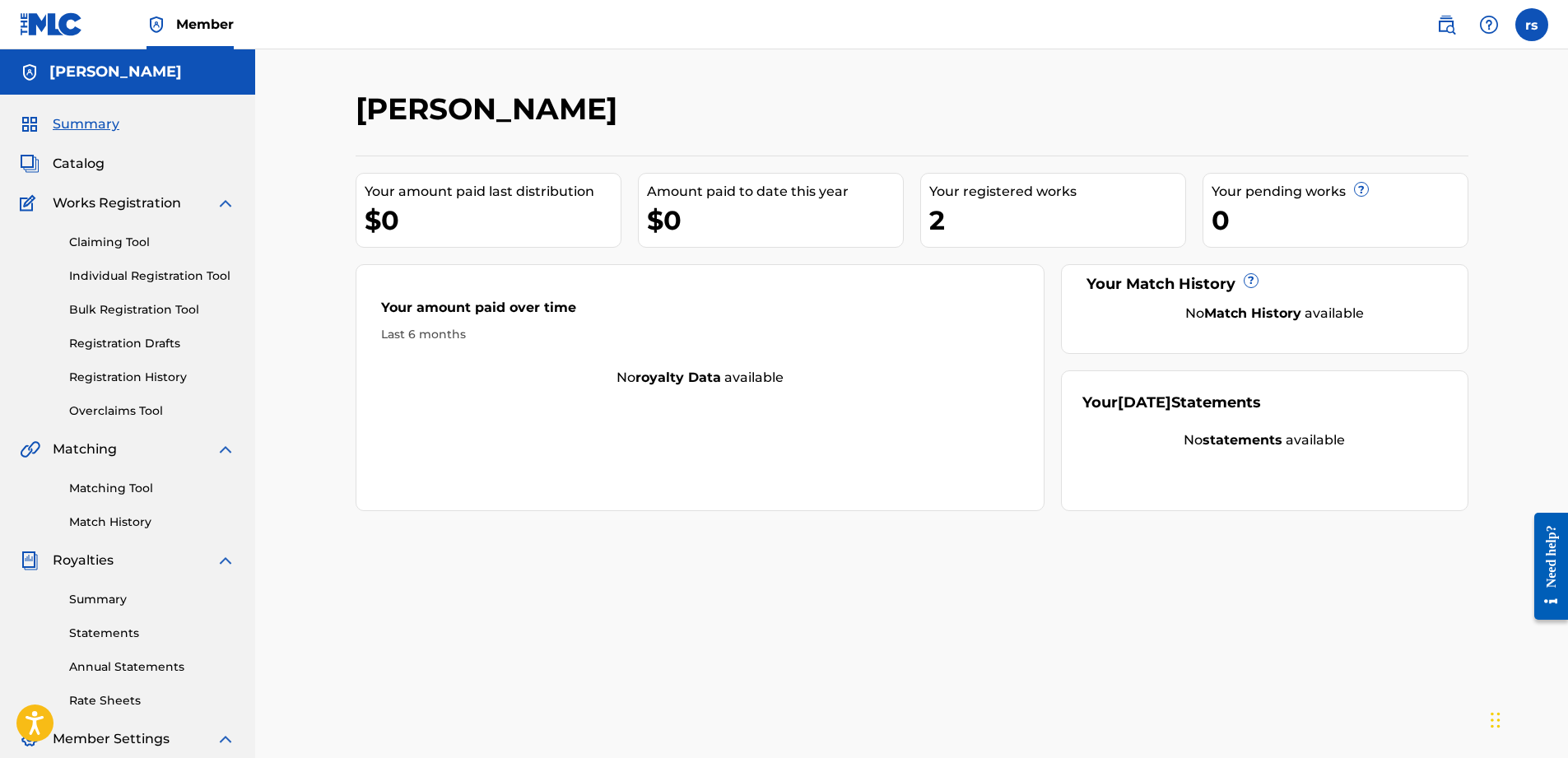
click at [166, 349] on link "Registration Drafts" at bounding box center [152, 343] width 166 height 17
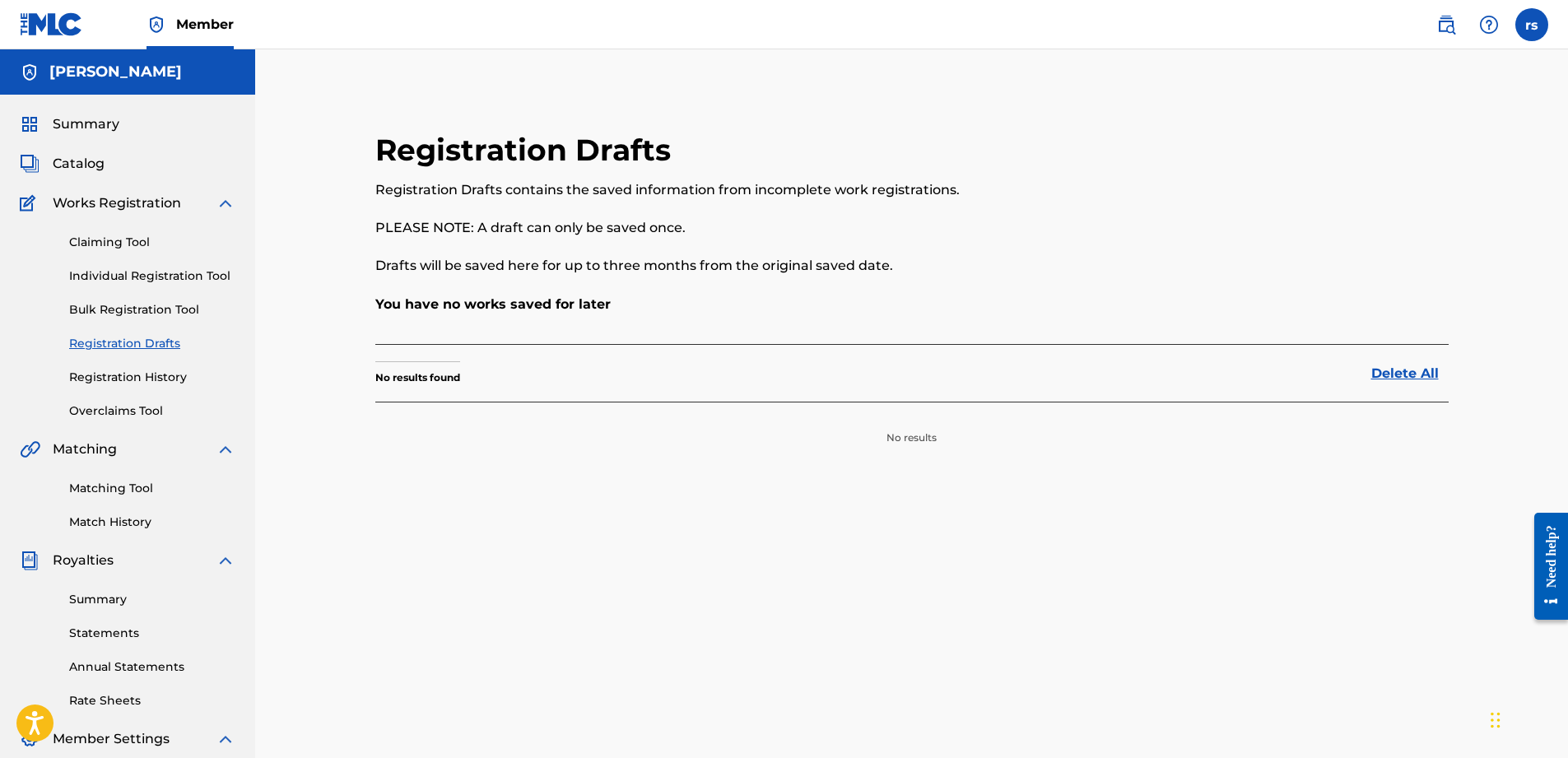
click at [154, 378] on link "Registration History" at bounding box center [152, 377] width 166 height 17
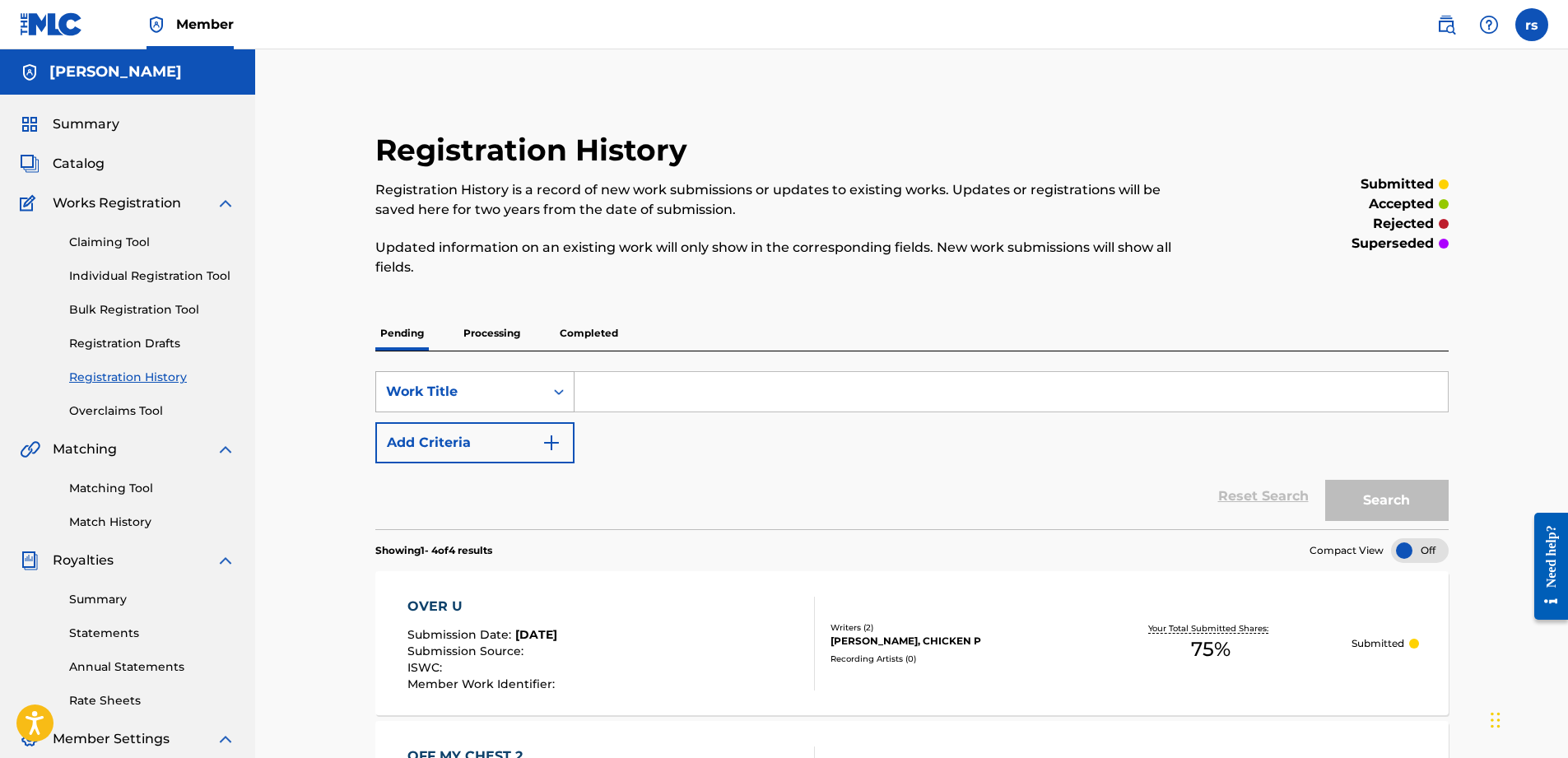
scroll to position [82, 0]
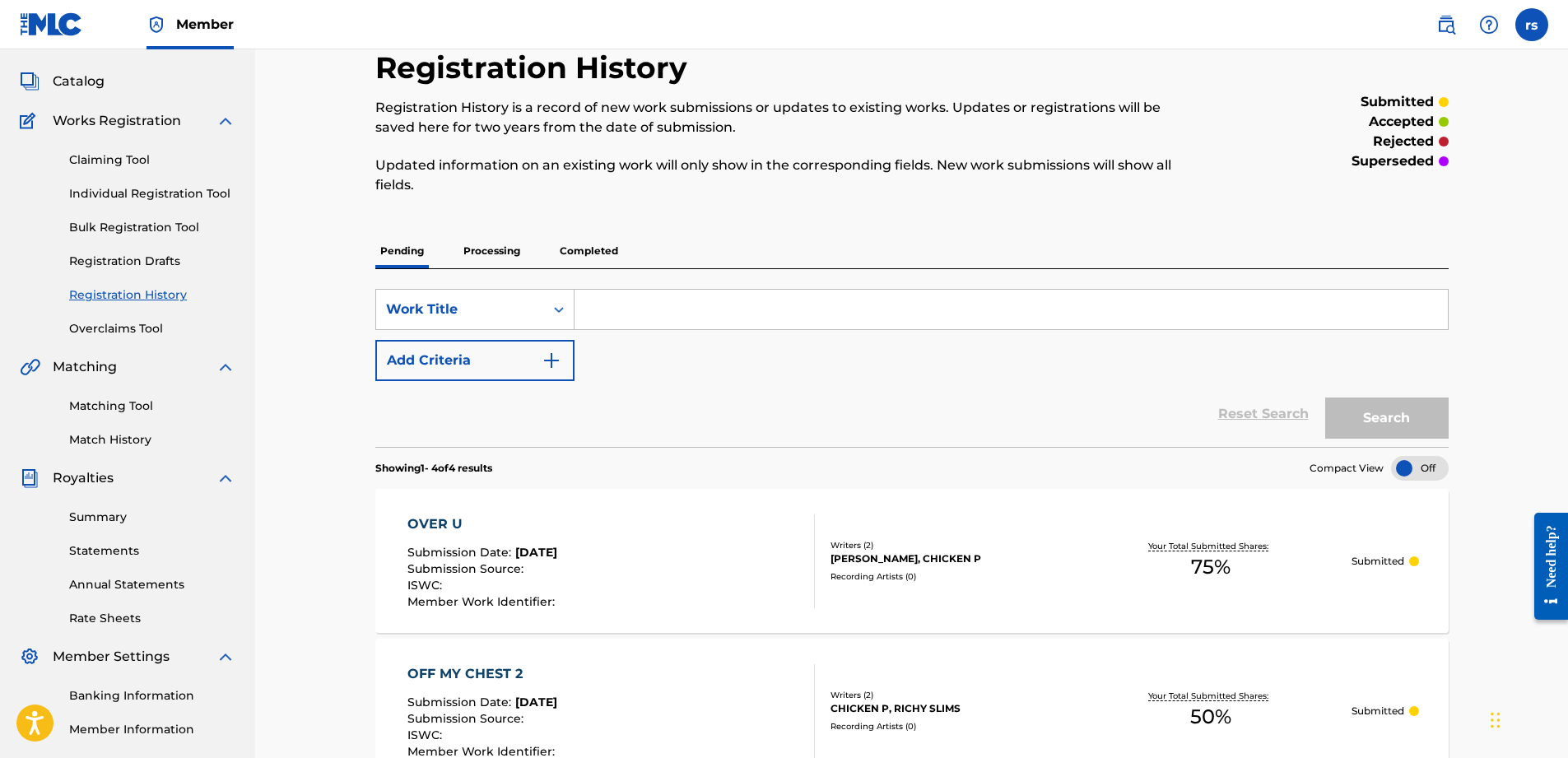
click at [478, 252] on p "Processing" at bounding box center [492, 251] width 66 height 35
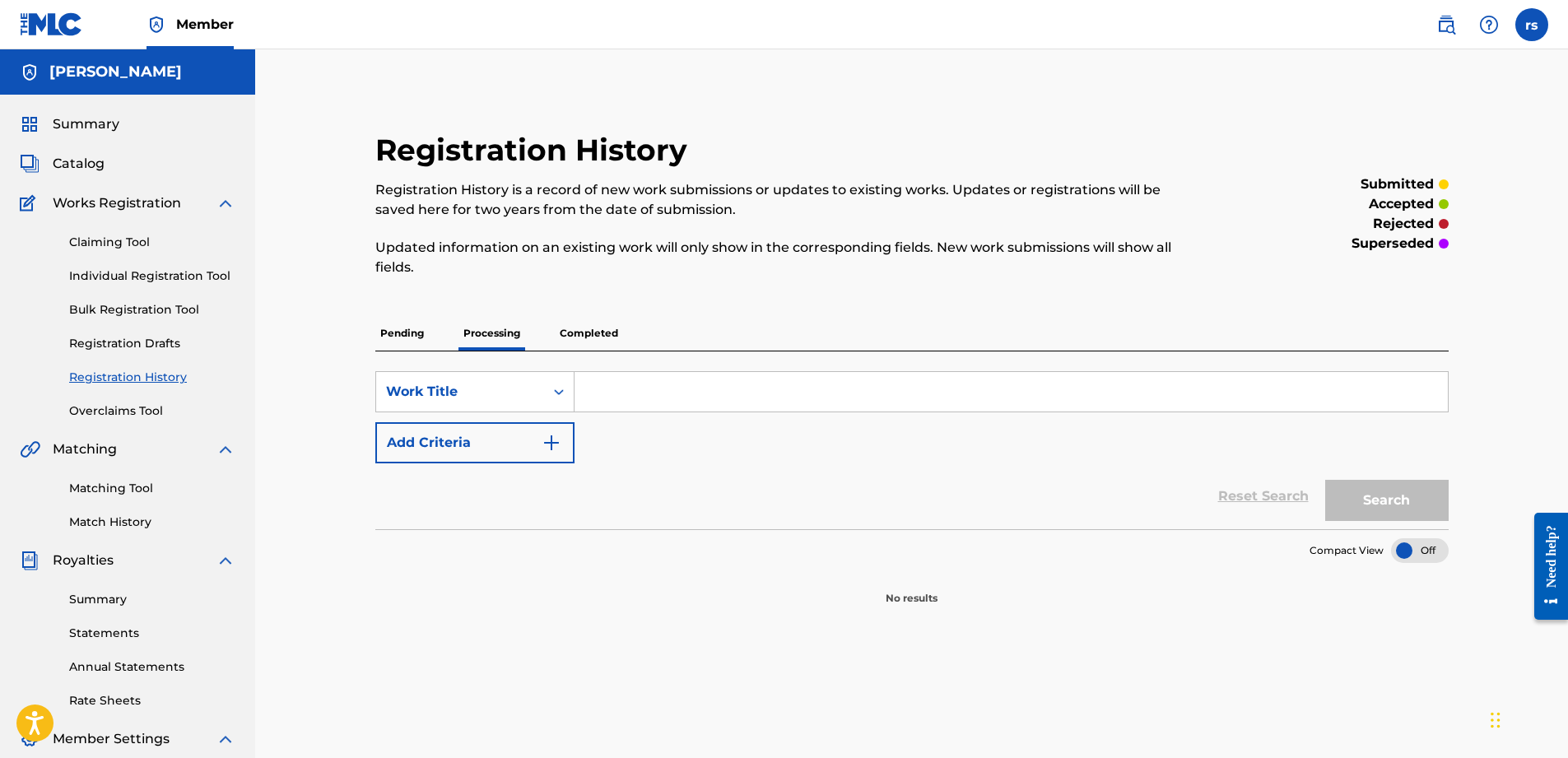
click at [566, 325] on p "Completed" at bounding box center [589, 334] width 68 height 35
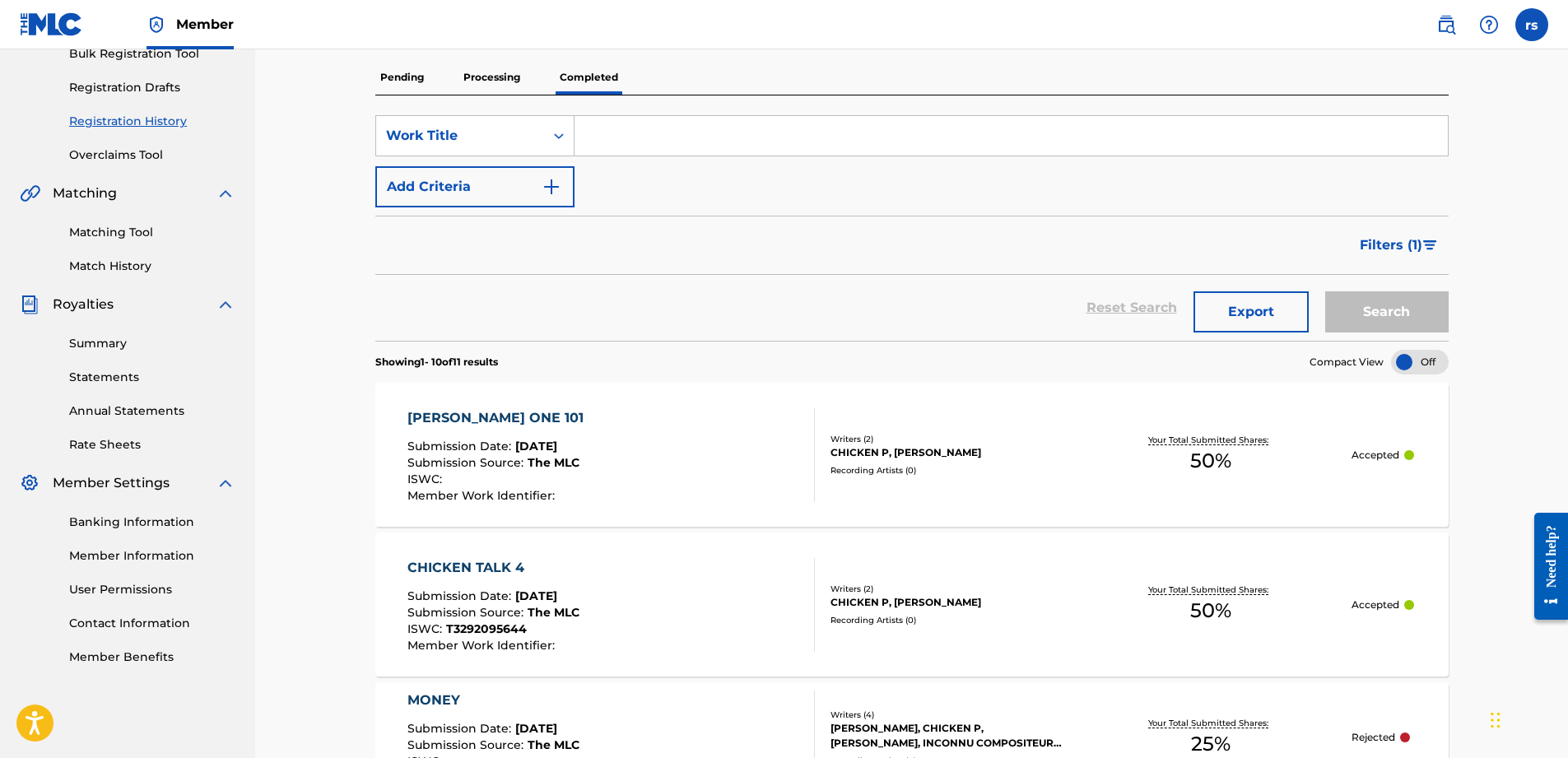
scroll to position [252, 0]
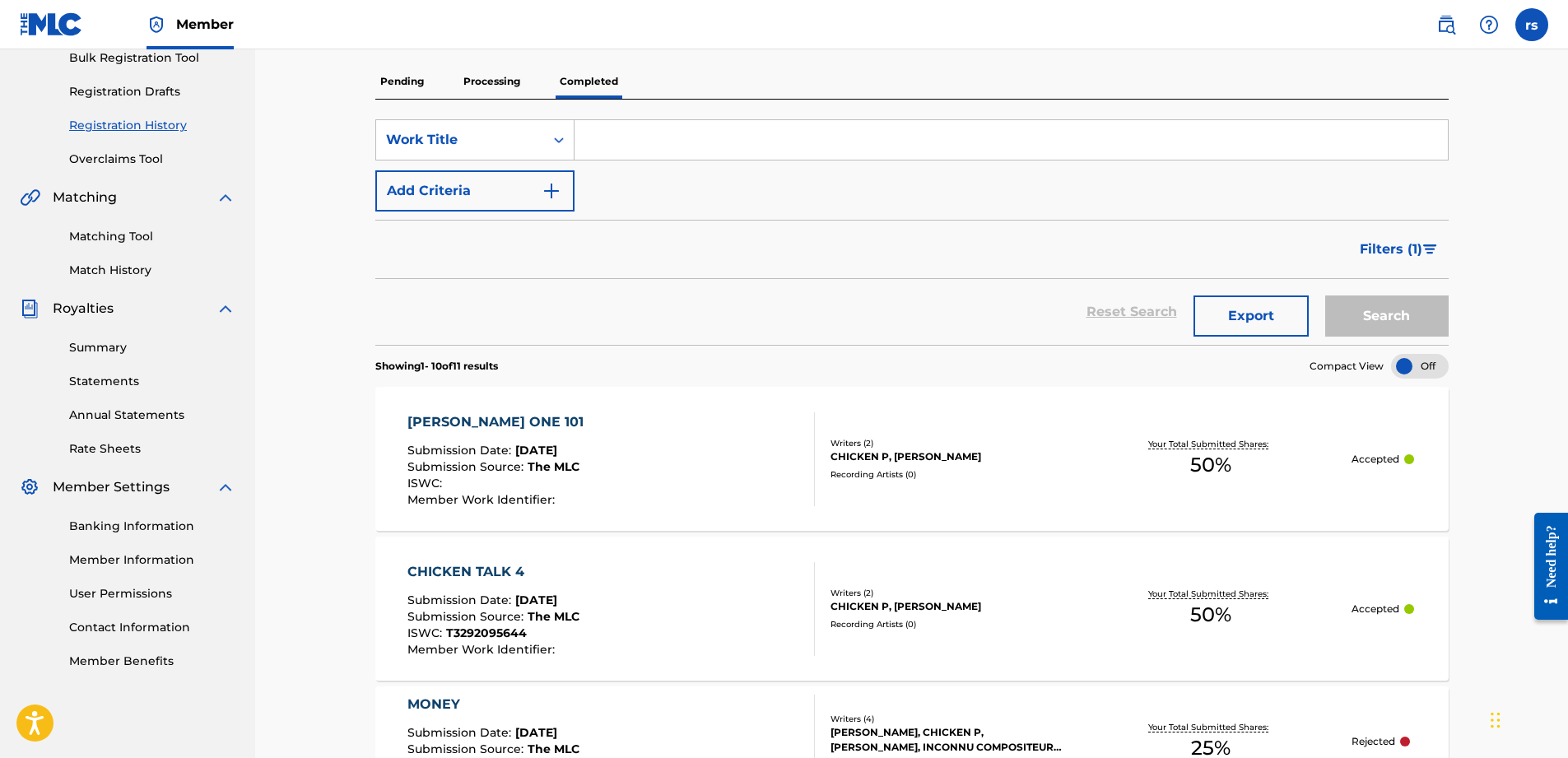
click at [1291, 488] on div "[PERSON_NAME] ONE 101 Submission Date : [DATE] Submission Source : The MLC ISWC…" at bounding box center [912, 458] width 1073 height 144
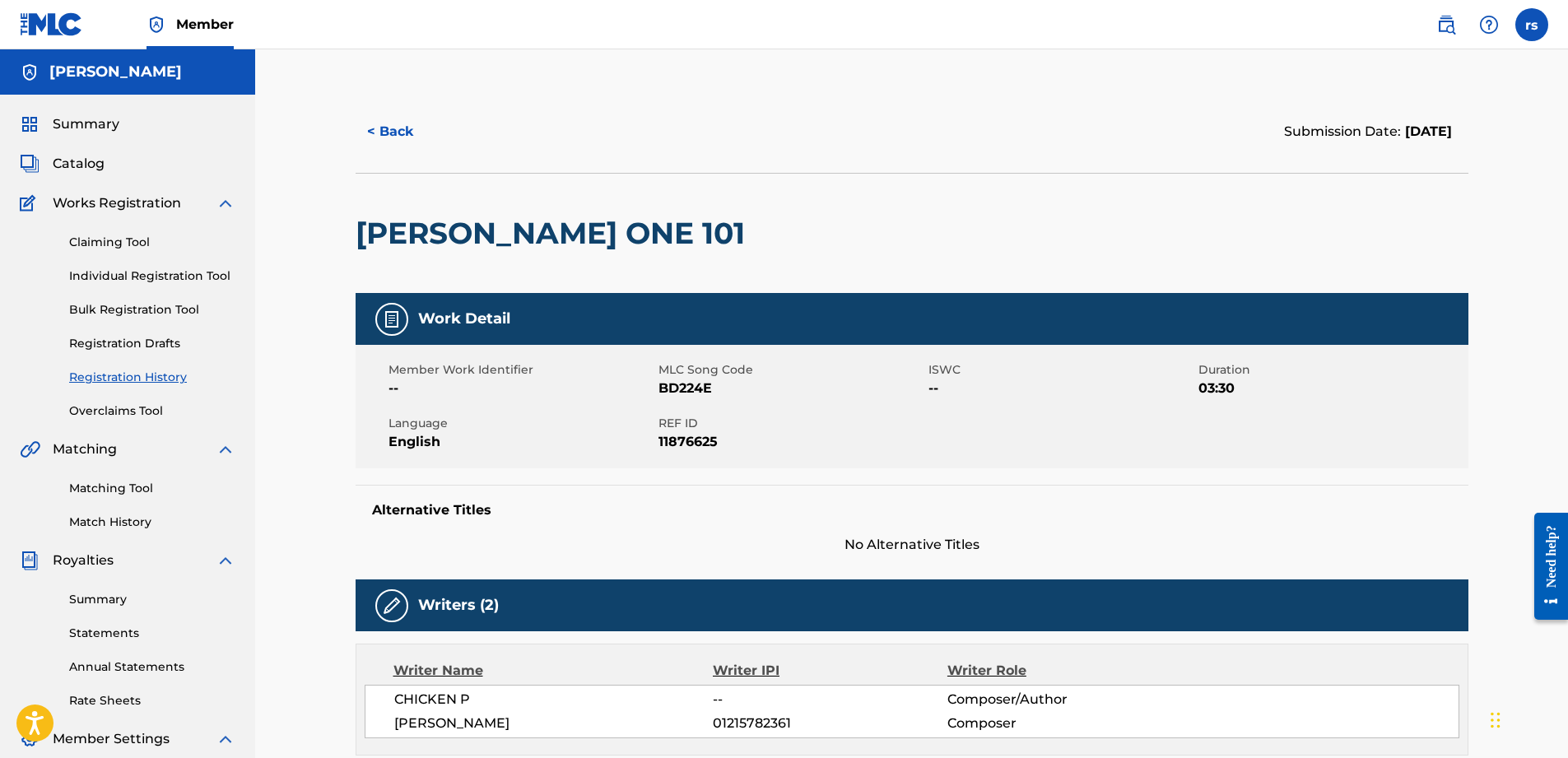
click at [386, 130] on button "< Back" at bounding box center [404, 132] width 99 height 42
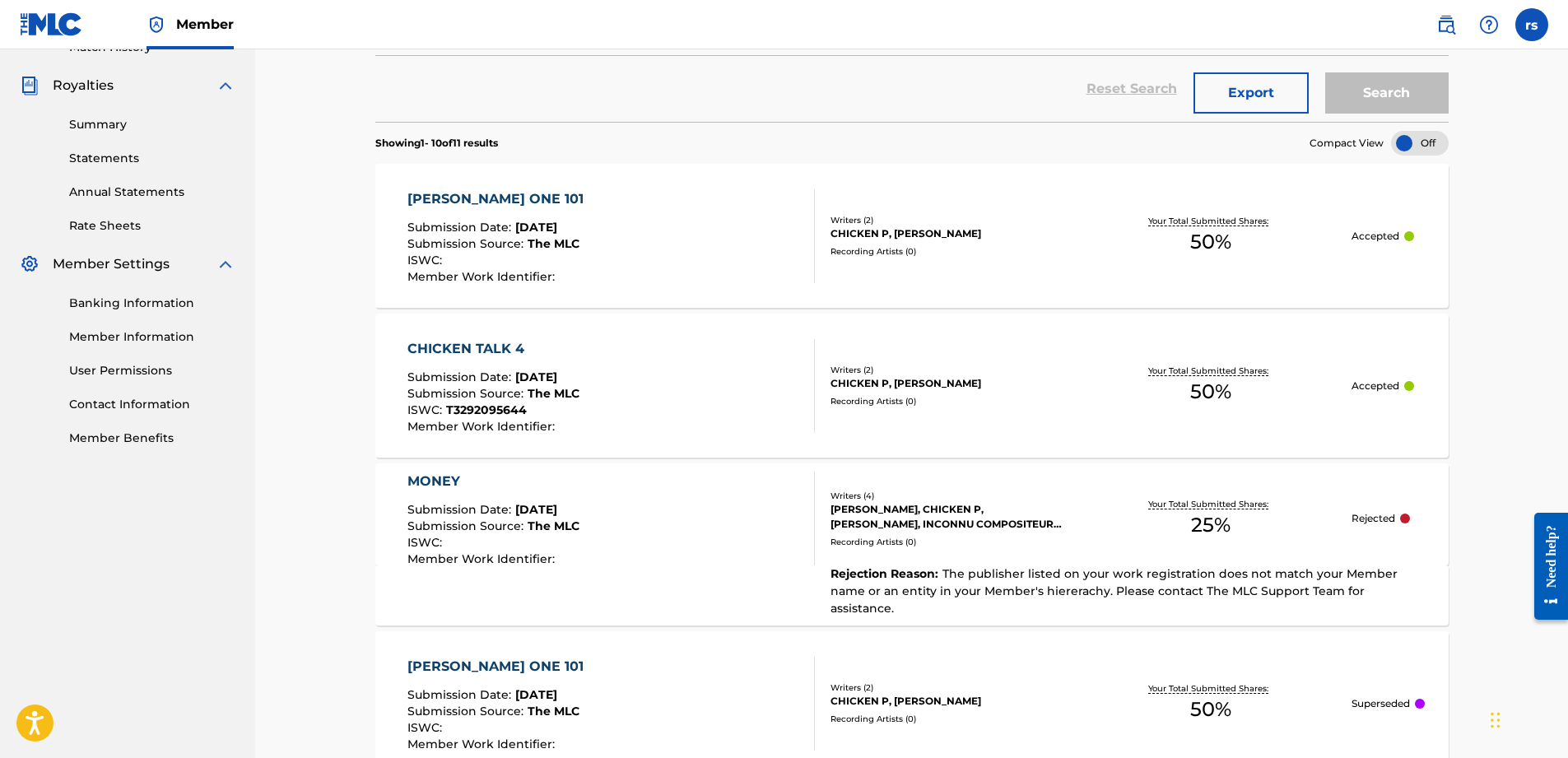
scroll to position [499, 0]
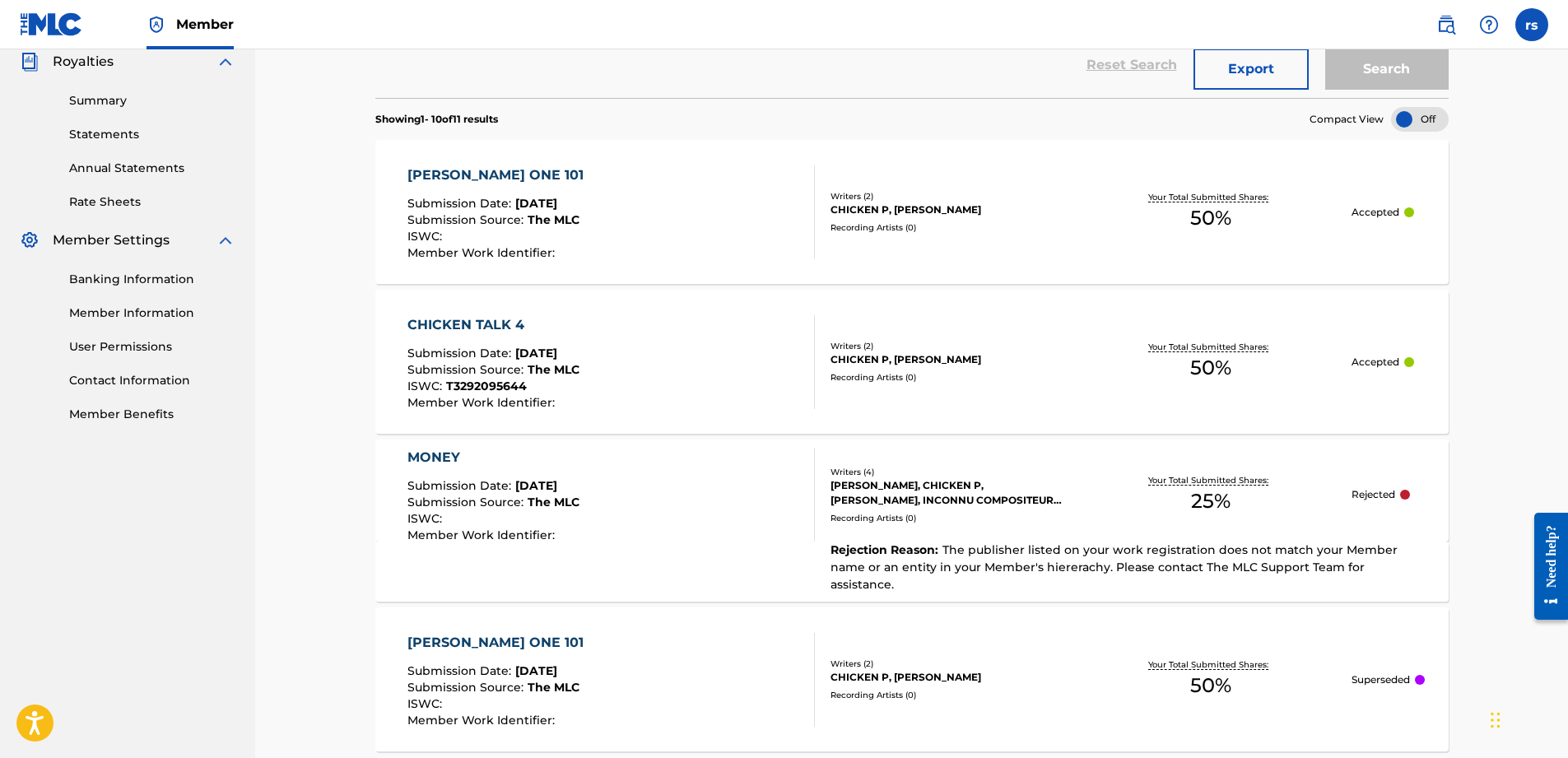
click at [1280, 514] on div "Your Total Submitted Shares: 25 %" at bounding box center [1210, 495] width 282 height 50
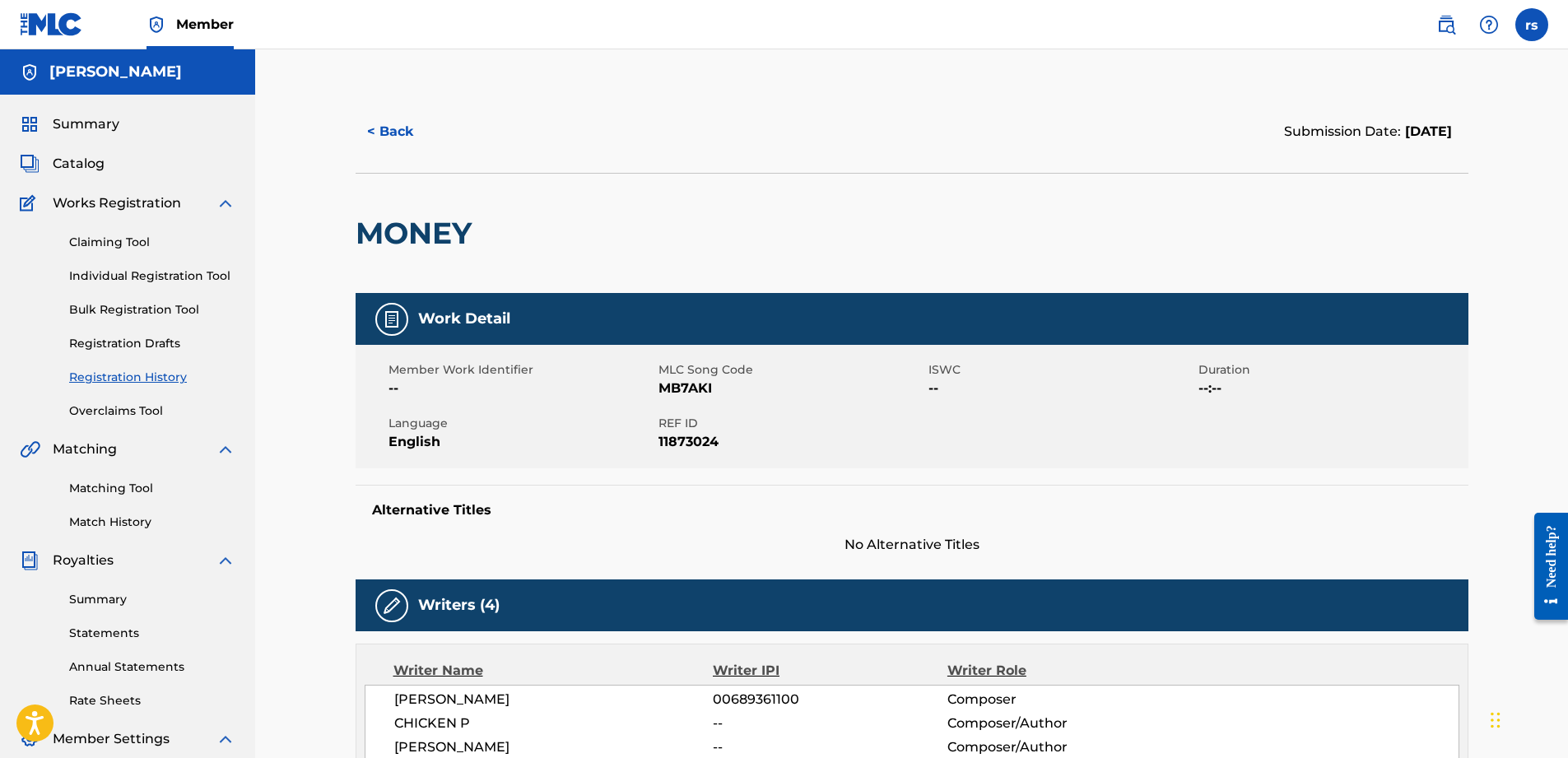
click at [390, 134] on button "< Back" at bounding box center [404, 132] width 99 height 42
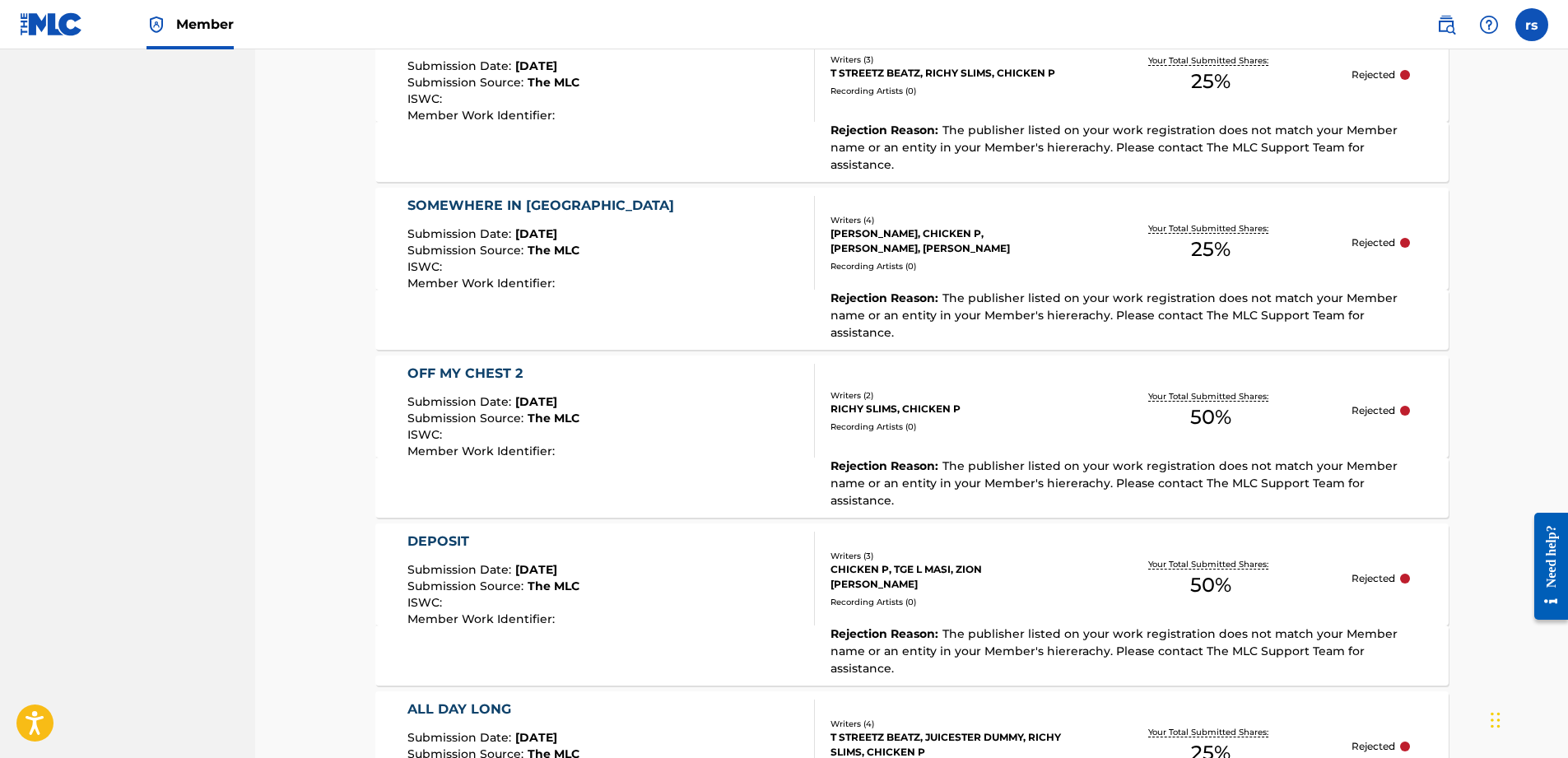
scroll to position [1568, 0]
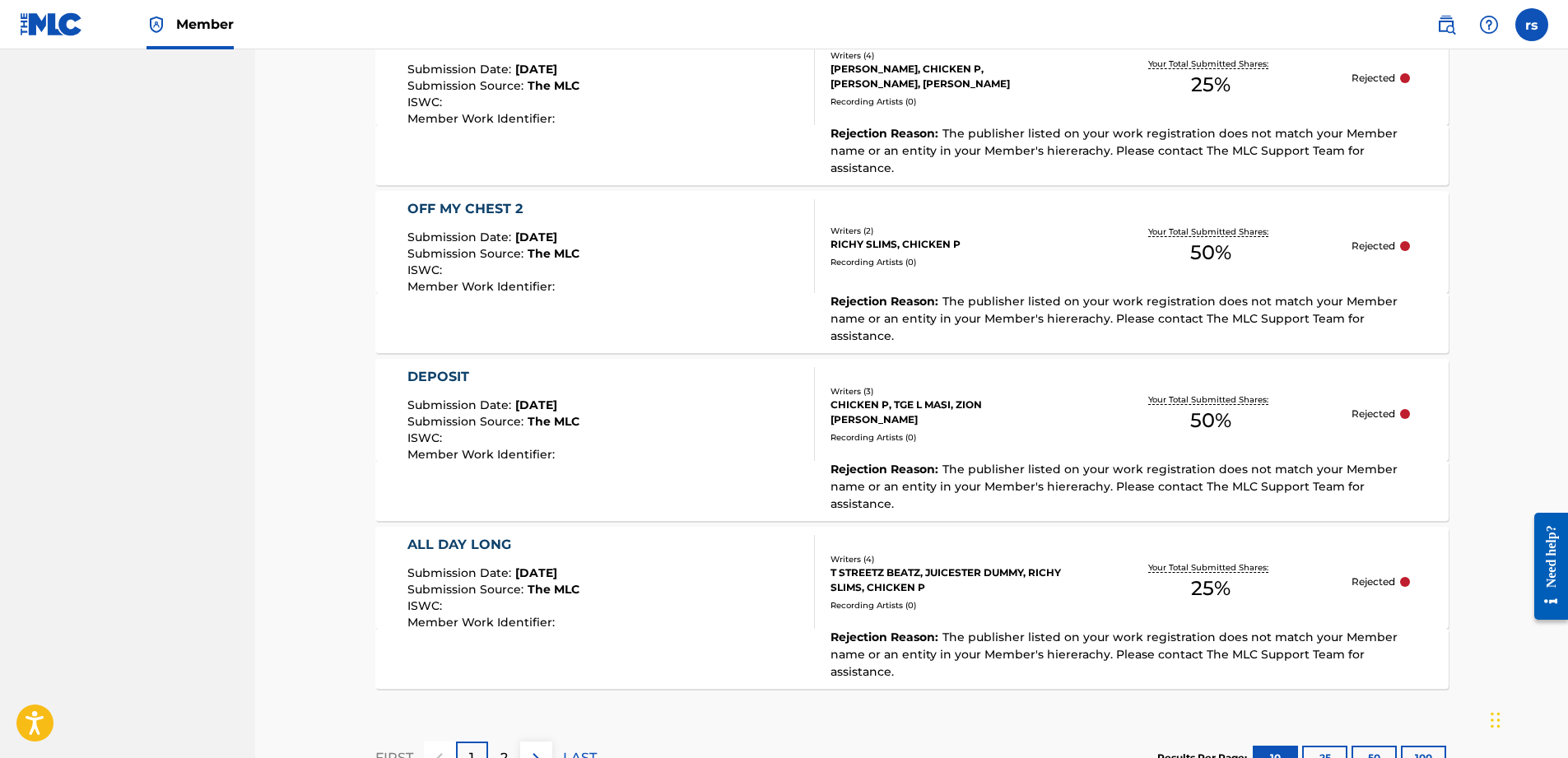
click at [1421, 746] on button "100" at bounding box center [1423, 758] width 46 height 25
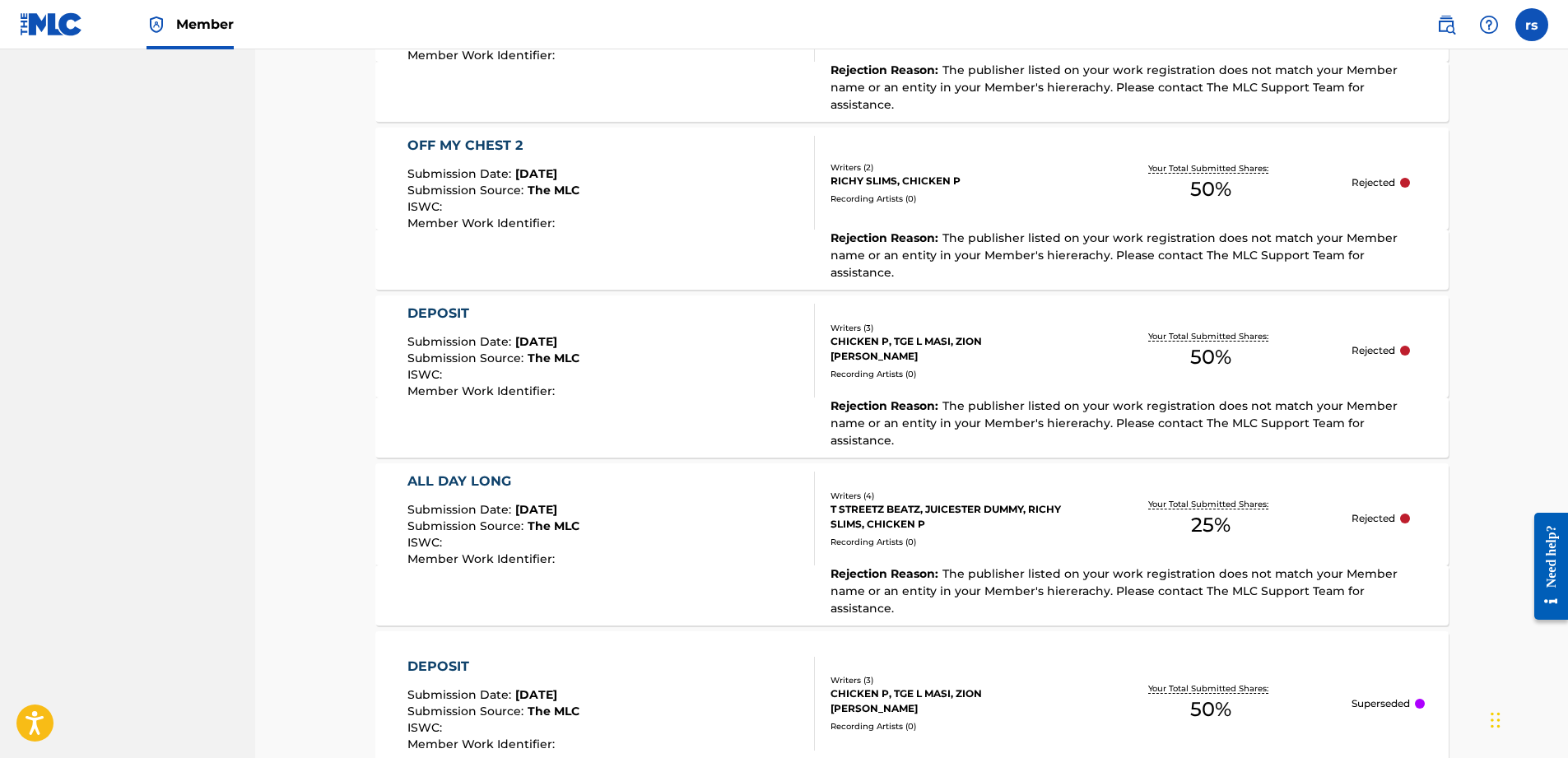
scroll to position [1710, 0]
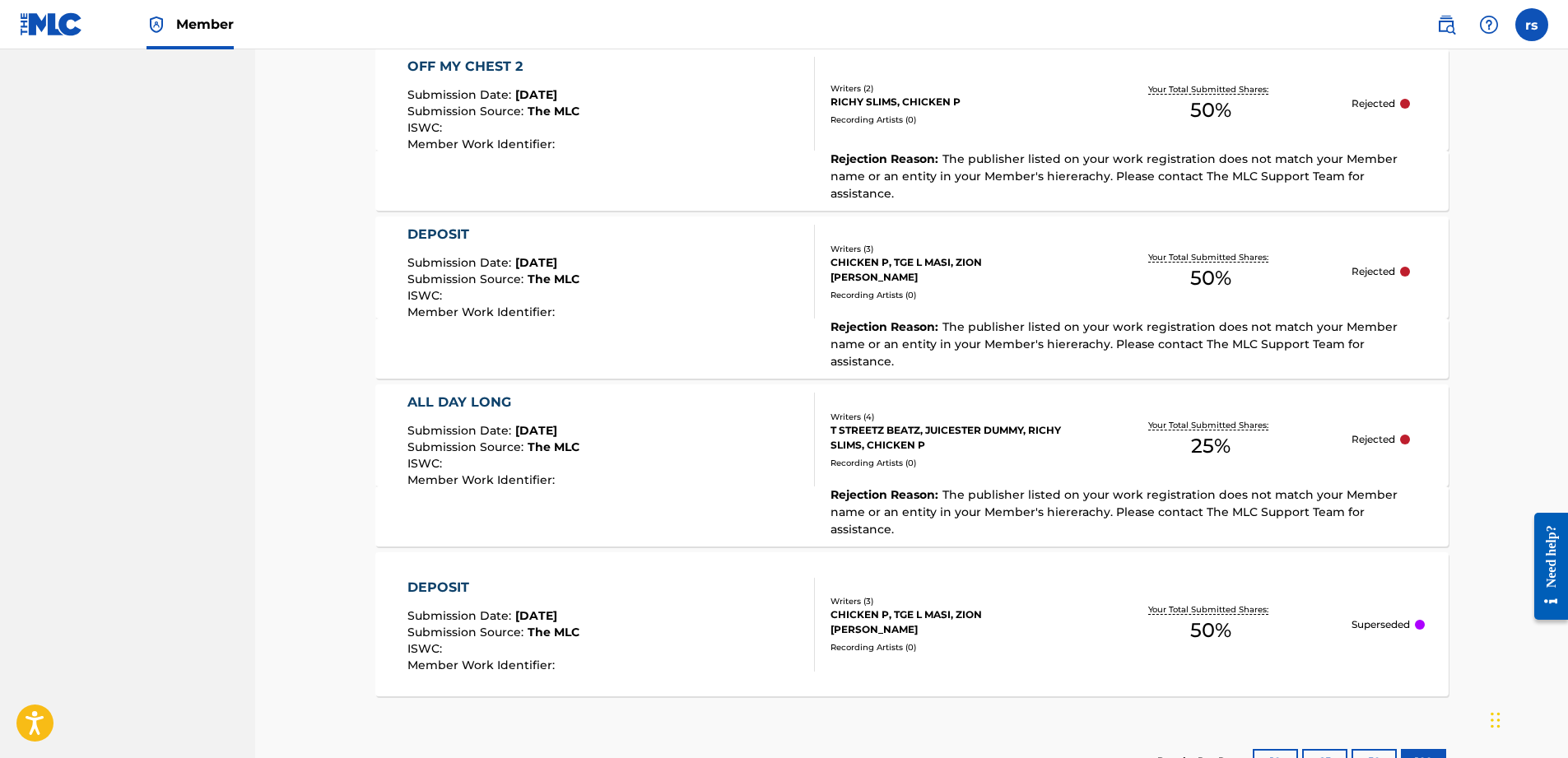
click at [1003, 641] on div "Recording Artists ( 0 )" at bounding box center [950, 647] width 239 height 12
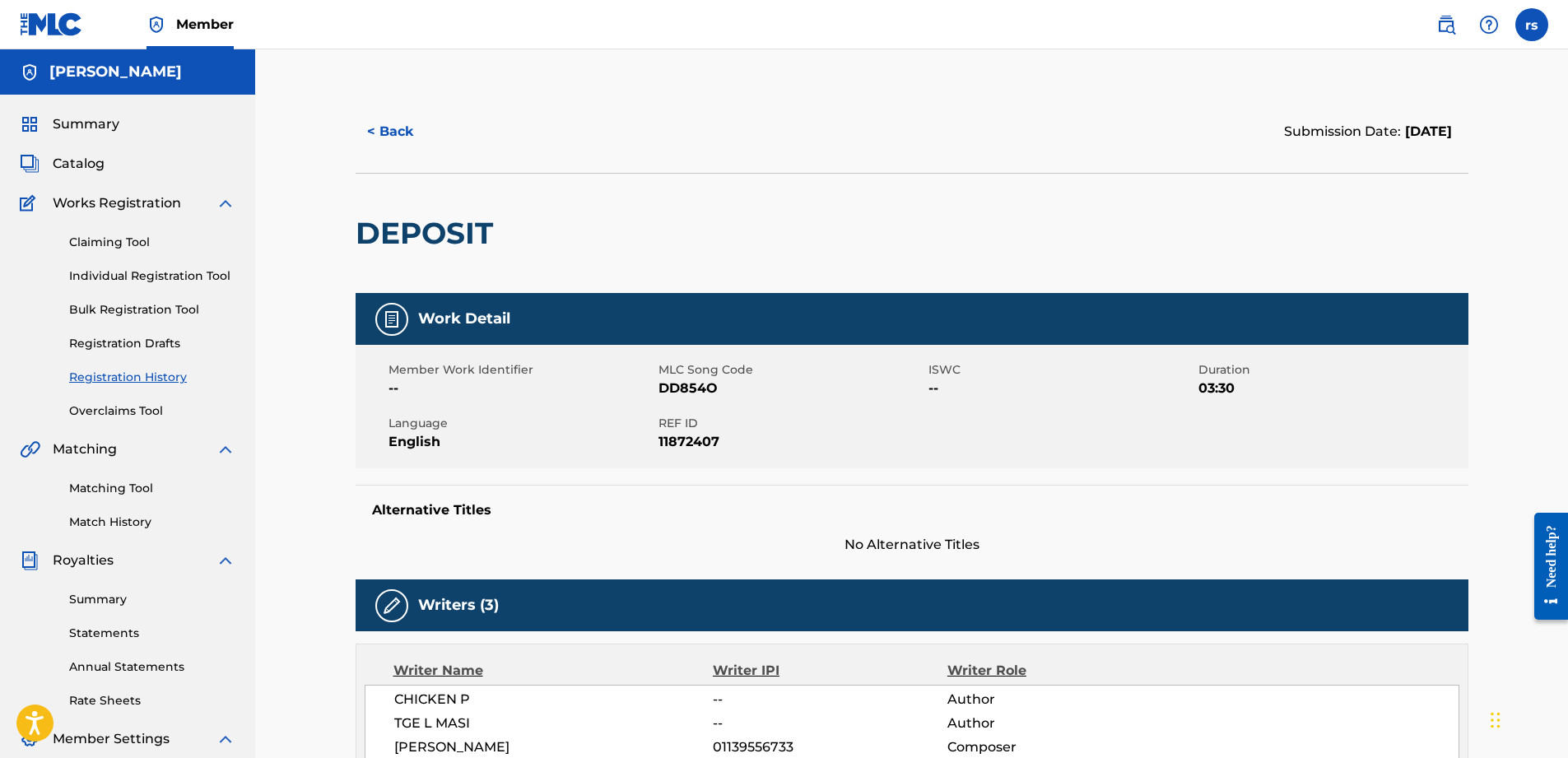
click at [381, 139] on button "< Back" at bounding box center [404, 132] width 99 height 42
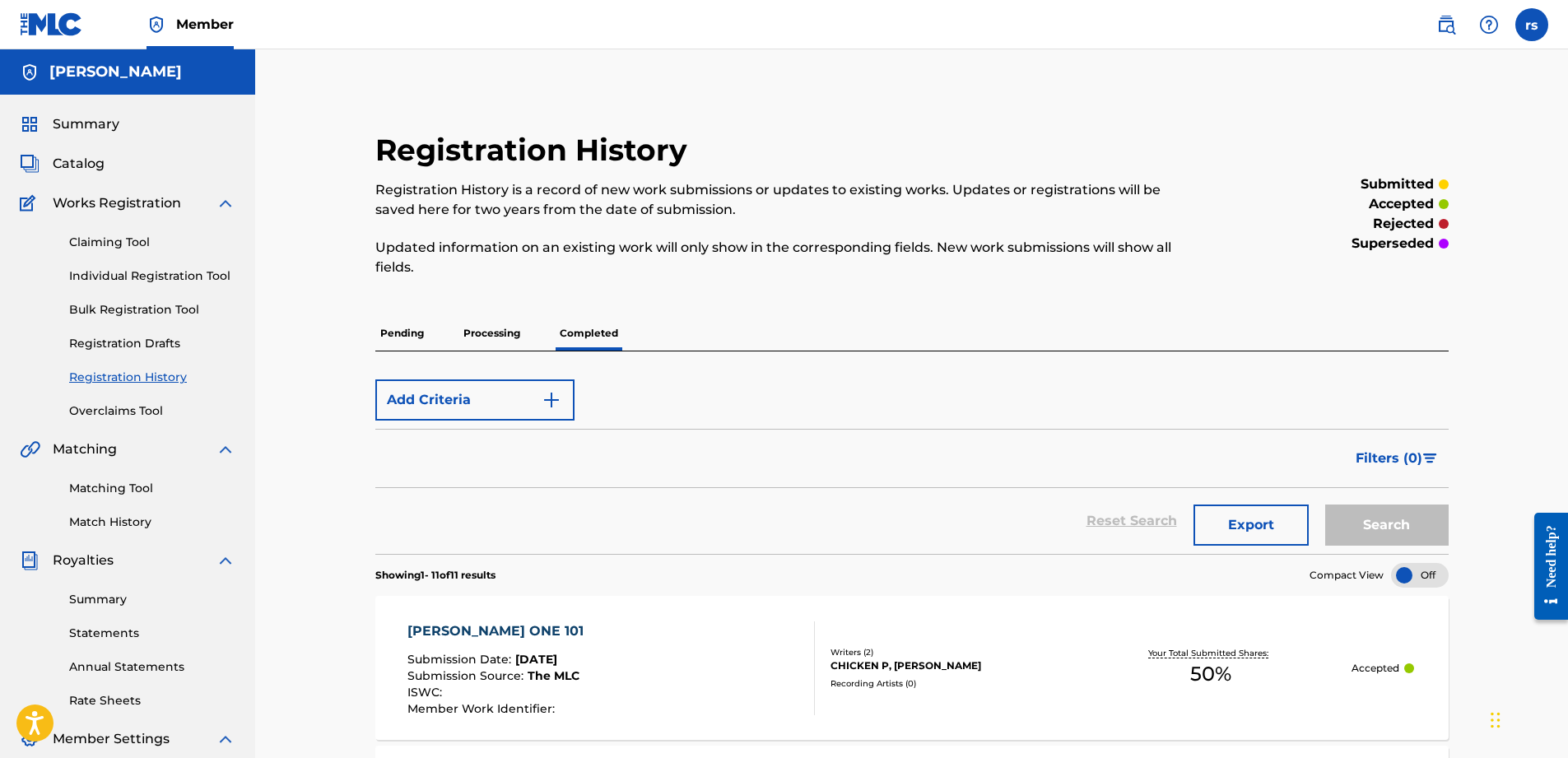
scroll to position [546, 0]
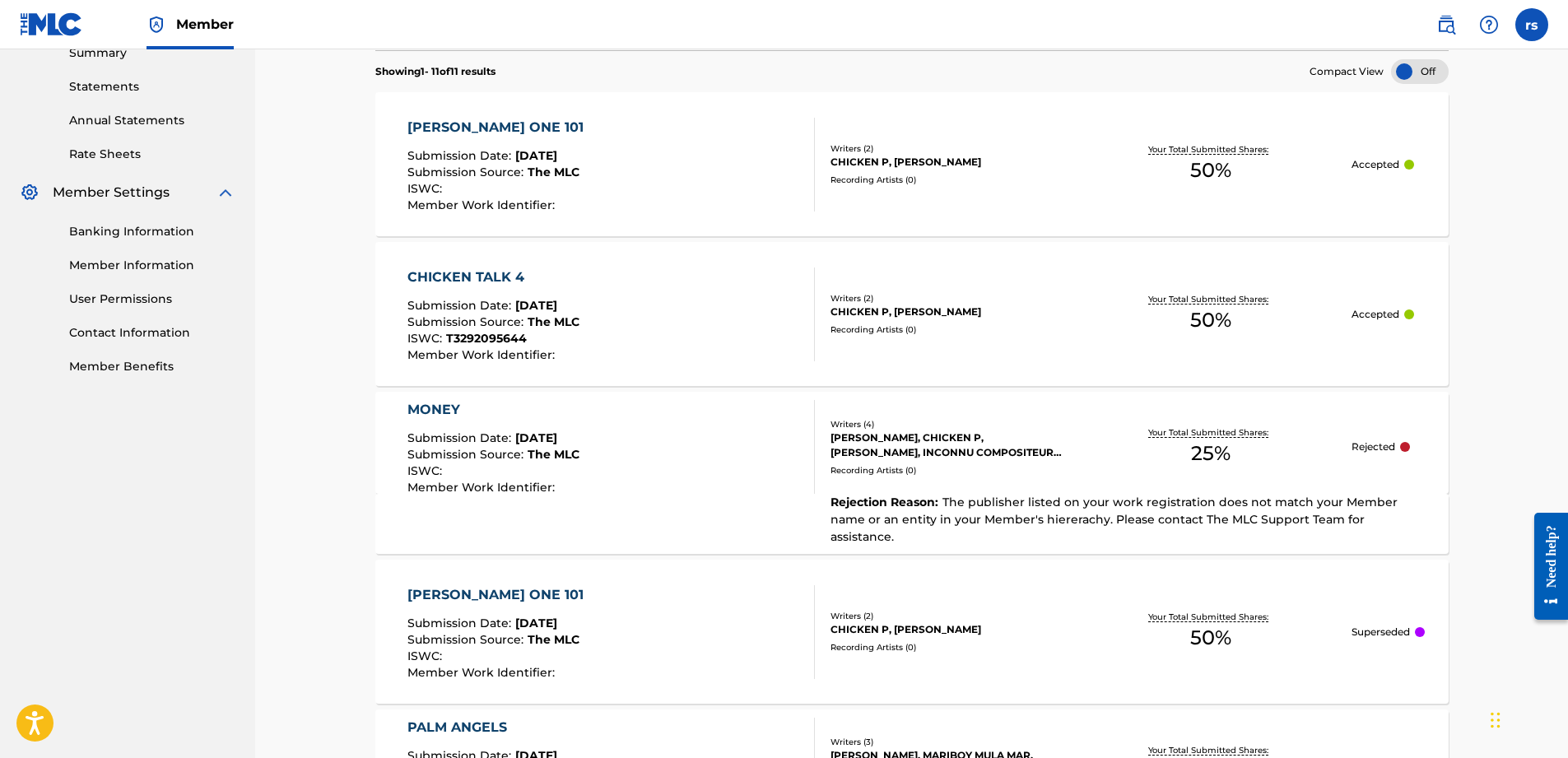
click at [842, 313] on div "CHICKEN P, [PERSON_NAME]" at bounding box center [950, 312] width 239 height 15
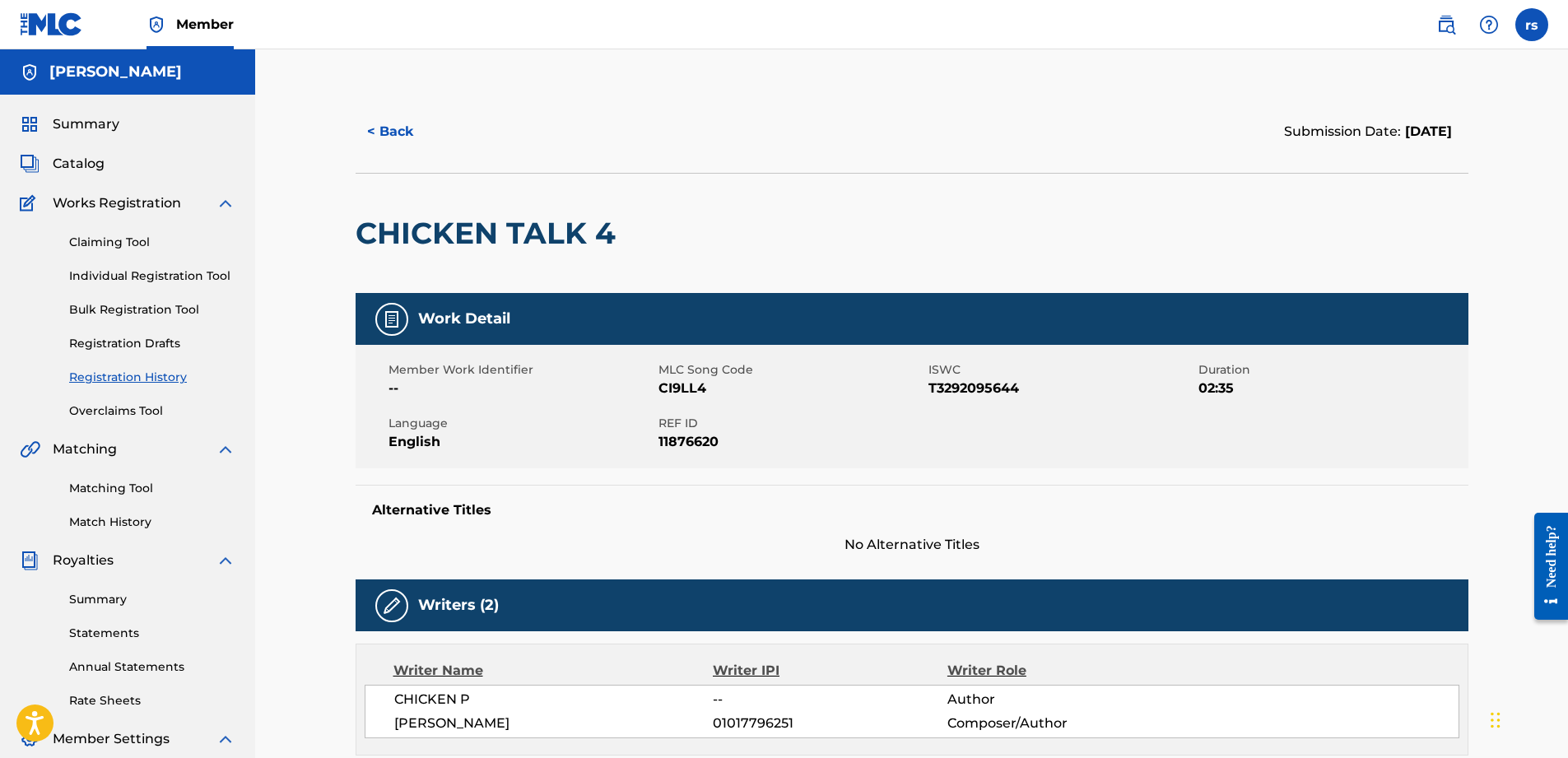
click at [408, 130] on button "< Back" at bounding box center [404, 132] width 99 height 42
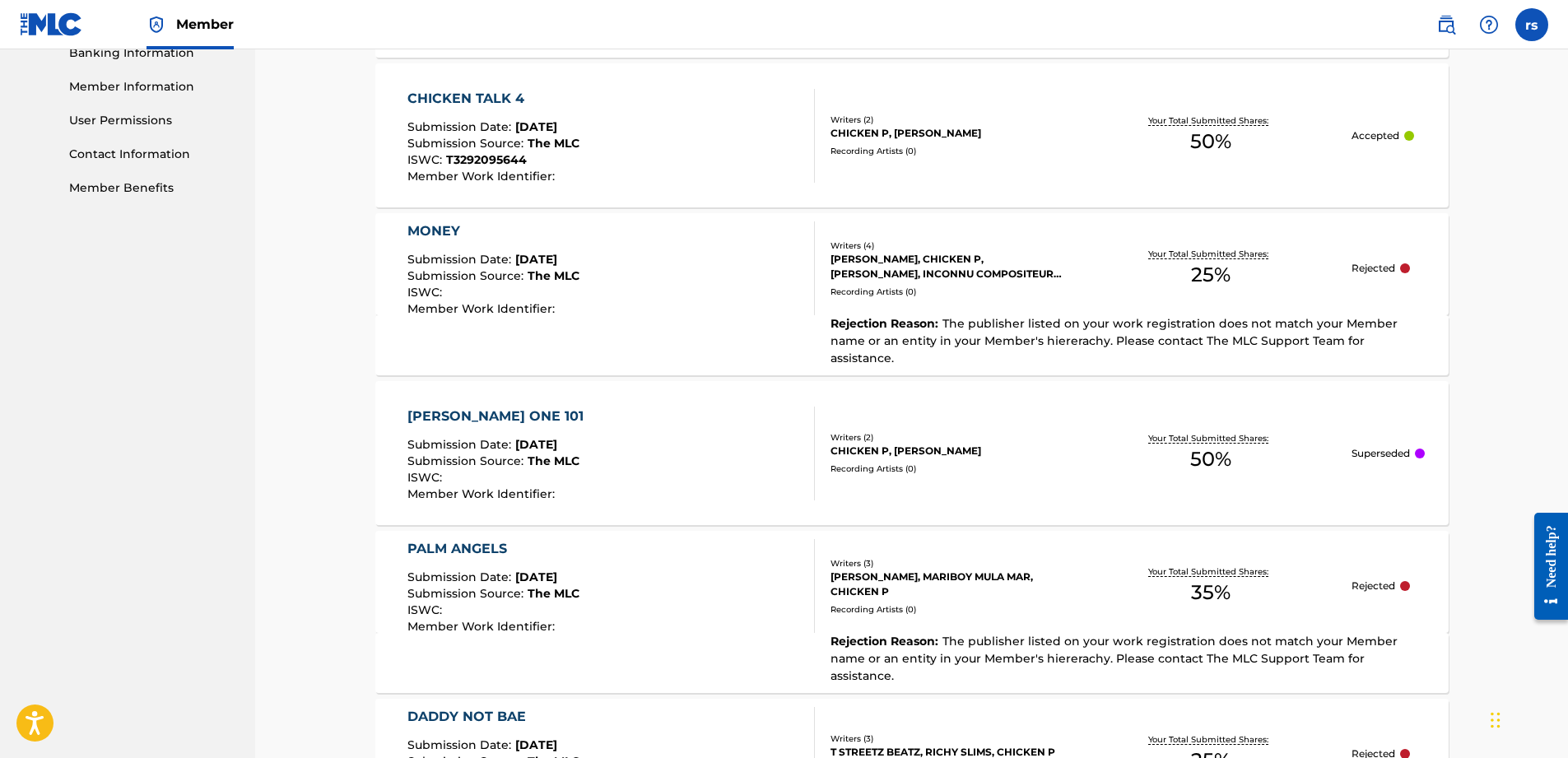
scroll to position [464, 0]
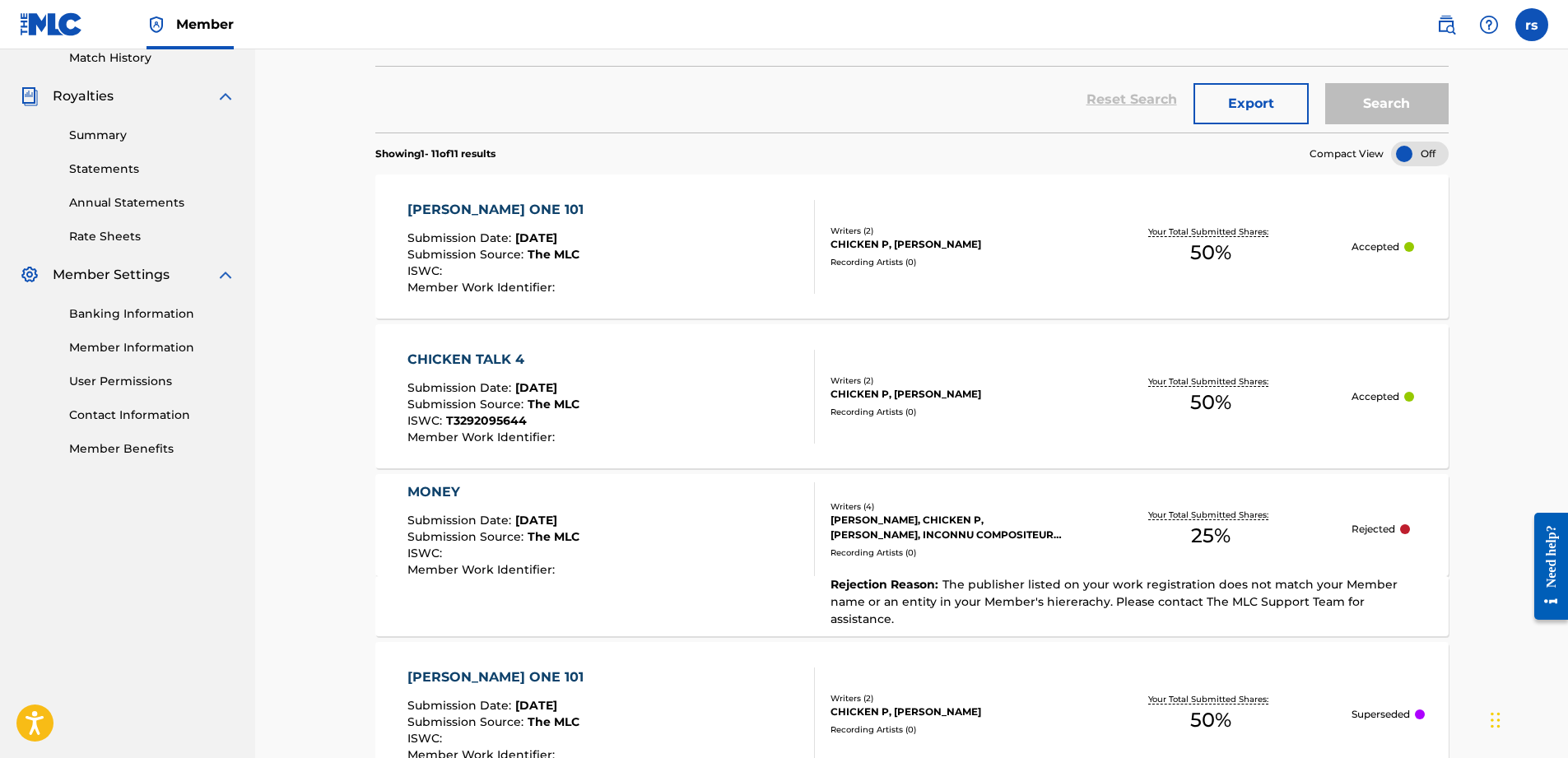
click at [995, 421] on div "CHICKEN TALK 4 Submission Date : [DATE] Submission Source : The MLC ISWC : T329…" at bounding box center [912, 395] width 1073 height 144
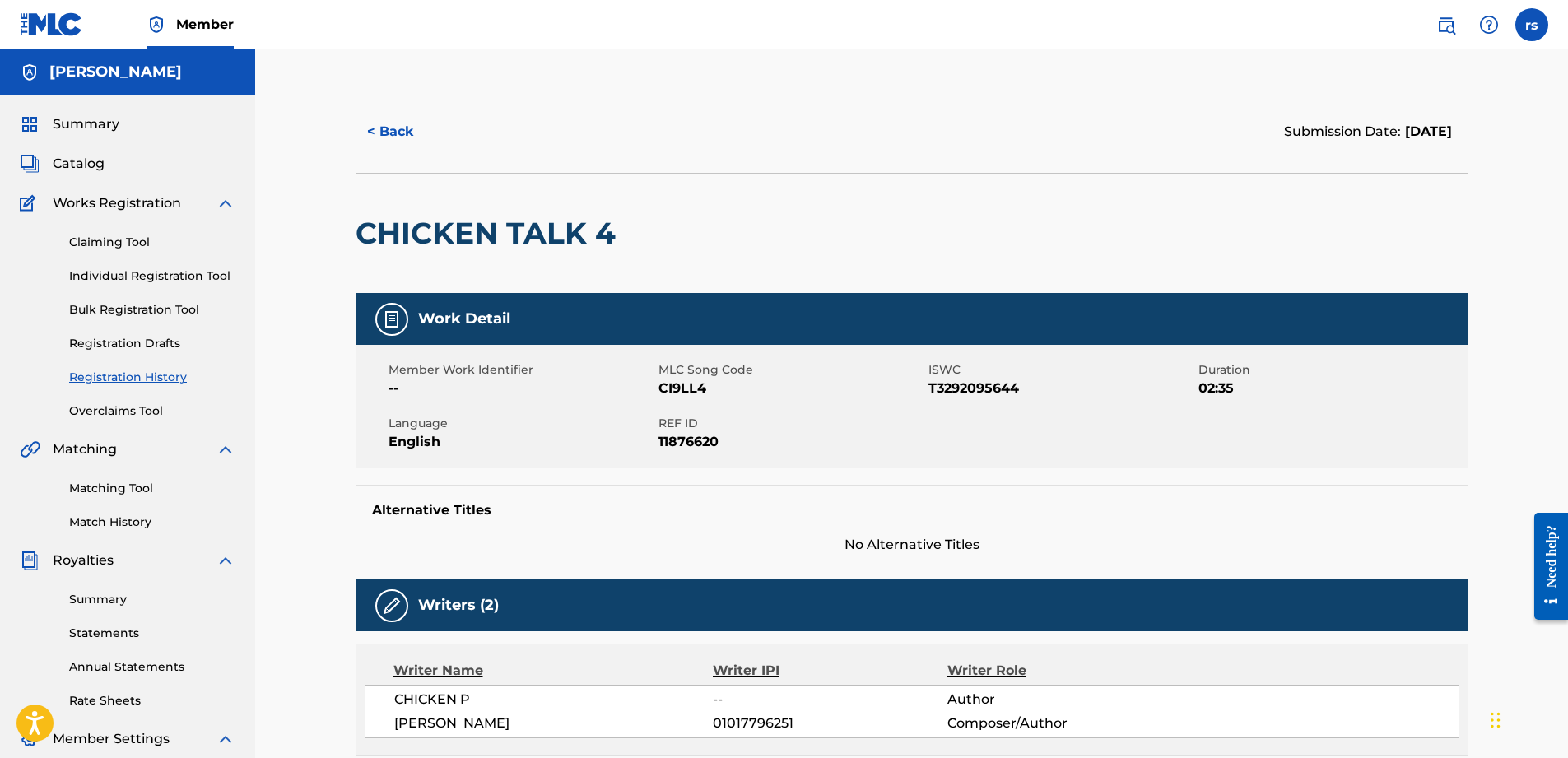
click at [396, 130] on button "< Back" at bounding box center [404, 132] width 99 height 42
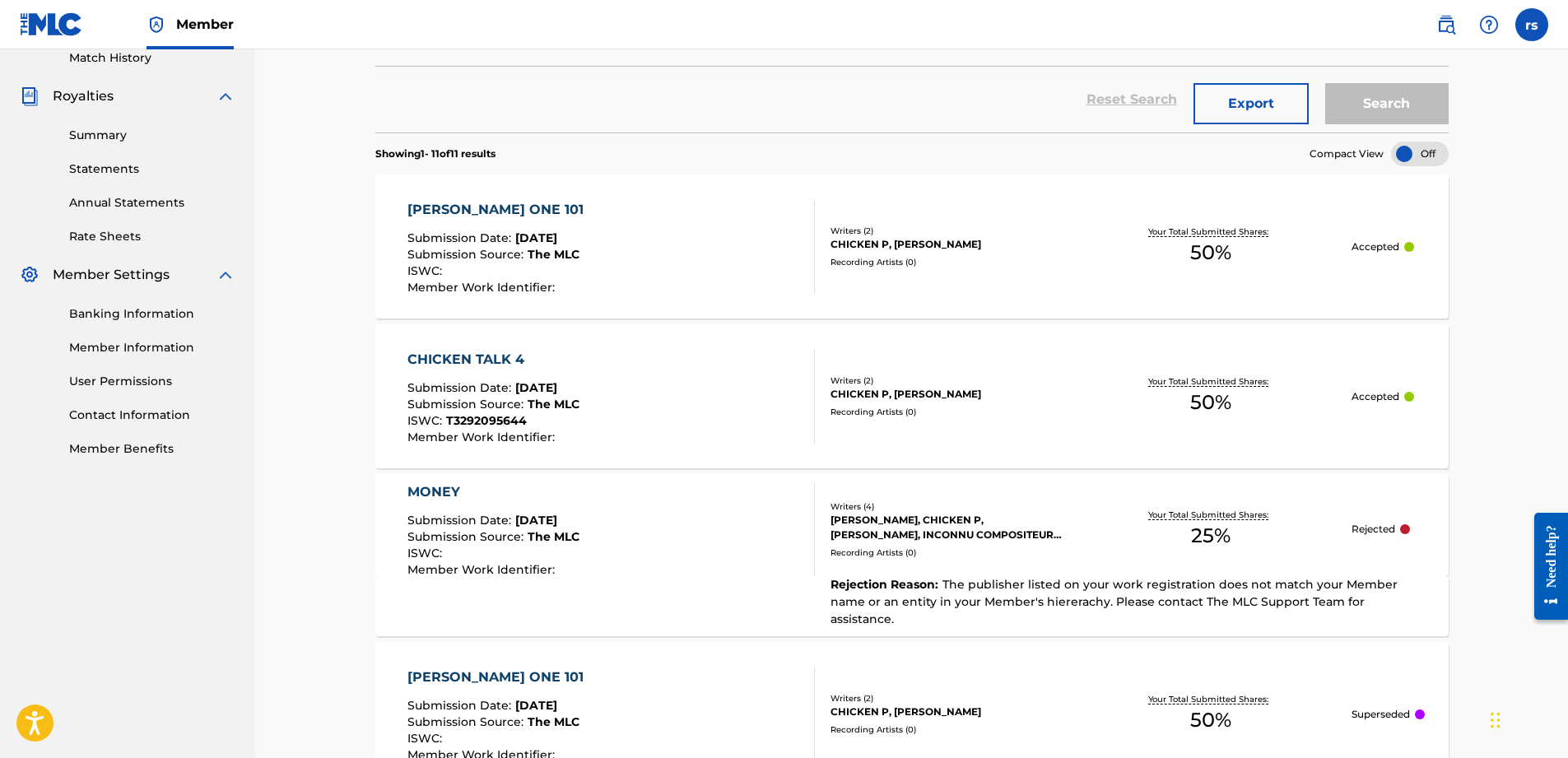
click at [983, 270] on div "[PERSON_NAME] ONE 101 Submission Date : [DATE] Submission Source : The MLC ISWC…" at bounding box center [912, 246] width 1073 height 144
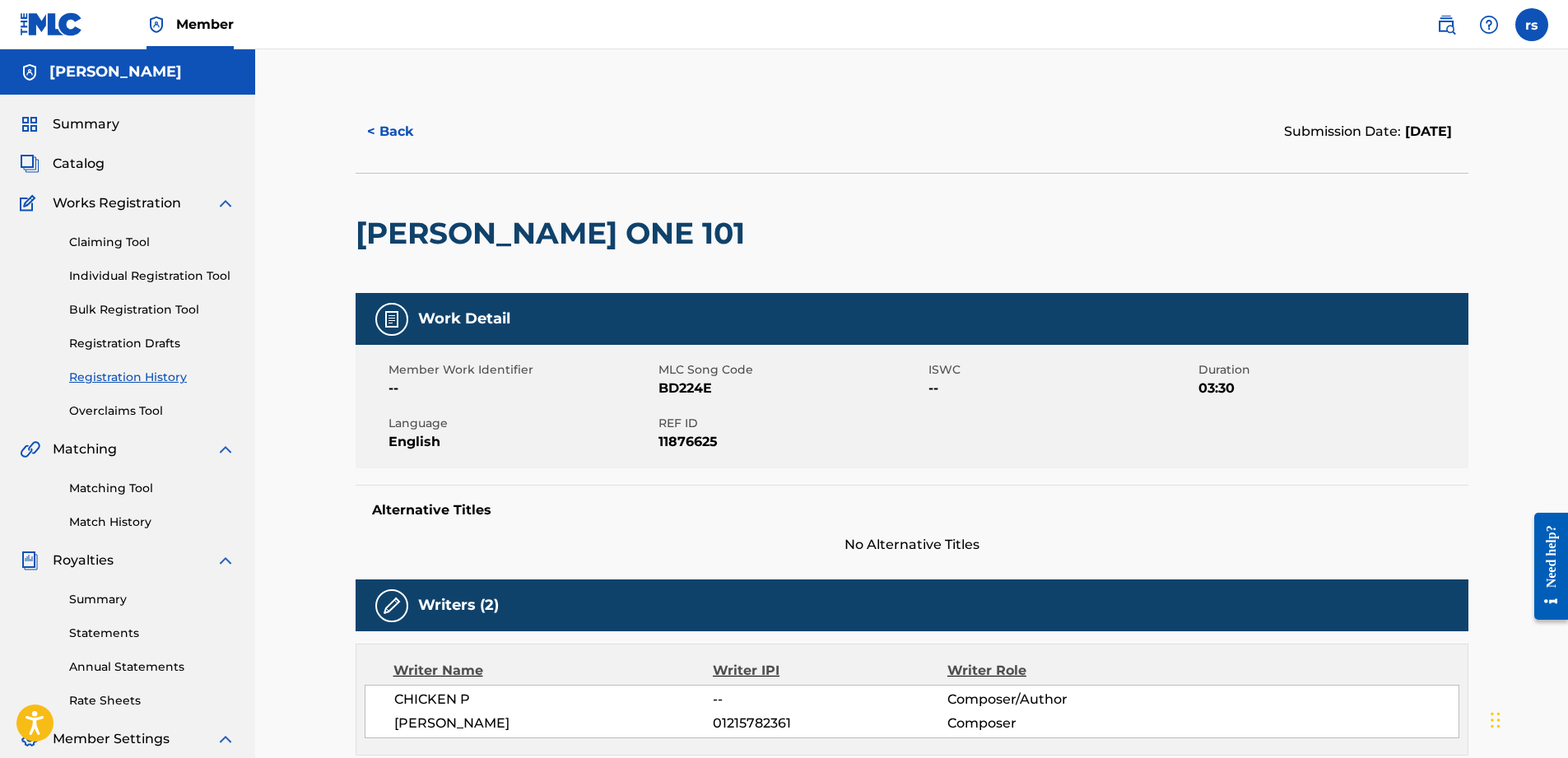
click at [406, 137] on button "< Back" at bounding box center [404, 132] width 99 height 42
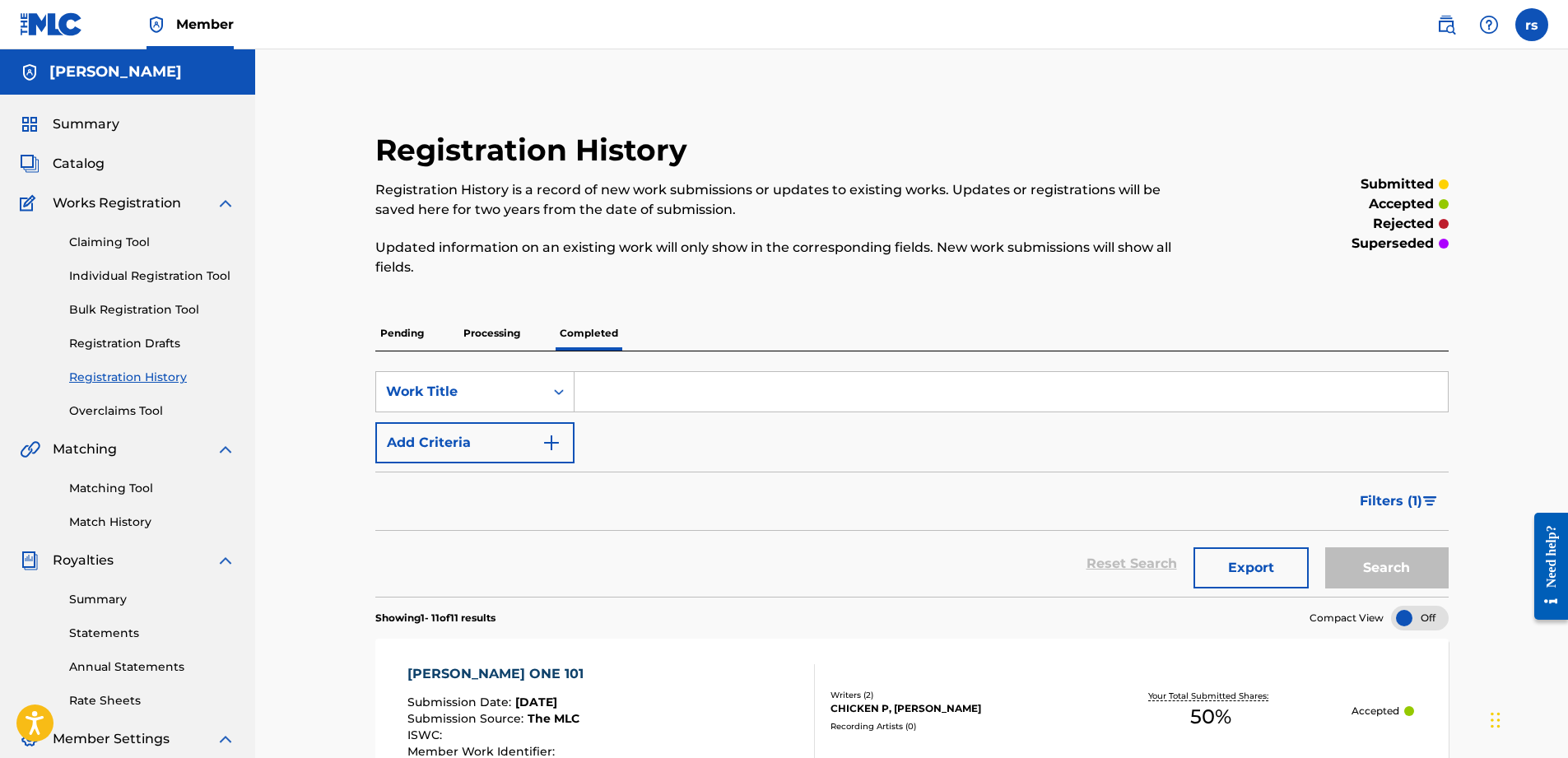
click at [500, 336] on p "Processing" at bounding box center [492, 334] width 66 height 35
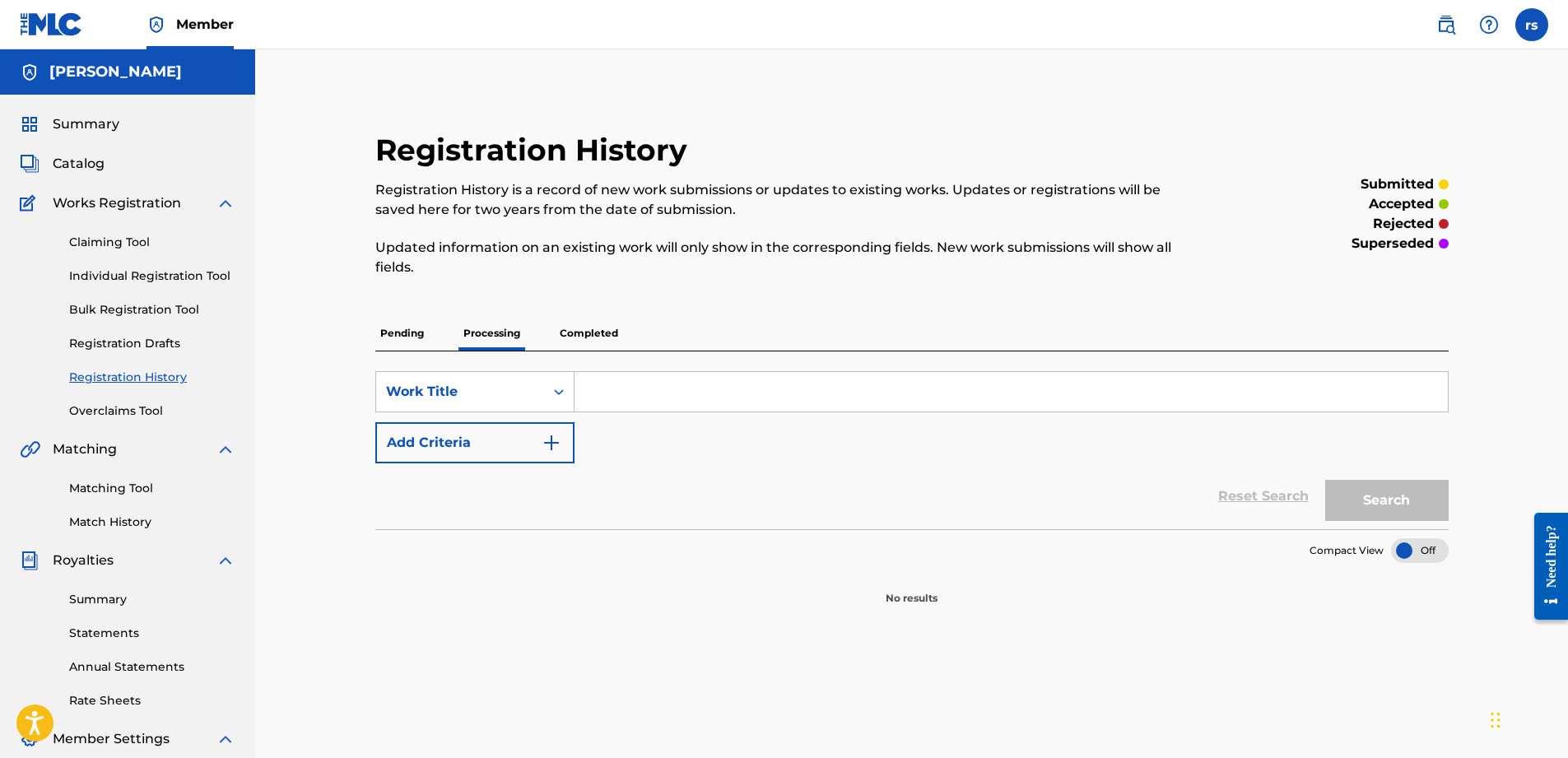
click at [397, 331] on p "Pending" at bounding box center [402, 334] width 53 height 35
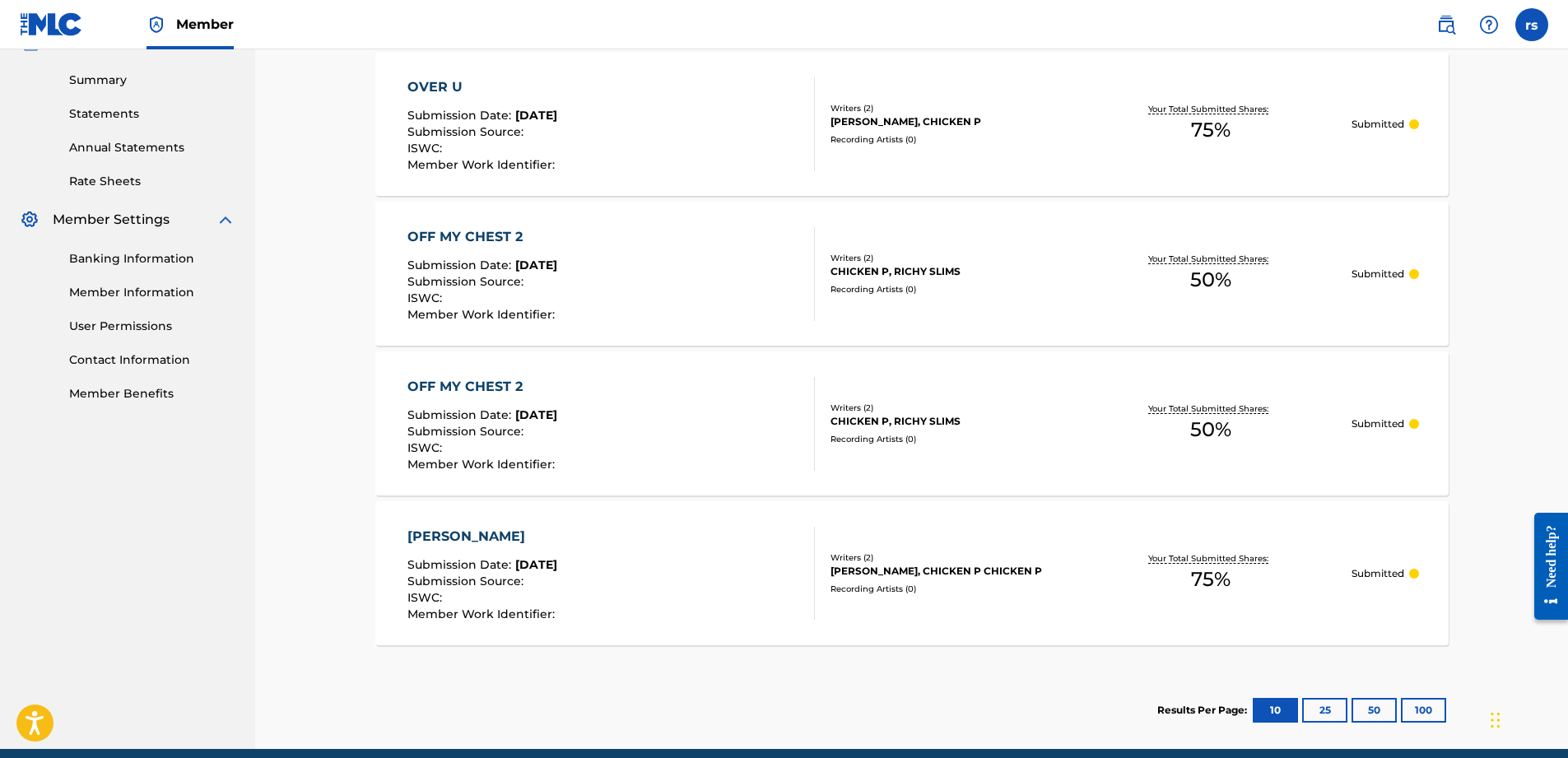
scroll to position [424, 0]
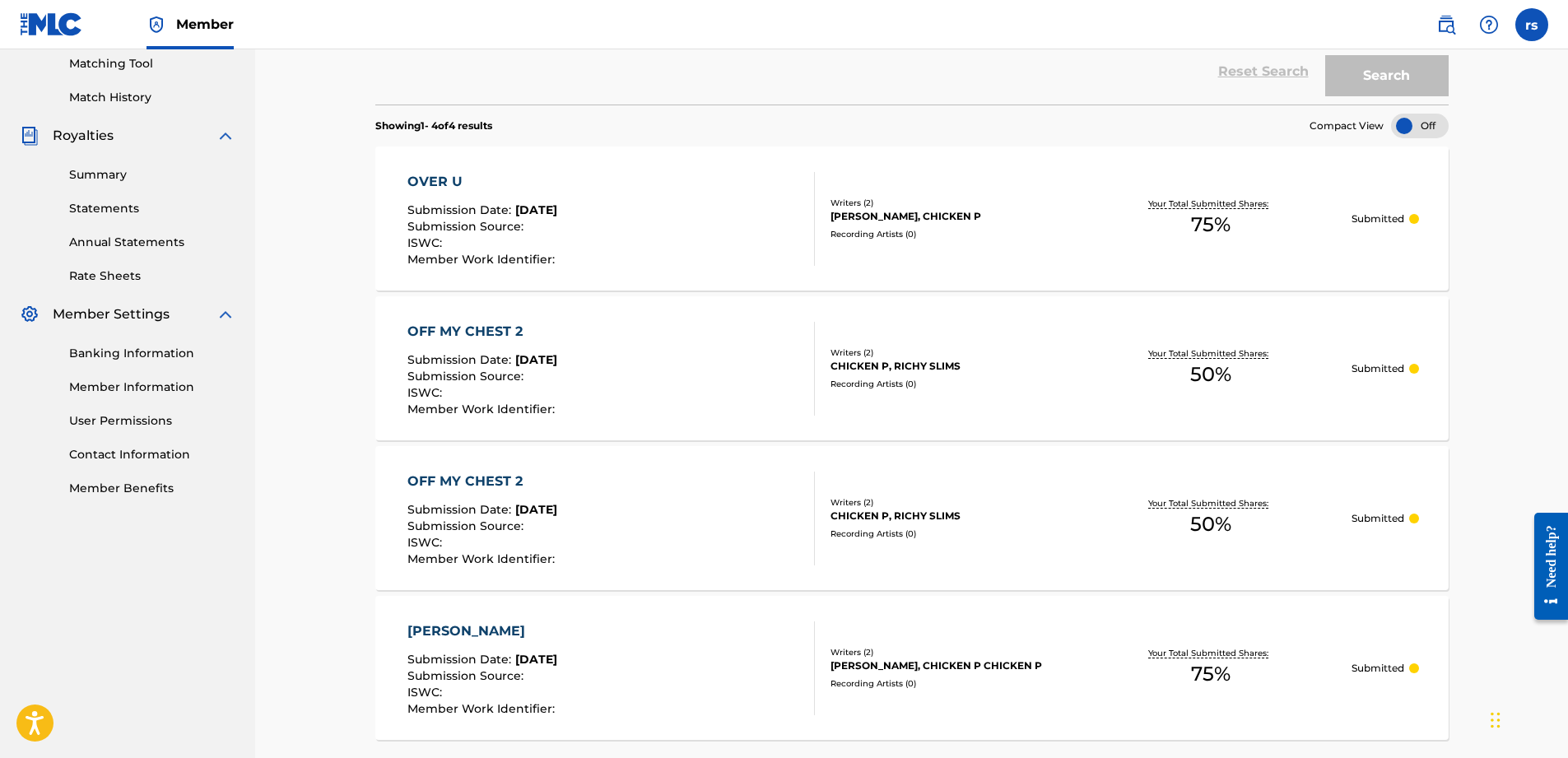
click at [928, 688] on div "Recording Artists ( 0 )" at bounding box center [950, 683] width 239 height 12
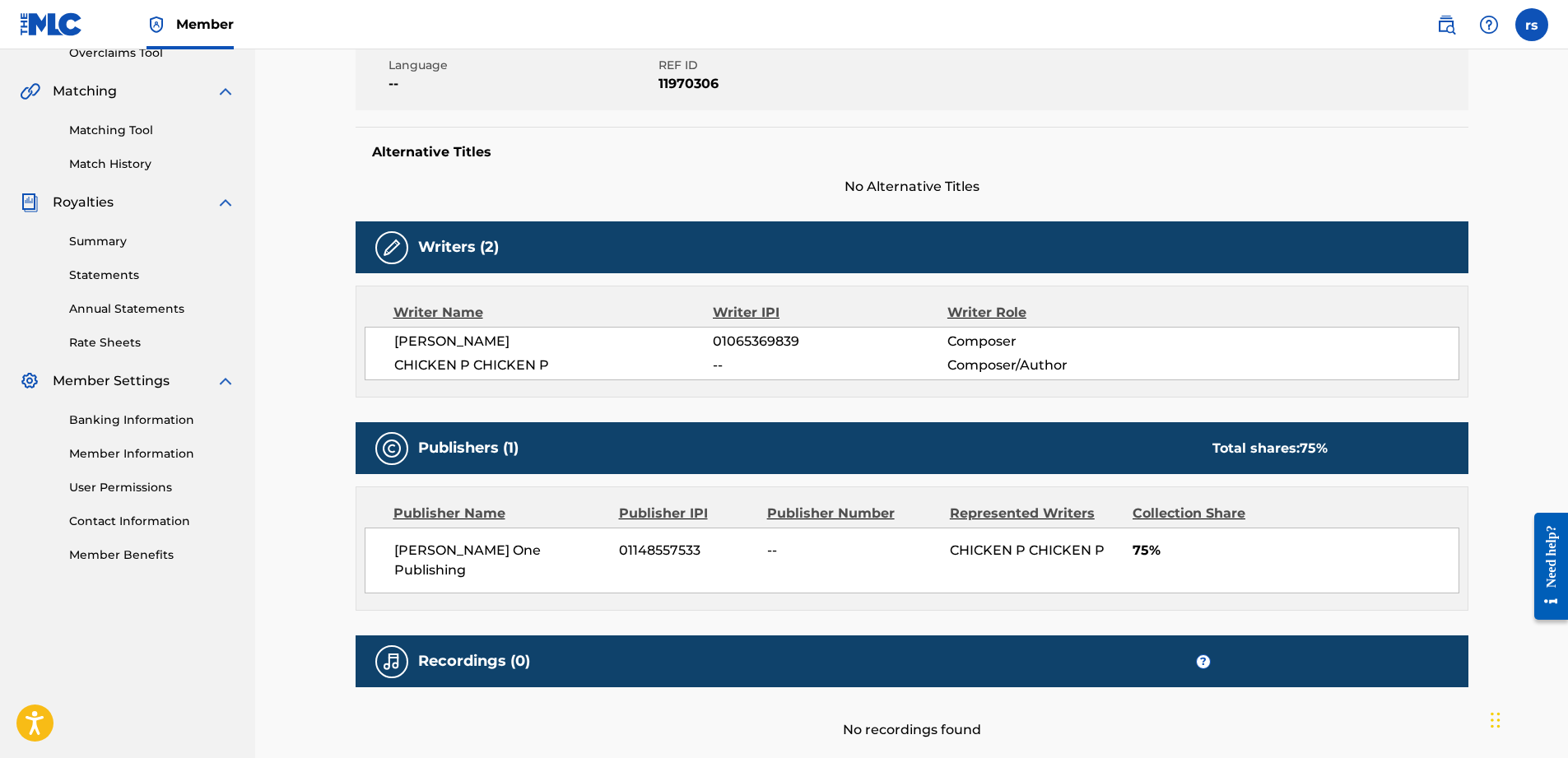
scroll to position [383, 0]
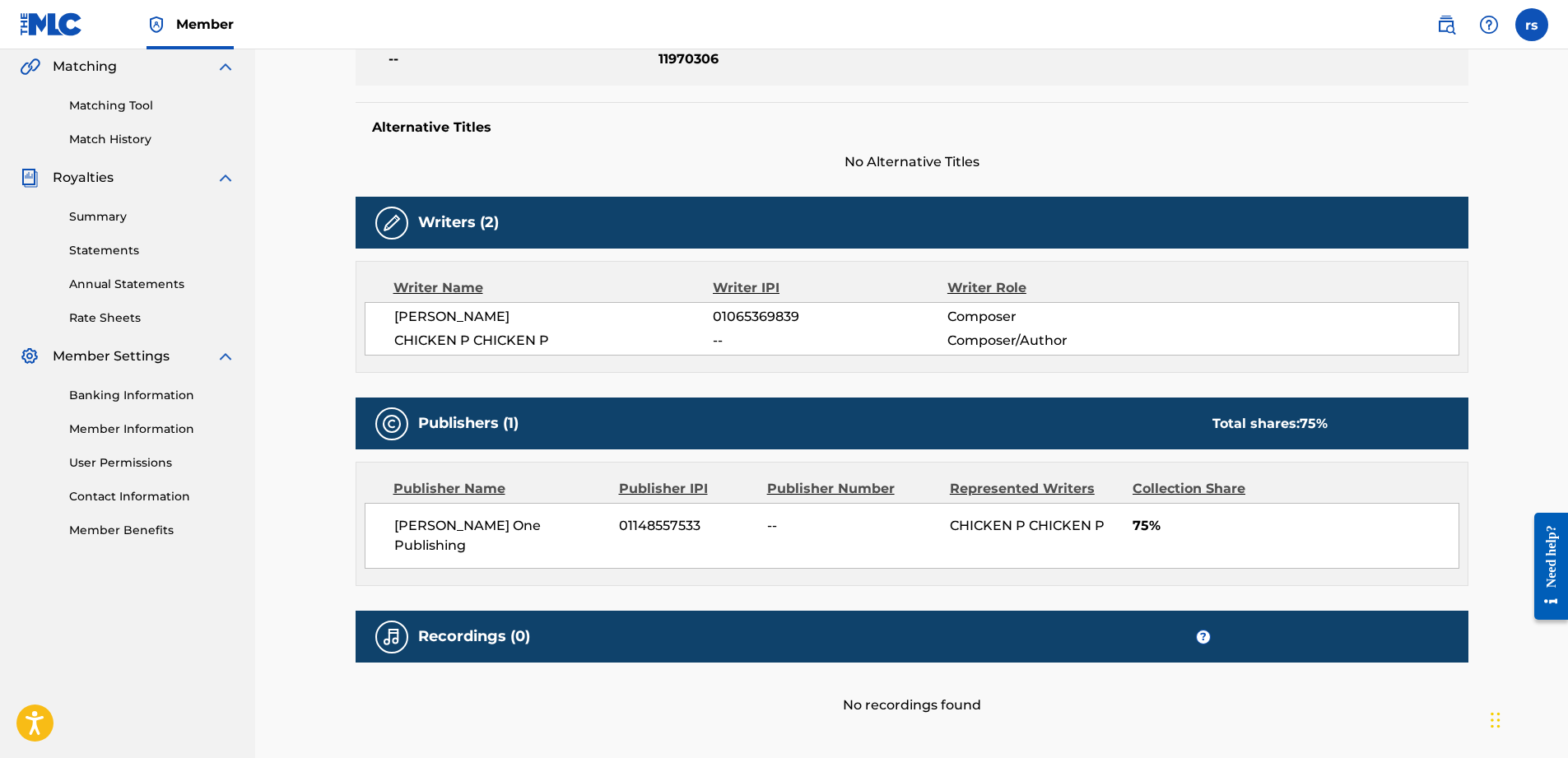
click at [738, 525] on span "01148557533" at bounding box center [687, 526] width 136 height 20
click at [1004, 524] on span "CHICKEN P CHICKEN P" at bounding box center [1027, 525] width 154 height 16
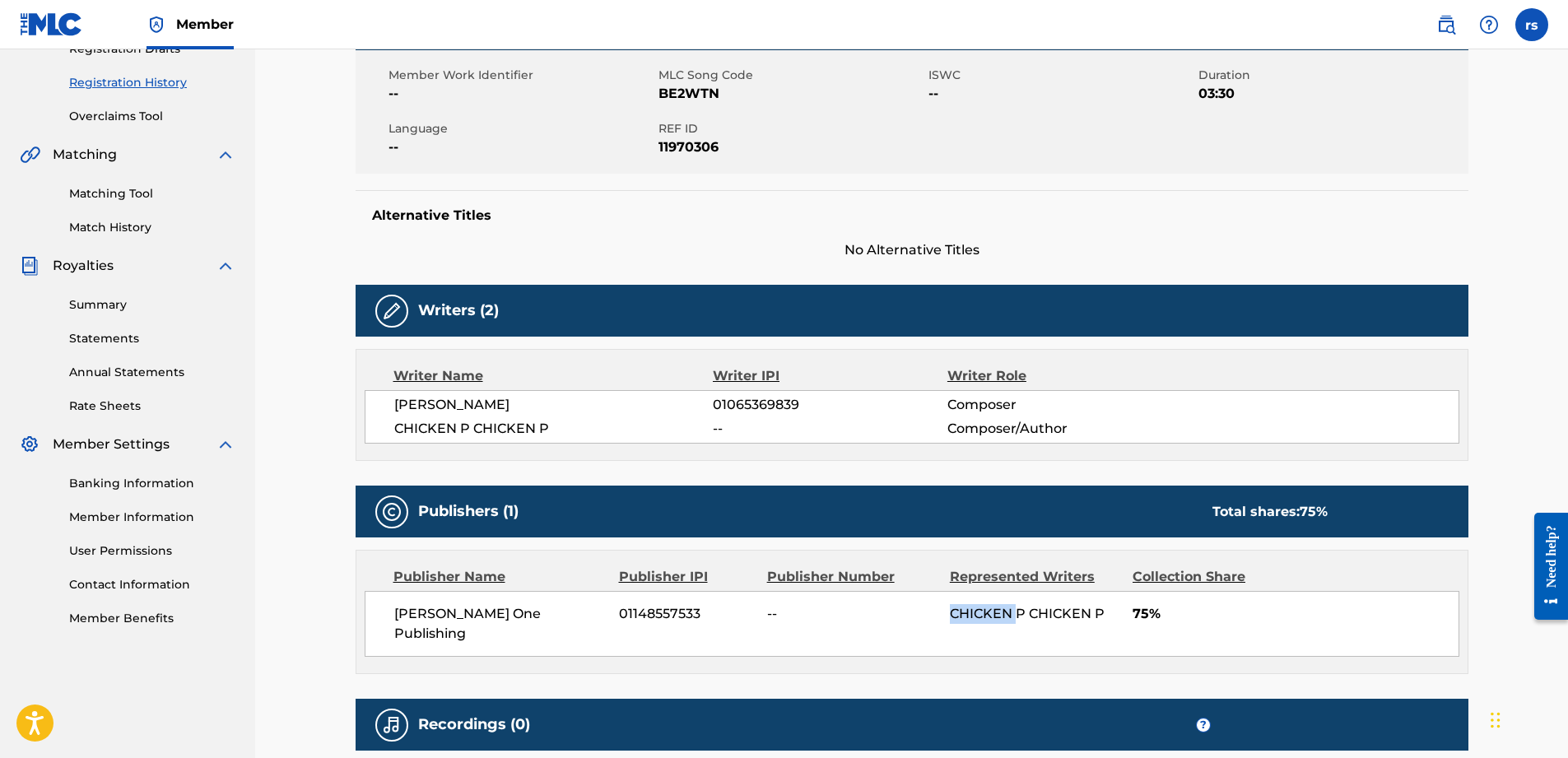
scroll to position [0, 0]
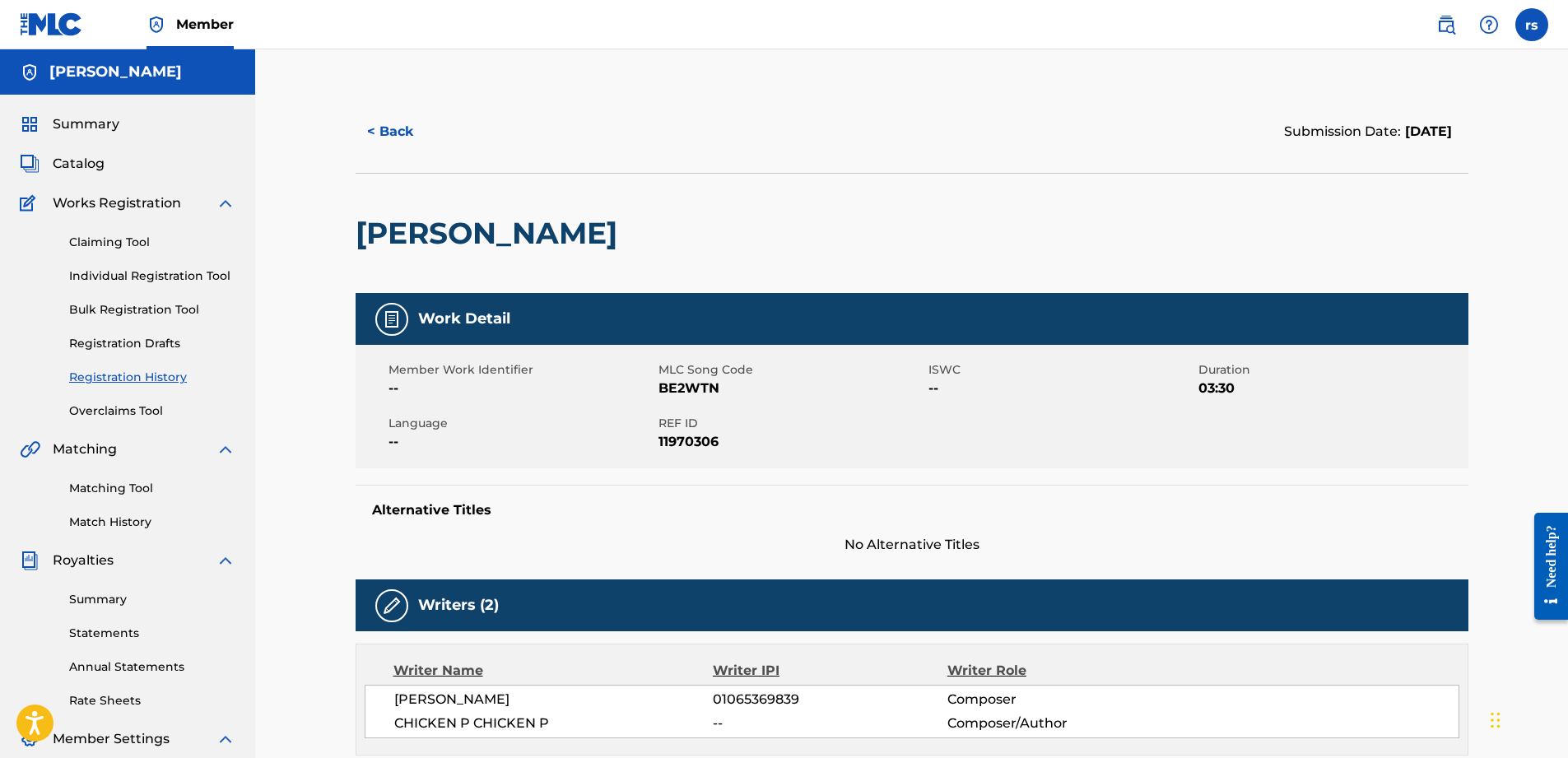
click at [122, 242] on link "Claiming Tool" at bounding box center [152, 242] width 166 height 17
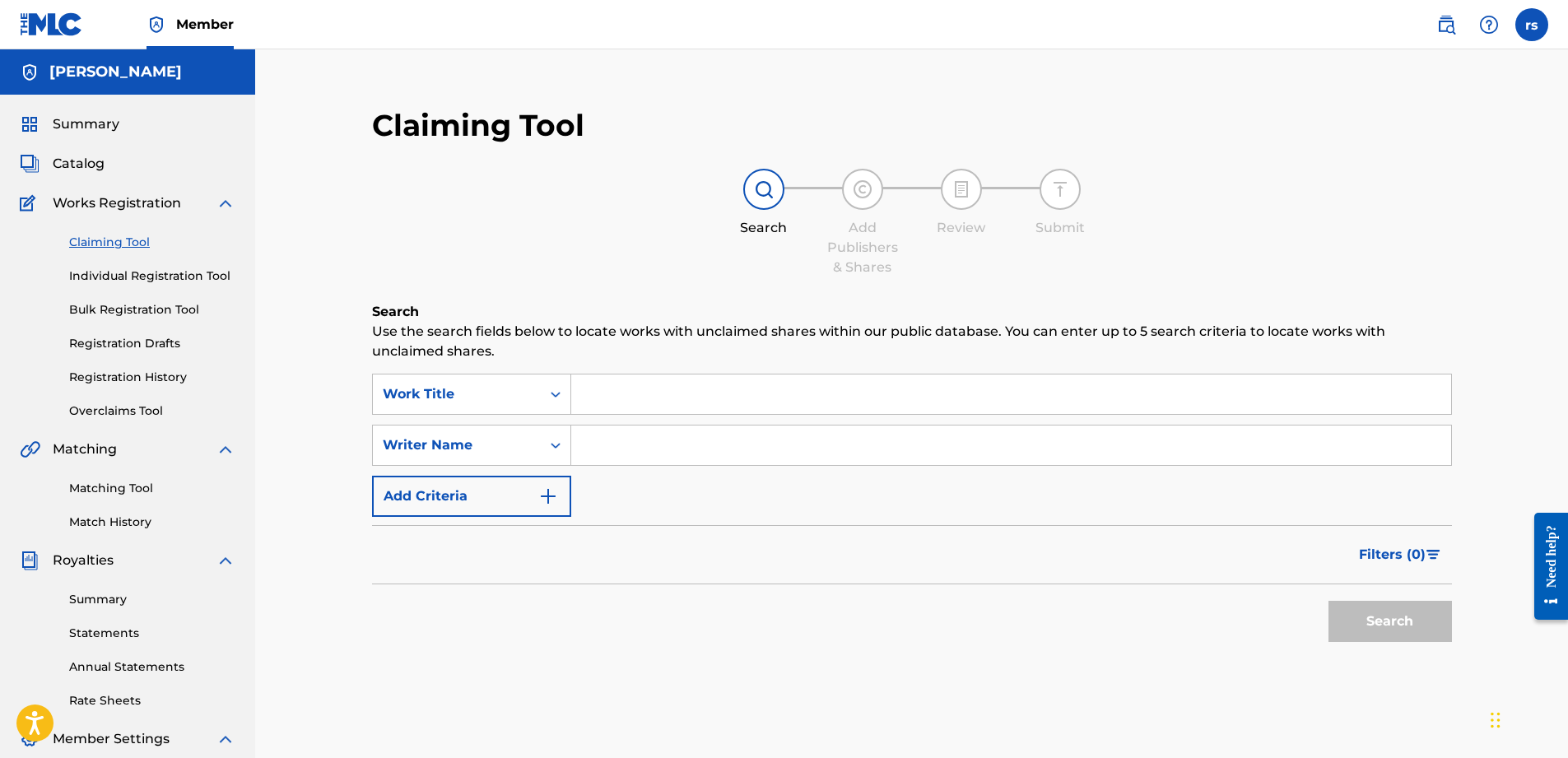
click at [811, 468] on div "SearchWithCriteriaa53fd316-5380-4ff1-af99-a32d3fd64aa0 Work Title SearchWithCri…" at bounding box center [912, 445] width 1080 height 143
click at [744, 450] on input "Search Form" at bounding box center [1011, 445] width 880 height 40
type input "Chicken p"
click at [1421, 615] on button "Search" at bounding box center [1390, 621] width 124 height 42
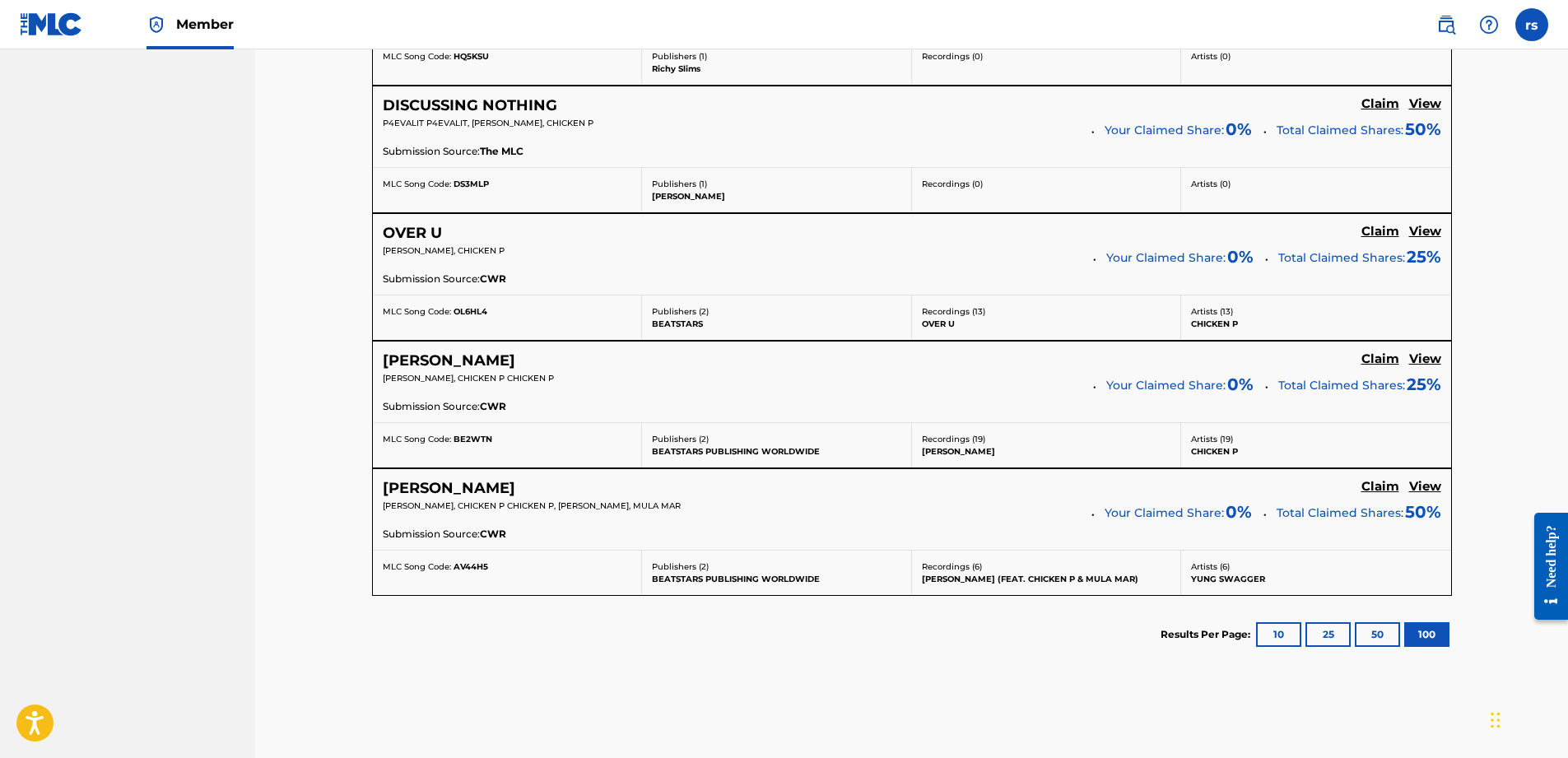
scroll to position [1957, 0]
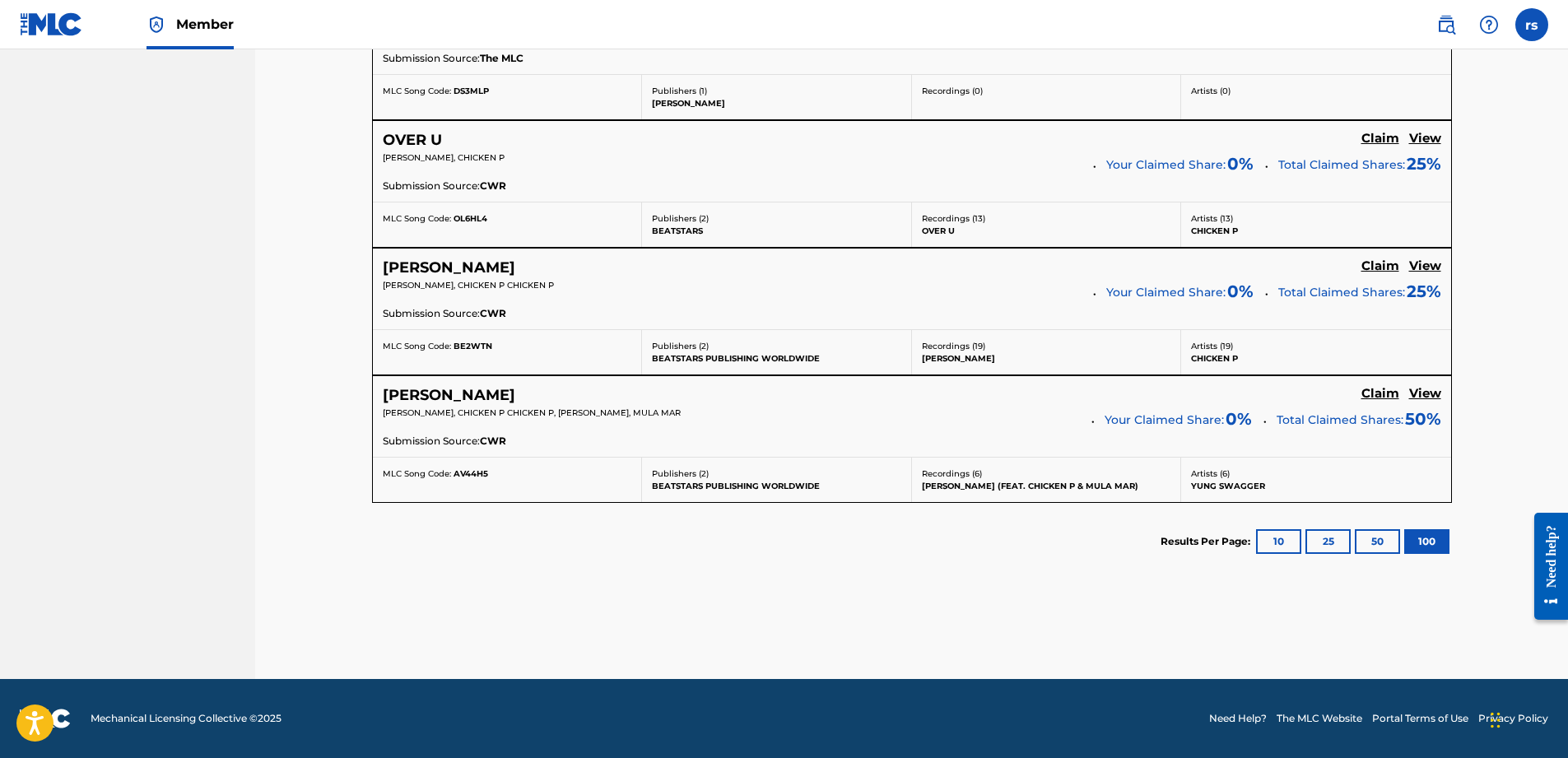
click at [1425, 267] on h5 "View" at bounding box center [1425, 266] width 32 height 16
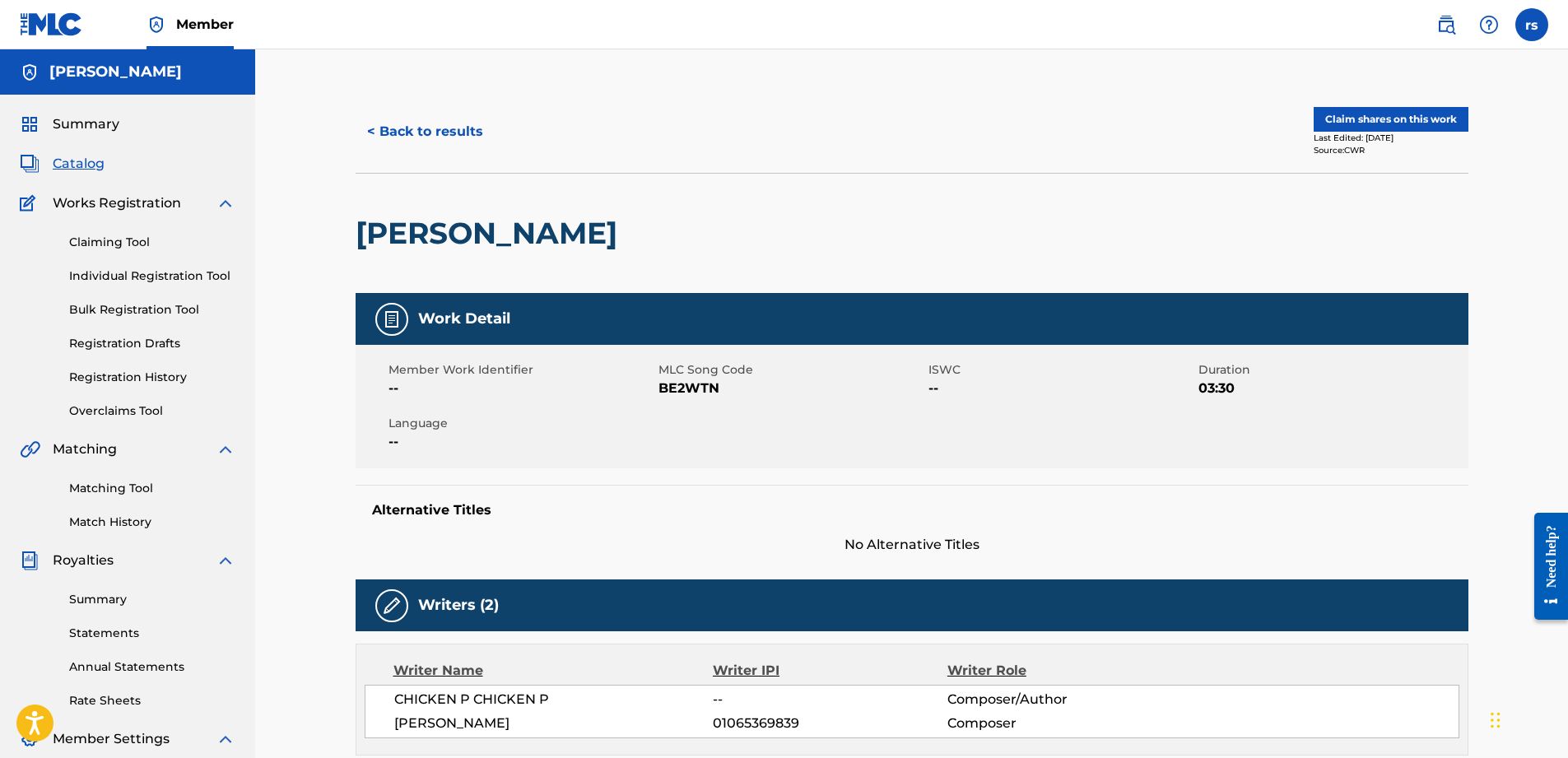
click at [1373, 114] on button "Claim shares on this work" at bounding box center [1391, 120] width 154 height 25
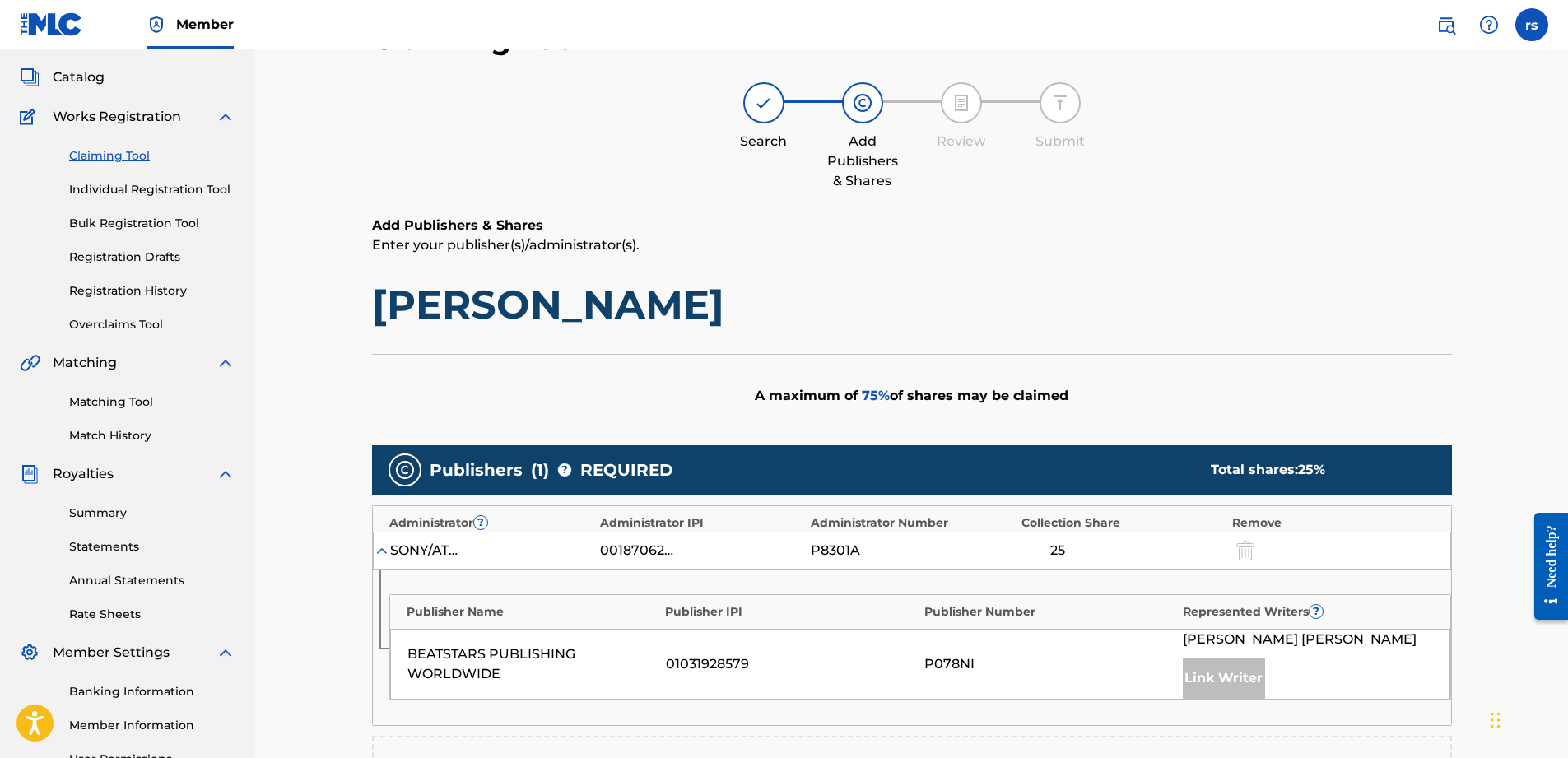
scroll to position [412, 0]
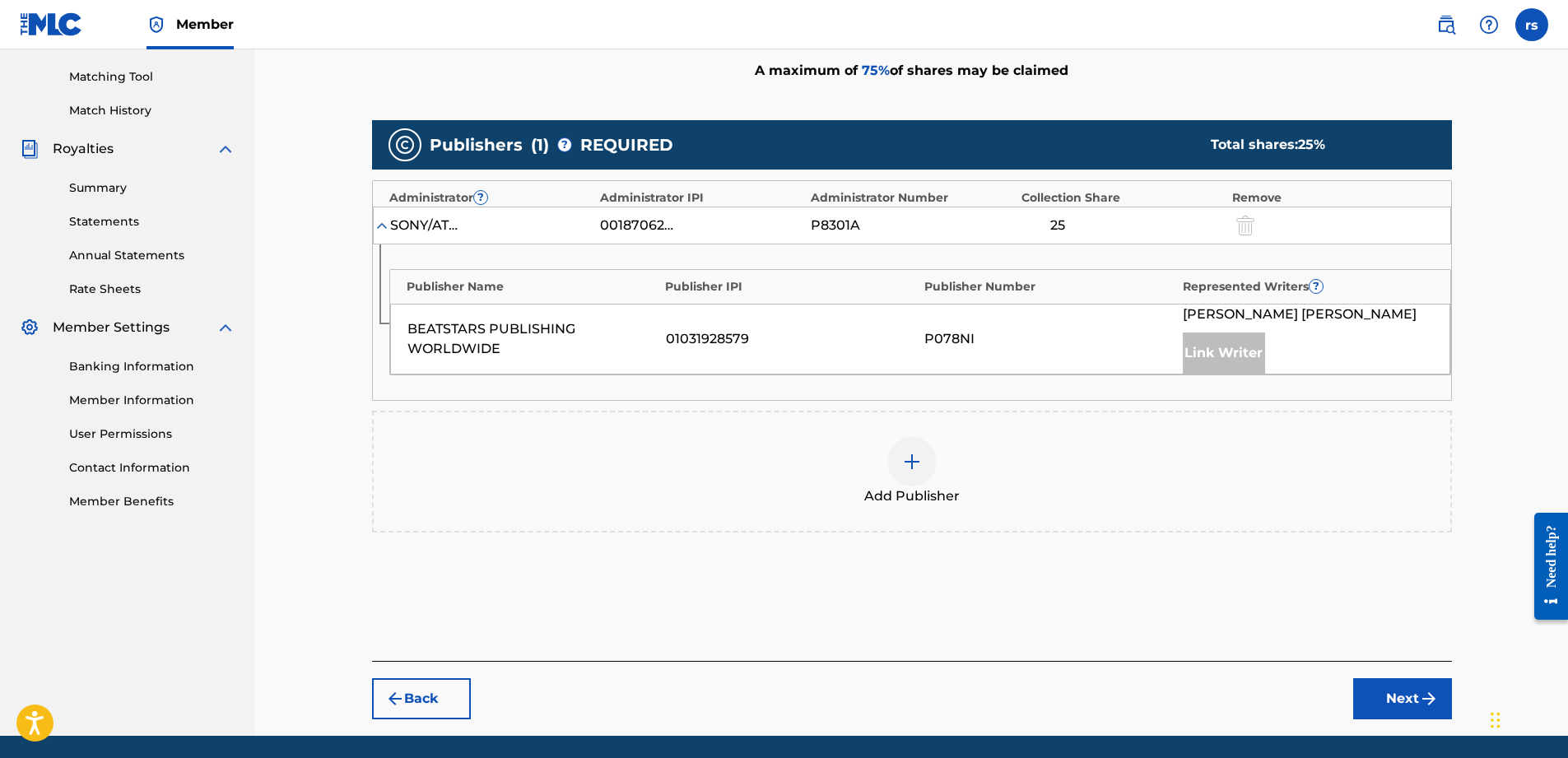
click at [926, 462] on div at bounding box center [911, 461] width 49 height 49
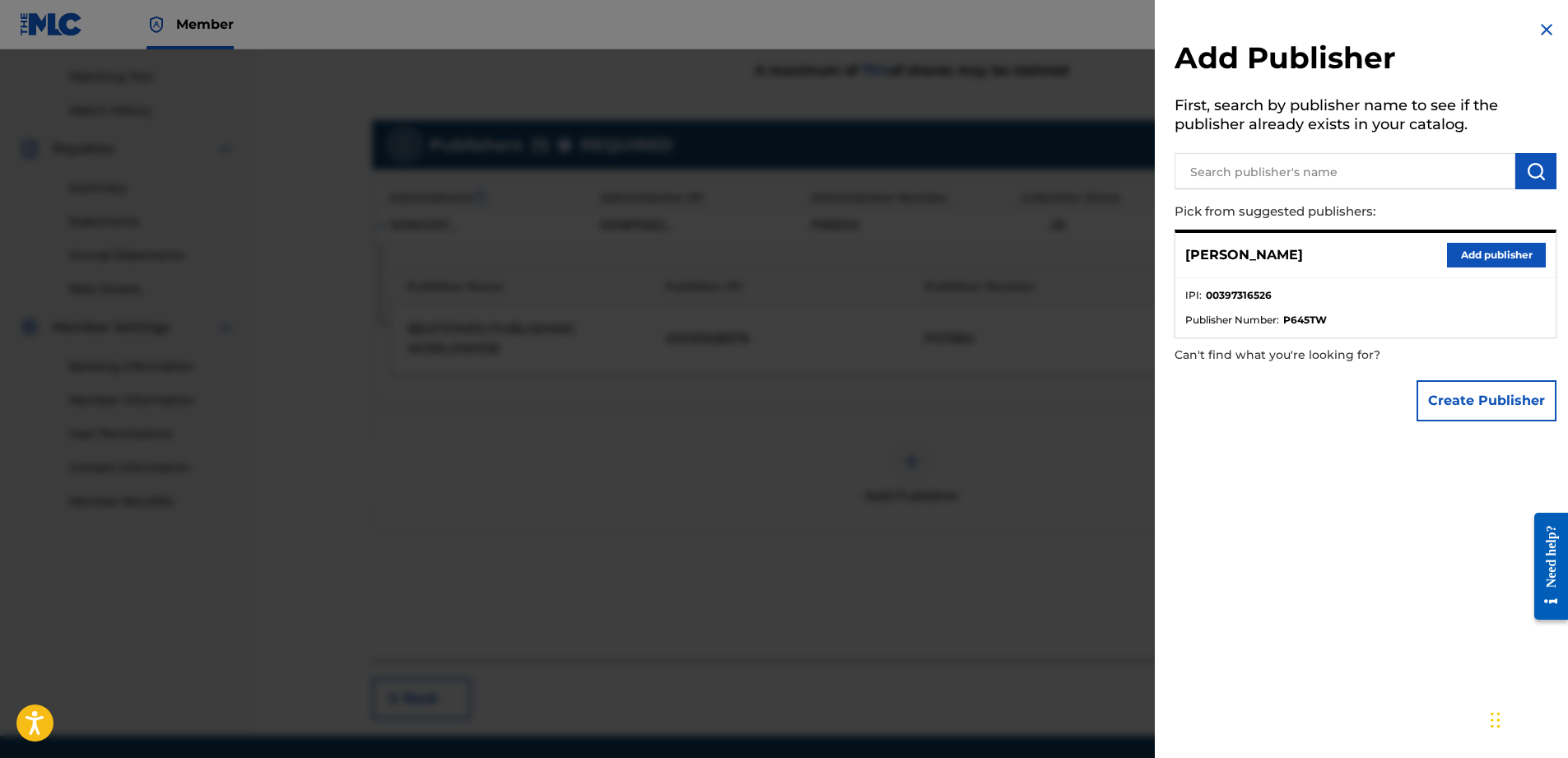
click at [1467, 253] on button "Add publisher" at bounding box center [1496, 255] width 99 height 25
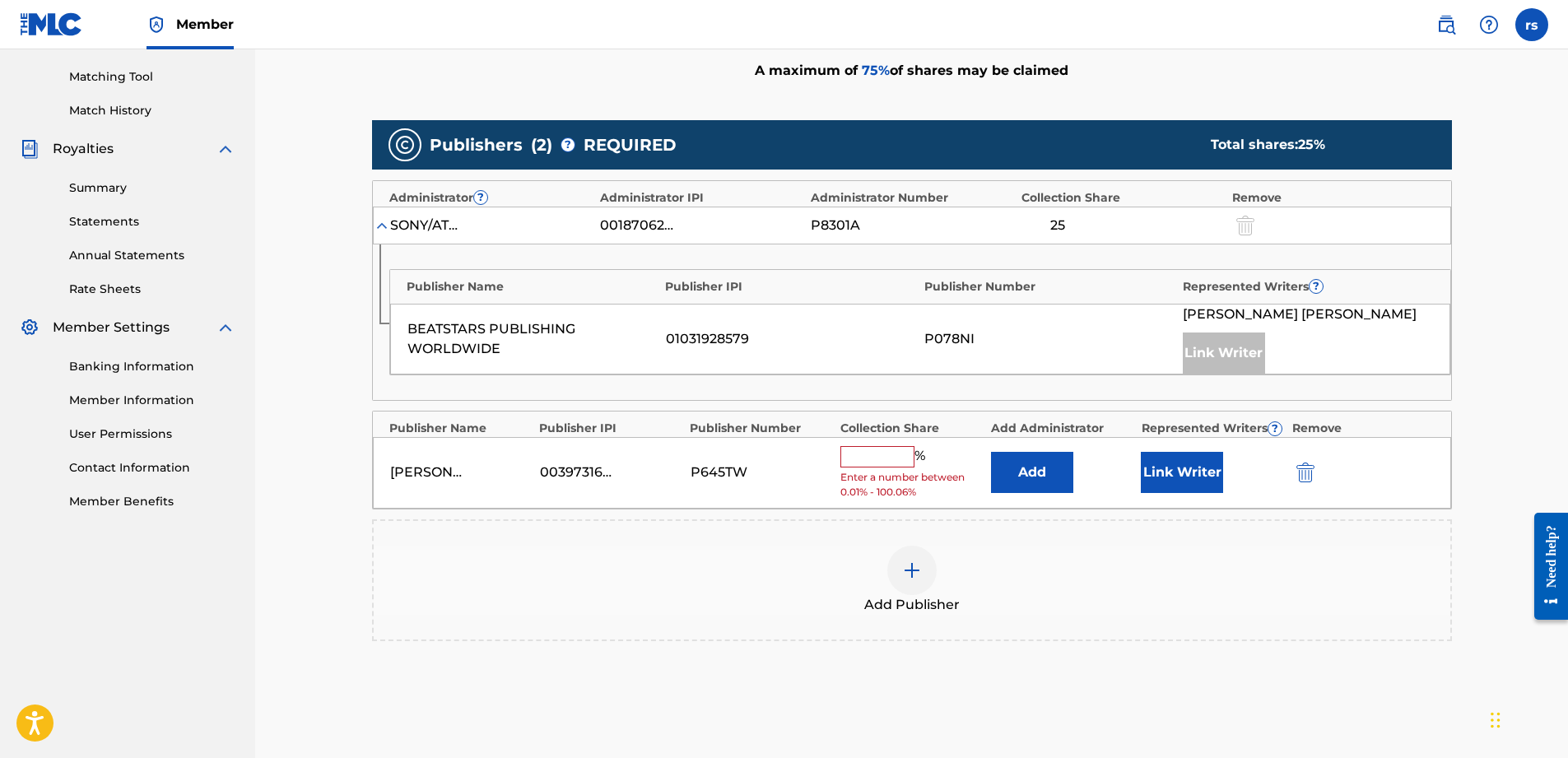
click at [864, 456] on input "text" at bounding box center [877, 457] width 74 height 22
type input "75"
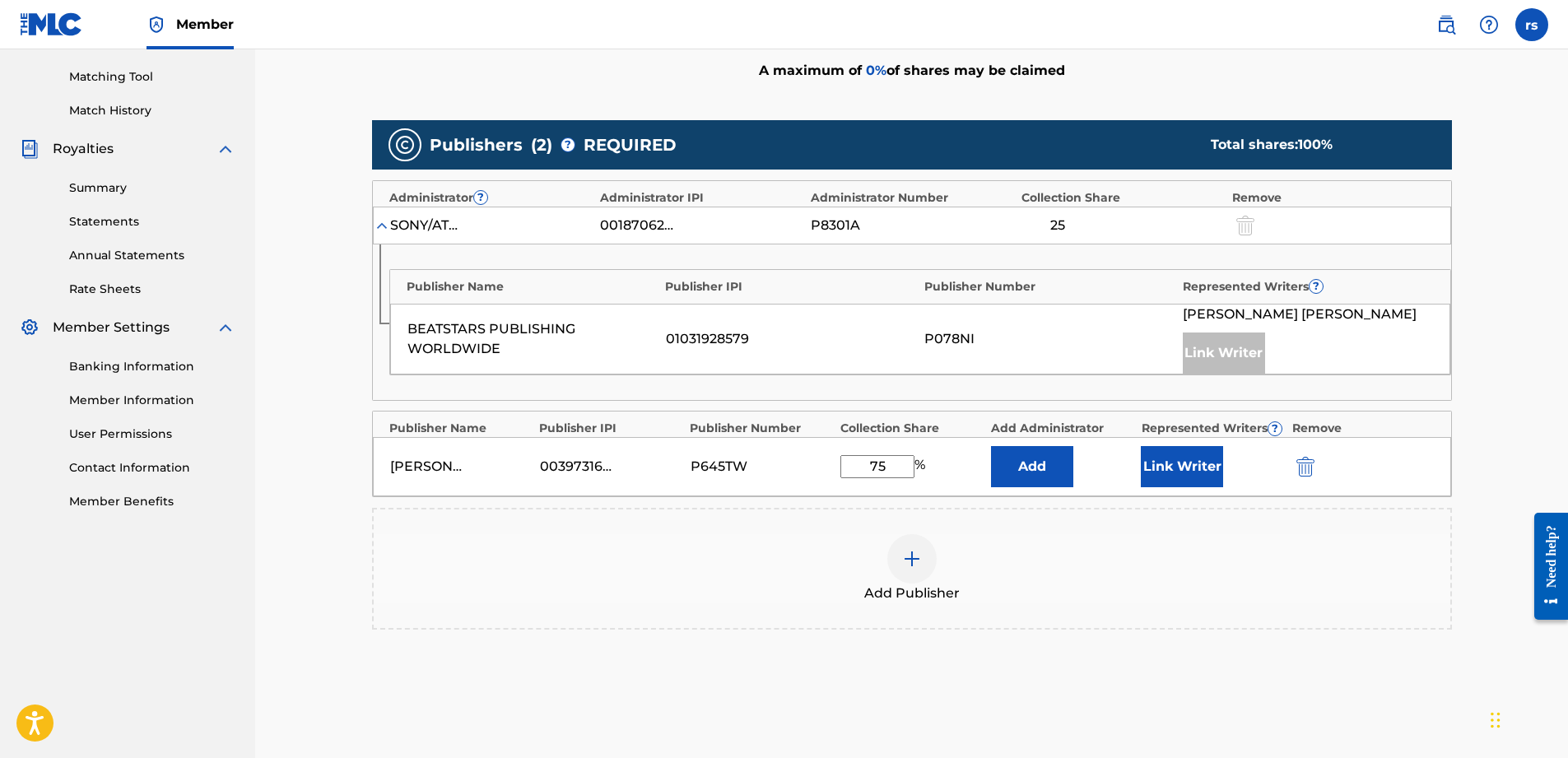
click at [1190, 471] on button "Link Writer" at bounding box center [1182, 467] width 82 height 42
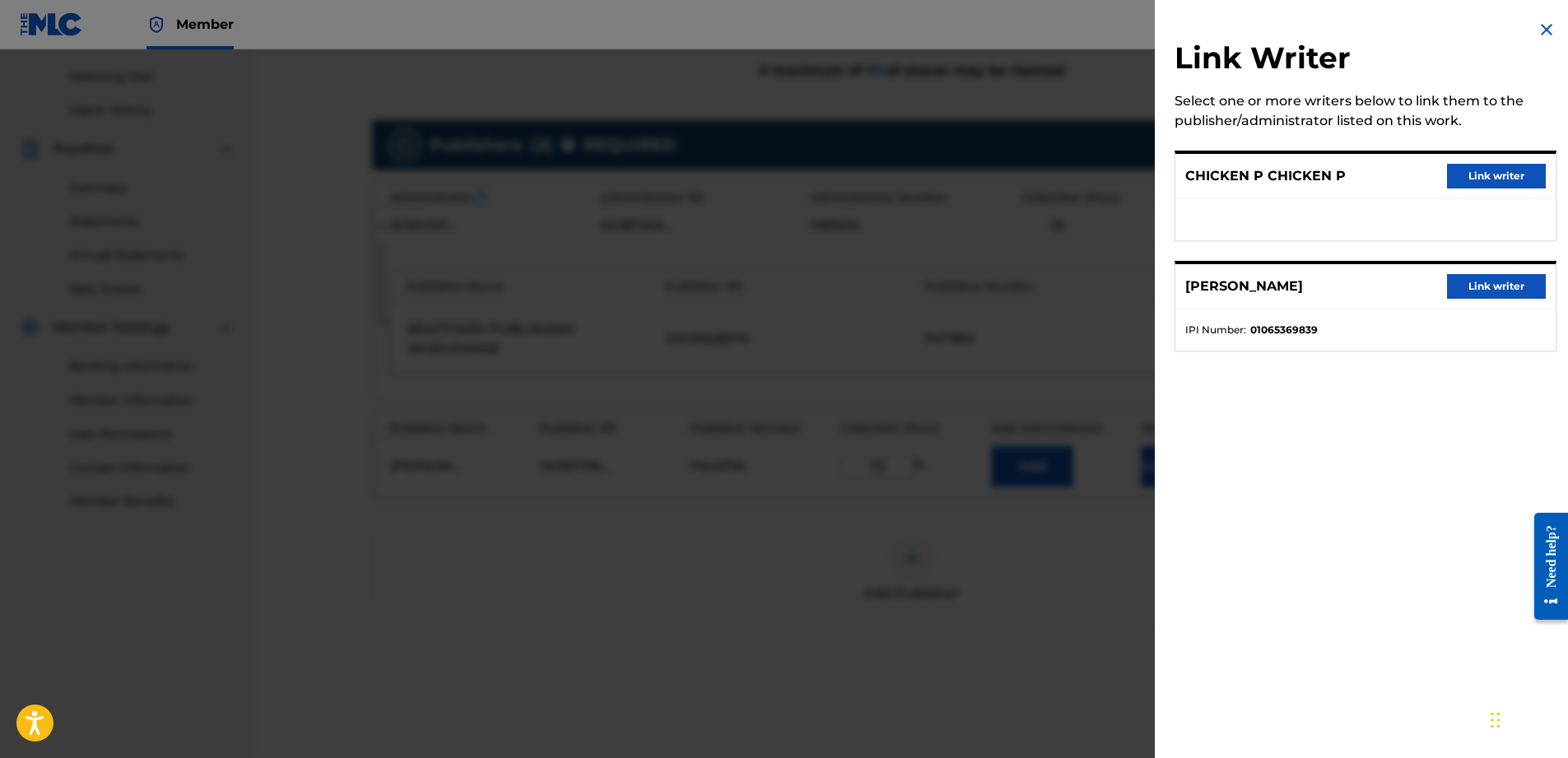
click at [1492, 170] on button "Link writer" at bounding box center [1496, 176] width 99 height 25
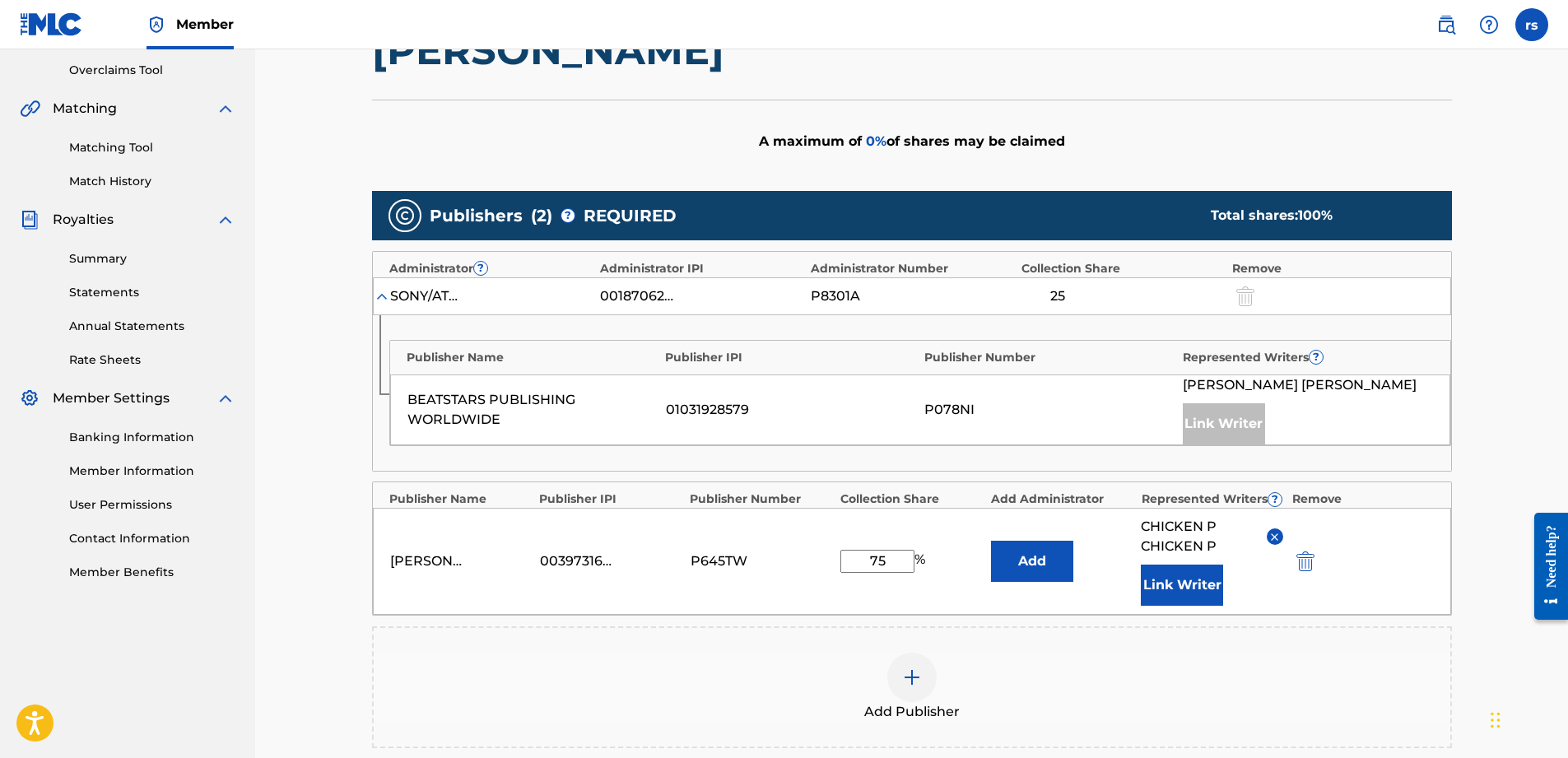
scroll to position [613, 0]
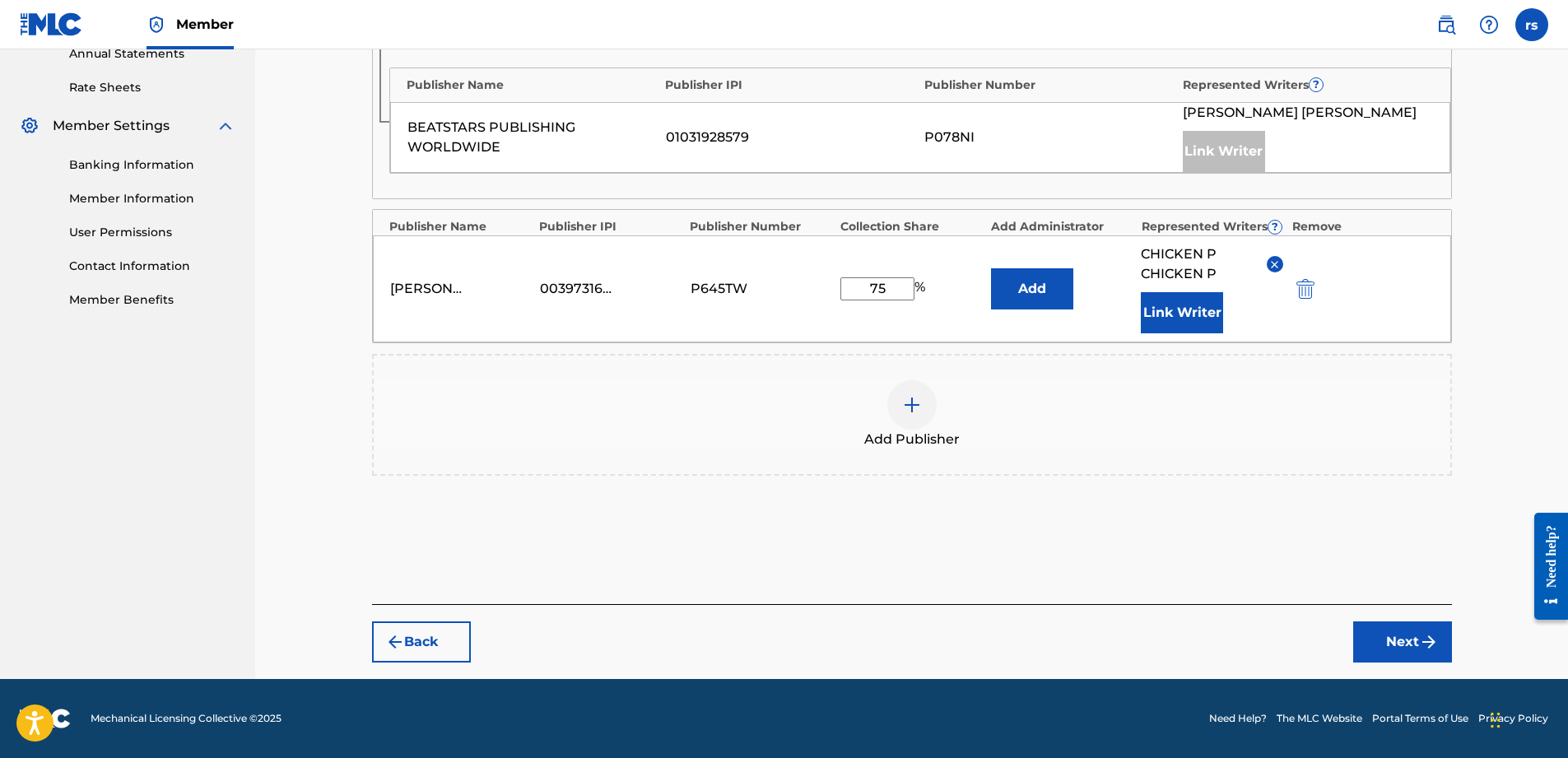
click at [1404, 643] on button "Next" at bounding box center [1402, 642] width 99 height 42
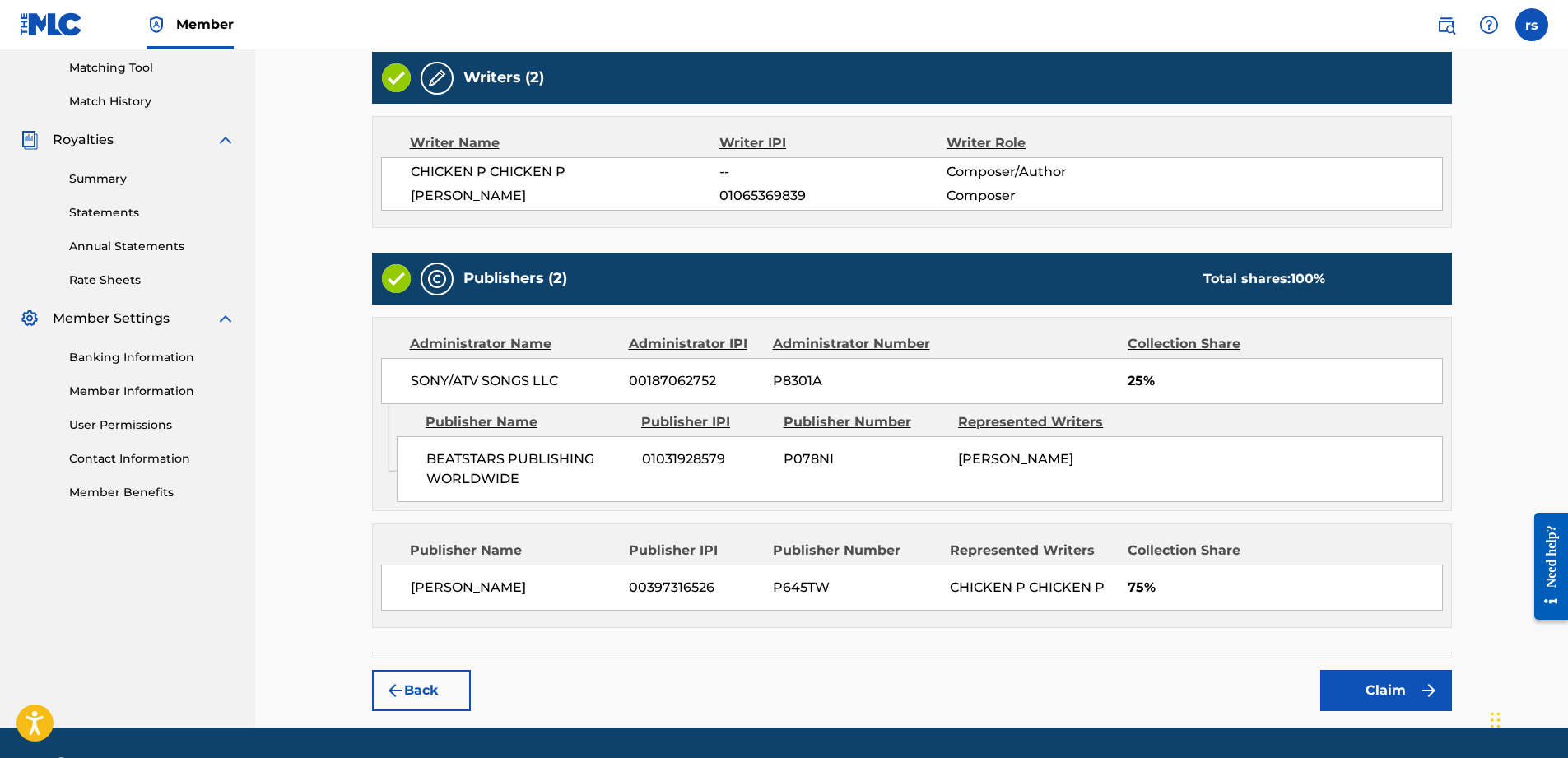
scroll to position [469, 0]
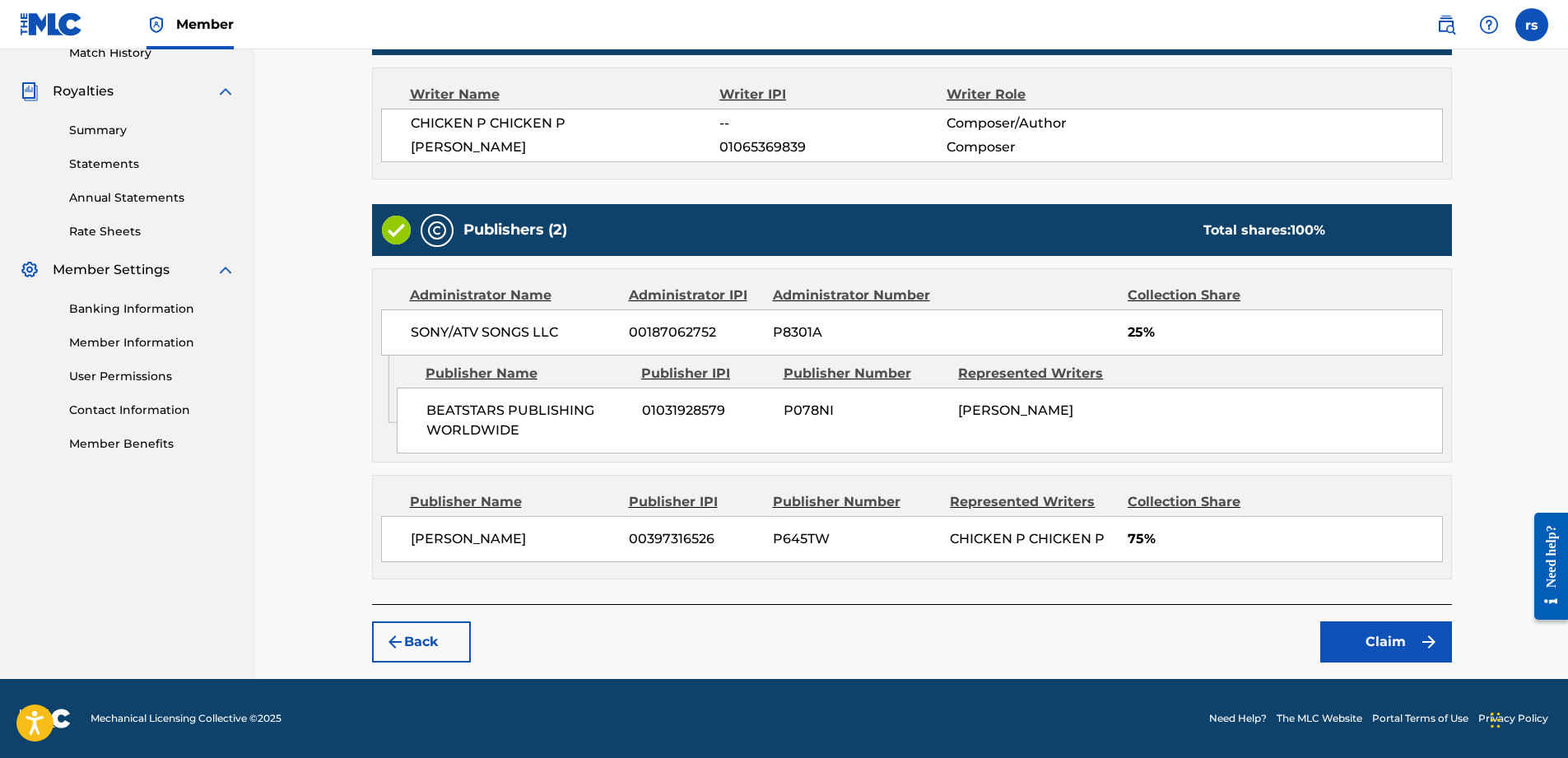
click at [1374, 646] on button "Claim" at bounding box center [1386, 642] width 132 height 42
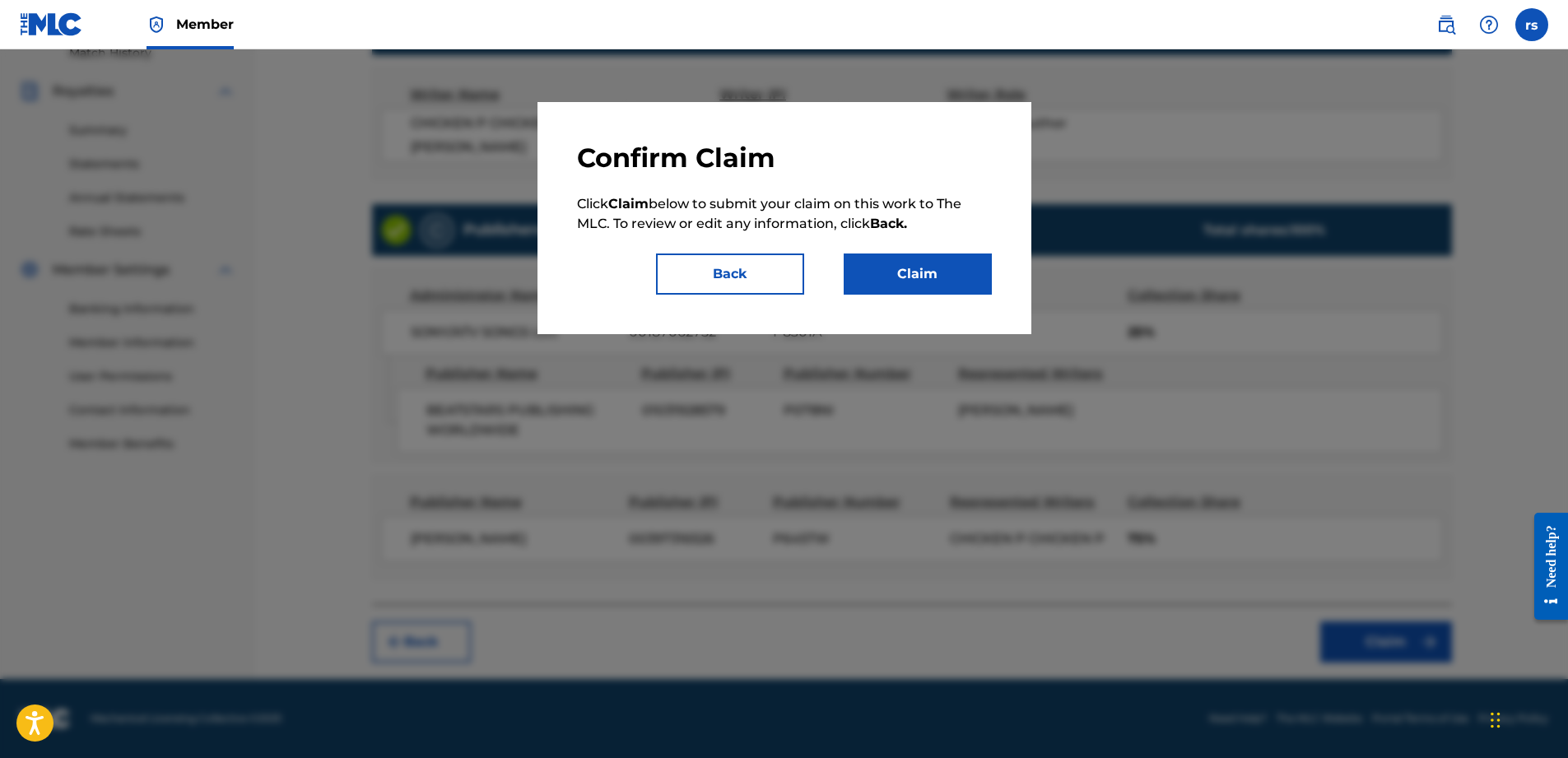
click at [937, 257] on button "Claim" at bounding box center [918, 274] width 148 height 42
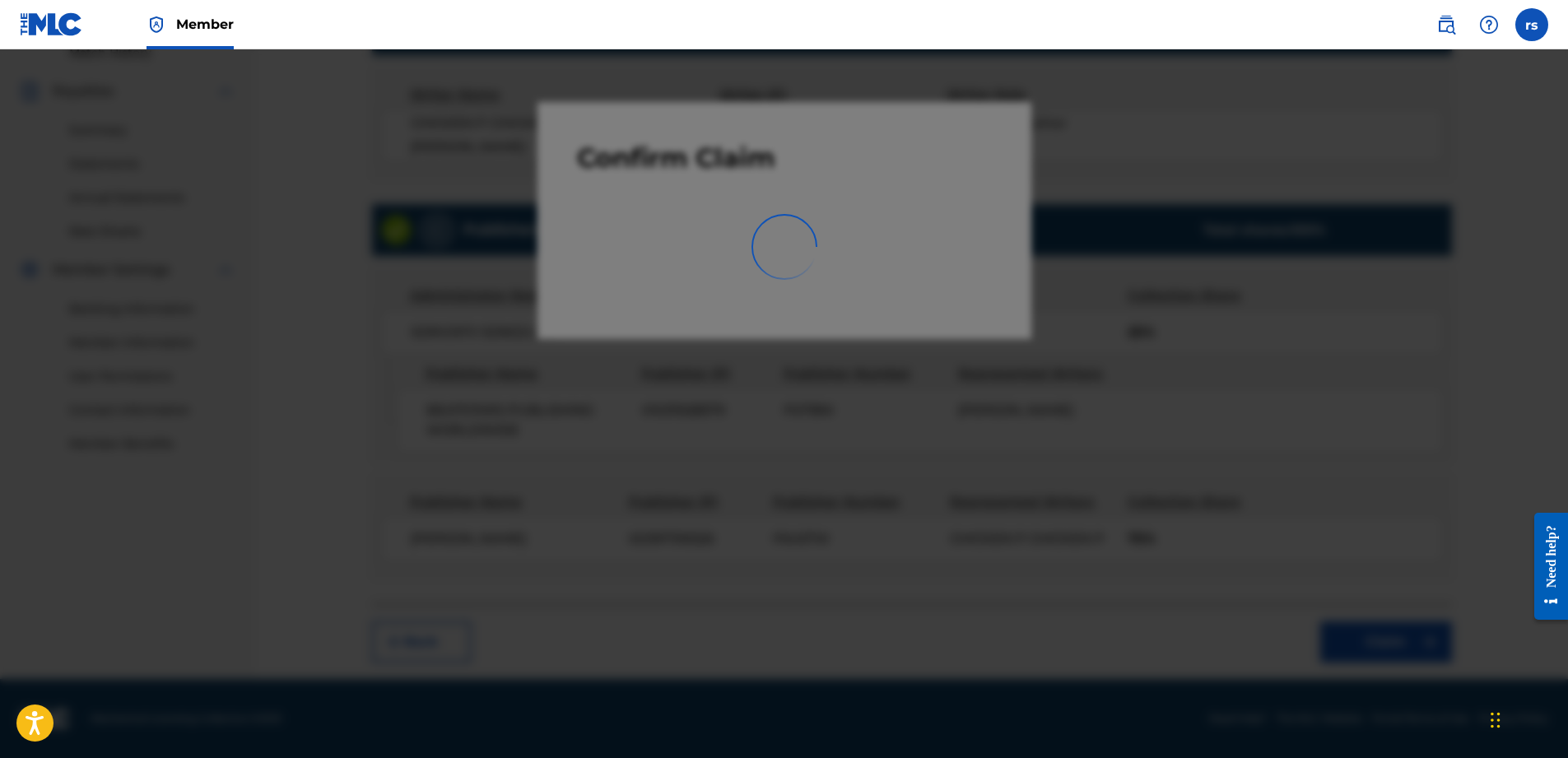
scroll to position [262, 0]
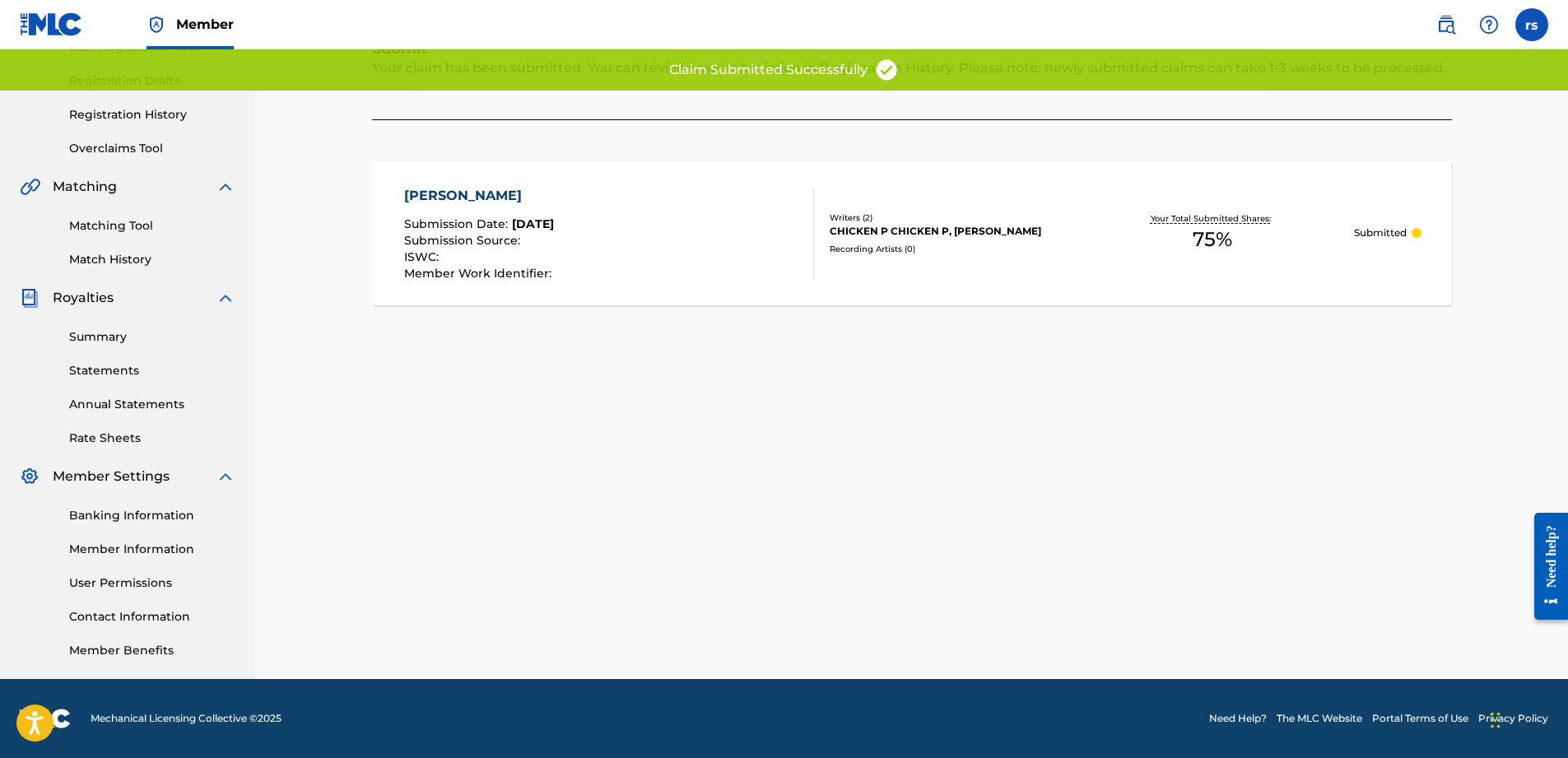
click at [115, 220] on link "Matching Tool" at bounding box center [152, 226] width 166 height 17
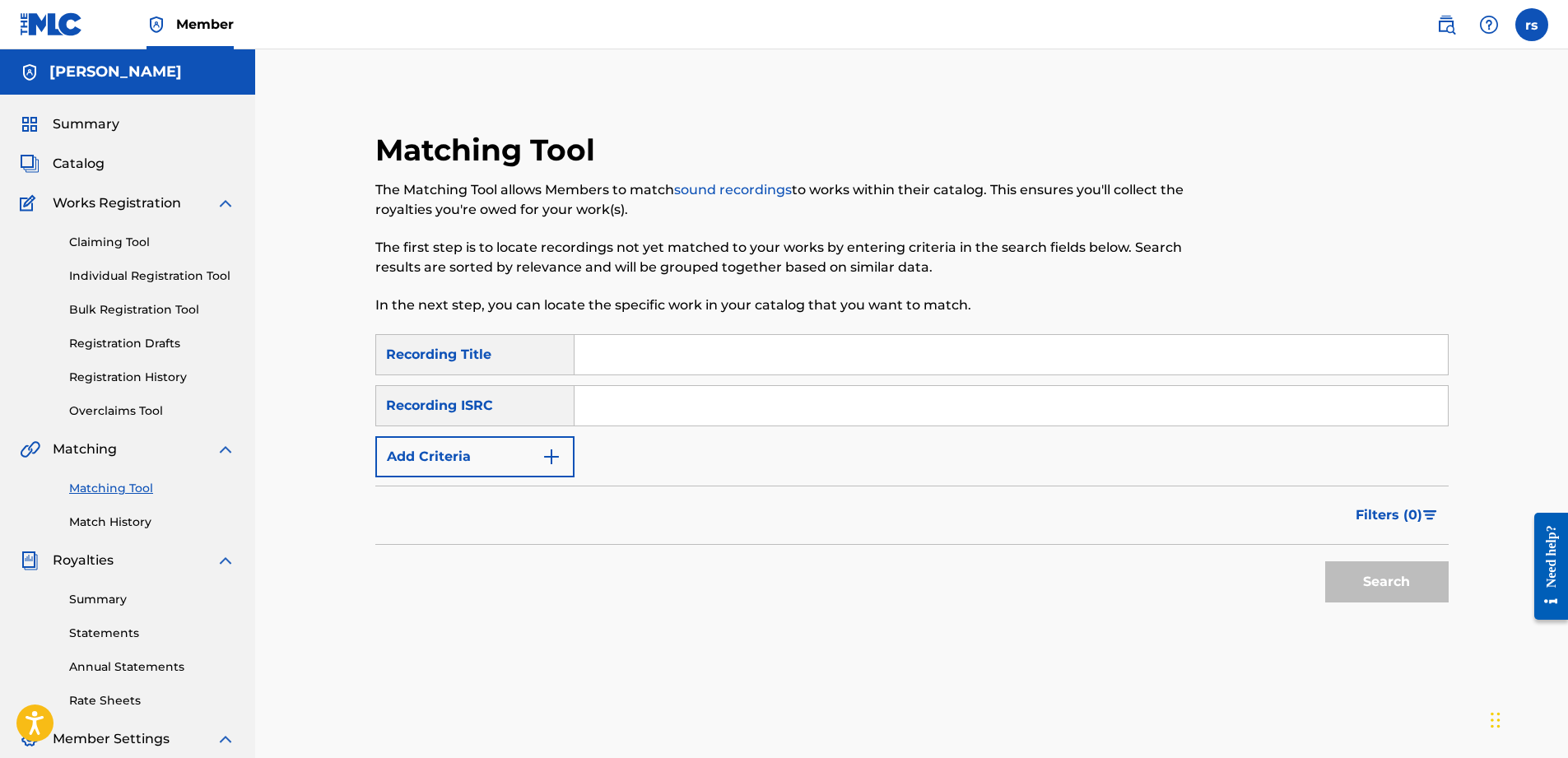
click at [151, 235] on link "Claiming Tool" at bounding box center [152, 242] width 166 height 17
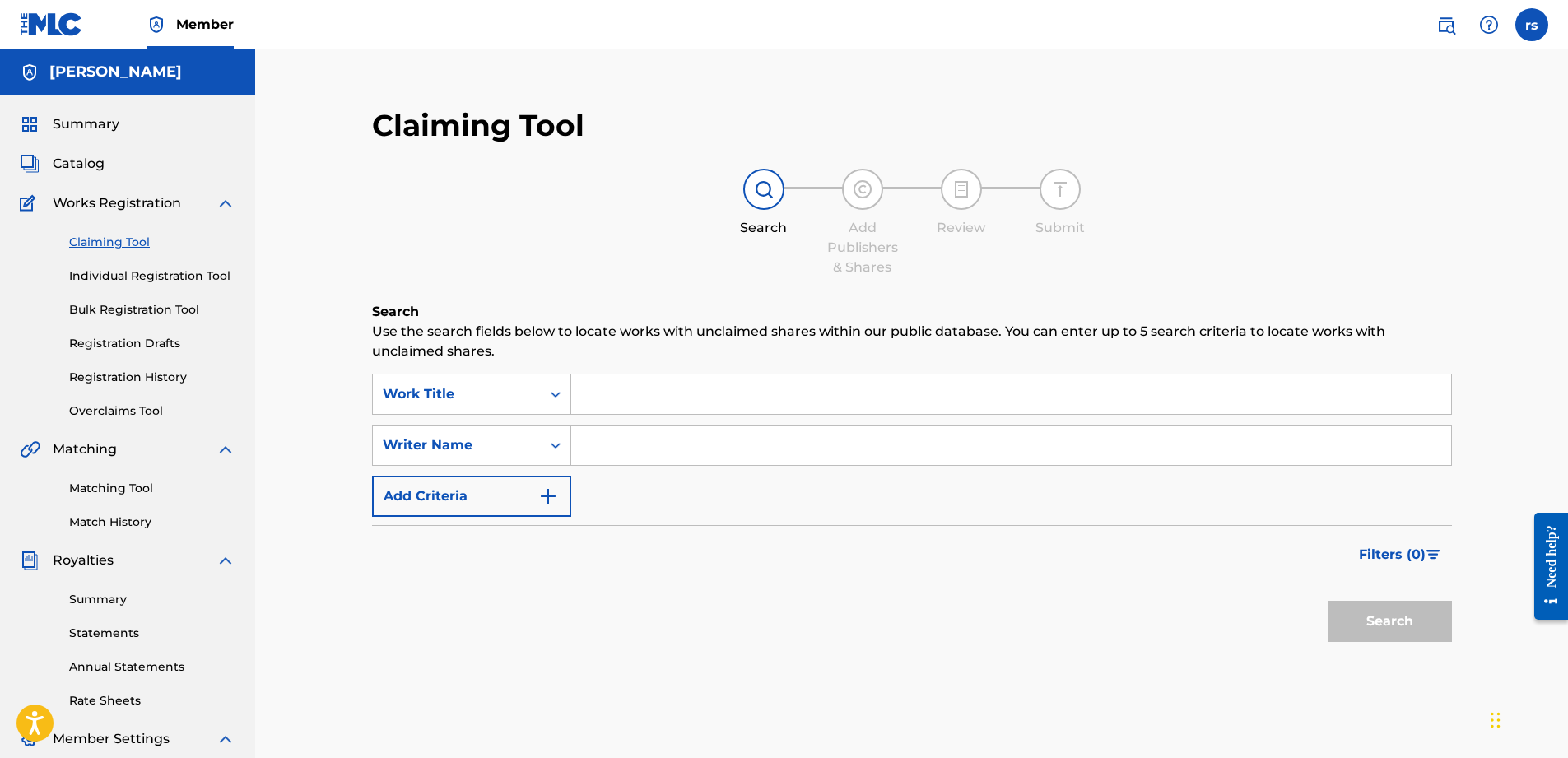
click at [635, 447] on input "Search Form" at bounding box center [1011, 445] width 880 height 40
type input "Chicken p"
click at [1379, 622] on button "Search" at bounding box center [1390, 621] width 124 height 42
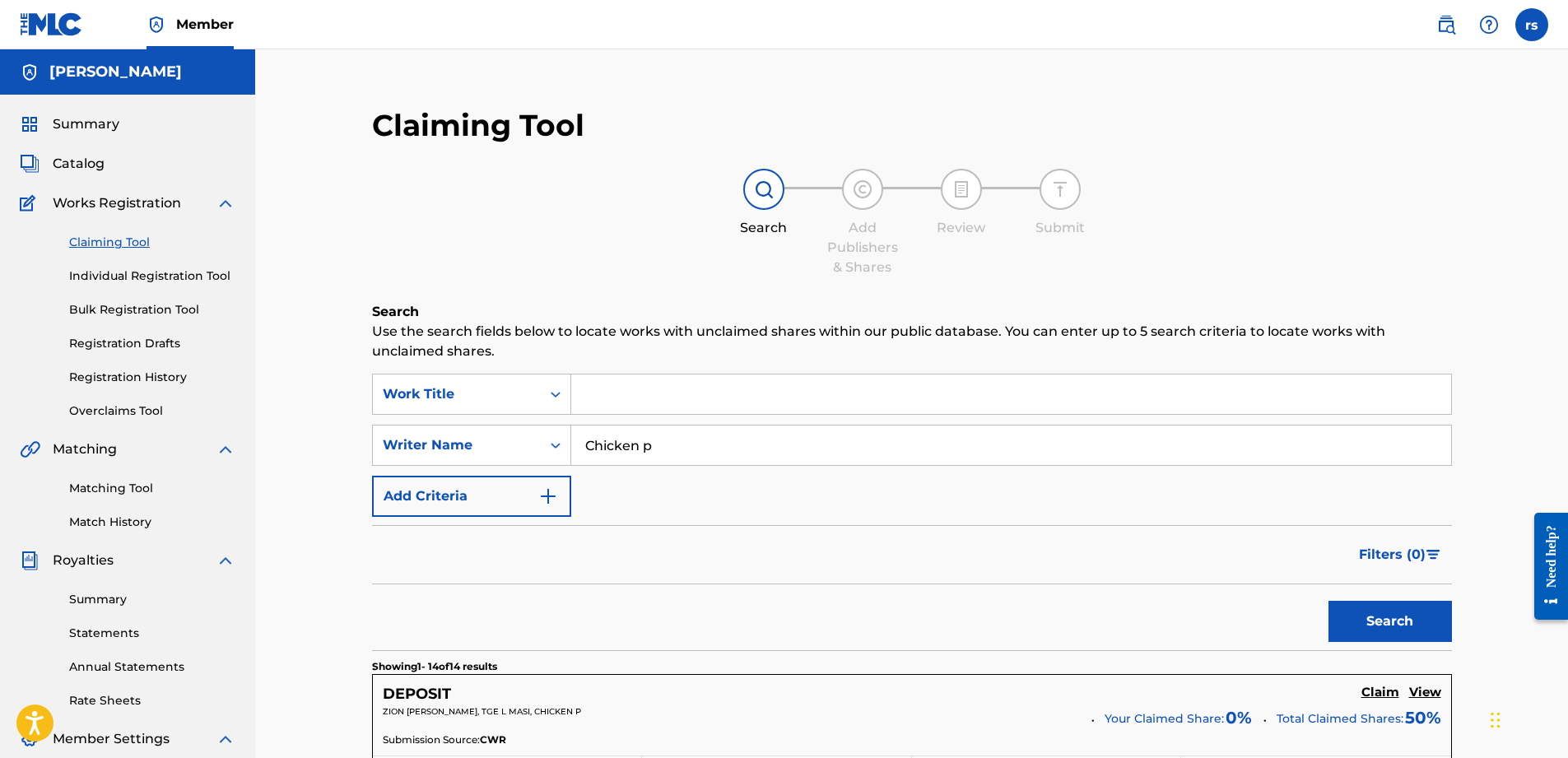
click at [142, 379] on link "Registration History" at bounding box center [152, 377] width 166 height 17
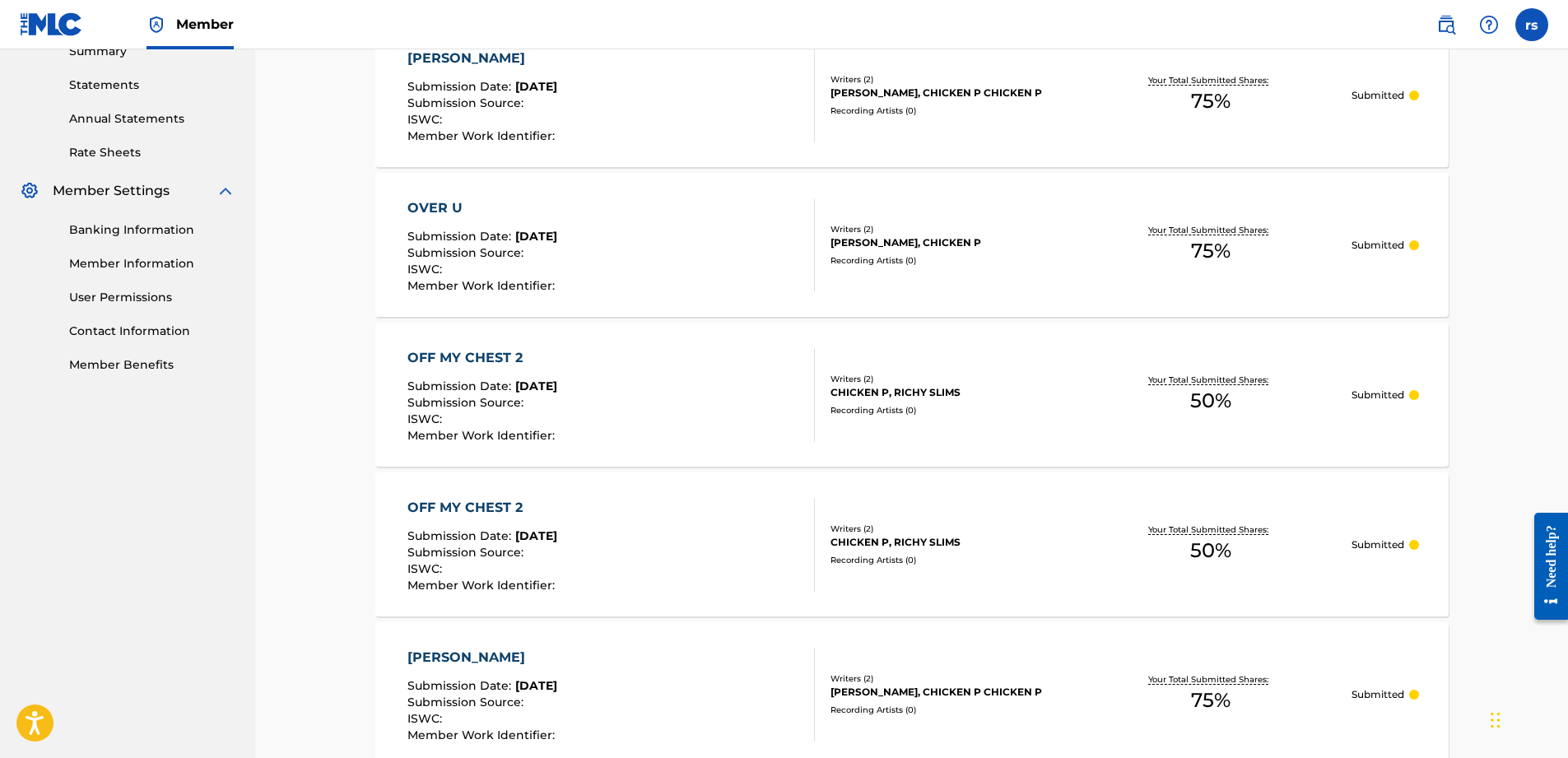
scroll to position [247, 0]
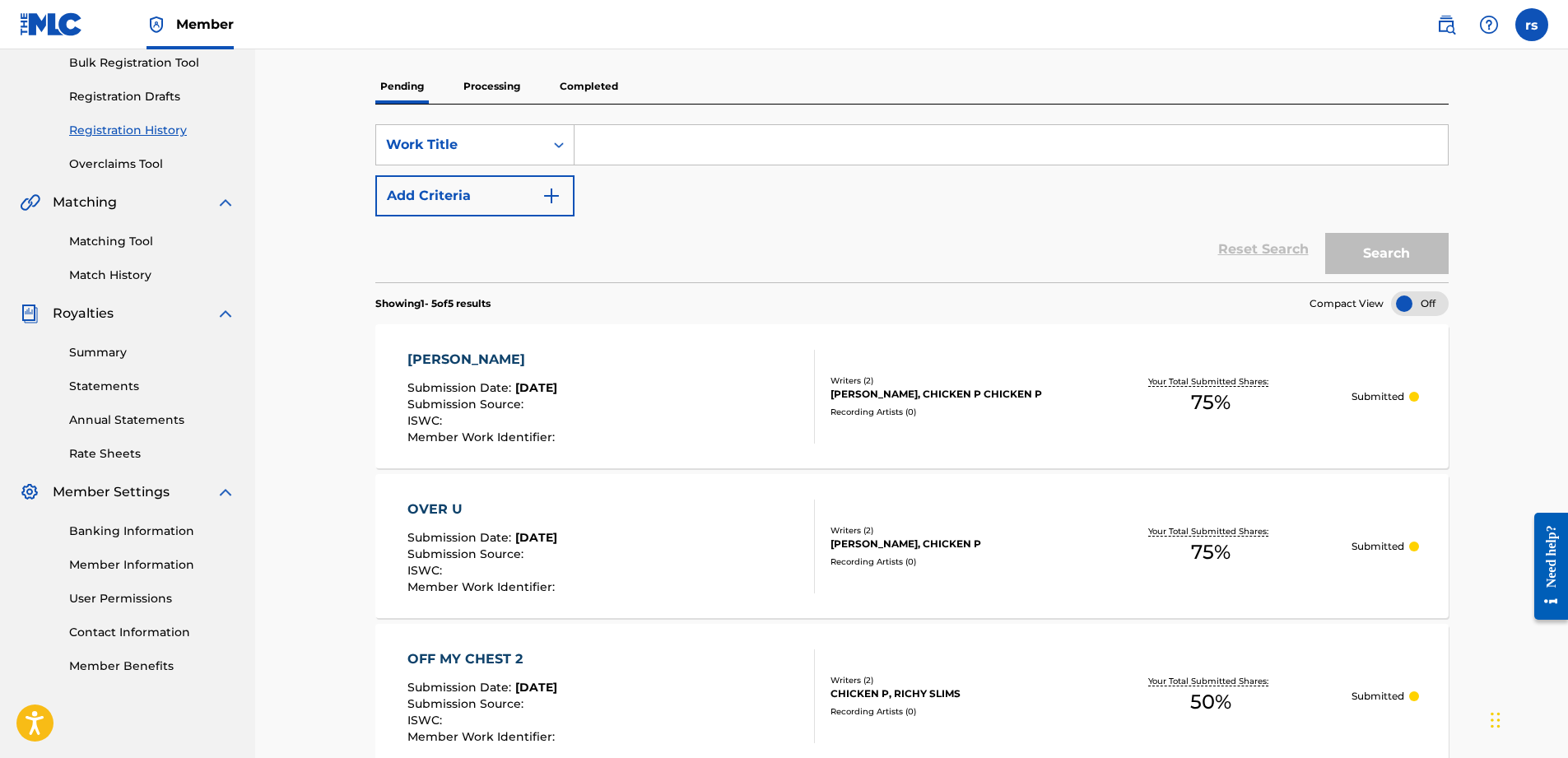
click at [114, 242] on link "Matching Tool" at bounding box center [152, 241] width 166 height 17
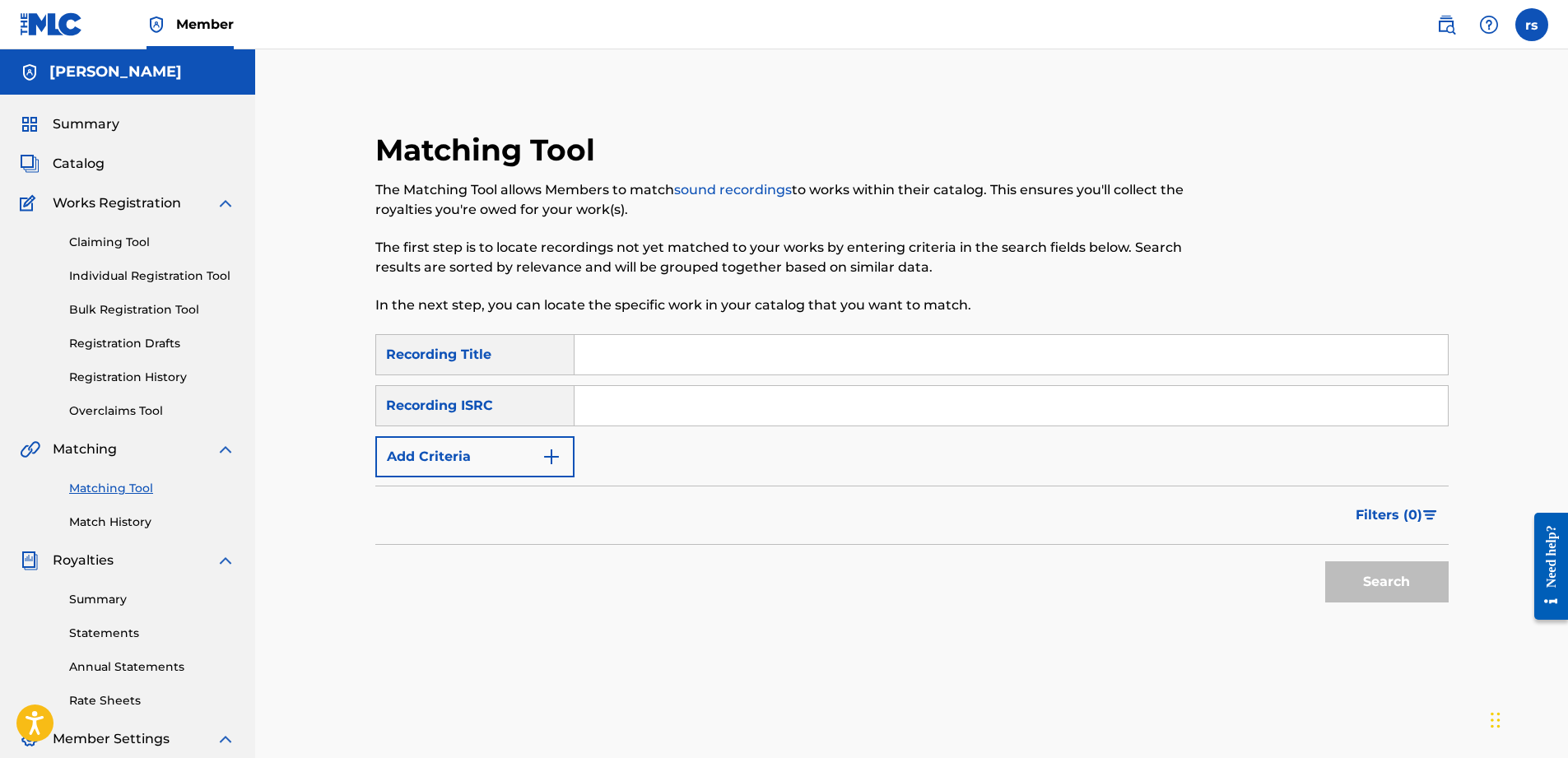
click at [145, 519] on link "Match History" at bounding box center [152, 521] width 166 height 17
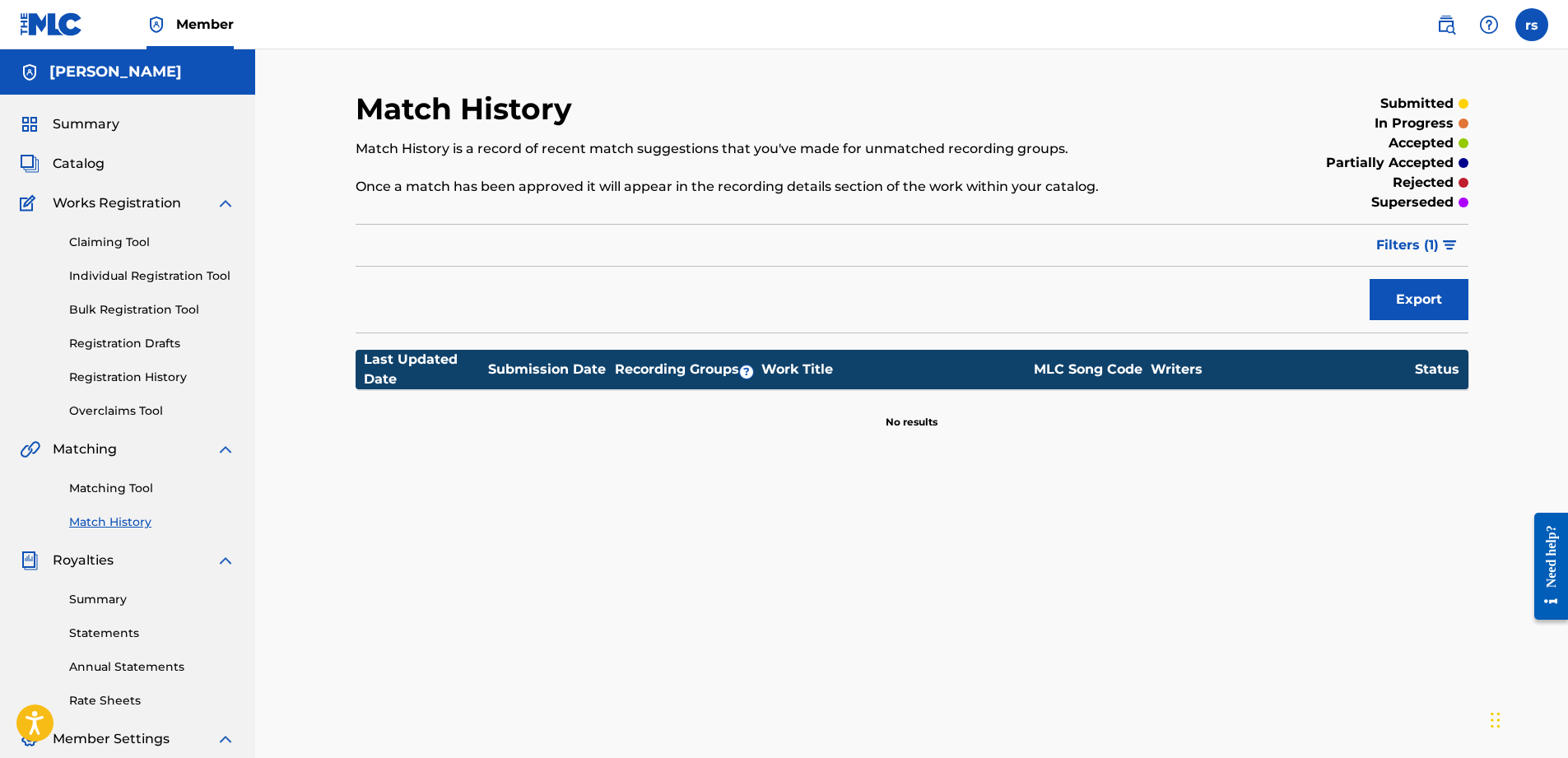
click at [139, 484] on link "Matching Tool" at bounding box center [152, 488] width 166 height 17
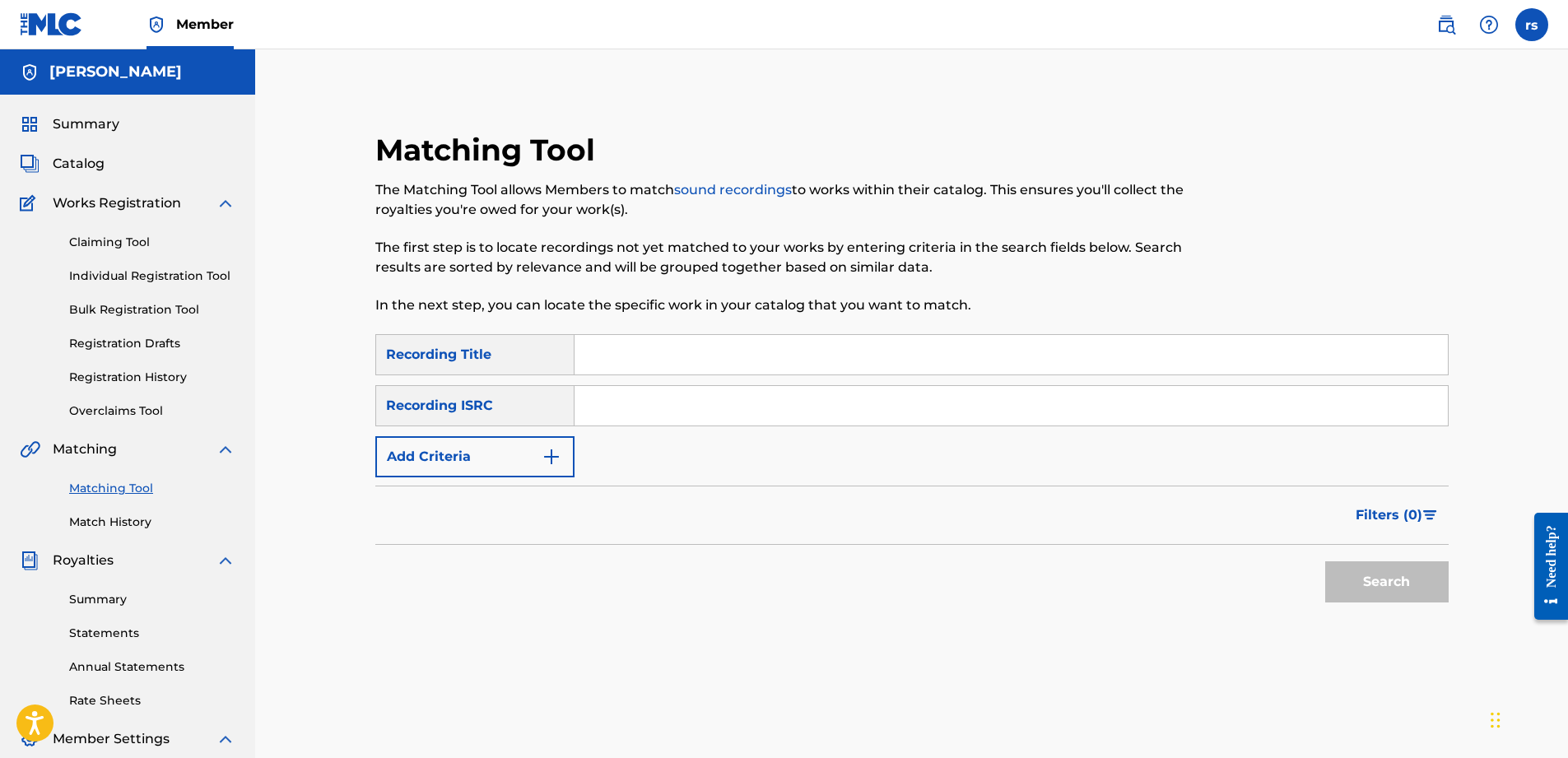
click at [620, 394] on input "Search Form" at bounding box center [1012, 406] width 874 height 40
click at [599, 349] on input "Search Form" at bounding box center [1012, 355] width 874 height 40
click at [545, 457] on img "Search Form" at bounding box center [551, 457] width 20 height 20
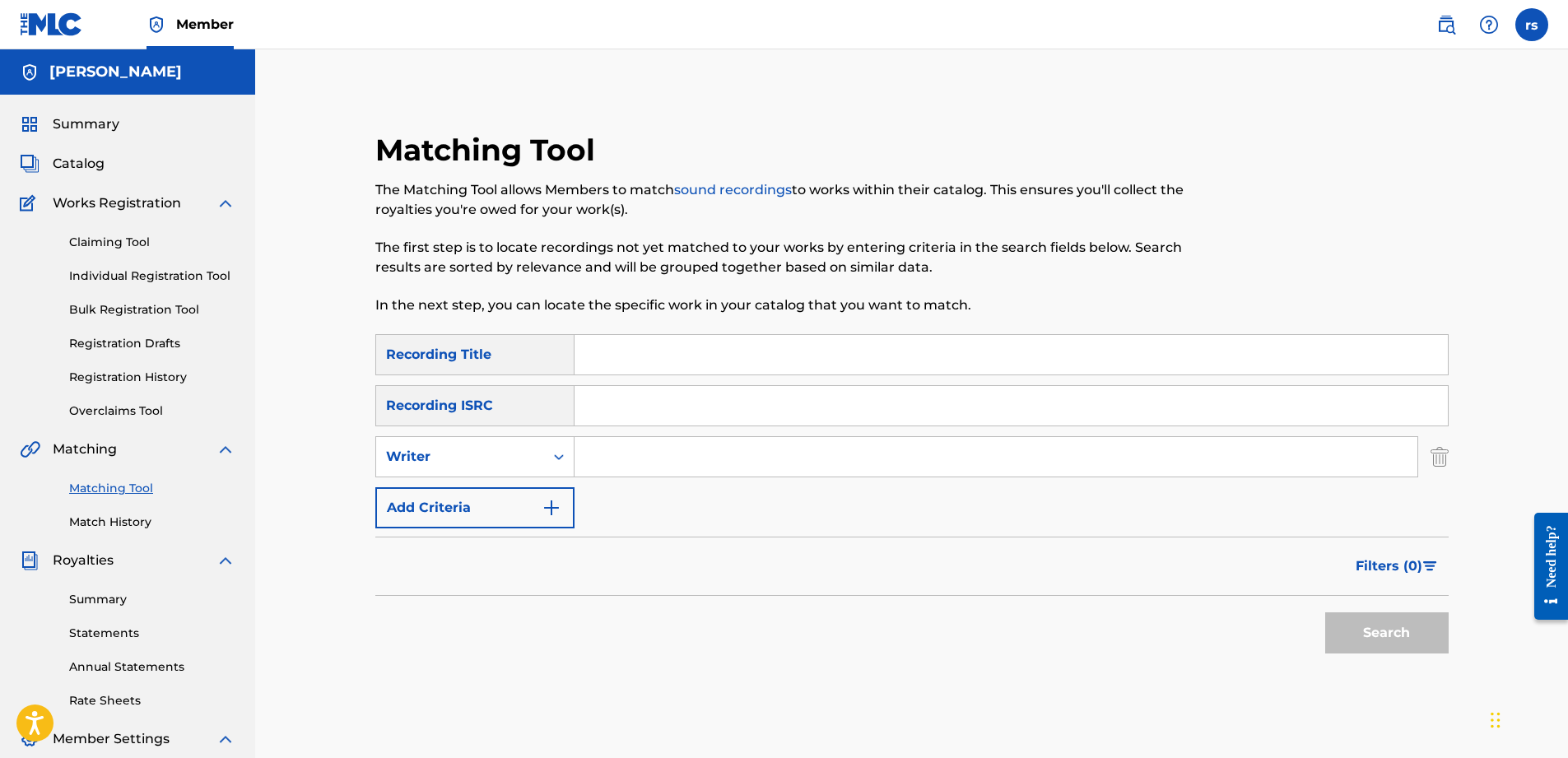
click at [601, 456] on input "Search Form" at bounding box center [996, 457] width 843 height 40
click at [637, 459] on input "chickenp" at bounding box center [996, 457] width 843 height 40
type input "chicken p"
click at [1325, 612] on button "Search" at bounding box center [1387, 633] width 124 height 42
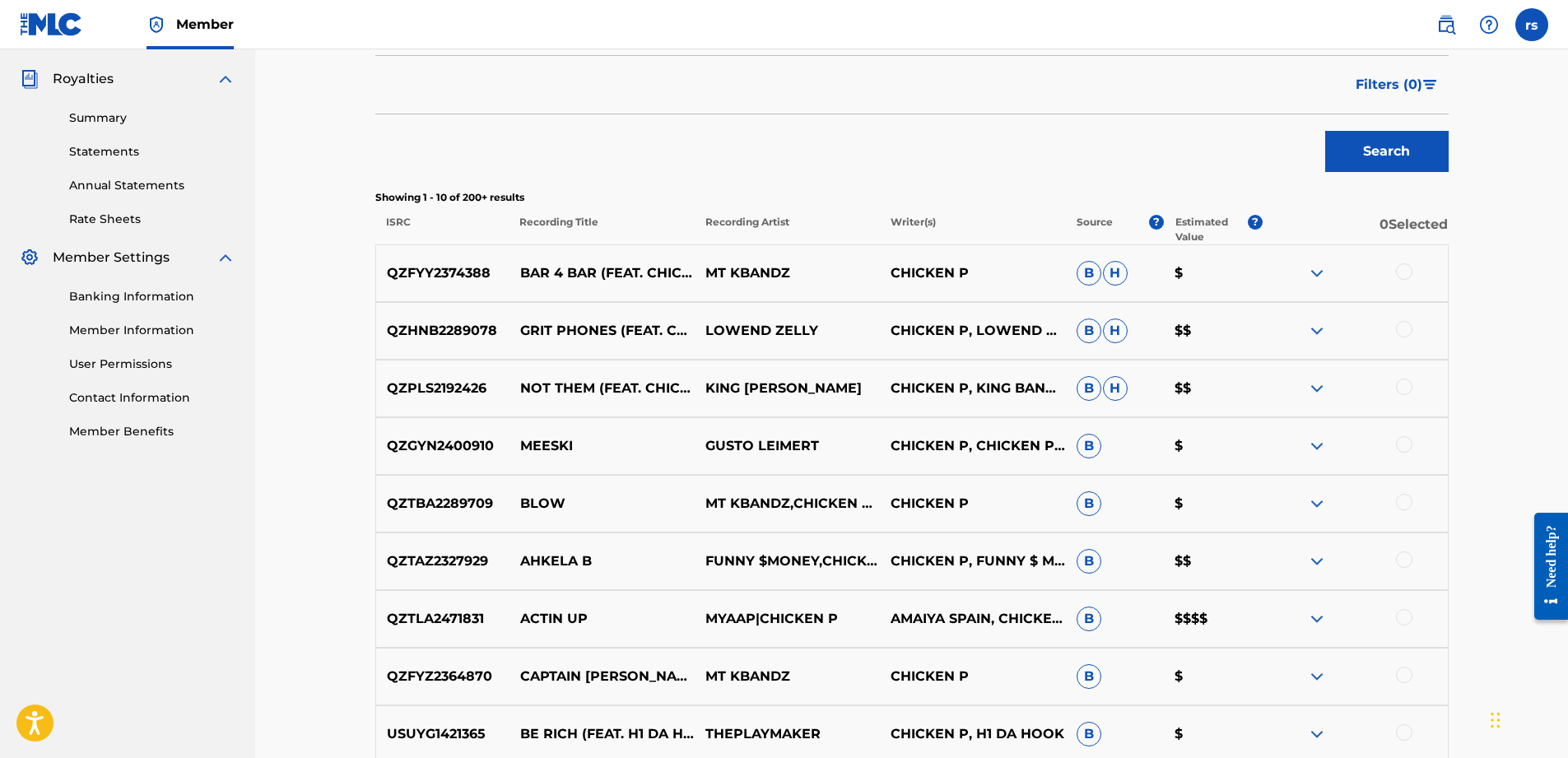
scroll to position [494, 0]
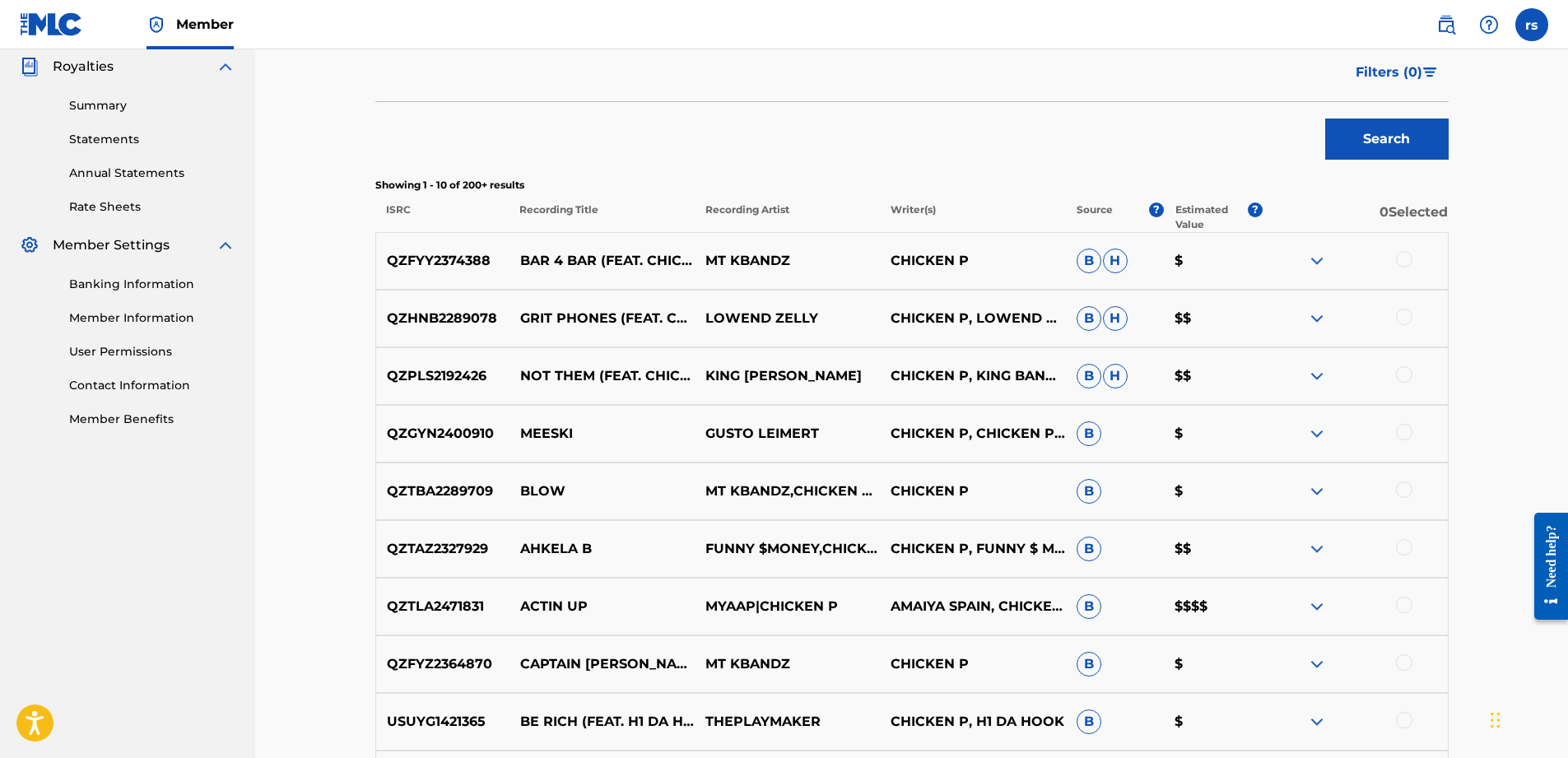
click at [1308, 262] on img at bounding box center [1317, 261] width 20 height 20
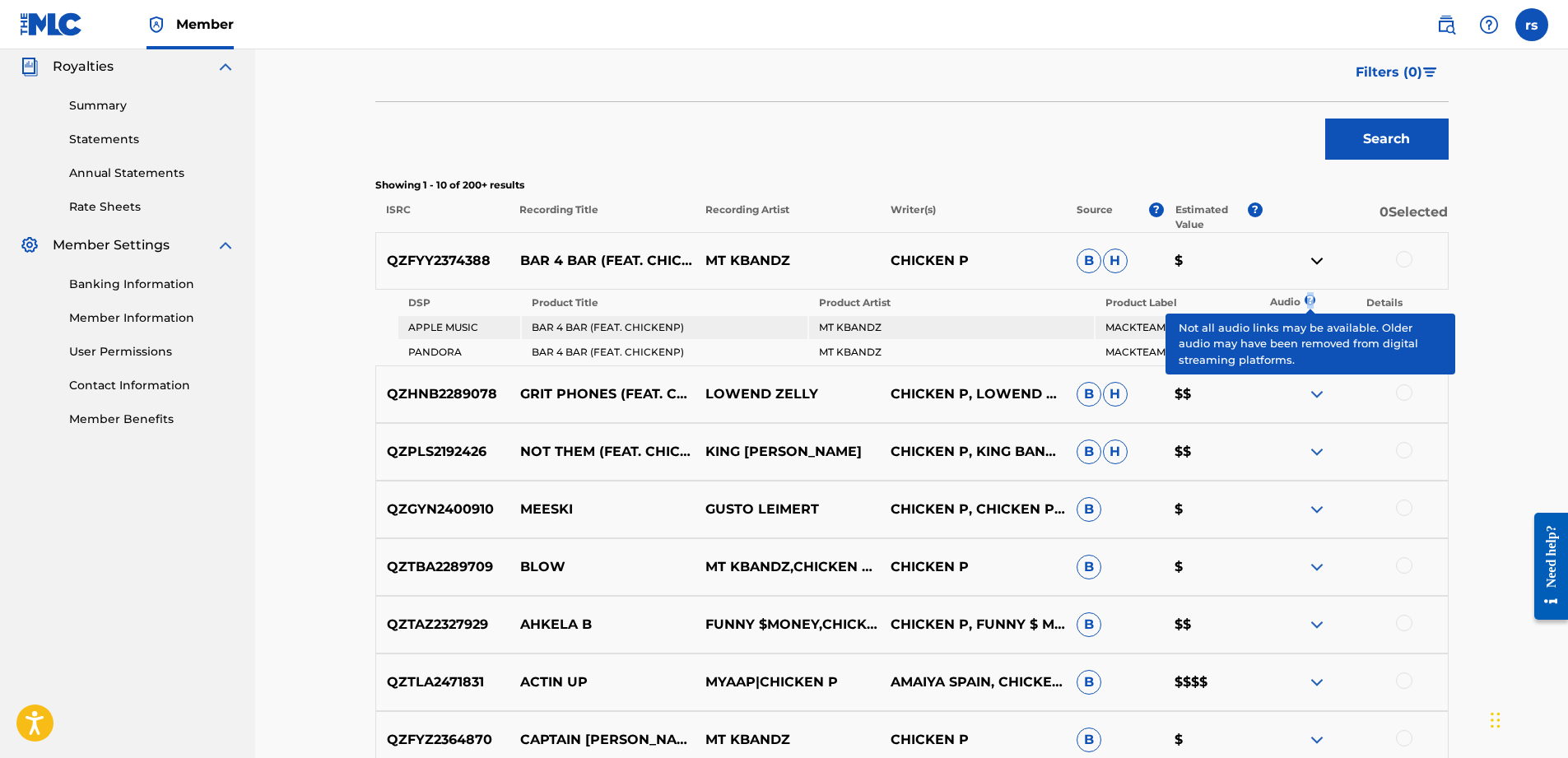
click at [1311, 295] on span "?" at bounding box center [1310, 300] width 1 height 11
click at [1310, 301] on span "?" at bounding box center [1310, 300] width 1 height 11
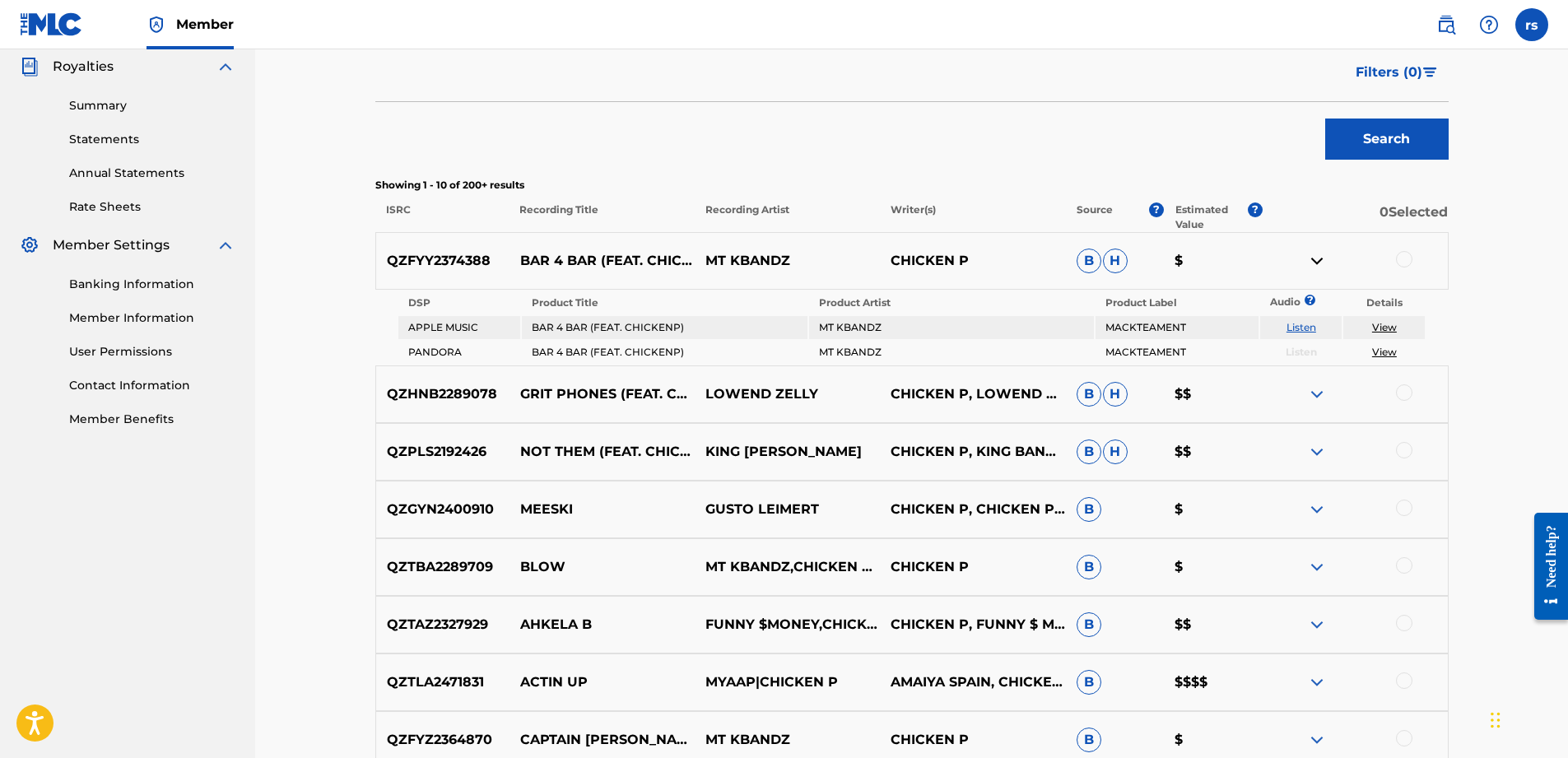
click at [1298, 325] on link "Listen" at bounding box center [1301, 327] width 30 height 12
click at [336, 314] on div "Matching Tool The Matching Tool allows Members to match sound recordings to wor…" at bounding box center [912, 301] width 1153 height 1411
click at [1382, 325] on link "View" at bounding box center [1384, 327] width 25 height 12
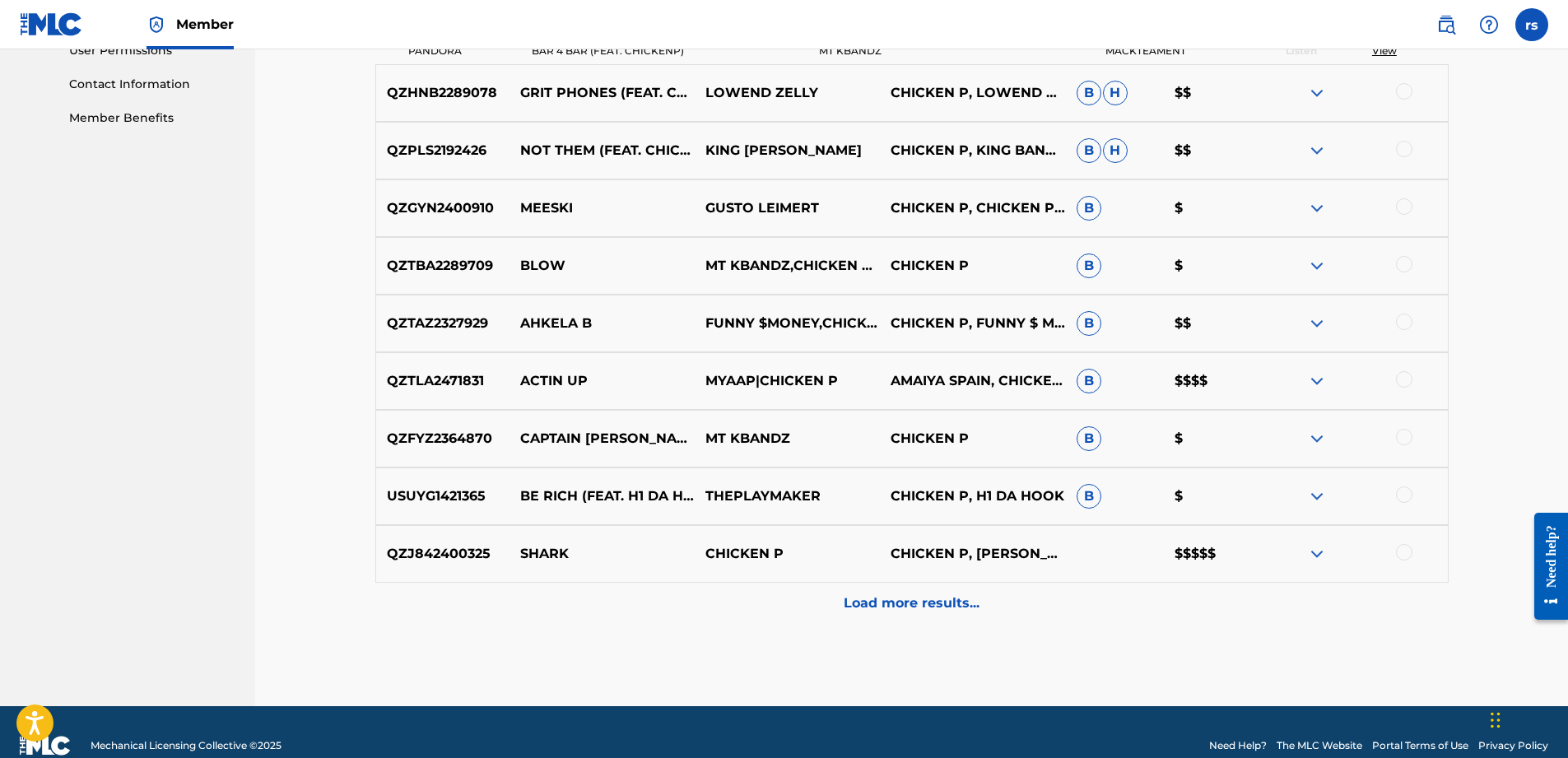
scroll to position [822, 0]
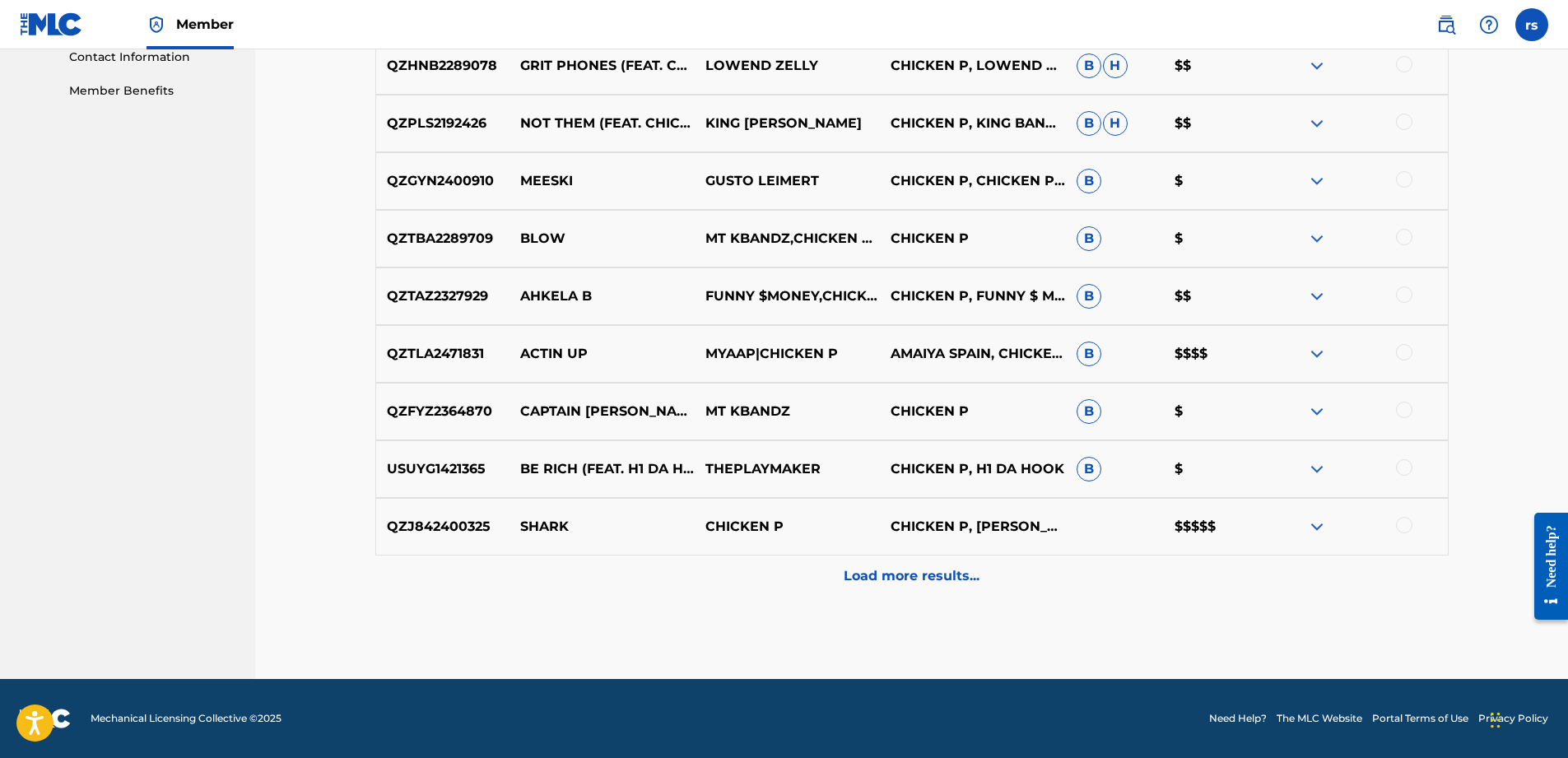
click at [947, 583] on p "Load more results..." at bounding box center [912, 576] width 136 height 20
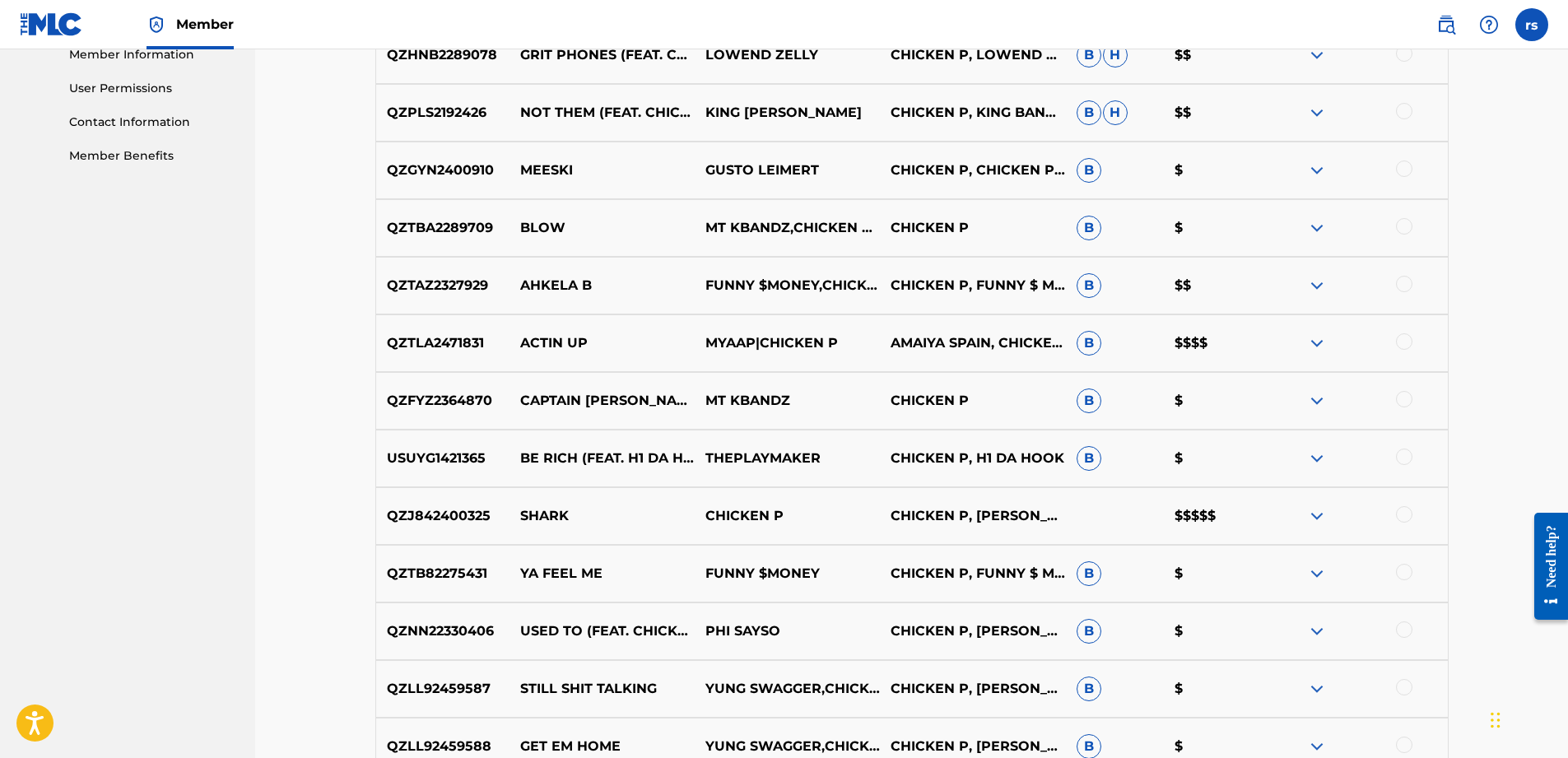
scroll to position [746, 0]
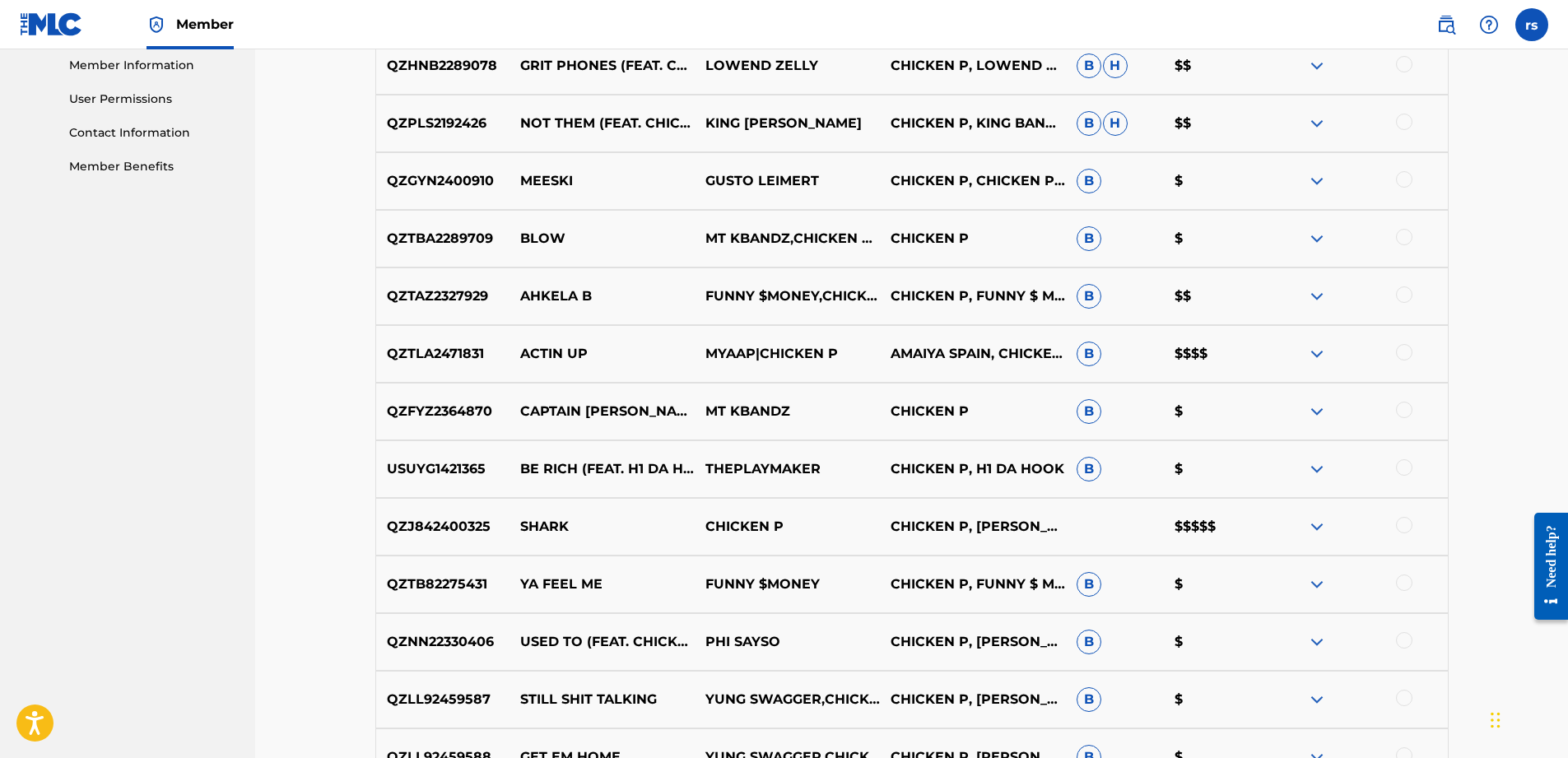
click at [1316, 521] on img at bounding box center [1317, 526] width 20 height 20
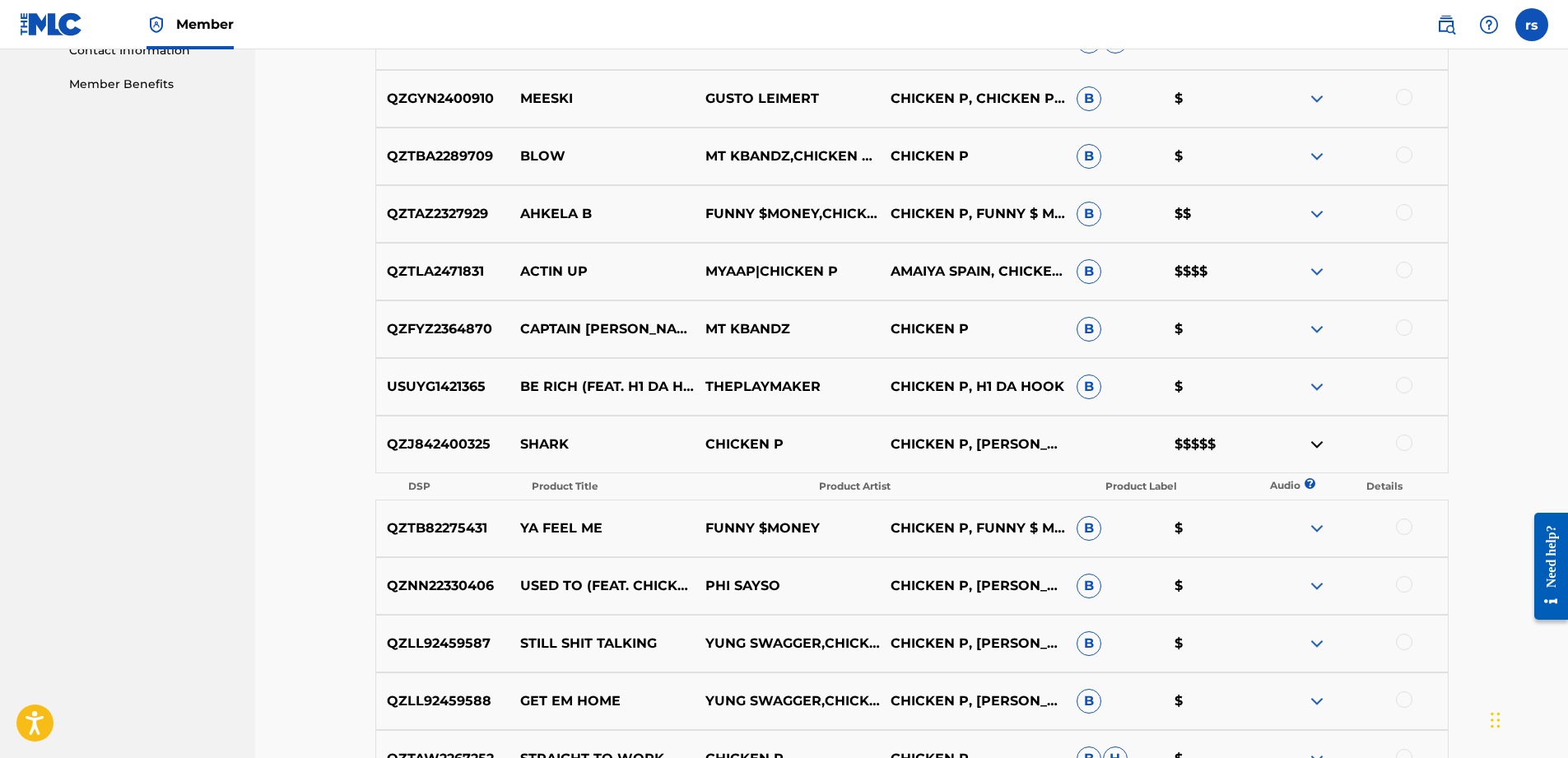
scroll to position [993, 0]
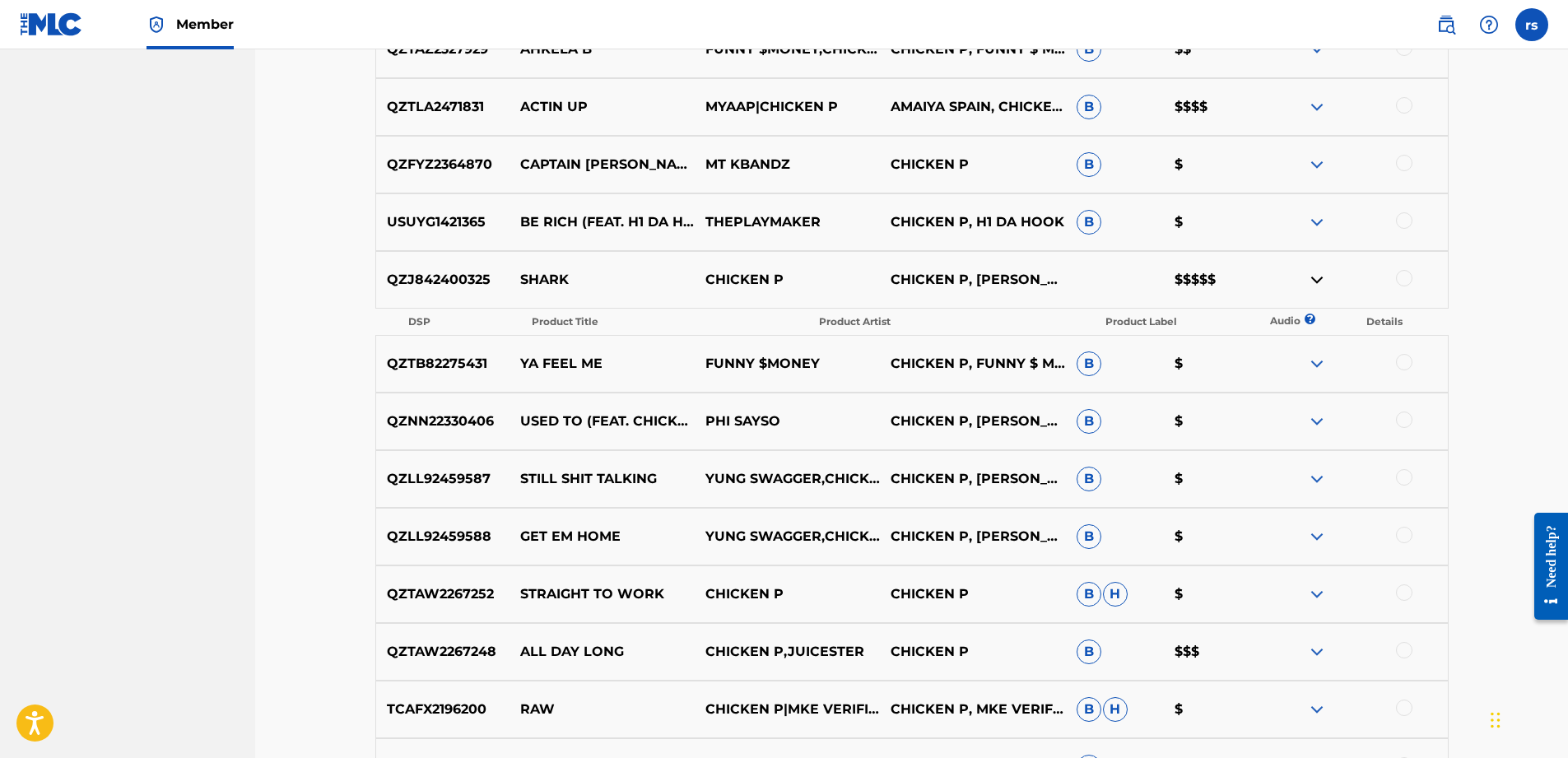
click at [1395, 277] on div at bounding box center [1354, 280] width 185 height 20
click at [1404, 277] on div at bounding box center [1404, 278] width 17 height 17
click at [1165, 626] on button "Match 1 Group" at bounding box center [1156, 624] width 182 height 42
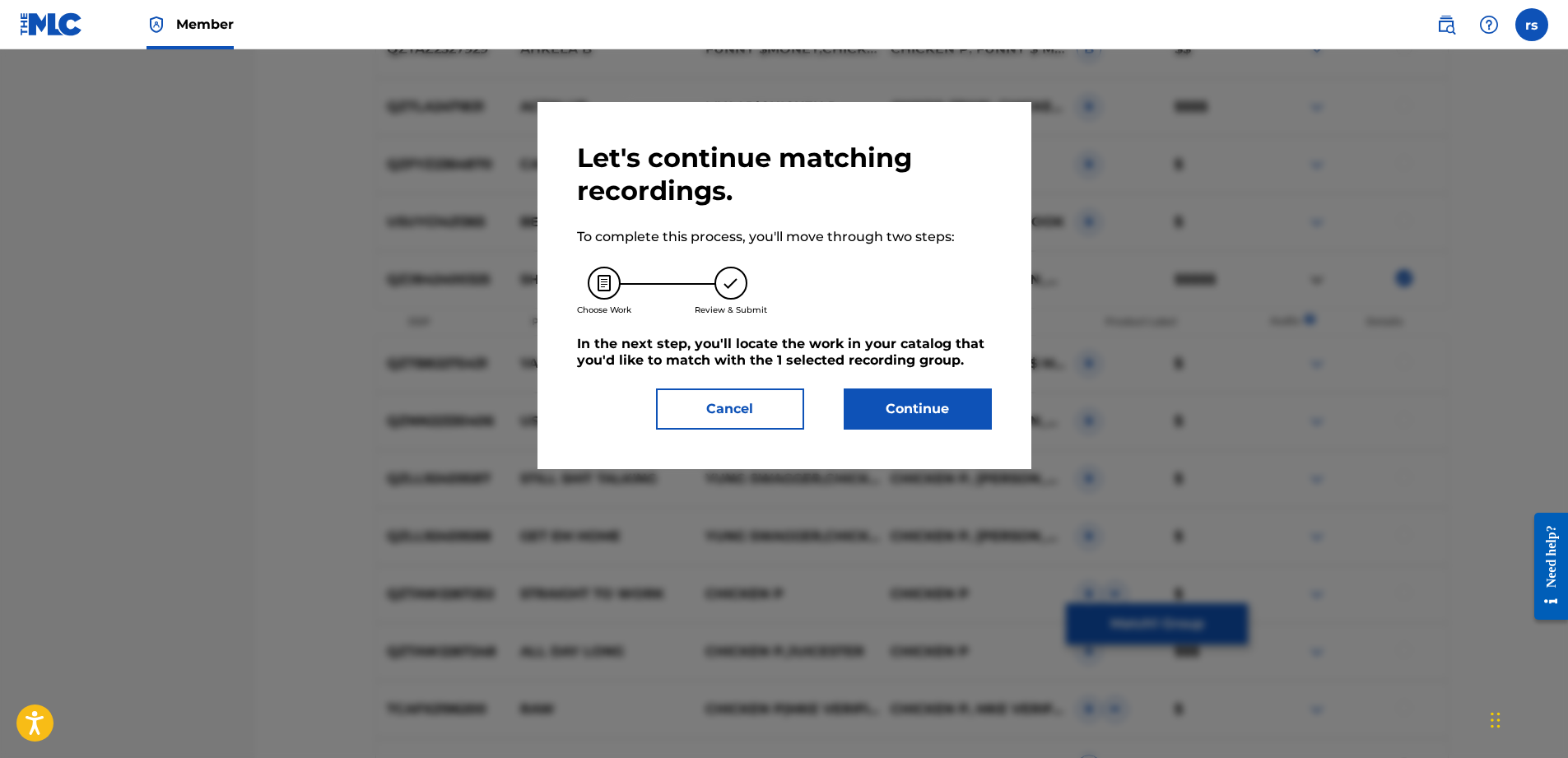
click at [929, 410] on button "Continue" at bounding box center [918, 409] width 148 height 42
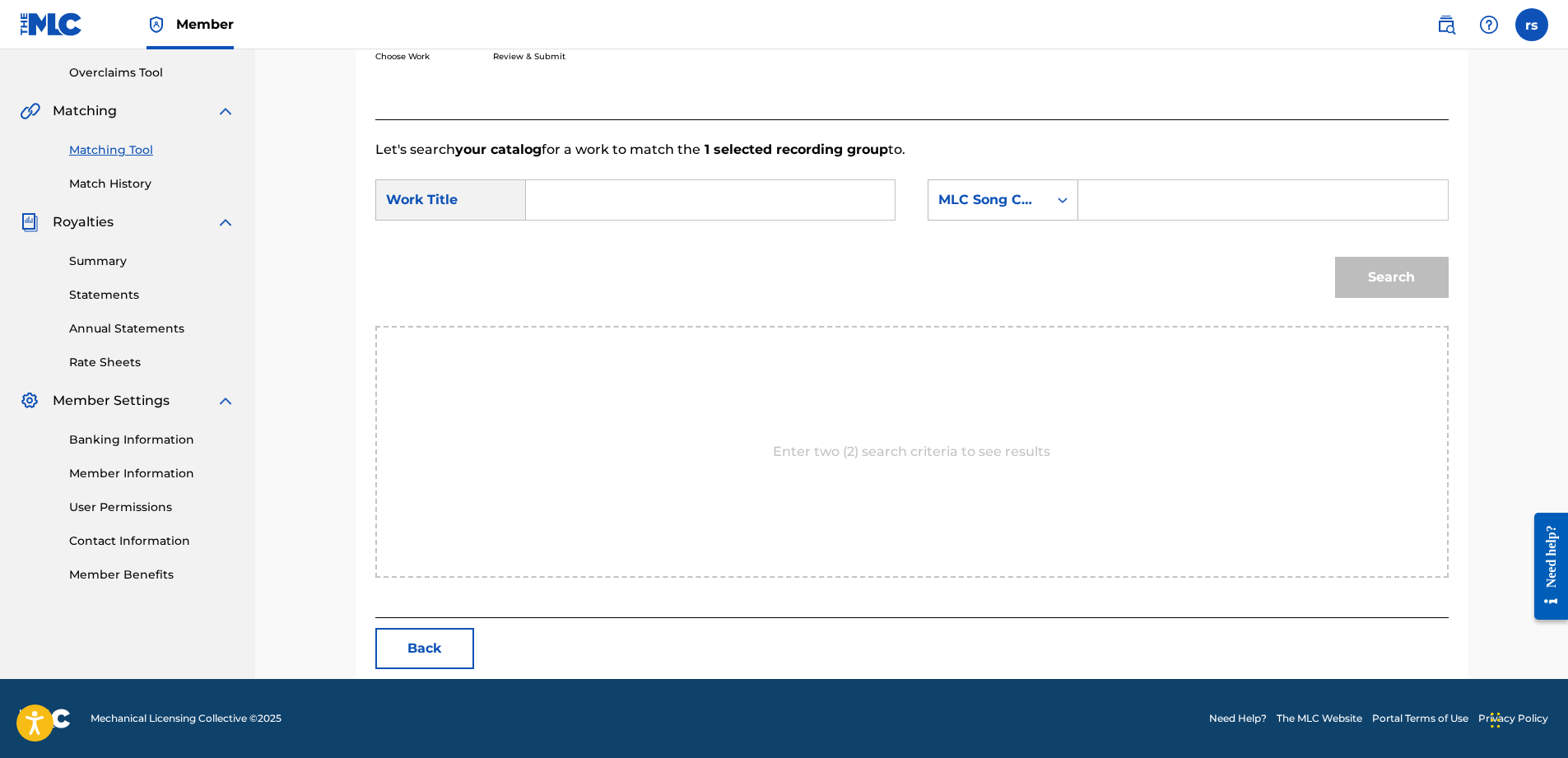
click at [620, 355] on div "Enter two (2) search criteria to see results" at bounding box center [912, 451] width 1073 height 252
click at [1066, 200] on icon "Search Form" at bounding box center [1063, 200] width 10 height 6
click at [1107, 191] on input "Search Form" at bounding box center [1262, 200] width 341 height 40
click at [1035, 193] on div "MLC Song Code" at bounding box center [988, 200] width 100 height 20
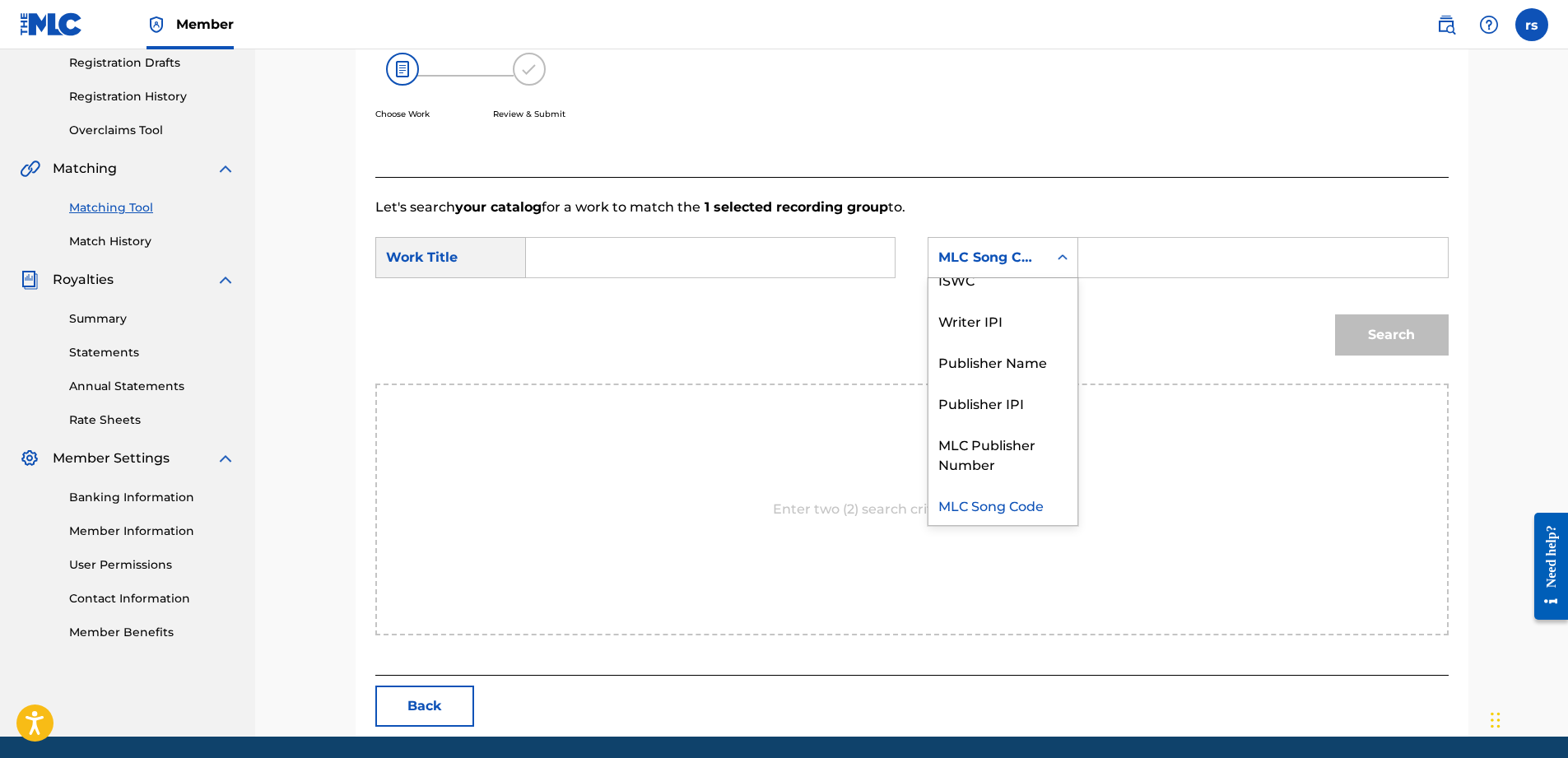
scroll to position [256, 0]
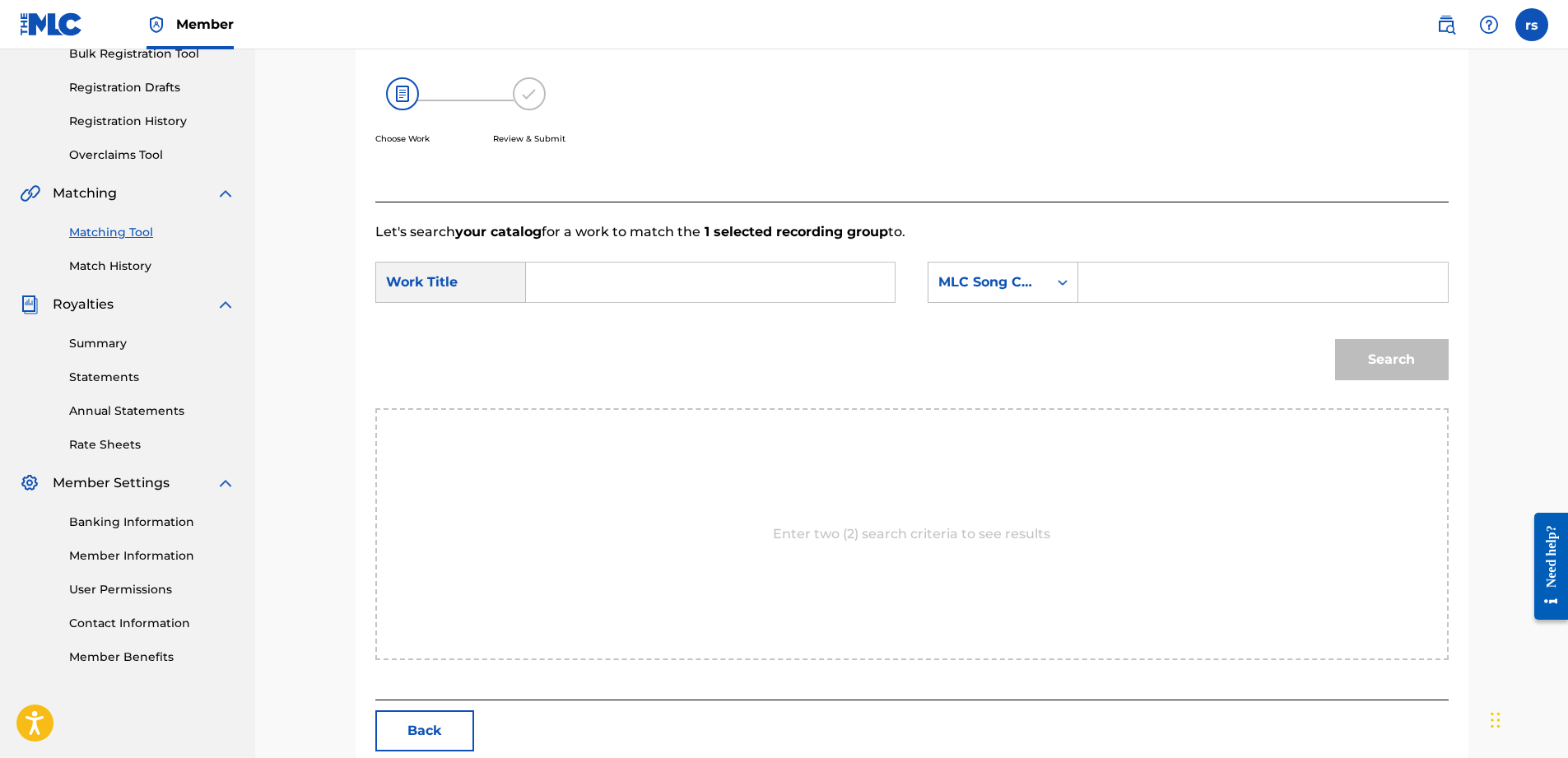
click at [640, 286] on input "Search Form" at bounding box center [710, 282] width 341 height 40
click at [1066, 273] on div "Search Form" at bounding box center [1063, 282] width 30 height 30
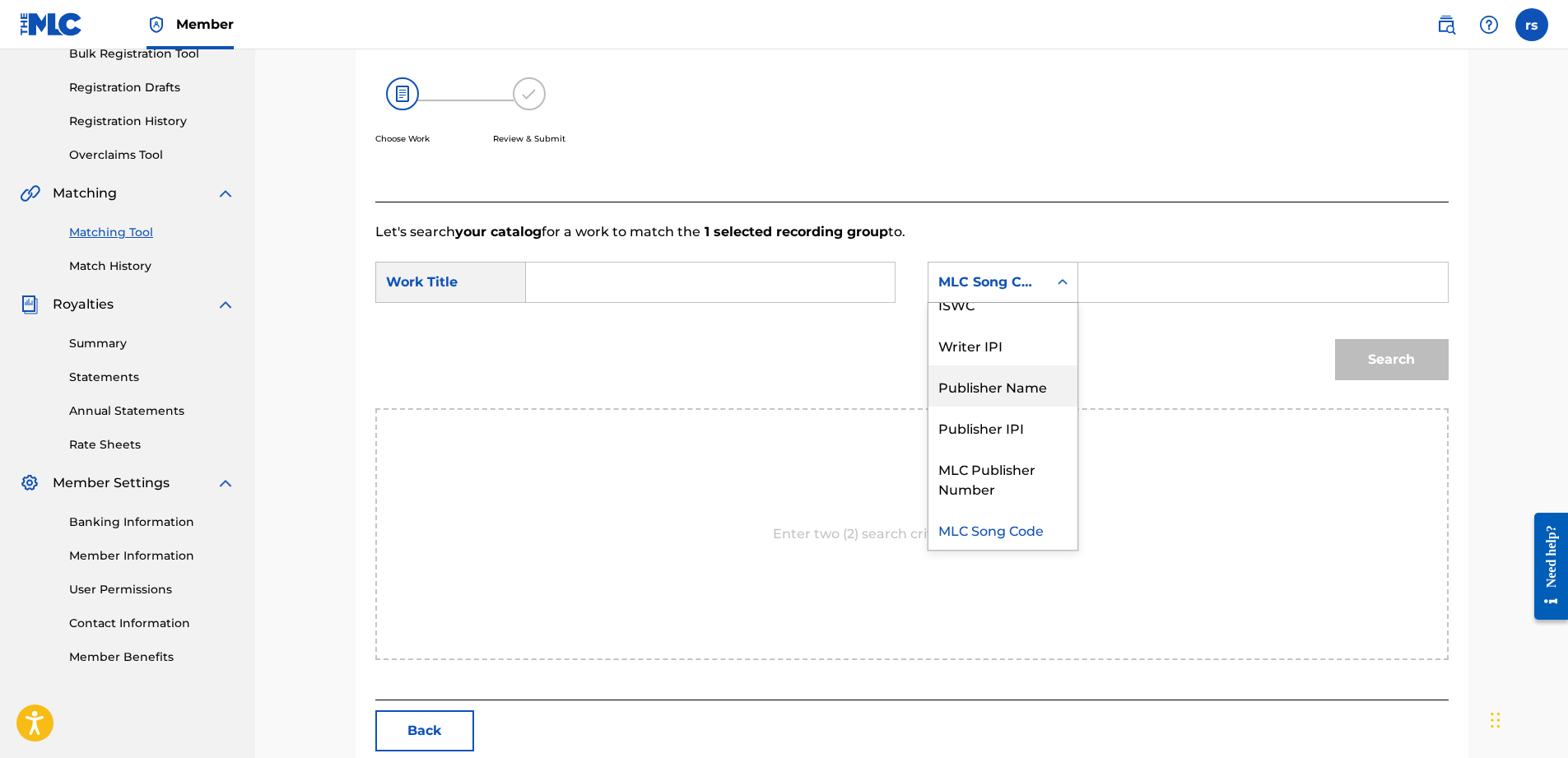
scroll to position [0, 0]
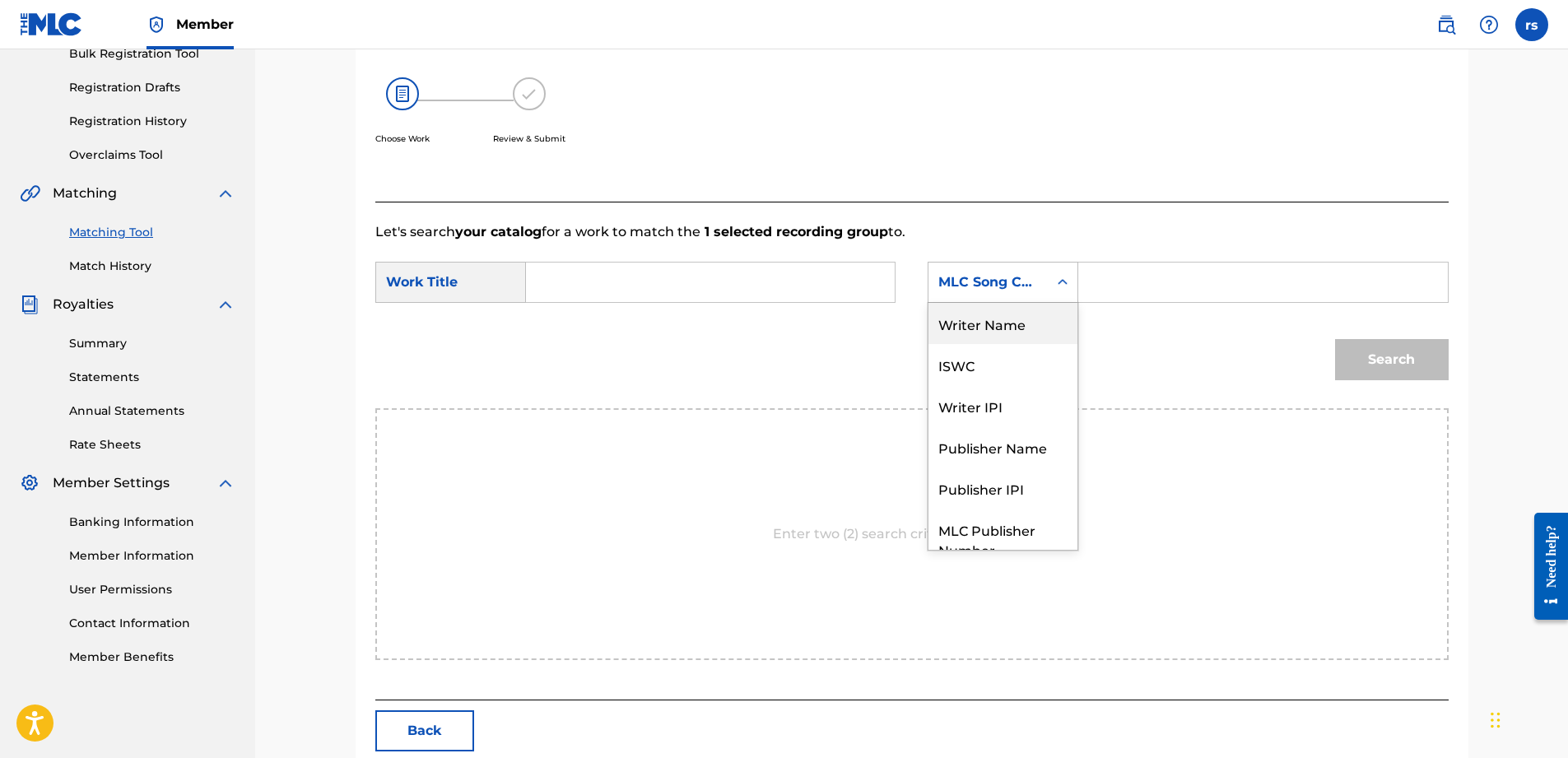
click at [1001, 328] on div "Writer Name" at bounding box center [1002, 324] width 149 height 42
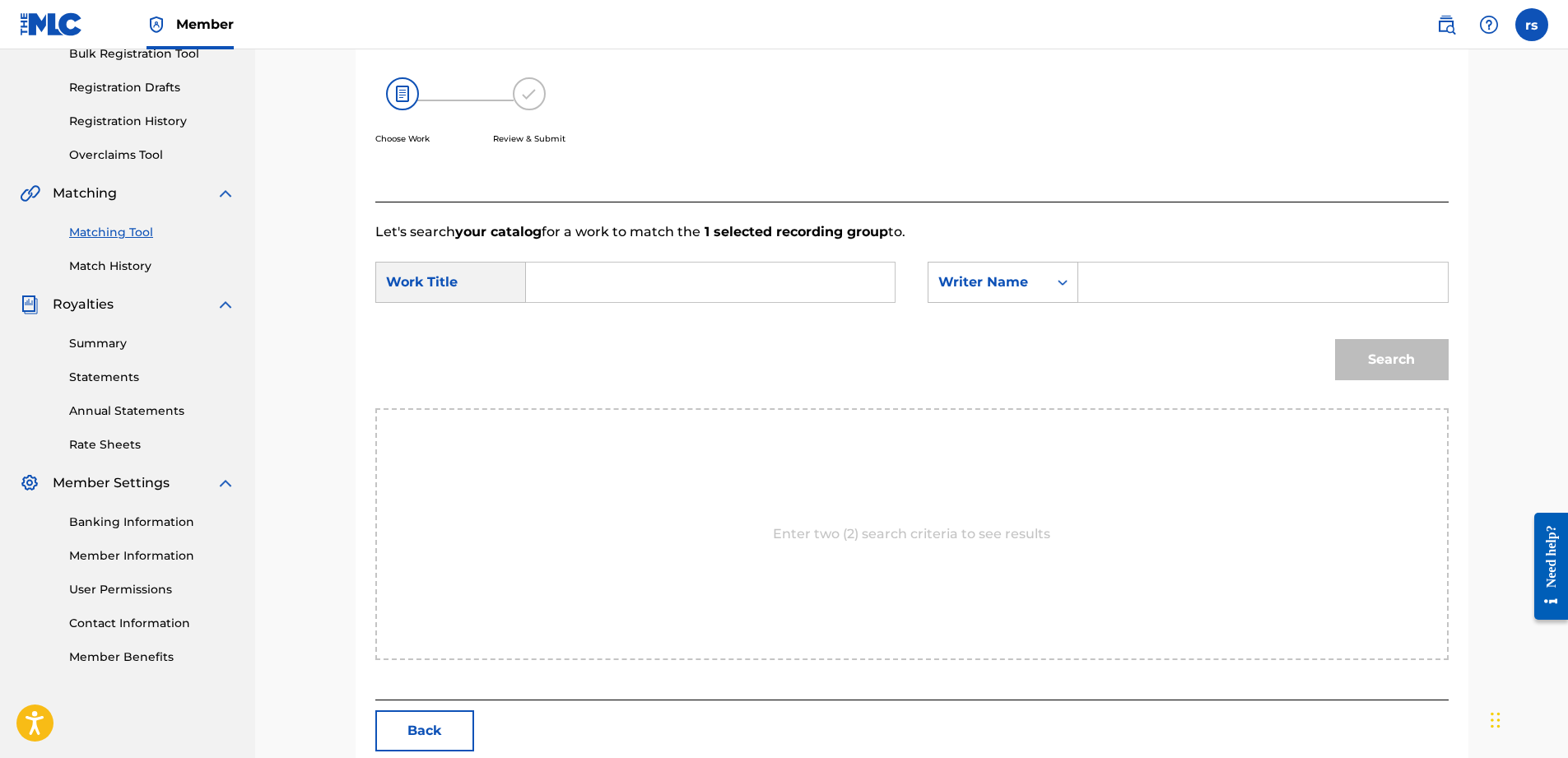
click at [714, 279] on input "Search Form" at bounding box center [710, 282] width 341 height 40
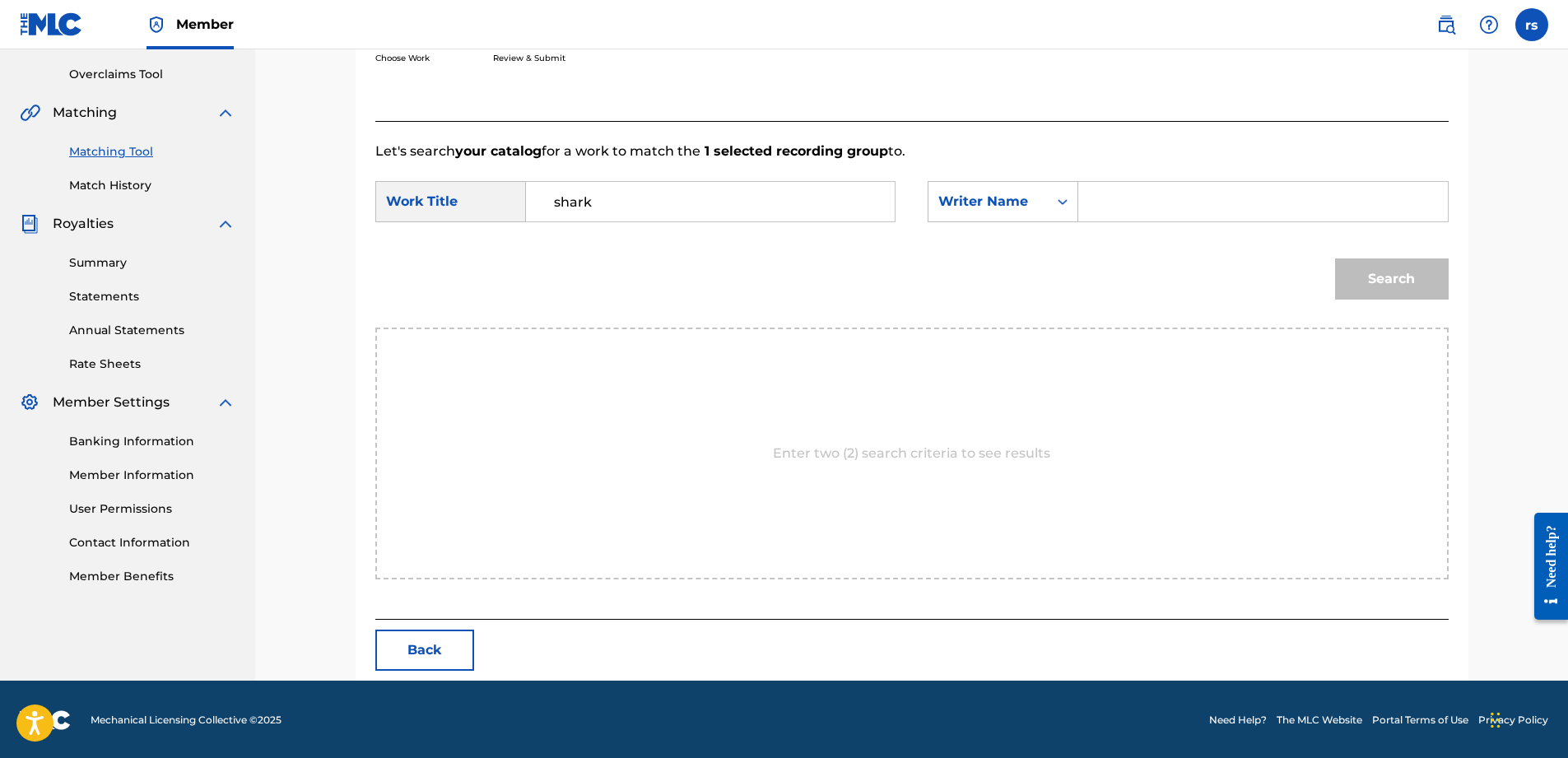
type input "shark"
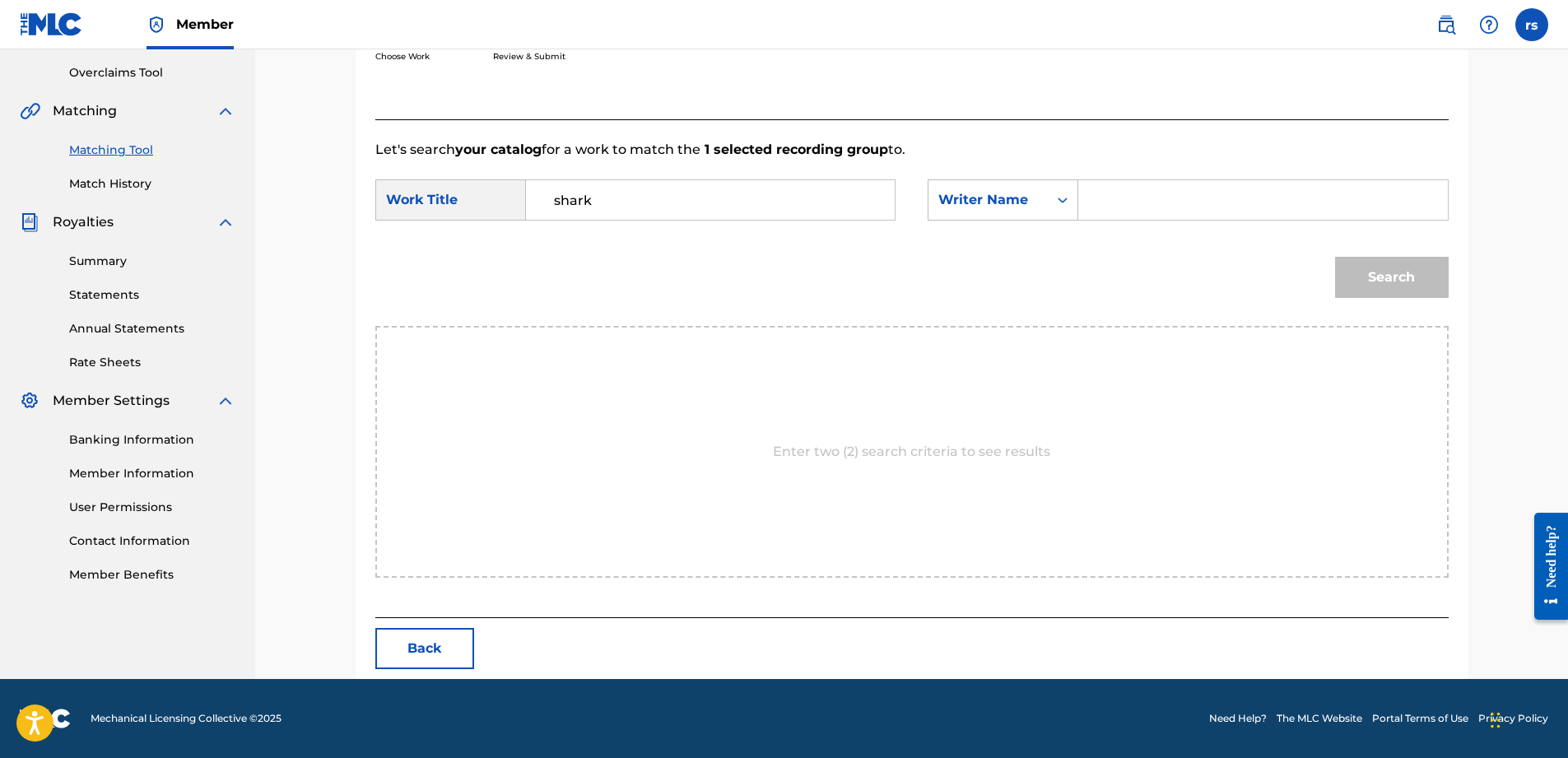
click at [1127, 199] on input "Search Form" at bounding box center [1262, 200] width 341 height 40
type input "Chicken p"
click at [1351, 281] on button "Search" at bounding box center [1392, 277] width 114 height 42
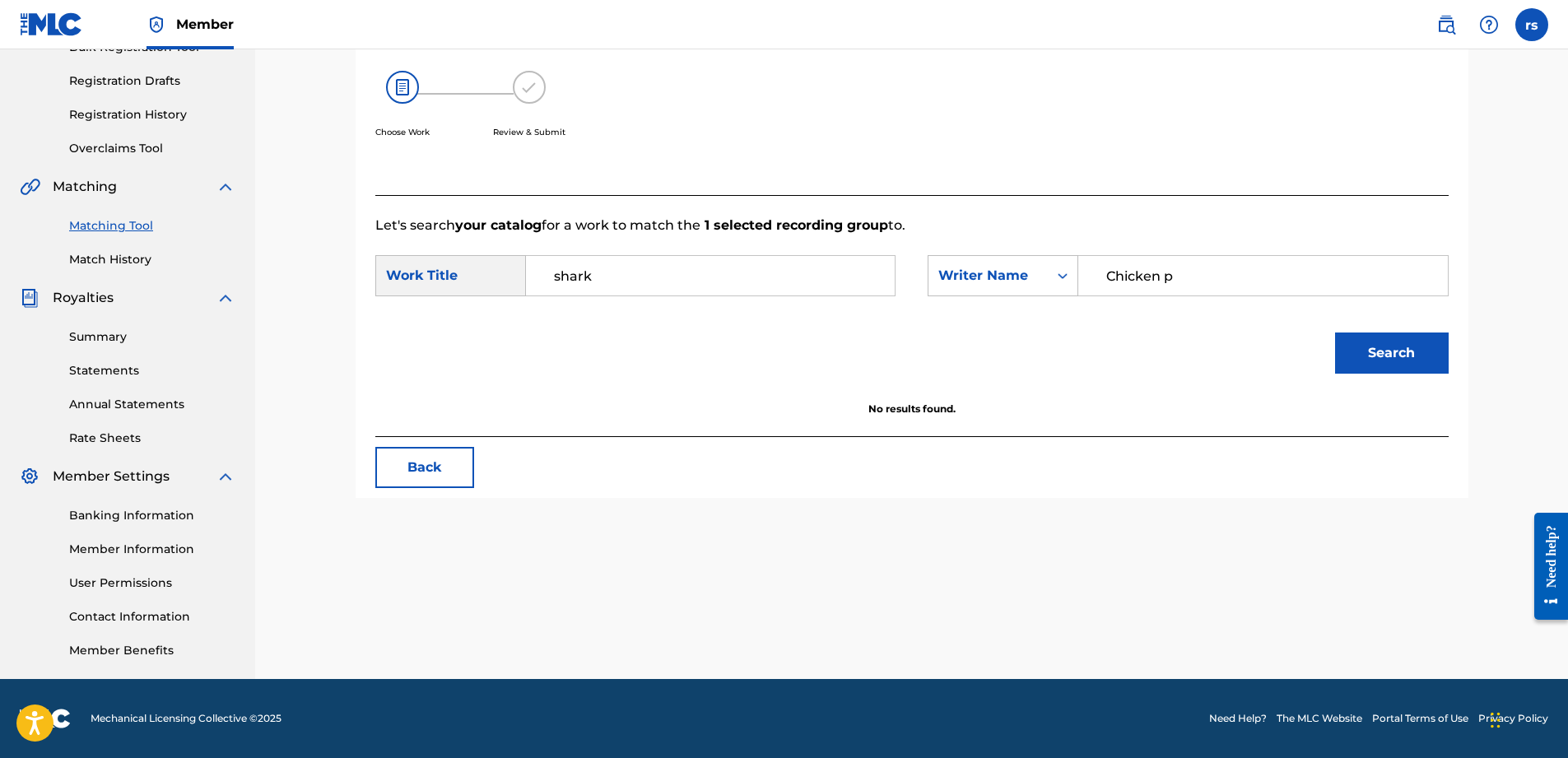
drag, startPoint x: 642, startPoint y: 286, endPoint x: 521, endPoint y: 269, distance: 122.2
click at [521, 269] on div "SearchWithCriteriaa53fd316-5380-4ff1-af99-a32d3fd64aa0 Work Title shark" at bounding box center [635, 276] width 520 height 42
drag, startPoint x: 1263, startPoint y: 262, endPoint x: 1257, endPoint y: 273, distance: 12.5
click at [1262, 262] on input "Chicken p" at bounding box center [1262, 276] width 341 height 40
click at [1254, 274] on input "Chicken p" at bounding box center [1262, 276] width 341 height 40
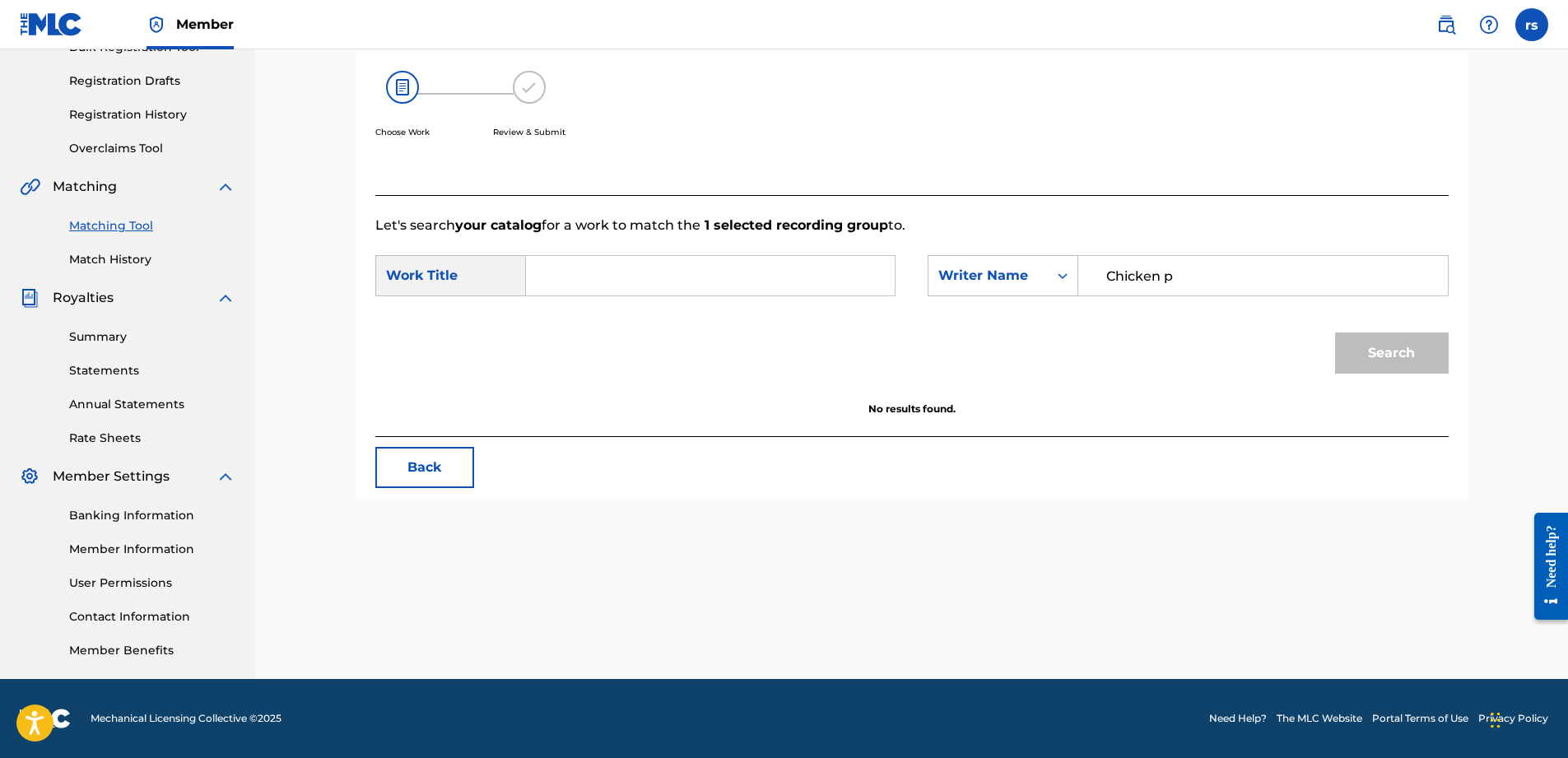
click at [502, 269] on div "Work Title" at bounding box center [450, 276] width 150 height 42
click at [468, 267] on div "Work Title" at bounding box center [450, 276] width 150 height 42
drag, startPoint x: 846, startPoint y: 415, endPoint x: 1035, endPoint y: 328, distance: 208.1
click at [913, 397] on div "Search" at bounding box center [912, 359] width 1073 height 86
click at [1248, 281] on input "Chicken p" at bounding box center [1262, 276] width 341 height 40
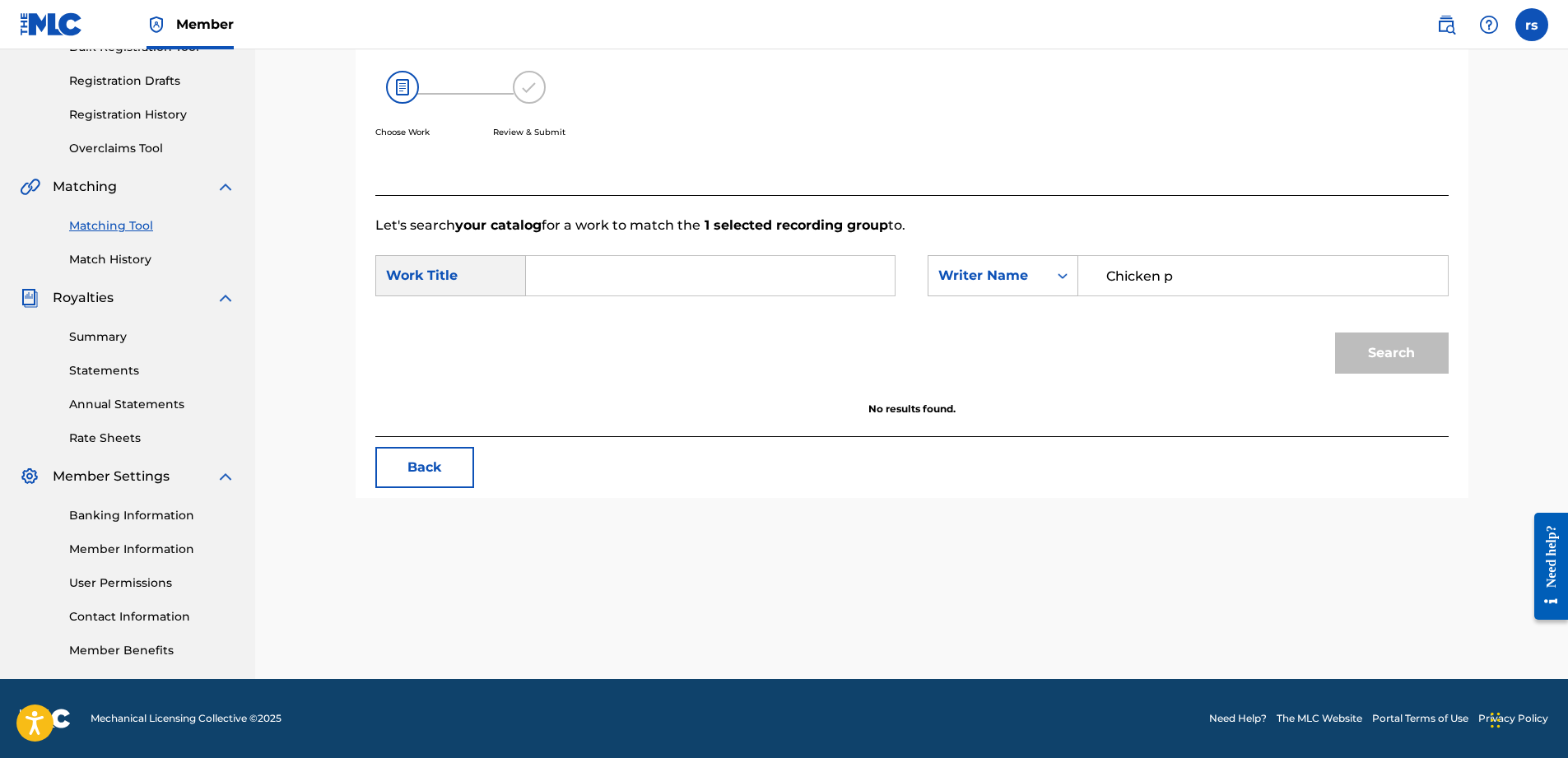
click at [752, 355] on div "Search" at bounding box center [912, 359] width 1073 height 86
click at [416, 465] on button "Back" at bounding box center [424, 467] width 99 height 42
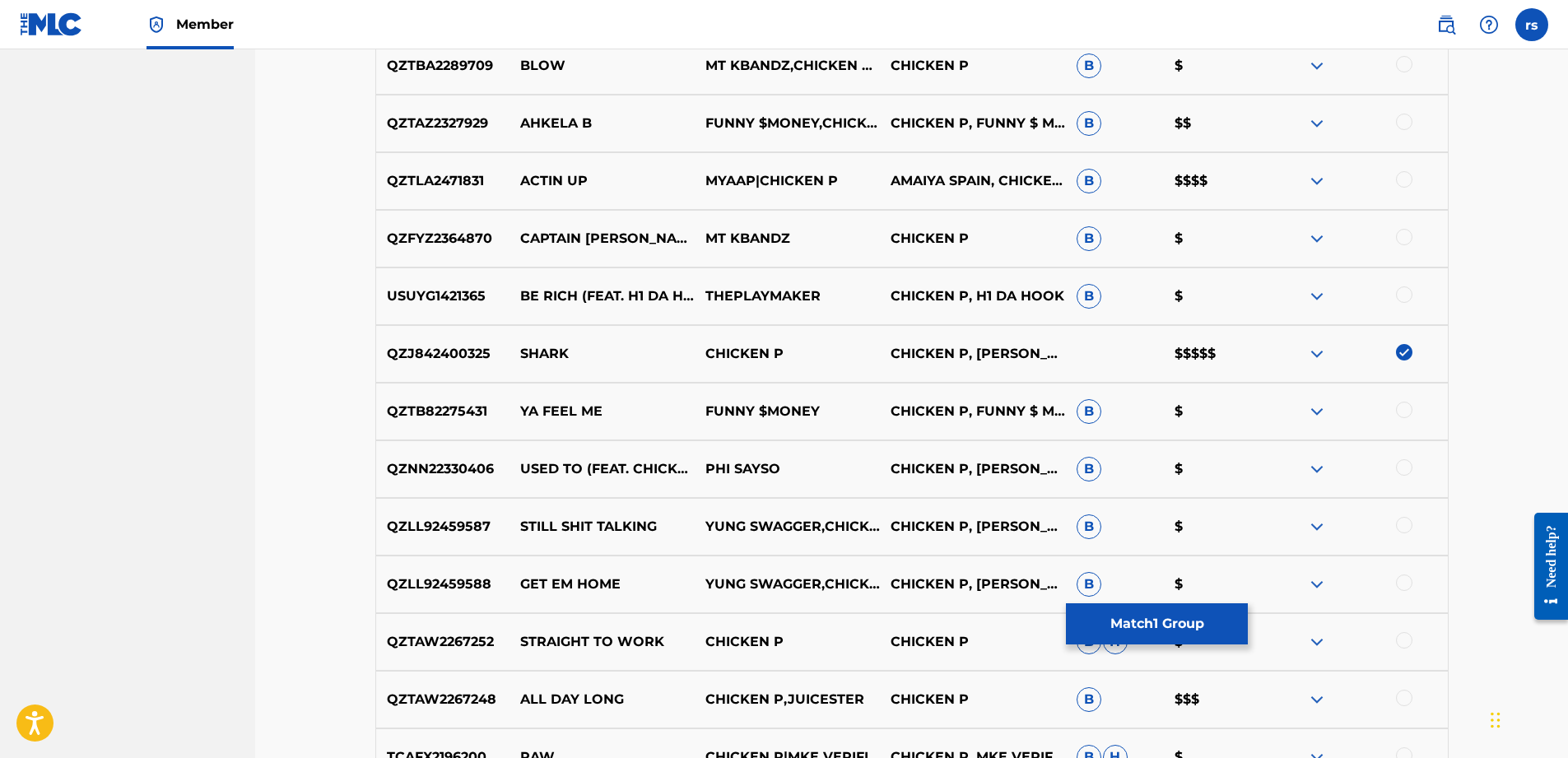
scroll to position [921, 0]
click at [1165, 615] on button "Match 1 Group" at bounding box center [1156, 624] width 182 height 42
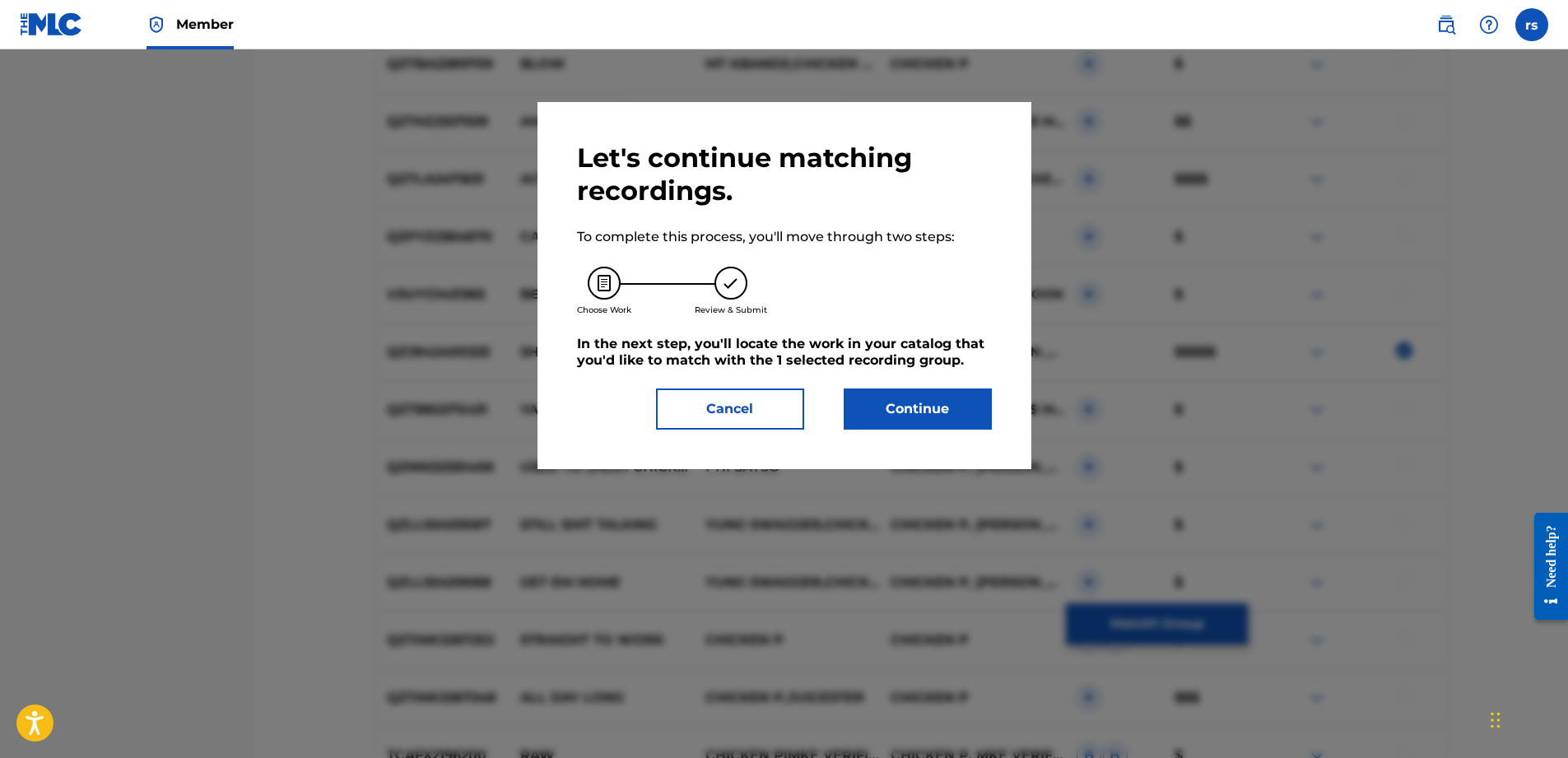
click at [903, 396] on button "Continue" at bounding box center [918, 409] width 148 height 42
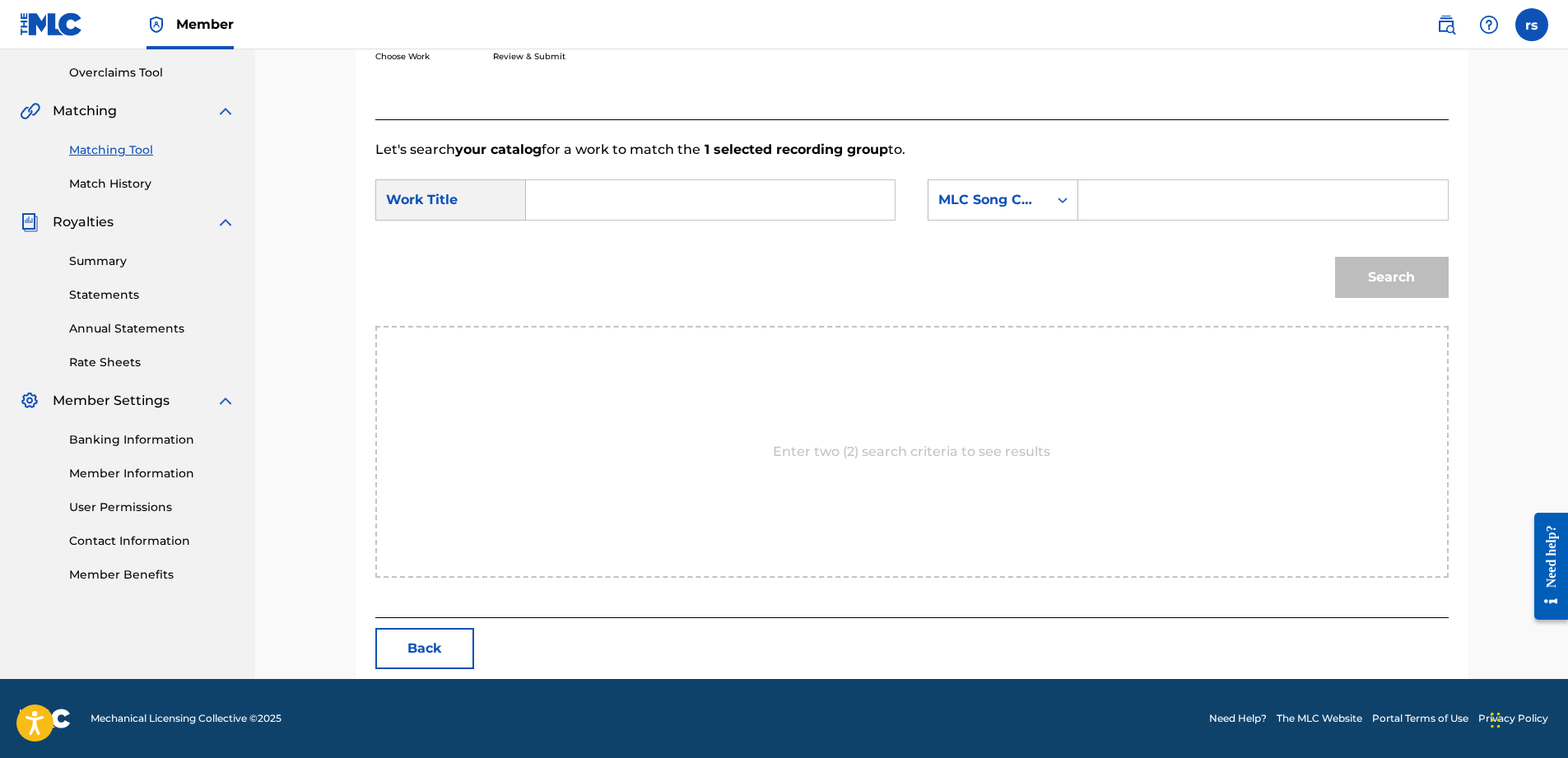
scroll to position [338, 0]
click at [1115, 212] on input "Search Form" at bounding box center [1262, 200] width 341 height 40
click at [703, 185] on input "Search Form" at bounding box center [710, 200] width 341 height 40
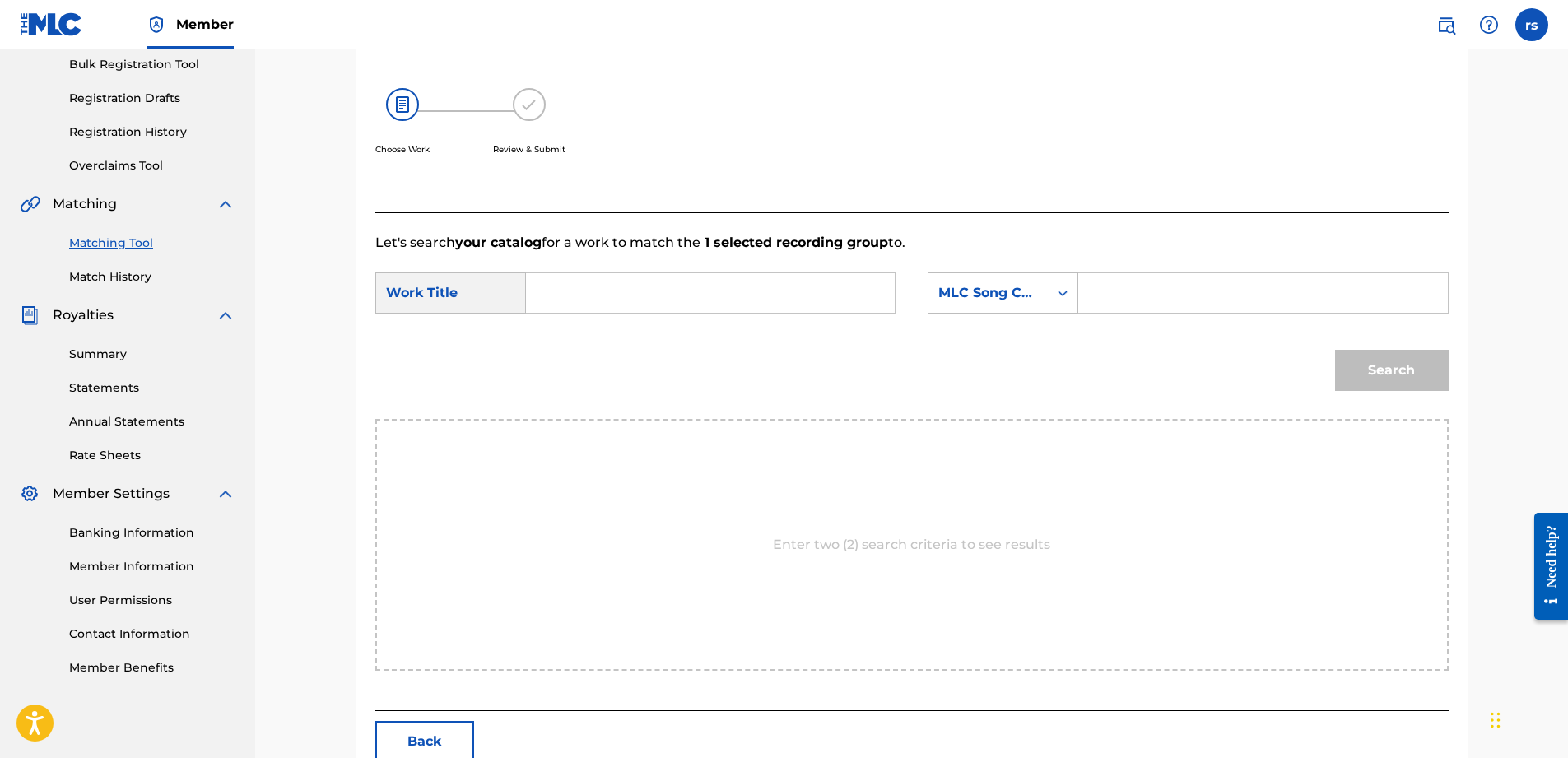
scroll to position [247, 0]
click at [851, 247] on strong "1 selected recording group" at bounding box center [794, 240] width 188 height 16
click at [1071, 298] on div "Search Form" at bounding box center [1063, 291] width 30 height 30
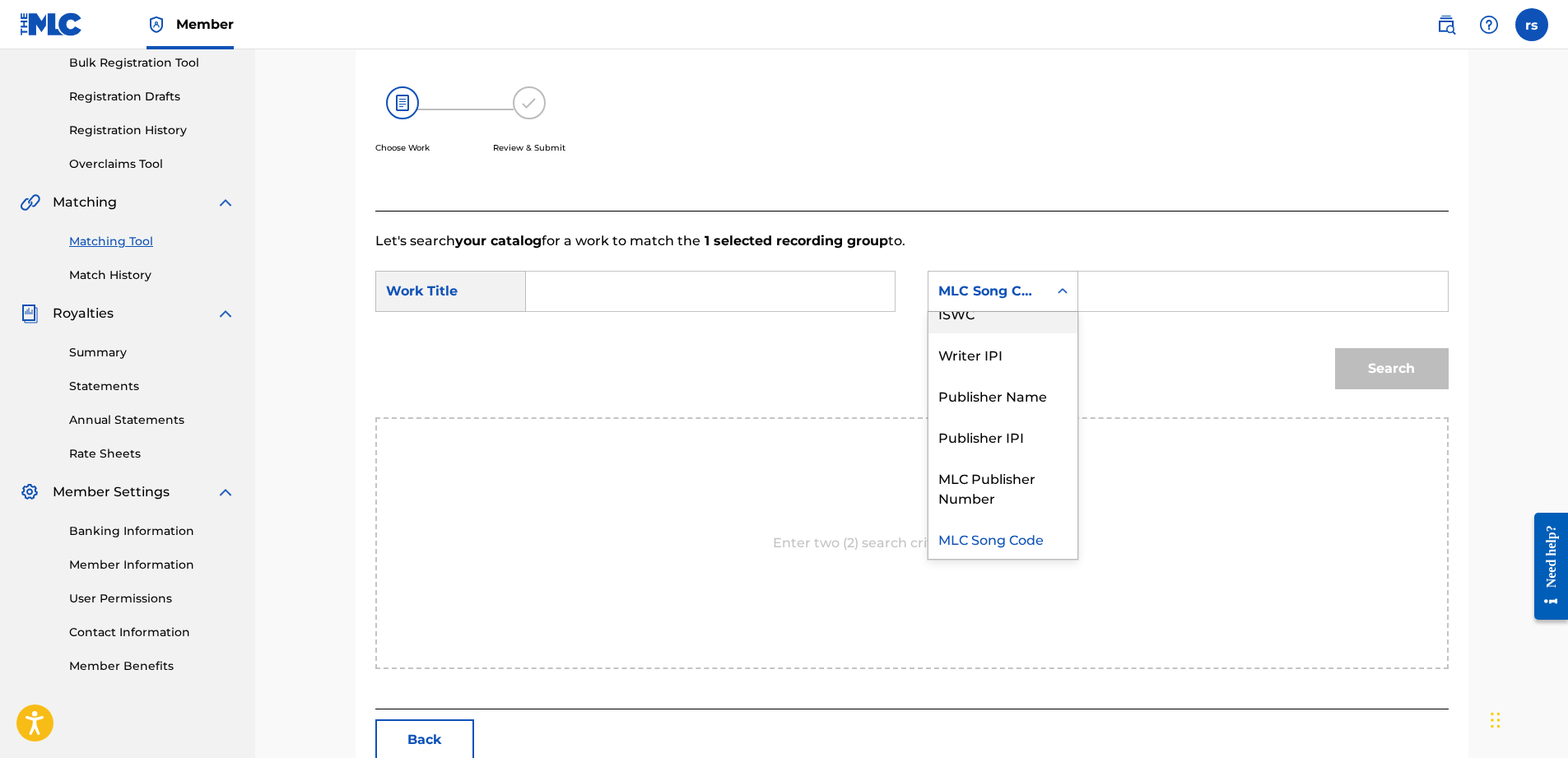
click at [565, 287] on input "Search Form" at bounding box center [710, 291] width 341 height 40
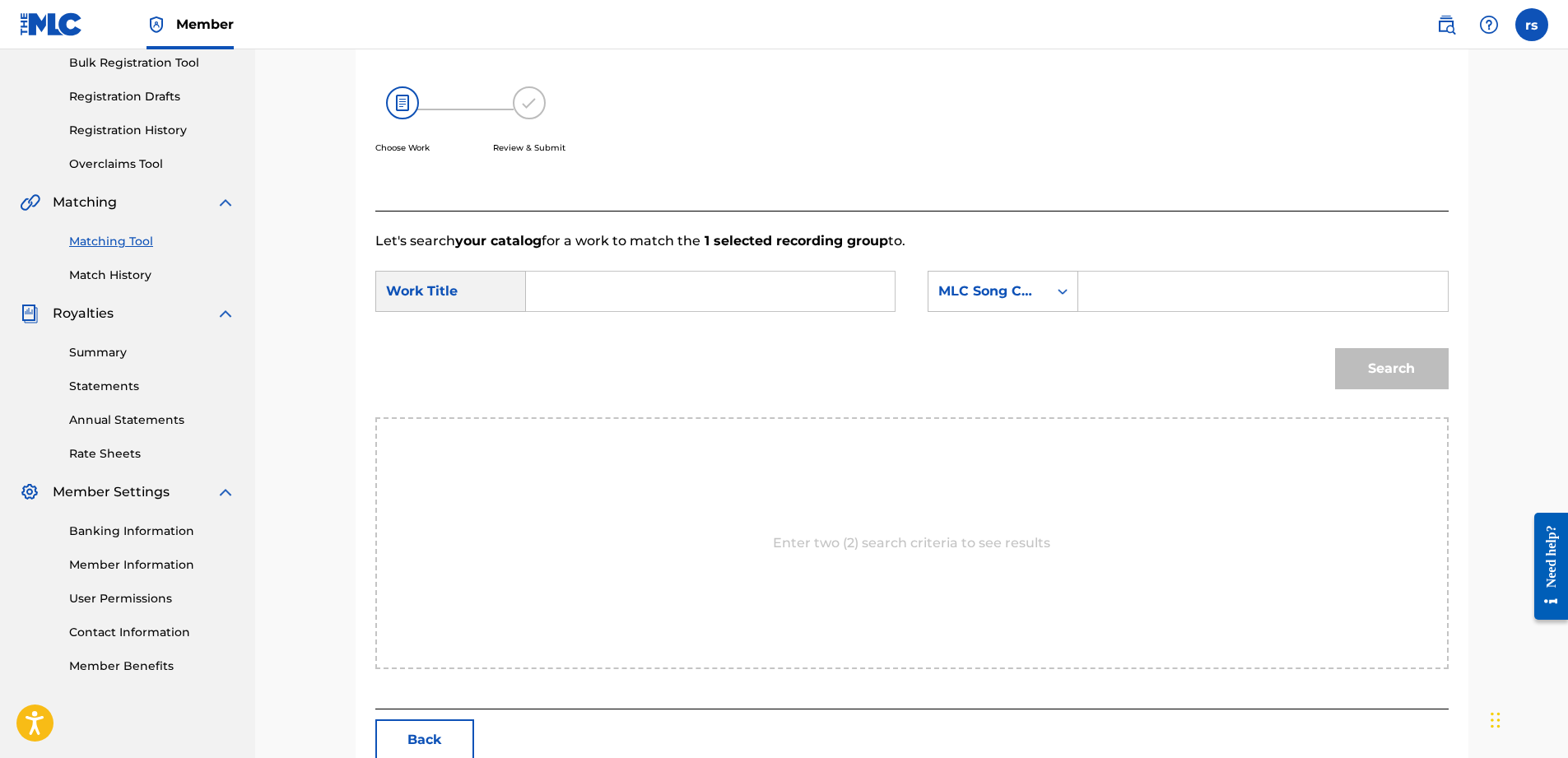
click at [565, 287] on input "Search Form" at bounding box center [710, 291] width 341 height 40
click at [1100, 288] on input "Search Form" at bounding box center [1262, 291] width 341 height 40
type input "Chicken p"
drag, startPoint x: 1284, startPoint y: 388, endPoint x: 1261, endPoint y: 388, distance: 23.0
click at [1282, 389] on div "Search" at bounding box center [912, 374] width 1073 height 86
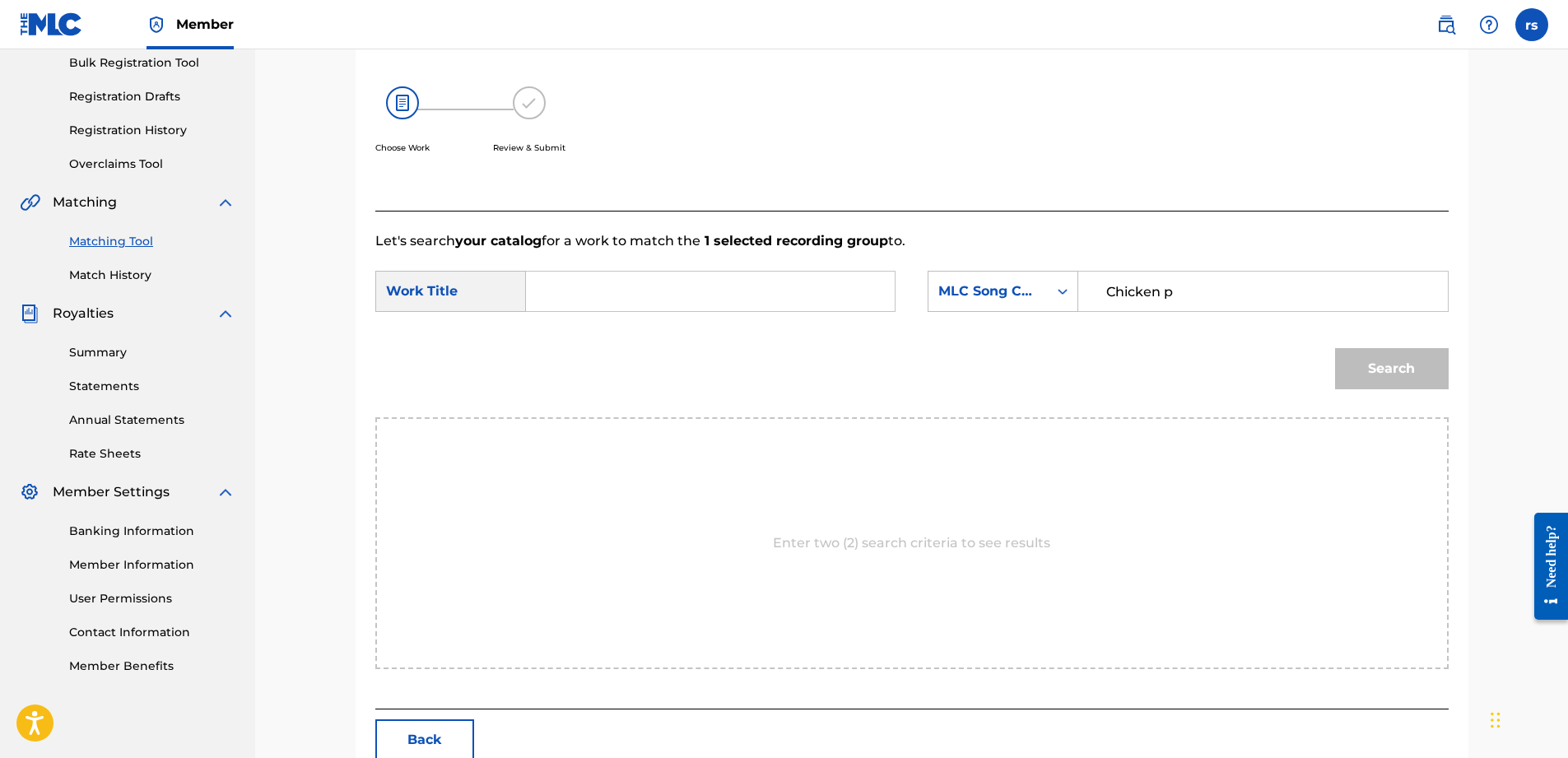
click at [965, 491] on div "Enter two (2) search criteria to see results" at bounding box center [912, 542] width 1073 height 252
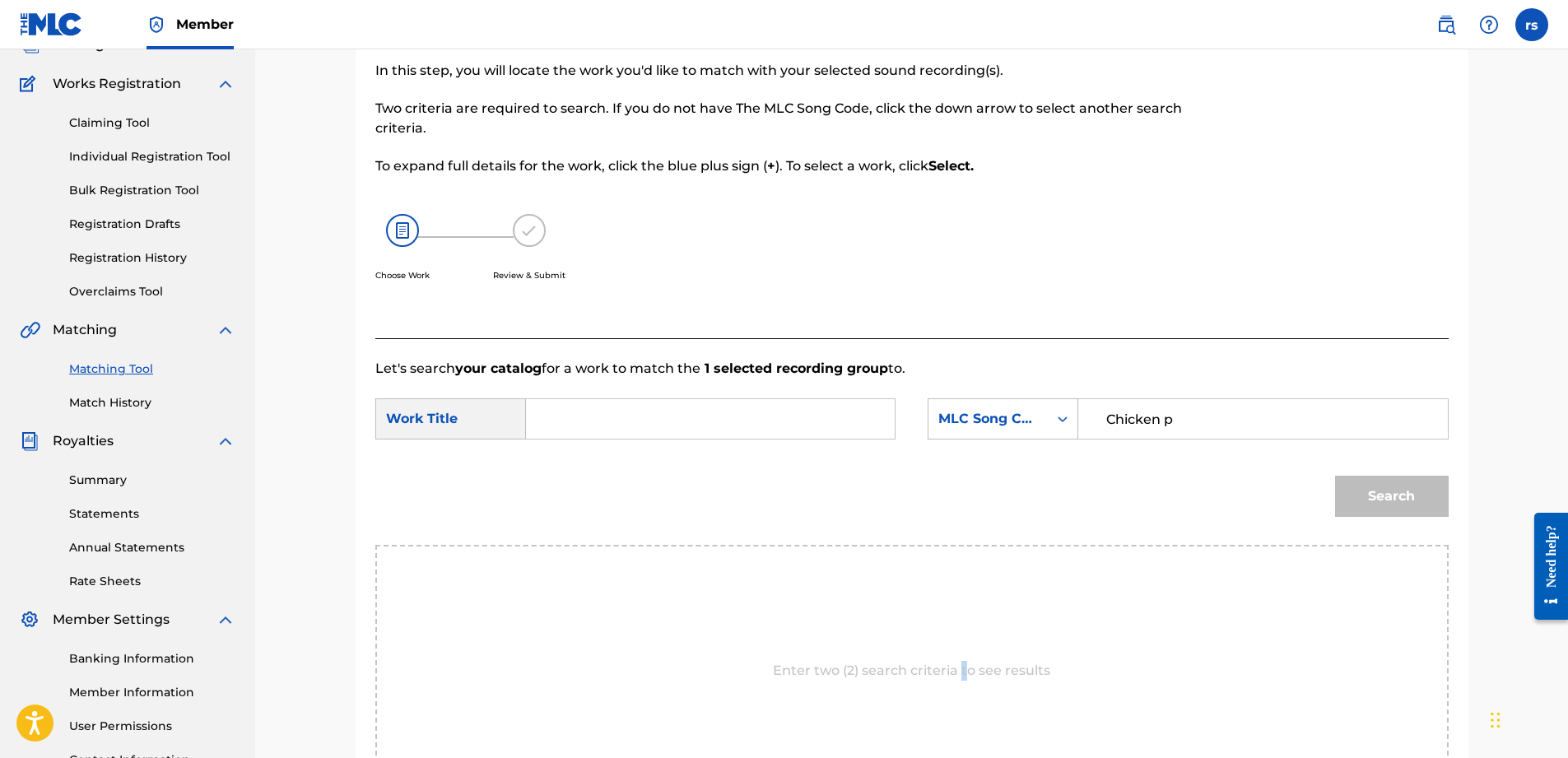
scroll to position [0, 0]
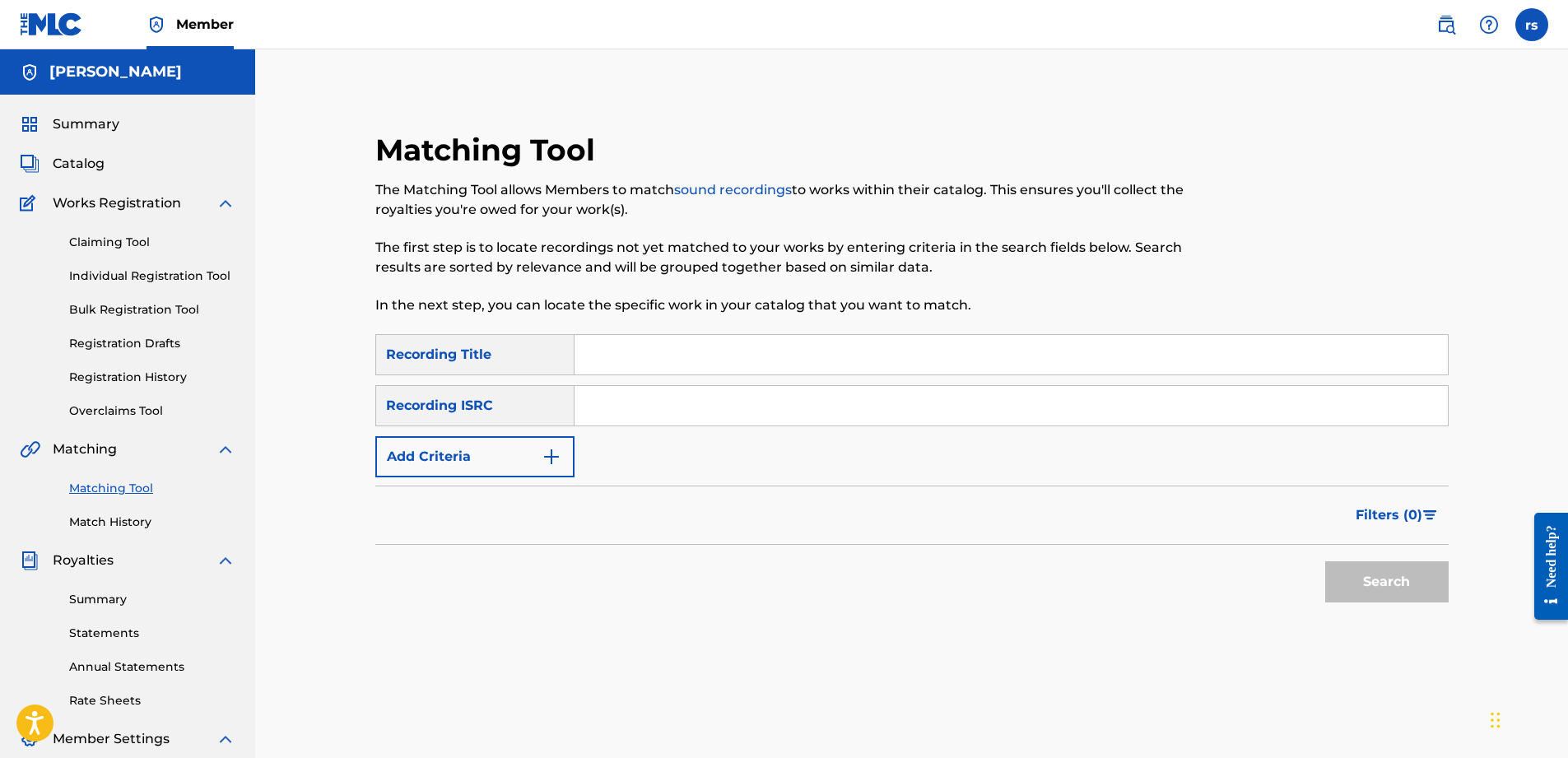
drag, startPoint x: 55, startPoint y: 1, endPoint x: 403, endPoint y: 194, distance: 397.9
click at [403, 194] on p "The Matching Tool allows Members to match sound recordings to works within thei…" at bounding box center [788, 200] width 826 height 40
click at [144, 411] on link "Overclaims Tool" at bounding box center [152, 411] width 166 height 17
